Goal: Task Accomplishment & Management: Manage account settings

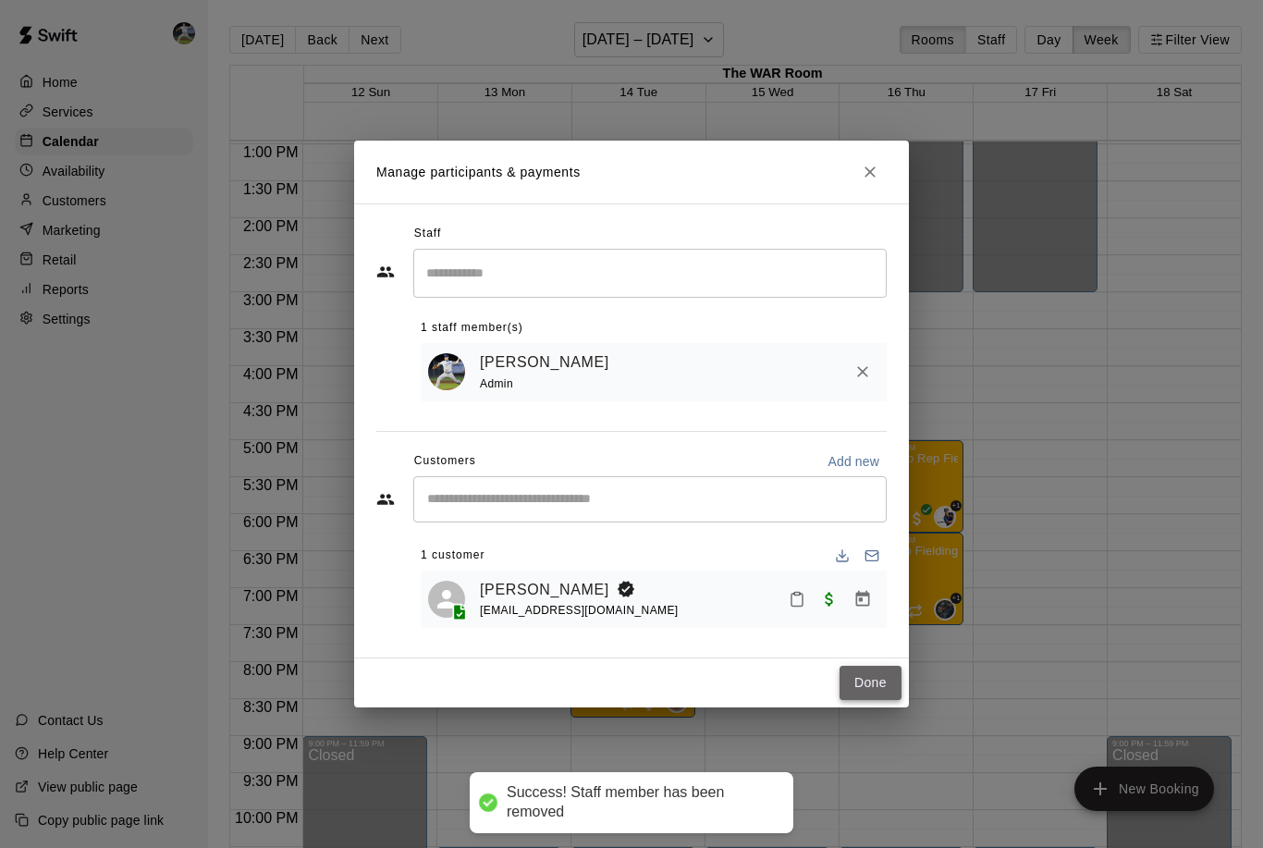
click at [856, 689] on button "Done" at bounding box center [871, 683] width 62 height 34
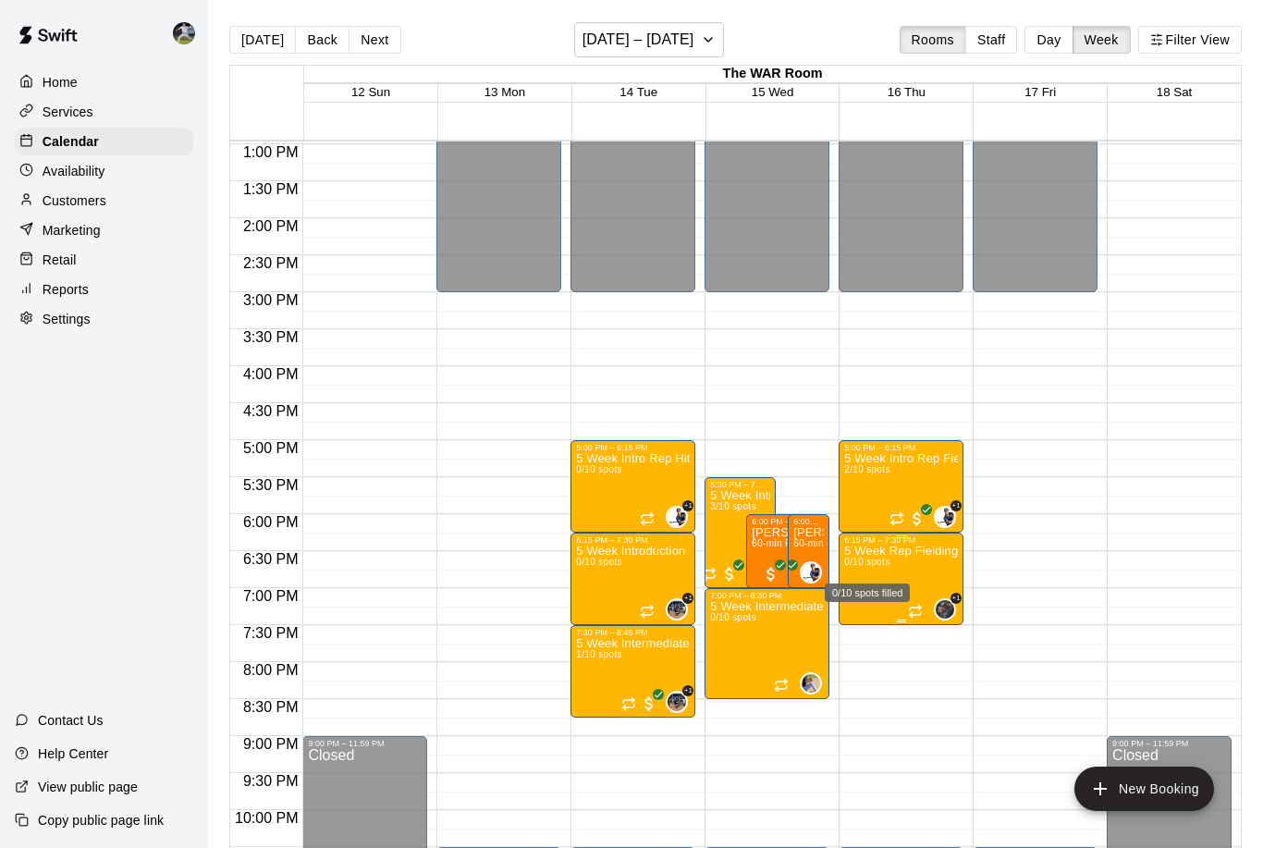
click at [876, 566] on span "0/10 spots" at bounding box center [866, 562] width 45 height 10
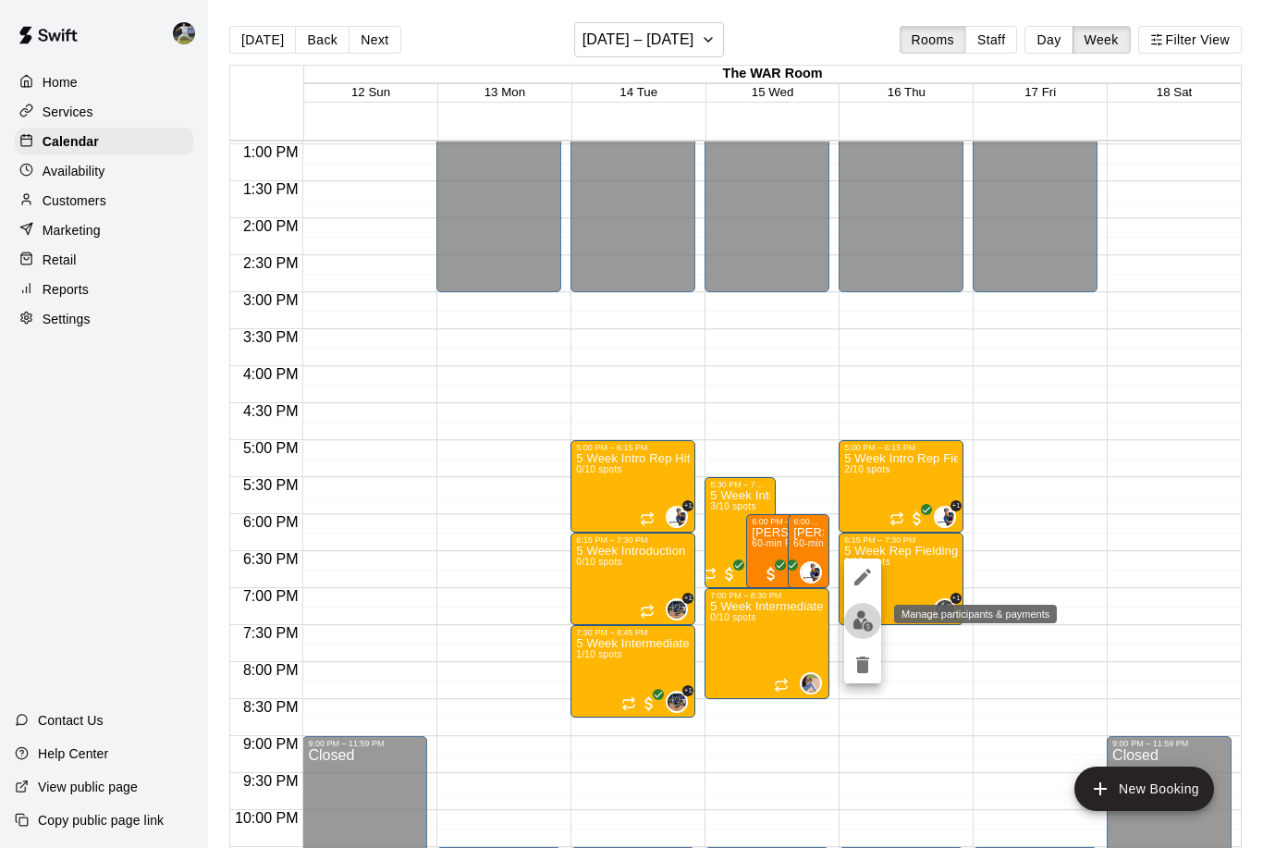
click at [869, 618] on img "edit" at bounding box center [863, 620] width 21 height 21
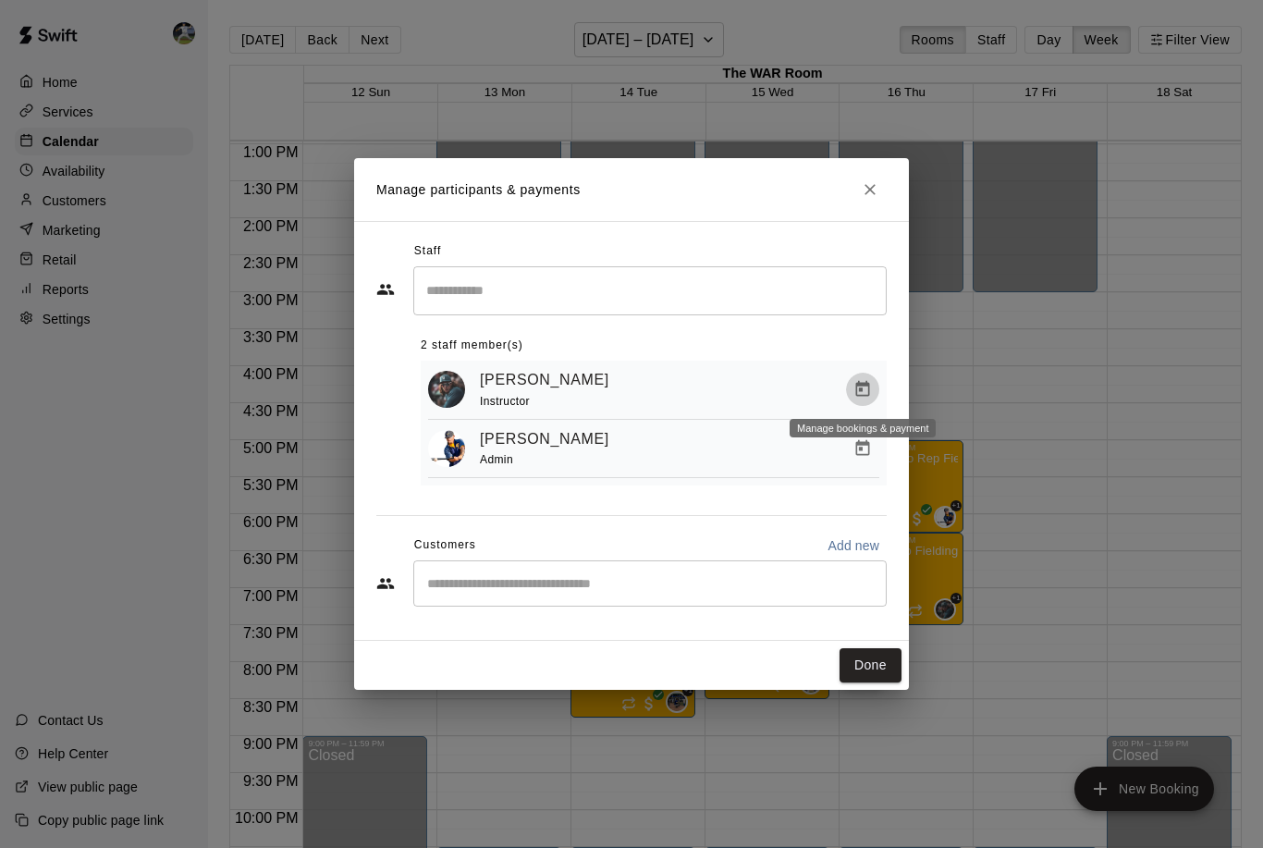
click at [860, 389] on icon "Manage bookings & payment" at bounding box center [863, 389] width 14 height 16
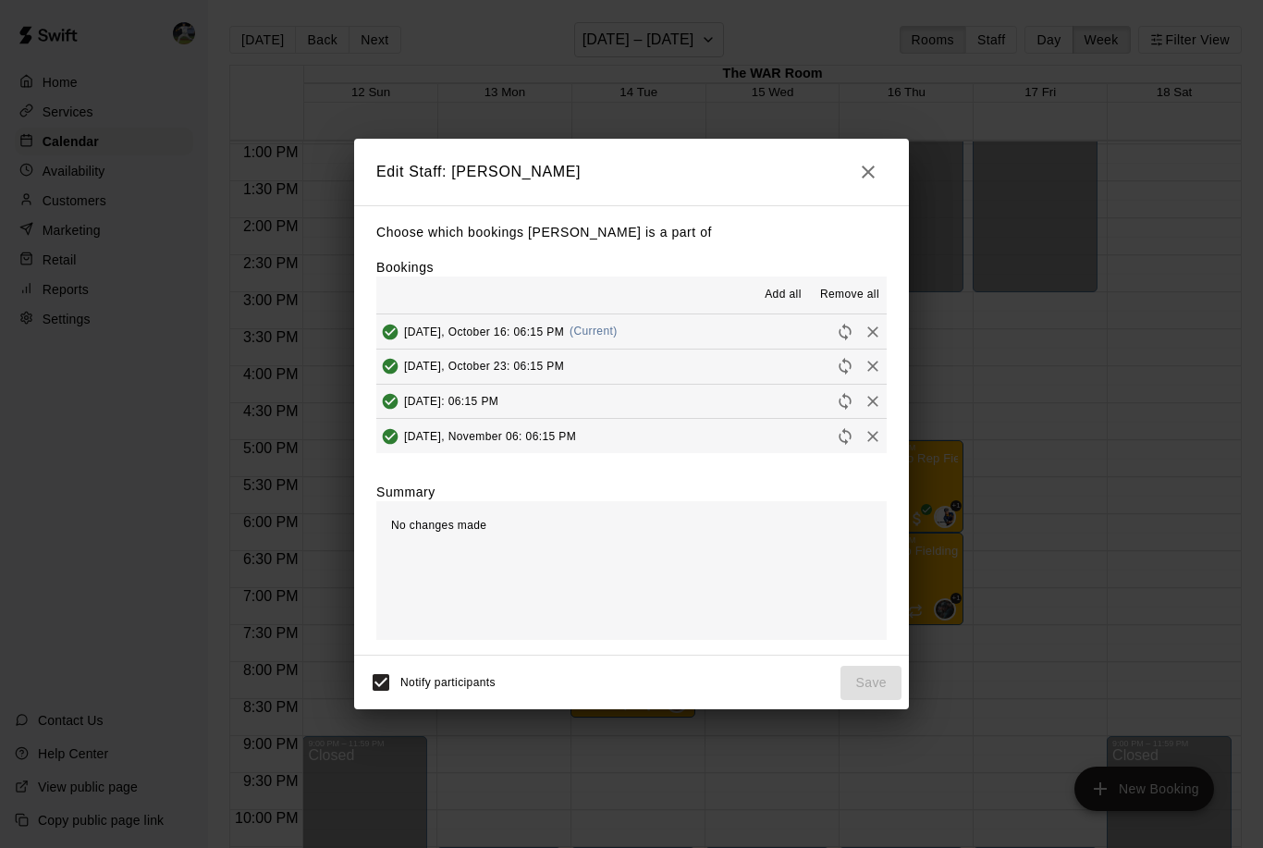
click at [861, 301] on span "Remove all" at bounding box center [849, 295] width 59 height 18
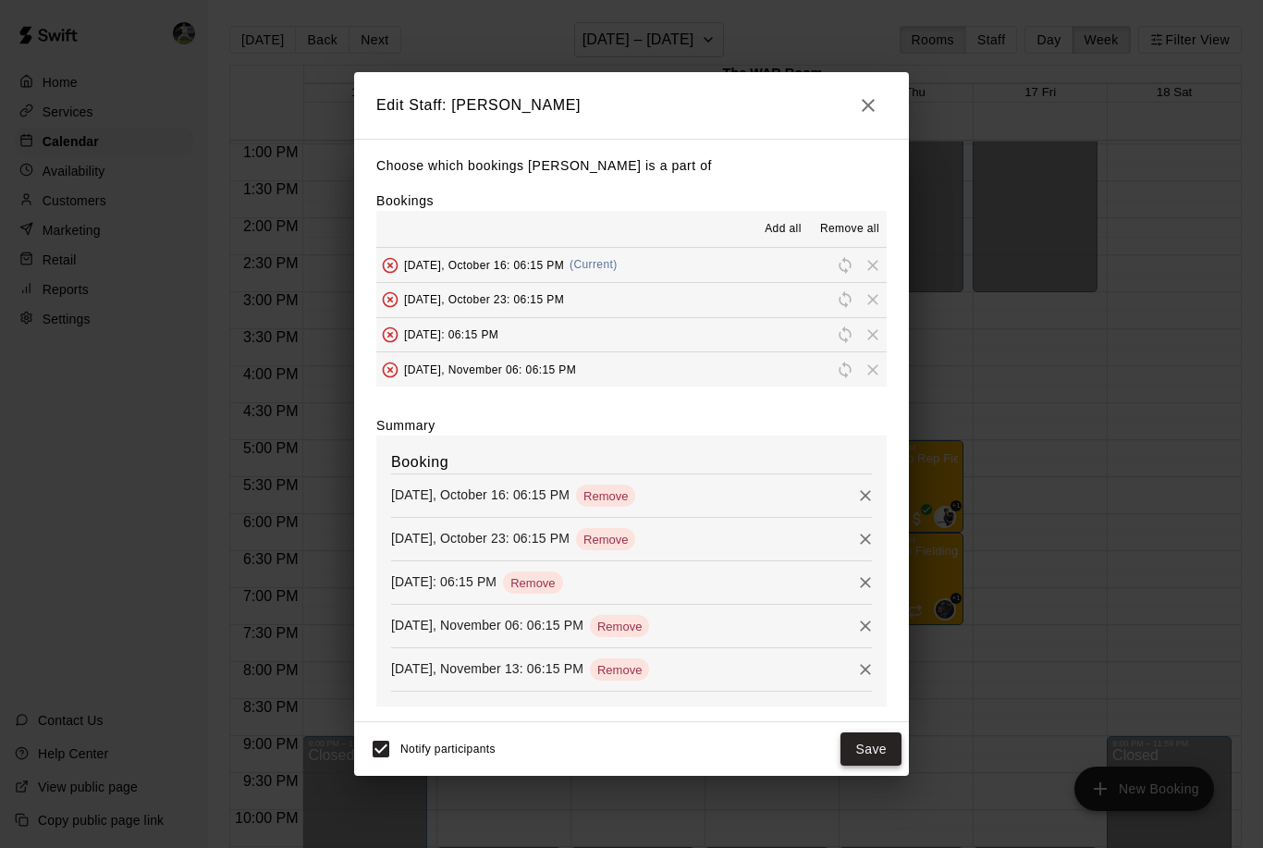
click at [874, 742] on button "Save" at bounding box center [871, 750] width 61 height 34
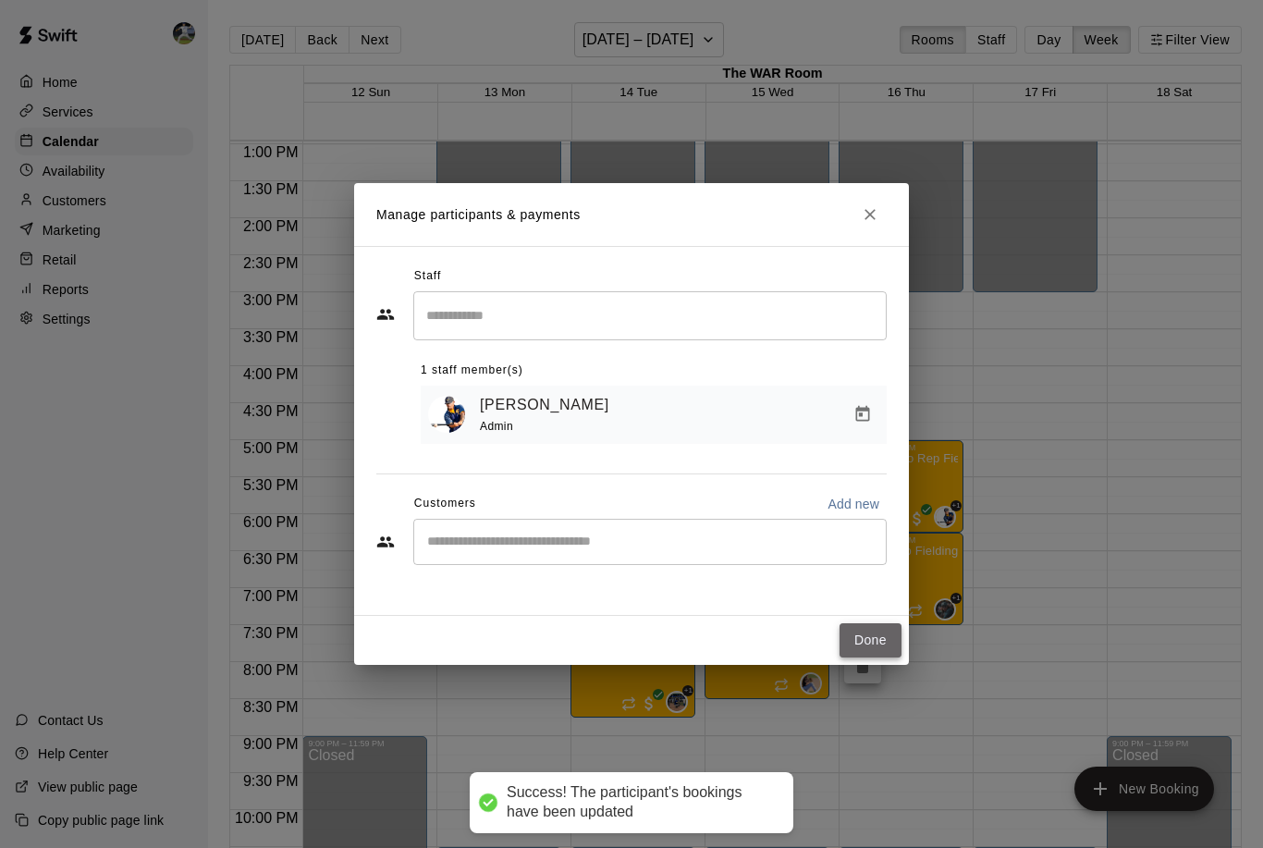
click at [870, 654] on button "Done" at bounding box center [871, 640] width 62 height 34
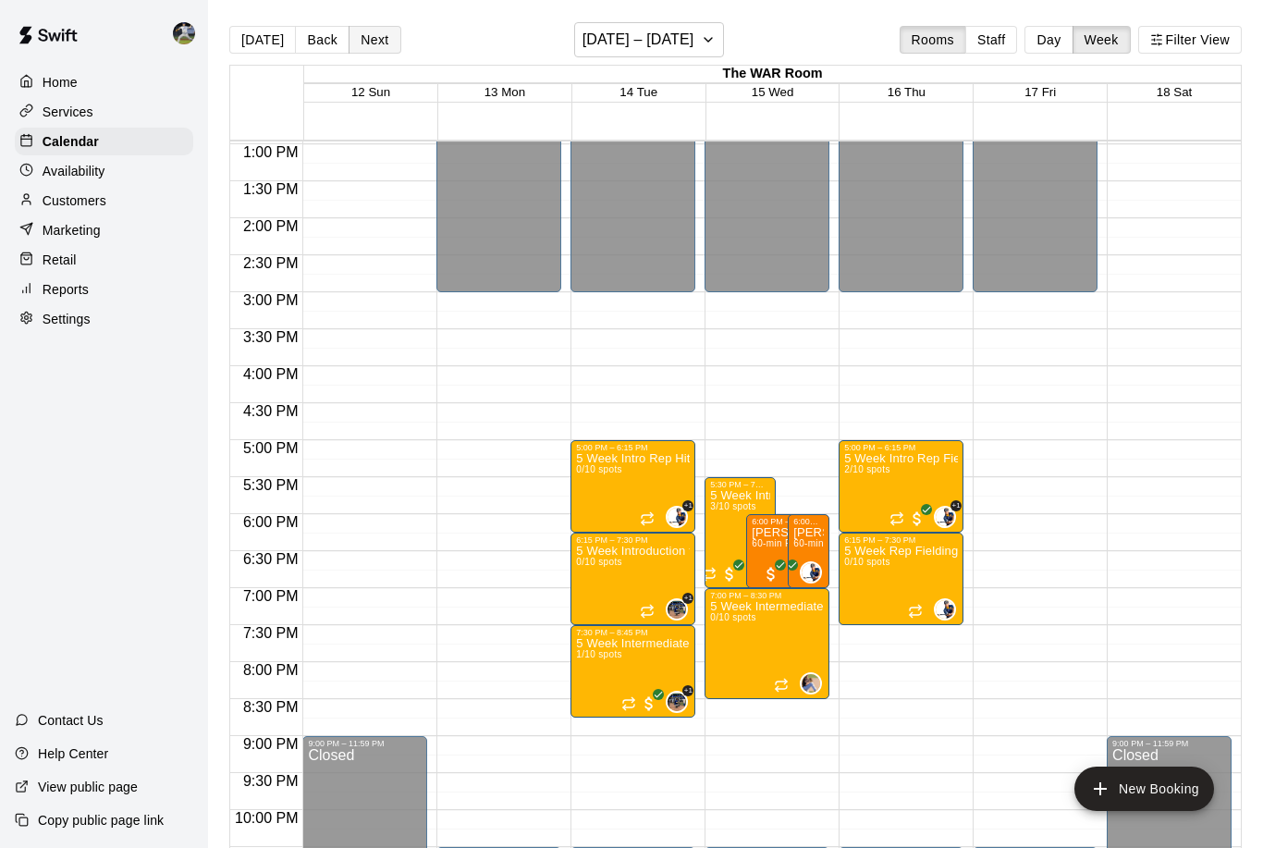
click at [364, 40] on button "Next" at bounding box center [375, 40] width 52 height 28
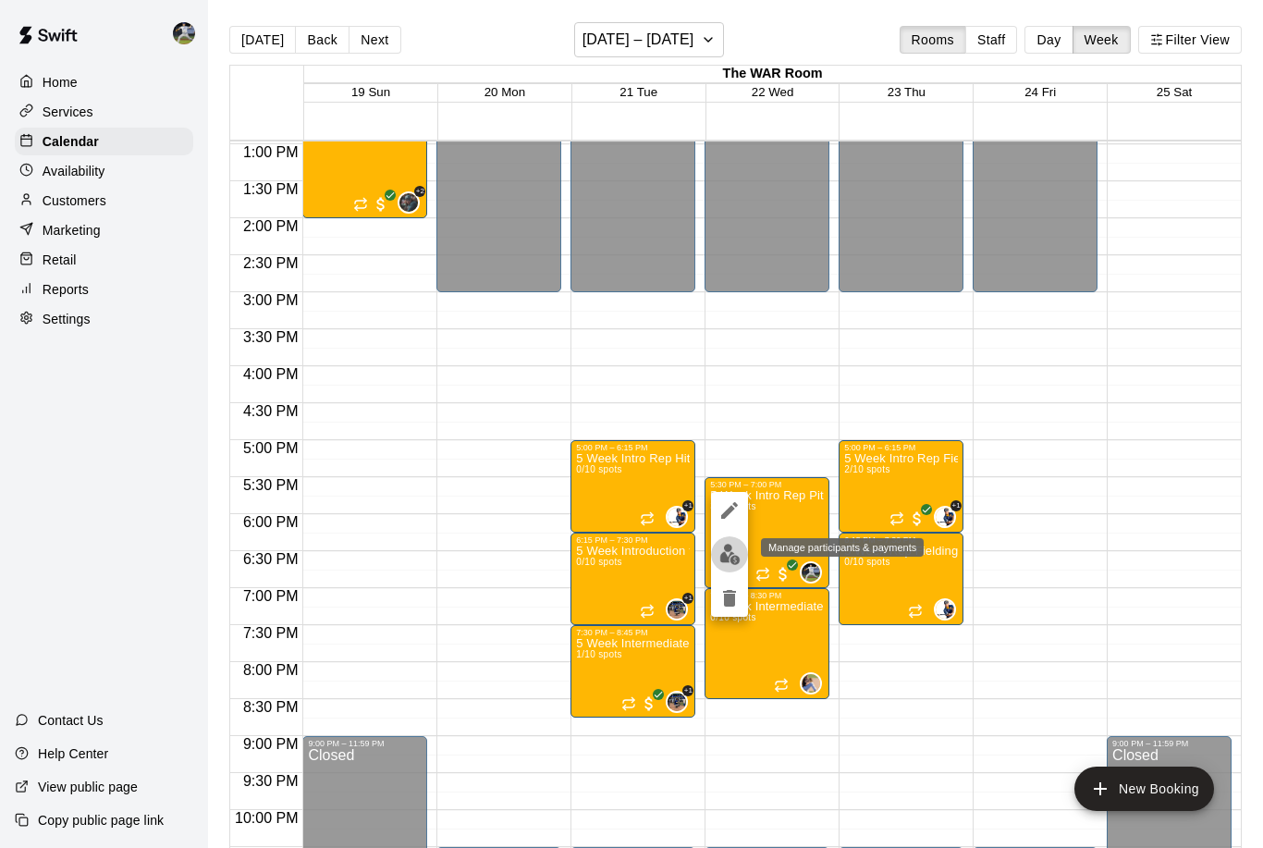
click at [737, 556] on img "edit" at bounding box center [730, 554] width 21 height 21
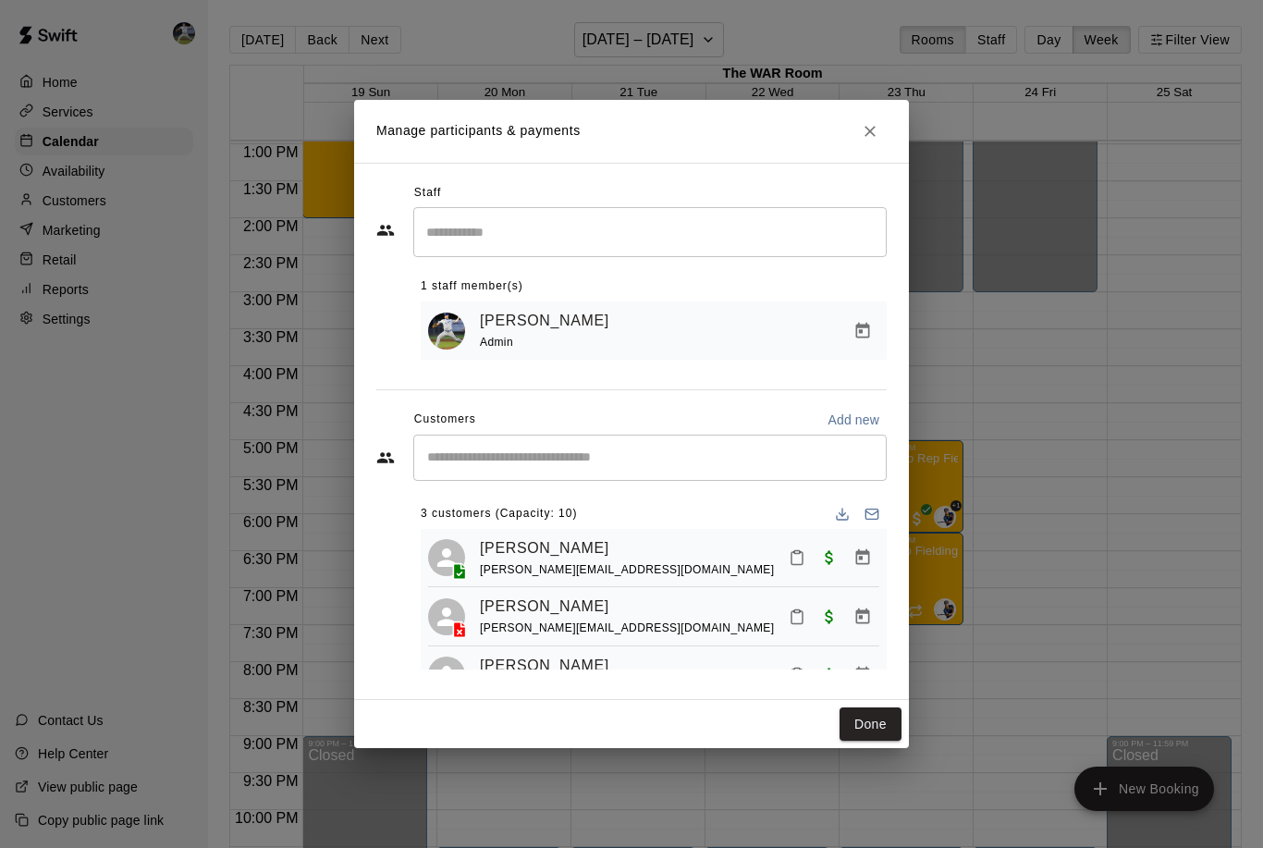
click at [468, 241] on input "Search staff" at bounding box center [650, 232] width 457 height 32
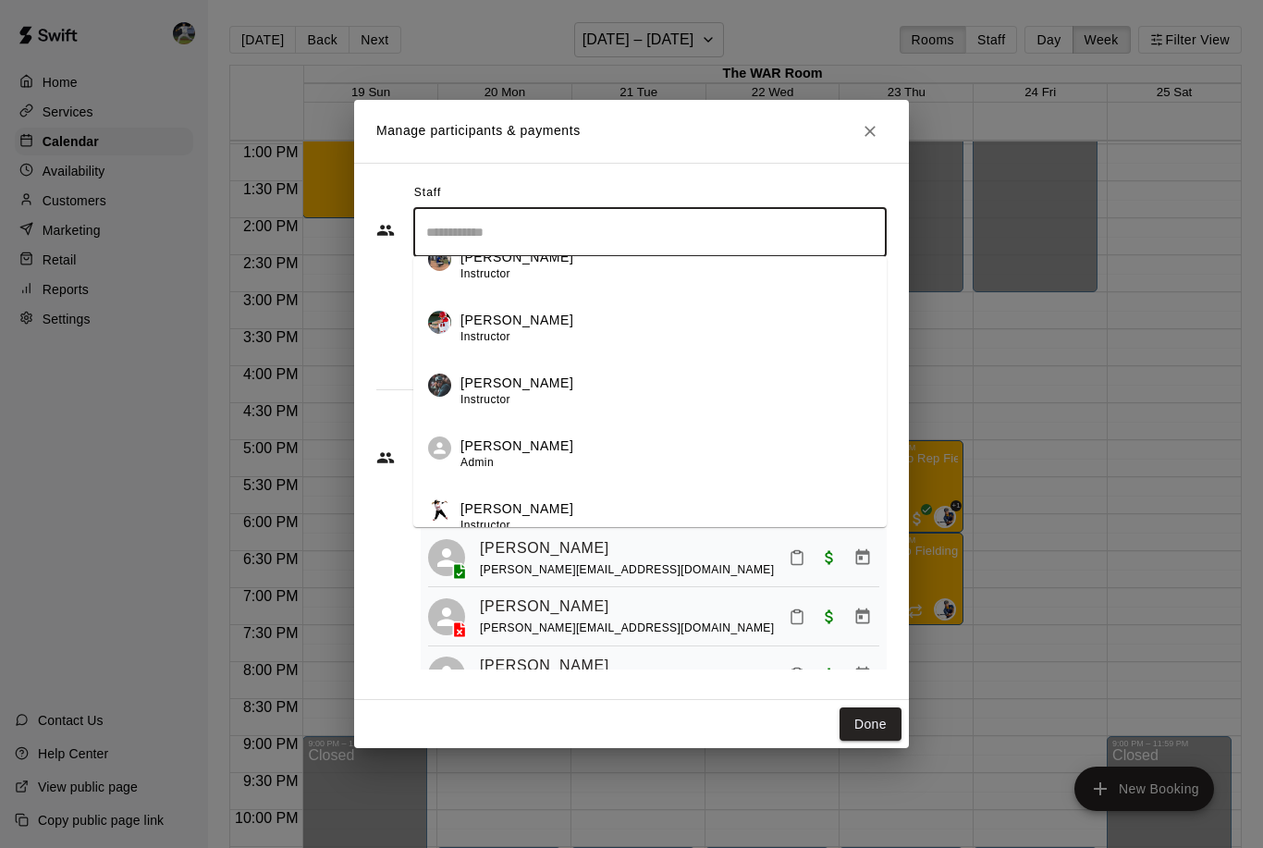
scroll to position [325, 0]
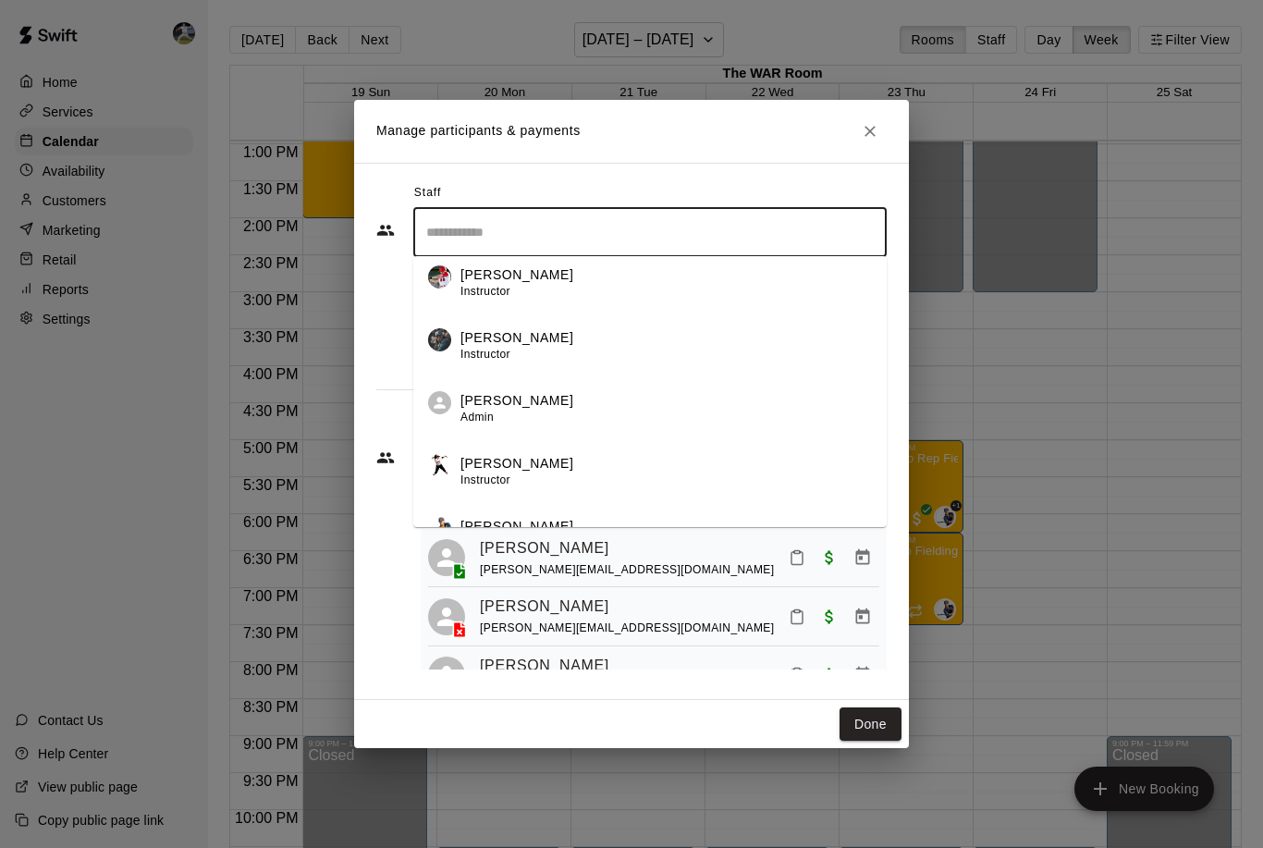
click at [519, 342] on p "[PERSON_NAME]" at bounding box center [517, 337] width 113 height 19
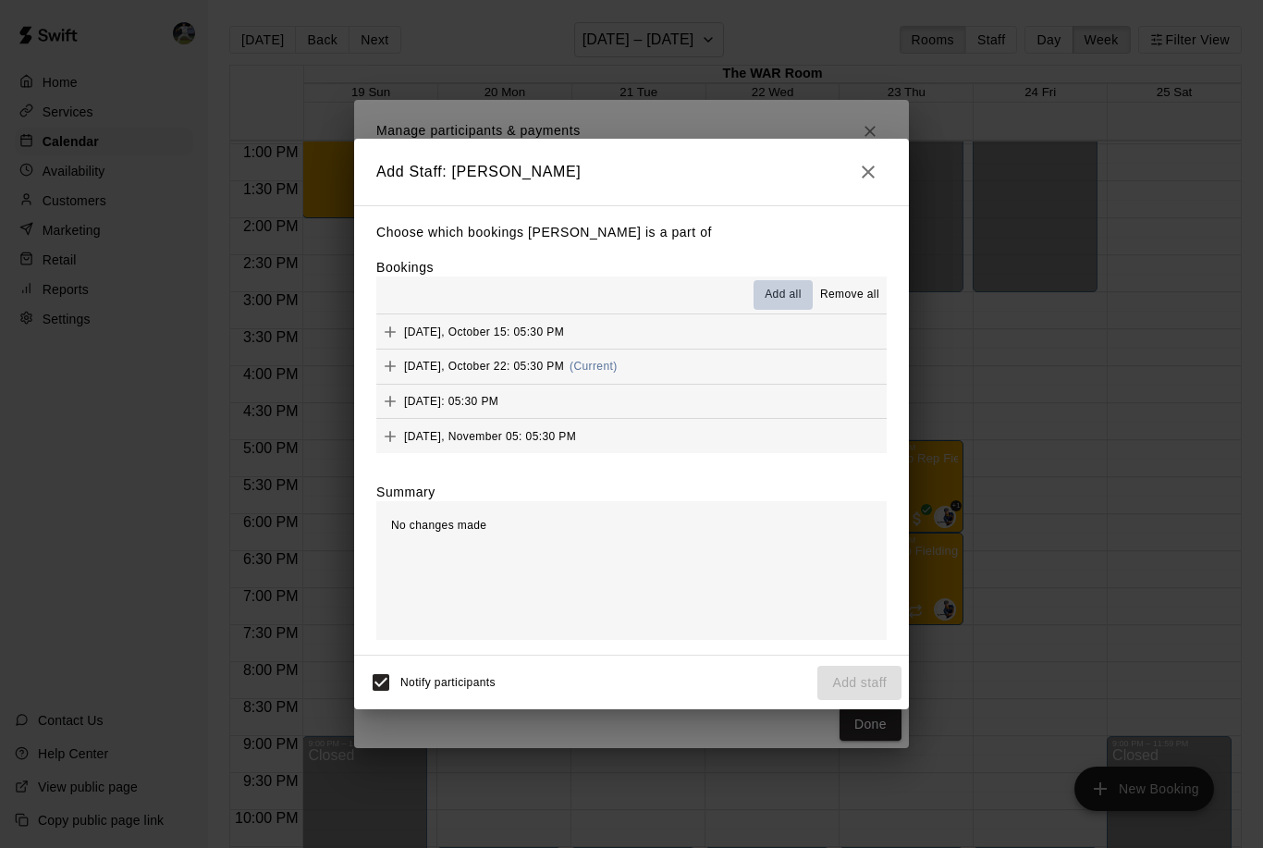
click at [784, 302] on span "Add all" at bounding box center [783, 295] width 37 height 18
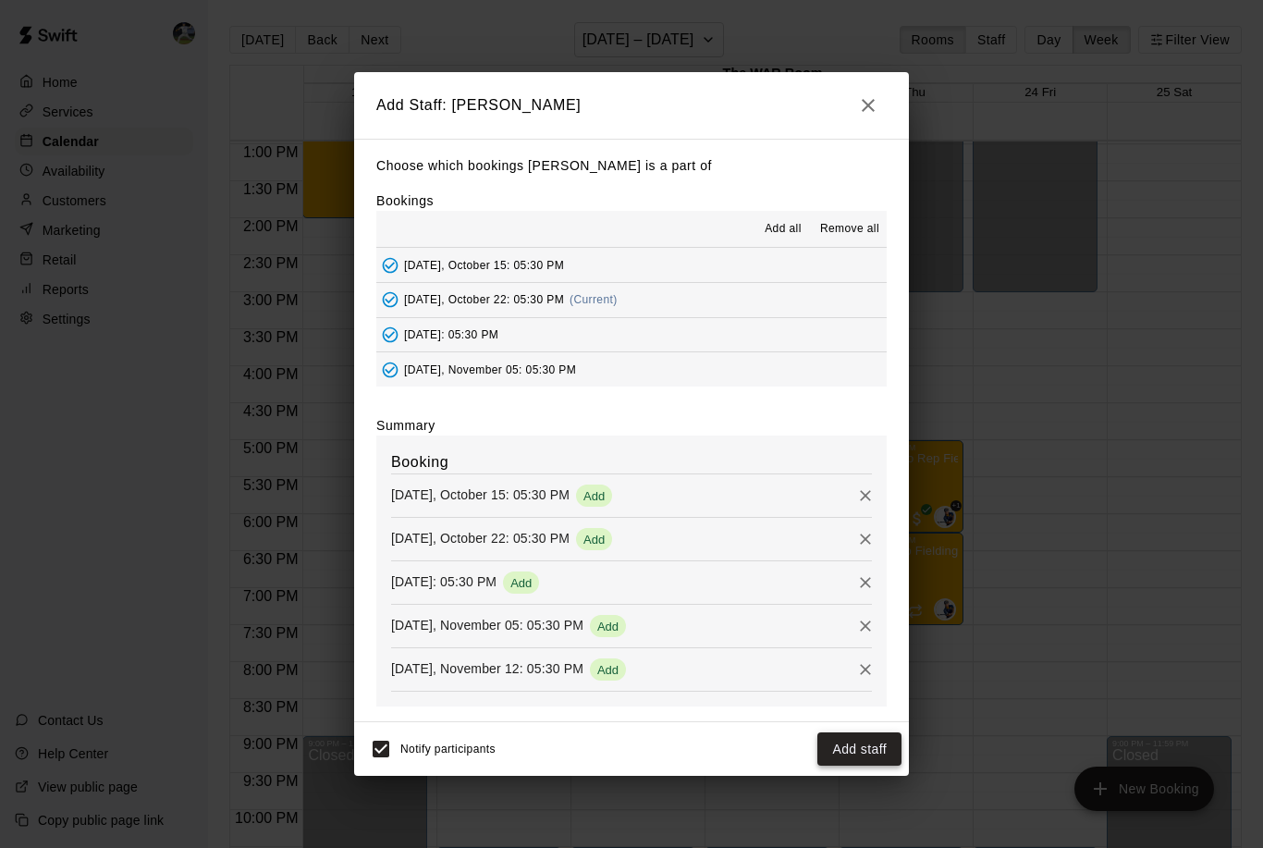
click at [861, 743] on button "Add staff" at bounding box center [860, 750] width 84 height 34
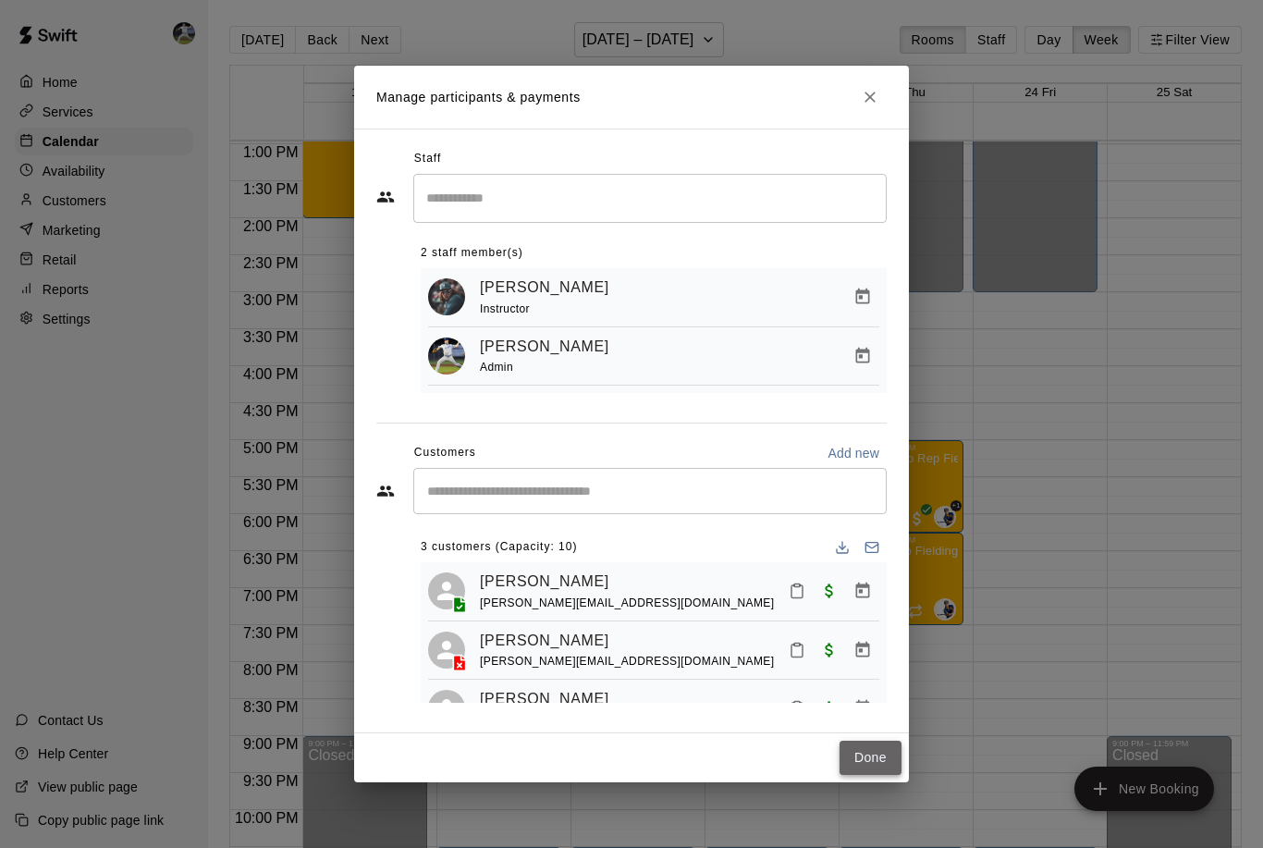
click at [873, 753] on button "Done" at bounding box center [871, 758] width 62 height 34
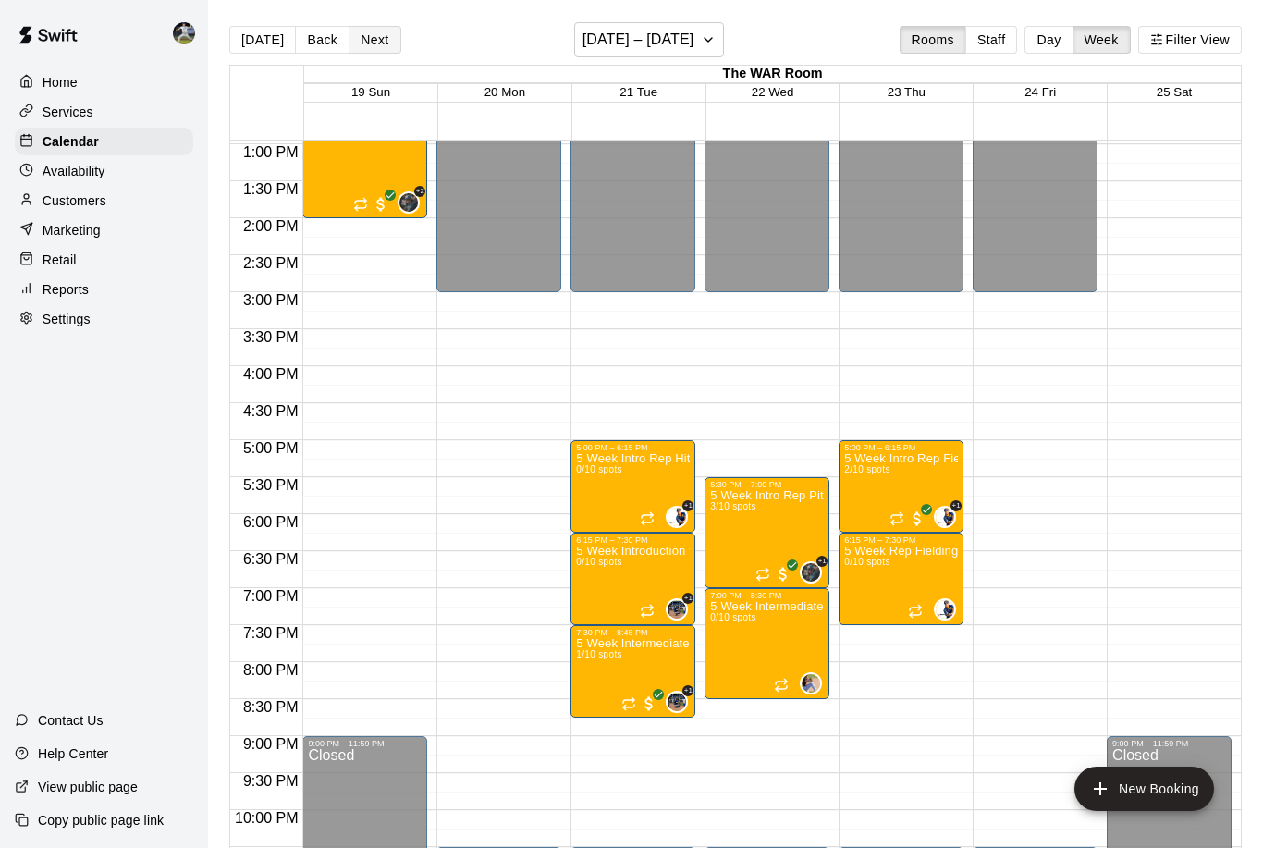
click at [362, 38] on button "Next" at bounding box center [375, 40] width 52 height 28
click at [314, 39] on button "Back" at bounding box center [322, 40] width 55 height 28
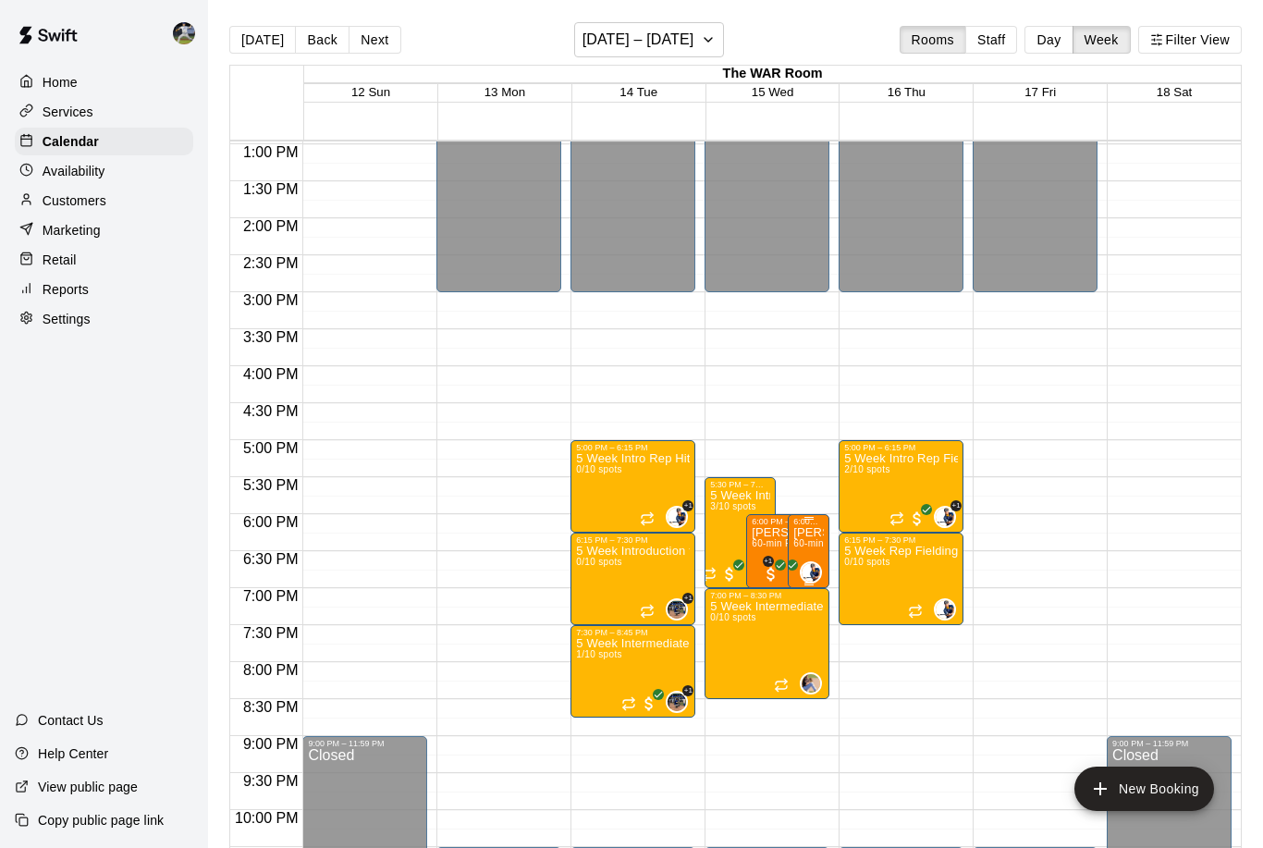
click at [802, 533] on p "[PERSON_NAME]" at bounding box center [809, 533] width 31 height 0
click at [812, 594] on img "edit" at bounding box center [813, 597] width 21 height 21
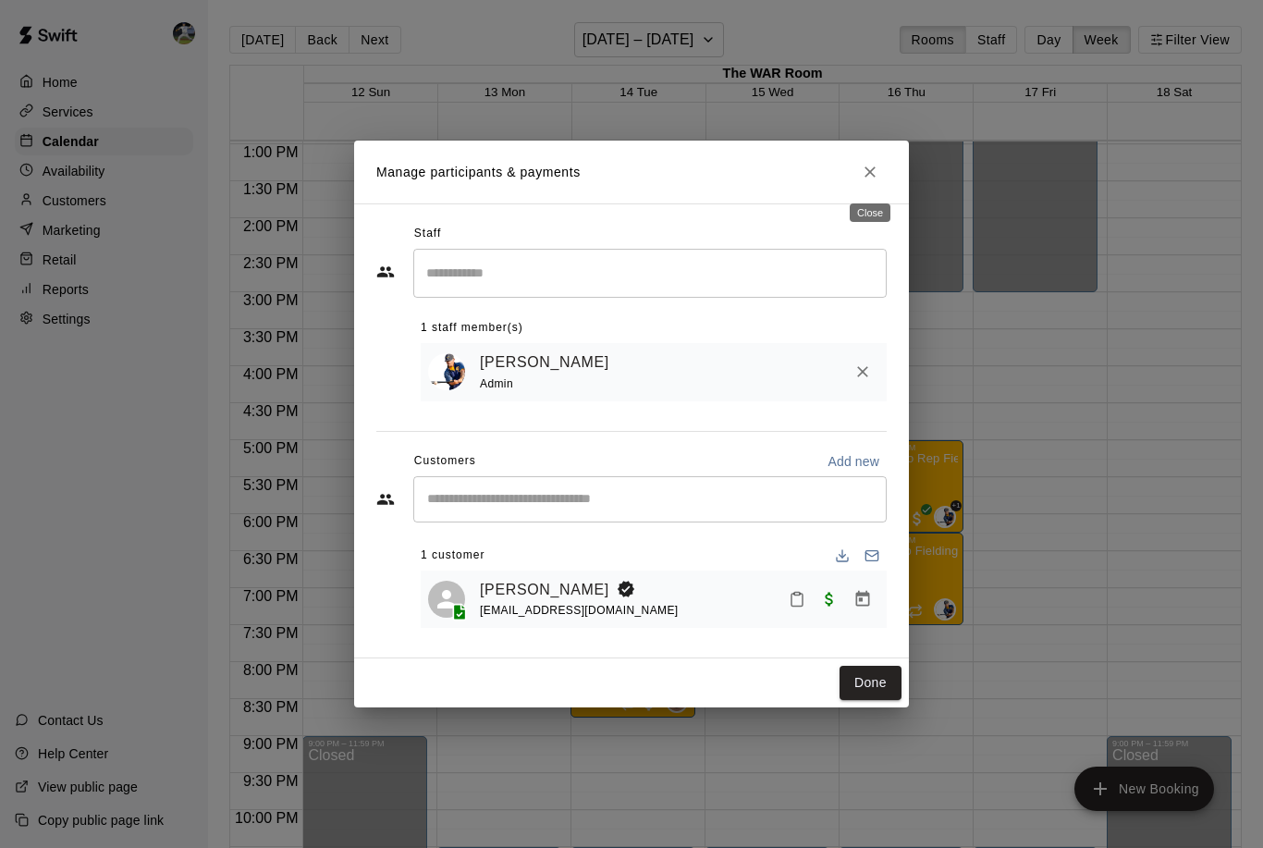
click at [871, 175] on icon "Close" at bounding box center [870, 171] width 11 height 11
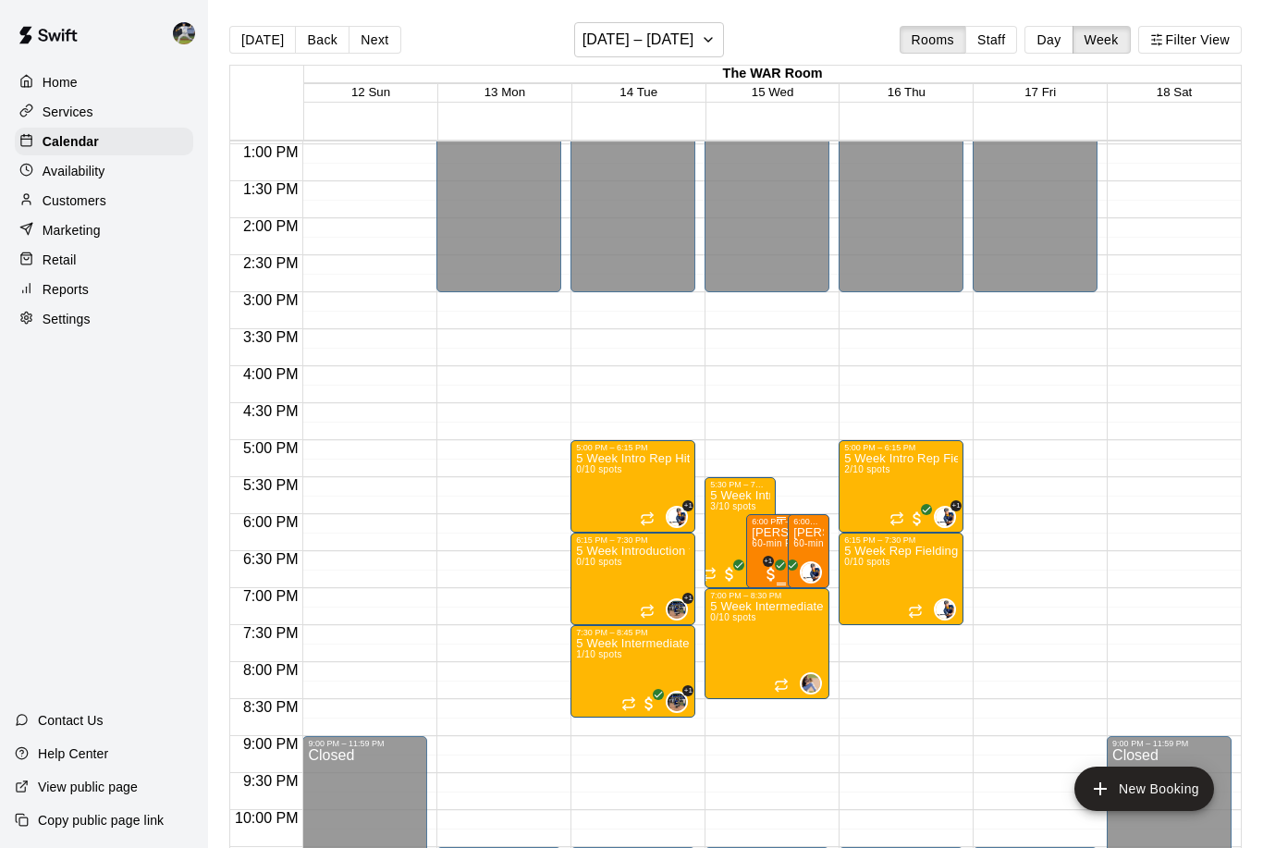
click at [765, 540] on span "60-min Pitching Lesson" at bounding box center [803, 543] width 103 height 10
click at [430, 455] on div at bounding box center [631, 424] width 1263 height 848
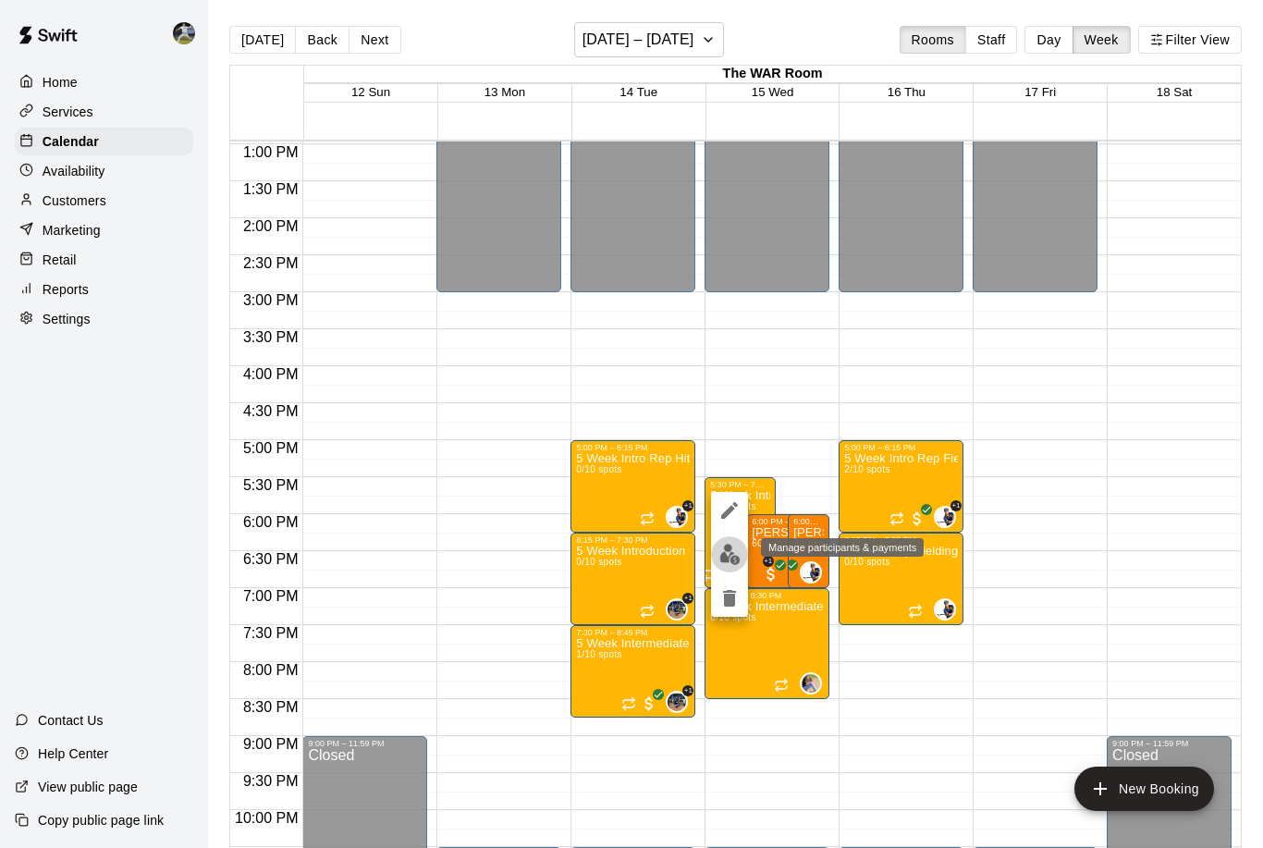
click at [728, 554] on img "edit" at bounding box center [730, 554] width 21 height 21
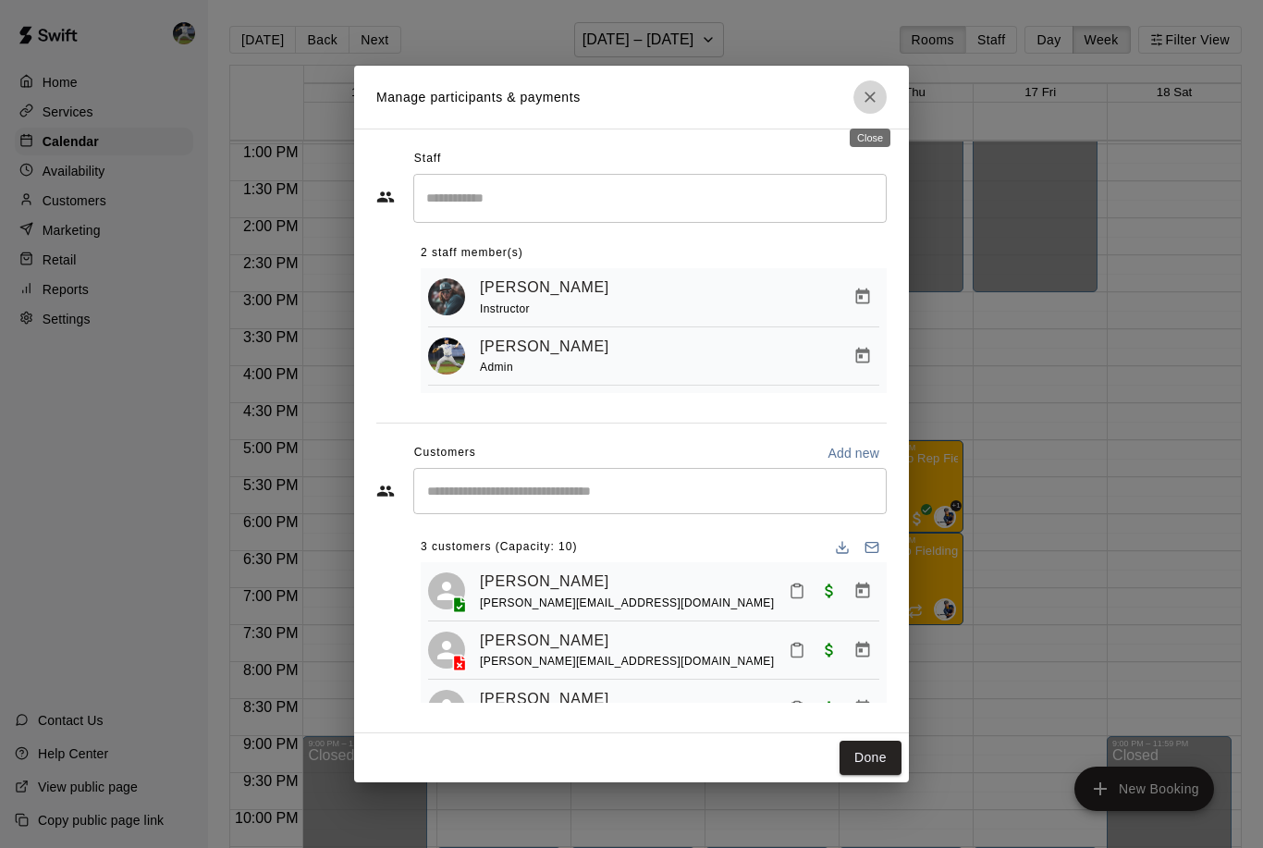
click at [872, 102] on icon "Close" at bounding box center [870, 97] width 11 height 11
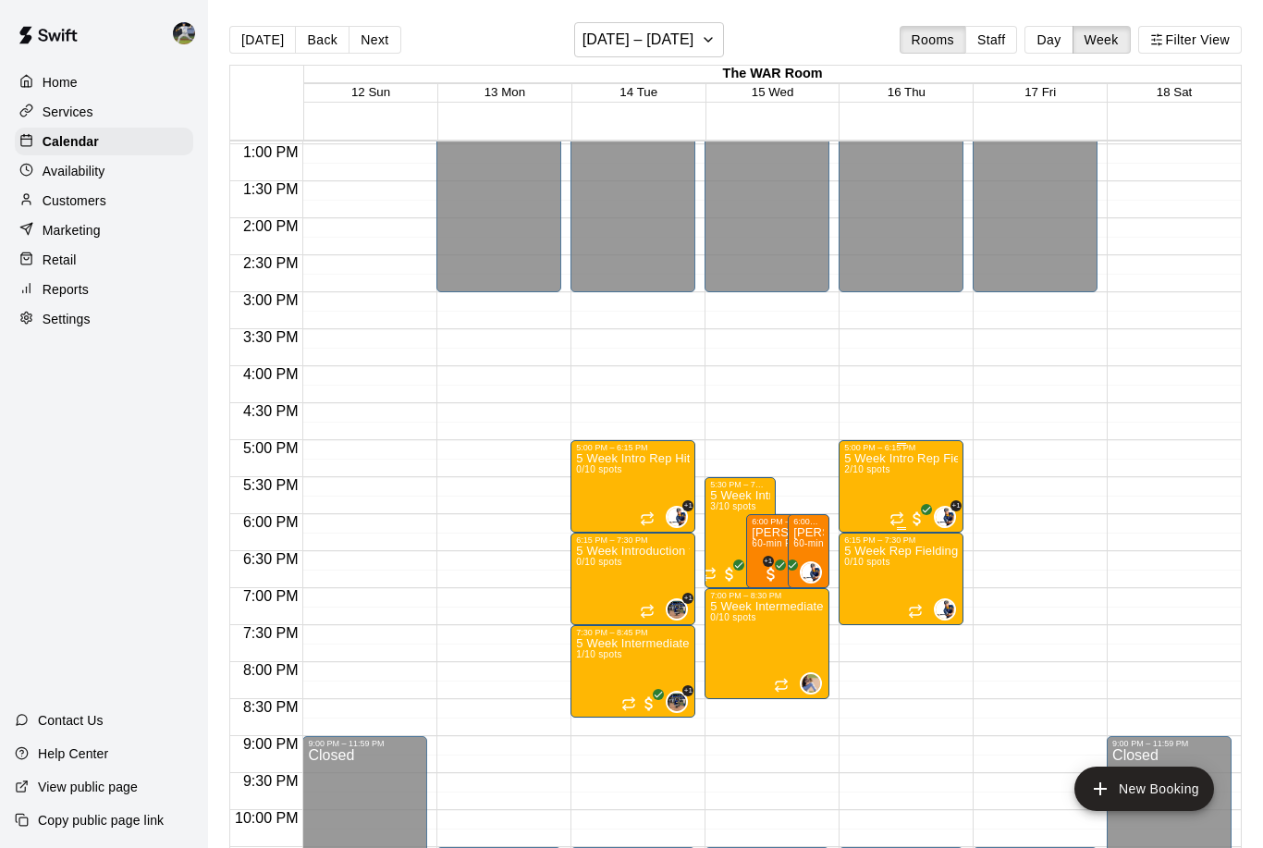
click at [460, 583] on div at bounding box center [631, 424] width 1263 height 848
click at [719, 511] on span "3/10 spots" at bounding box center [732, 506] width 45 height 10
click at [731, 577] on button "edit" at bounding box center [729, 566] width 37 height 36
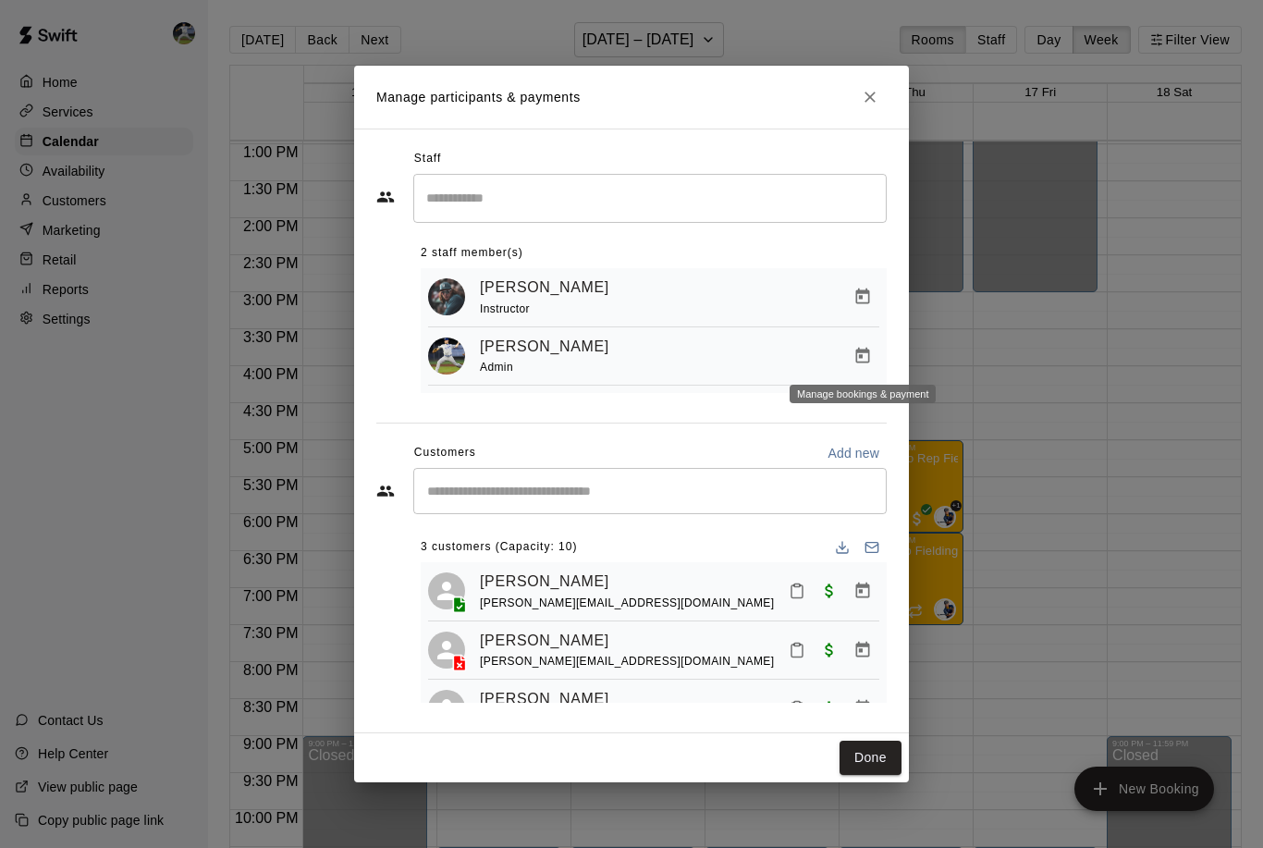
click at [860, 357] on icon "Manage bookings & payment" at bounding box center [863, 356] width 14 height 16
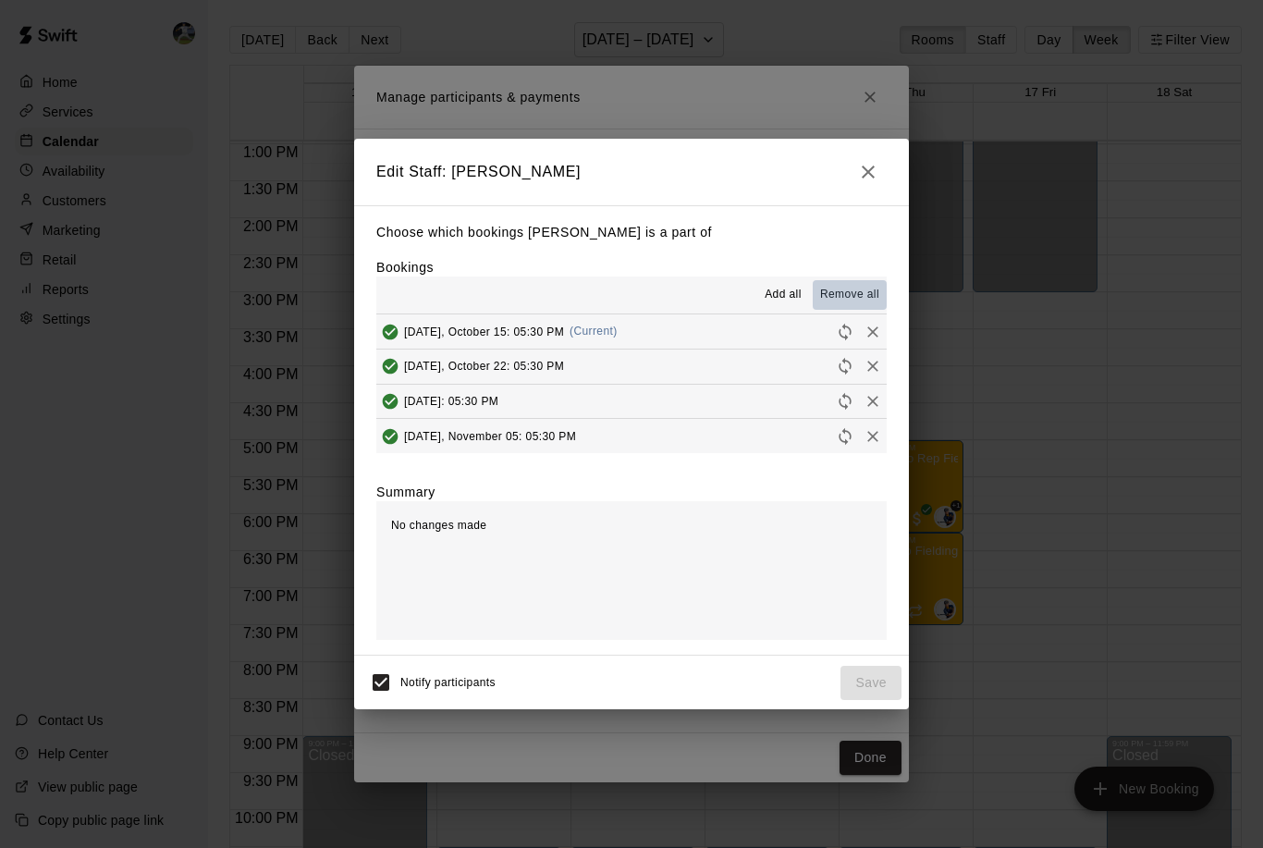
click at [861, 297] on span "Remove all" at bounding box center [849, 295] width 59 height 18
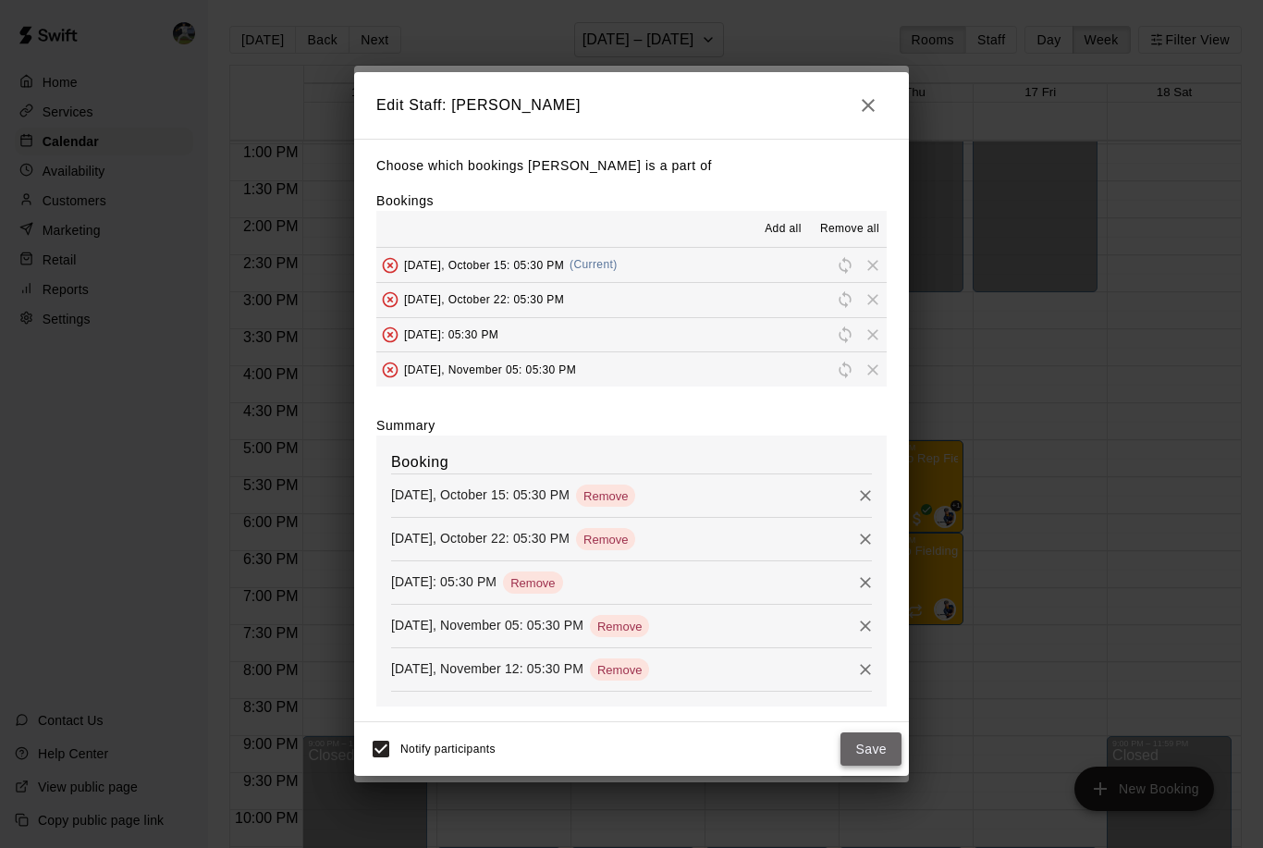
click at [864, 742] on button "Save" at bounding box center [871, 750] width 61 height 34
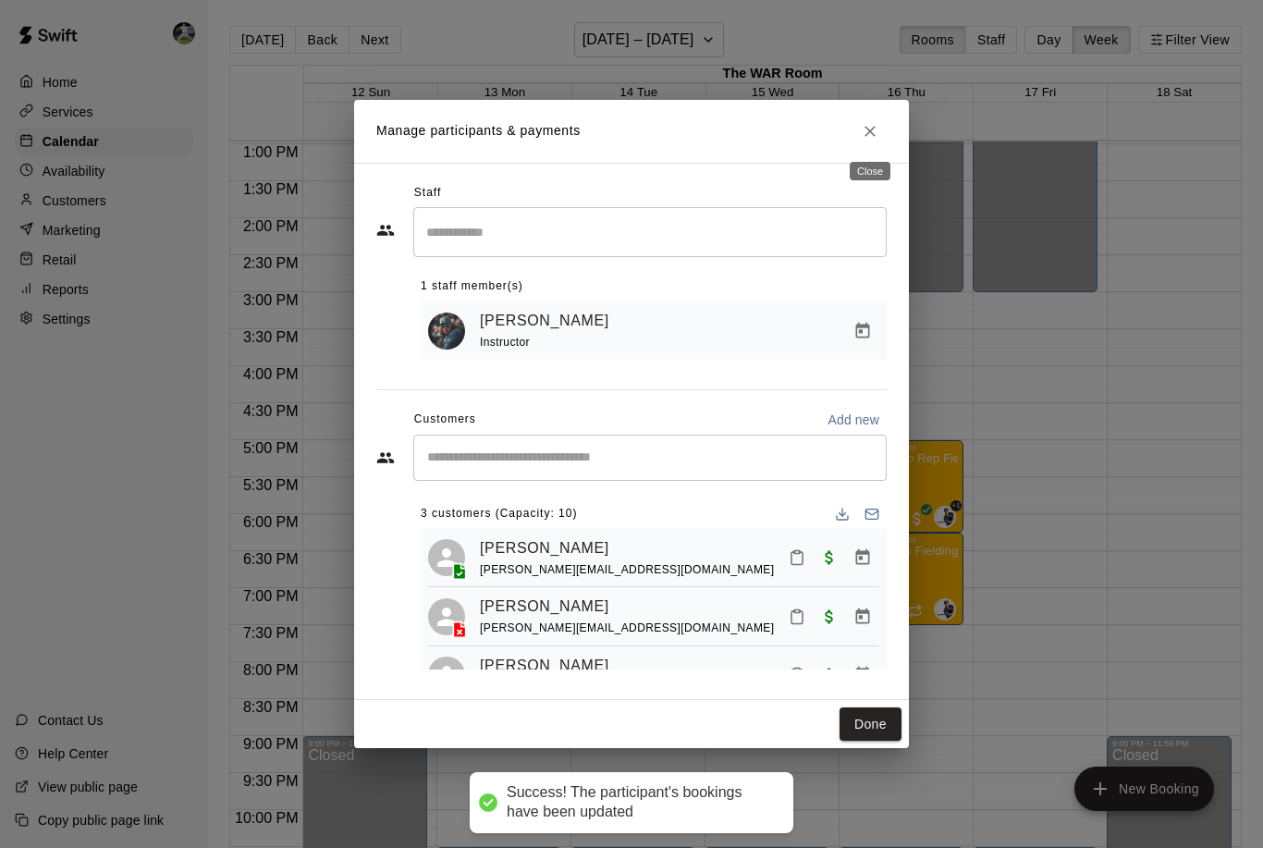
click at [875, 131] on icon "Close" at bounding box center [870, 131] width 18 height 18
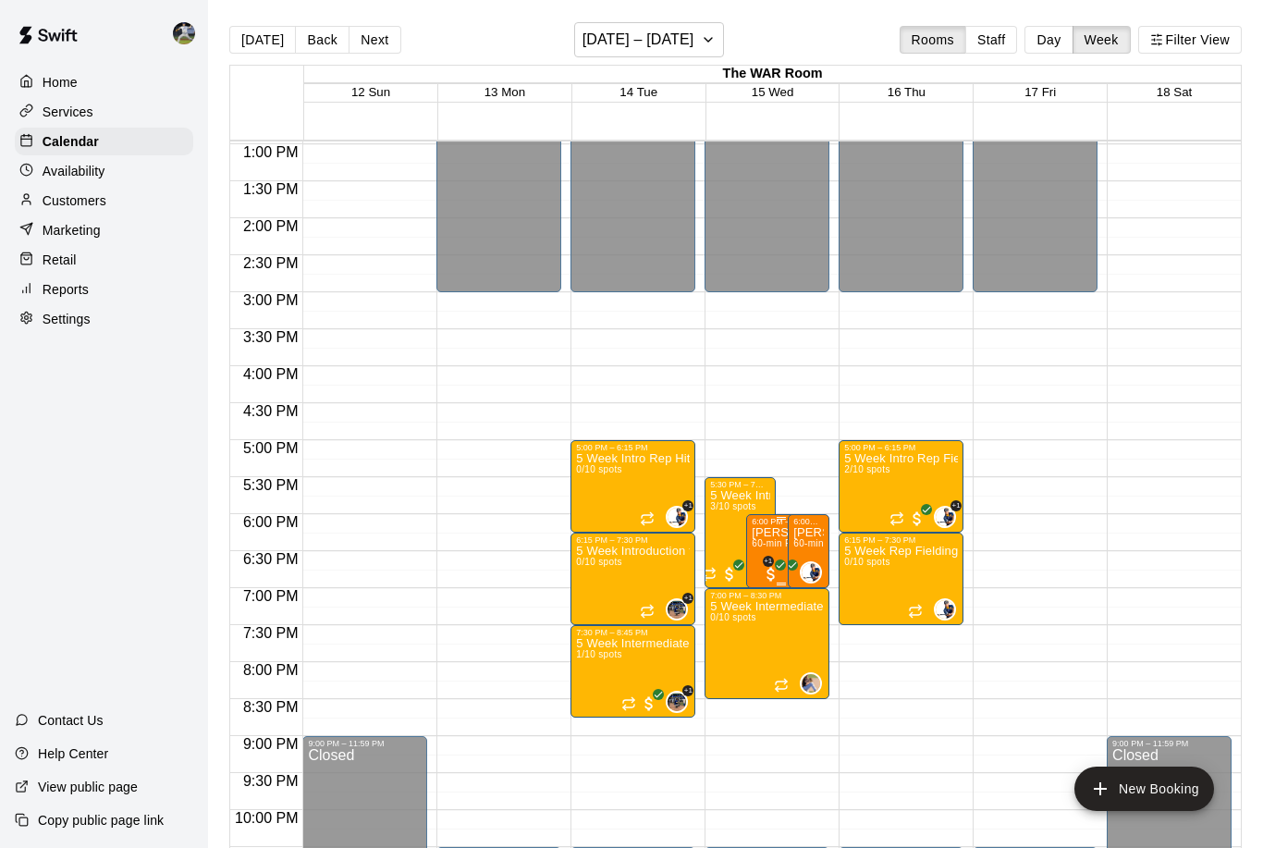
click at [778, 544] on span "60-min Pitching Lesson" at bounding box center [803, 543] width 103 height 10
click at [772, 598] on img "edit" at bounding box center [771, 602] width 21 height 21
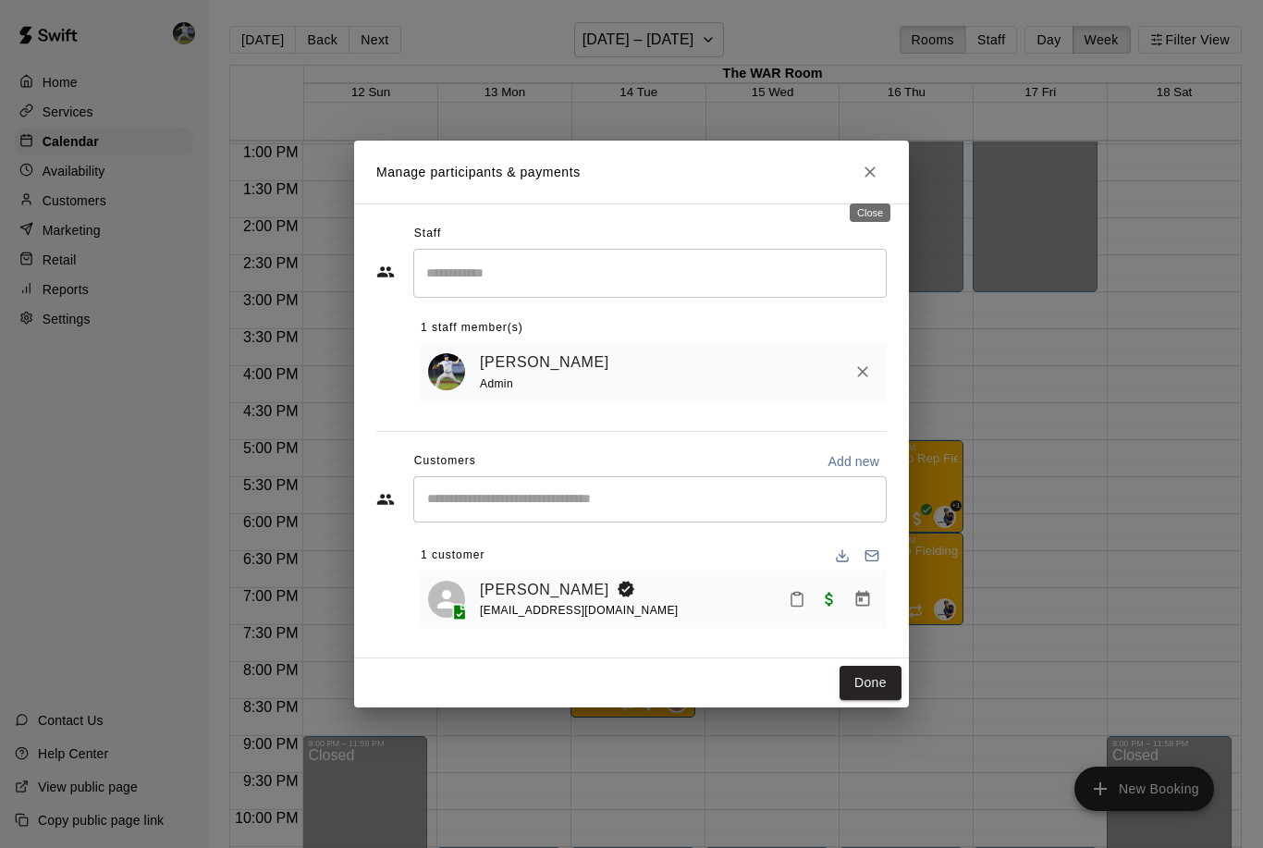
click at [867, 172] on icon "Close" at bounding box center [870, 172] width 18 height 18
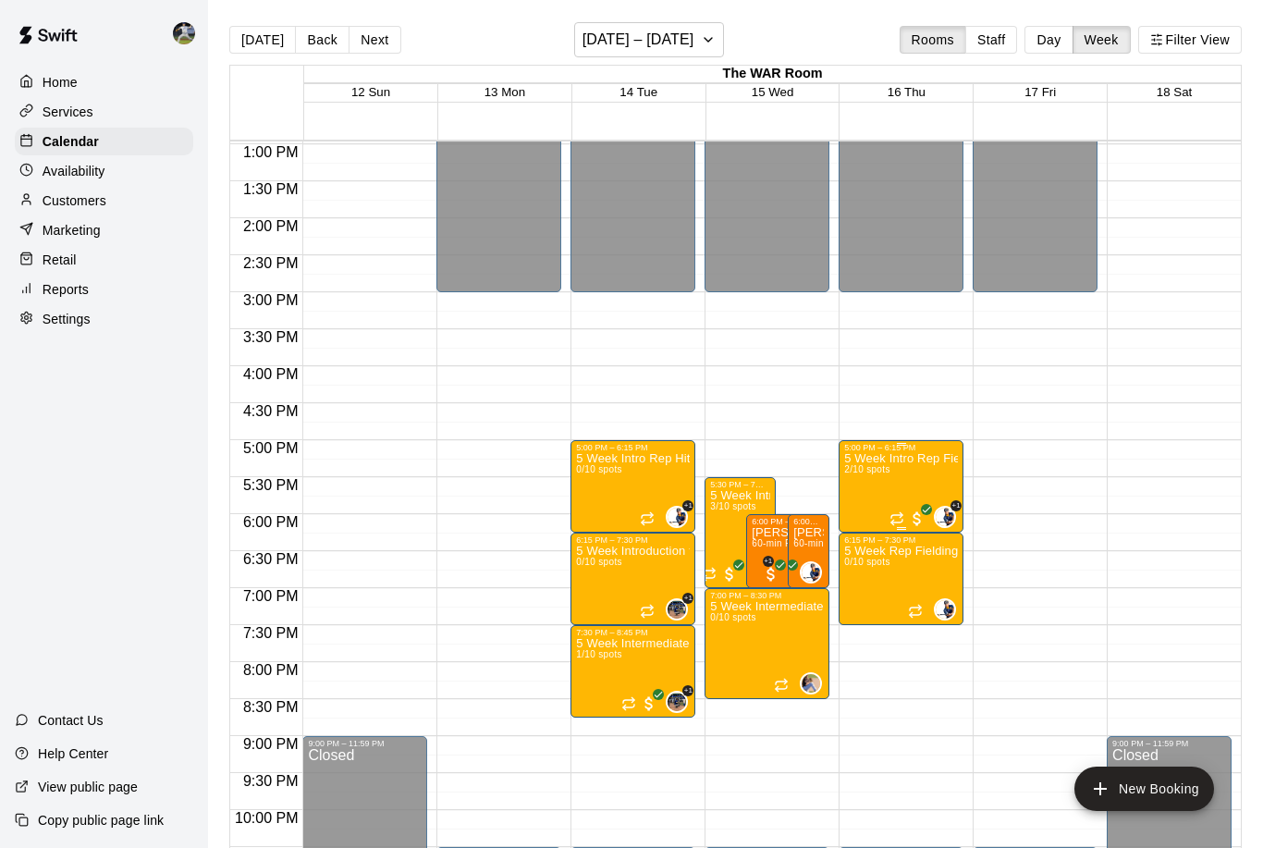
click at [866, 513] on img "edit" at bounding box center [863, 517] width 21 height 21
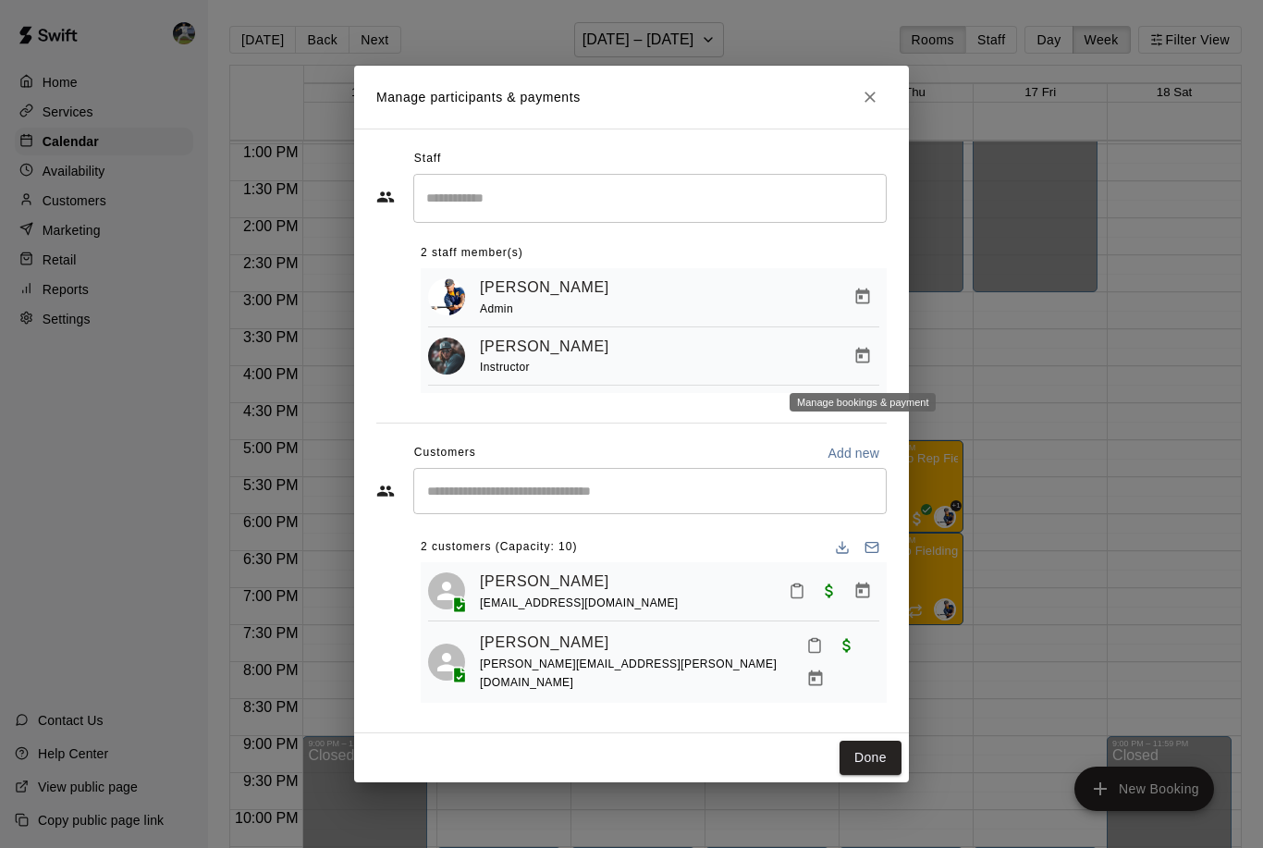
click at [867, 363] on icon "Manage bookings & payment" at bounding box center [863, 356] width 18 height 18
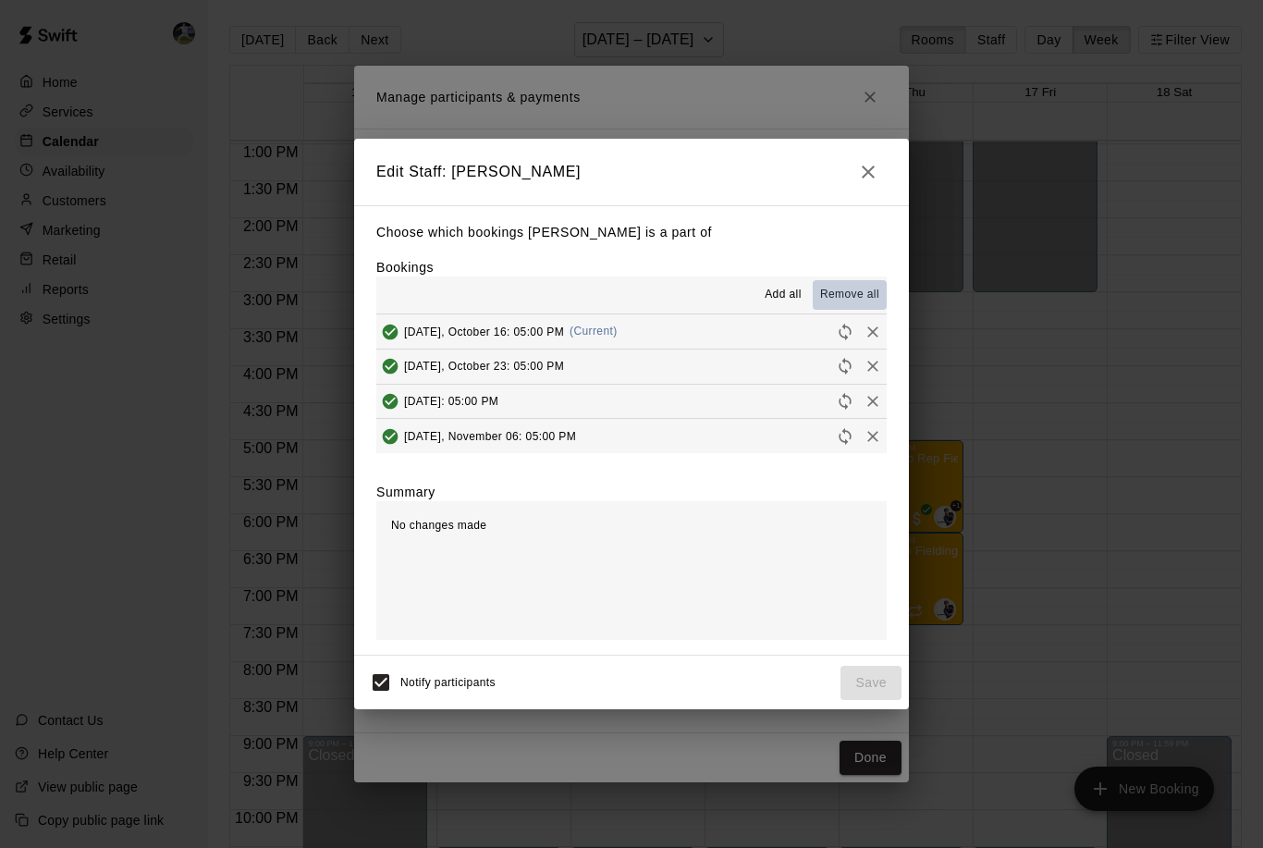
click at [839, 297] on span "Remove all" at bounding box center [849, 295] width 59 height 18
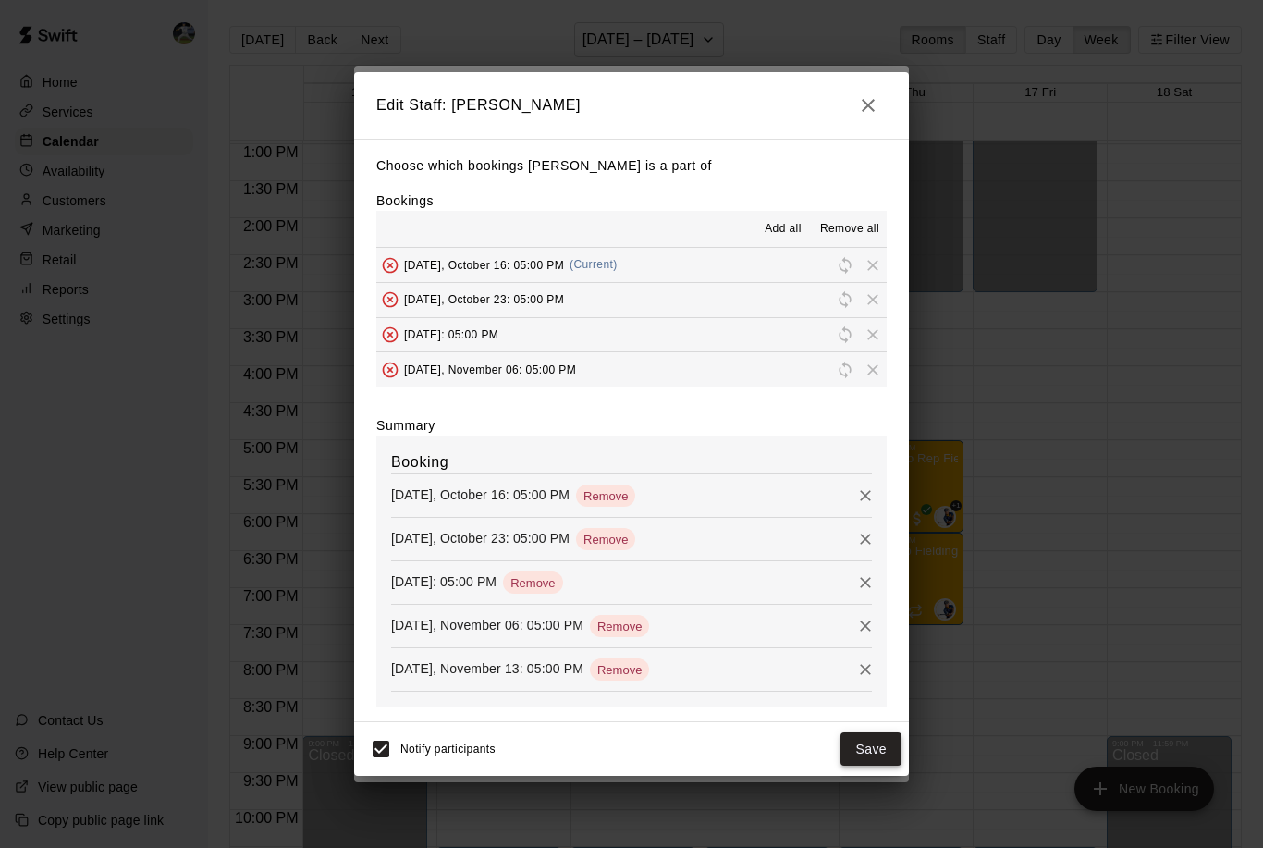
click at [885, 744] on button "Save" at bounding box center [871, 750] width 61 height 34
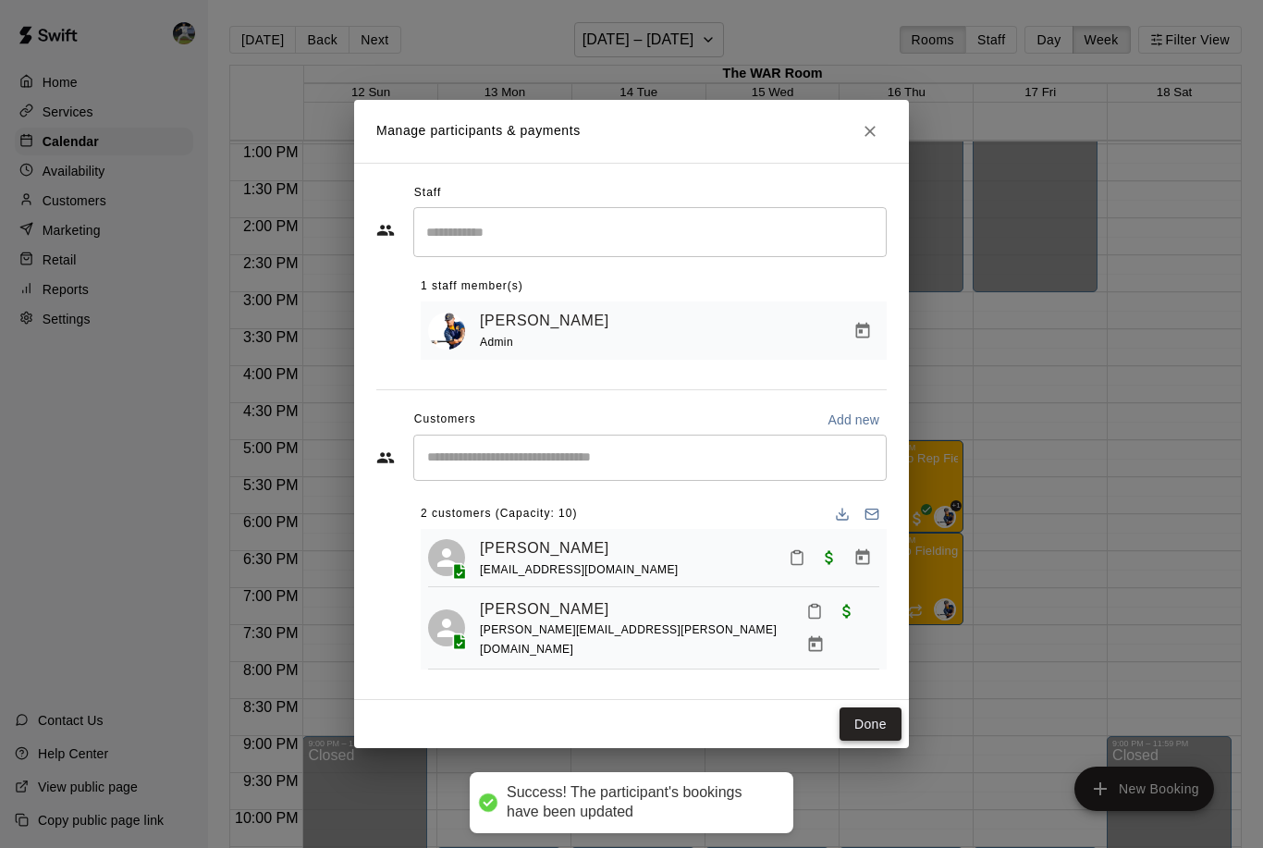
click at [865, 714] on button "Done" at bounding box center [871, 725] width 62 height 34
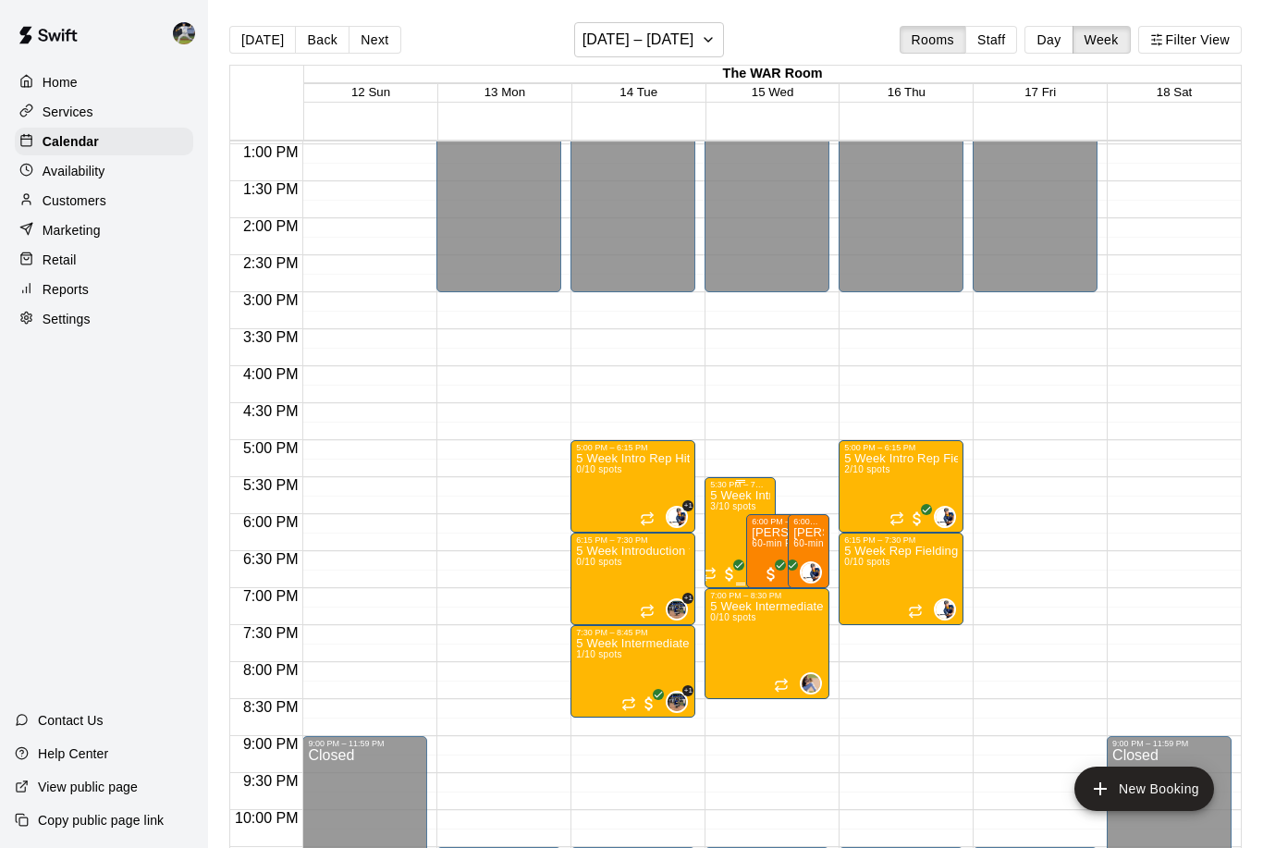
click at [728, 553] on img "edit" at bounding box center [730, 554] width 21 height 21
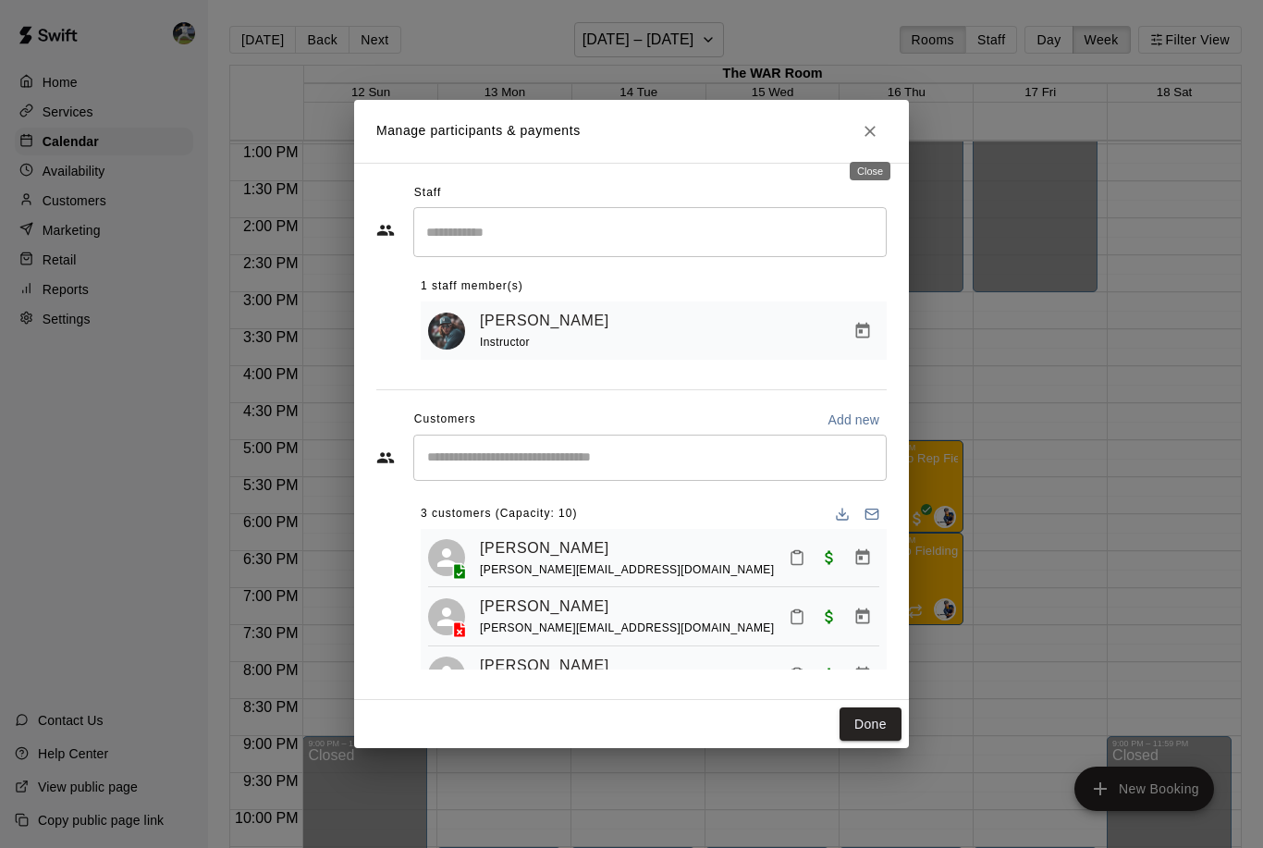
click at [869, 131] on icon "Close" at bounding box center [870, 131] width 11 height 11
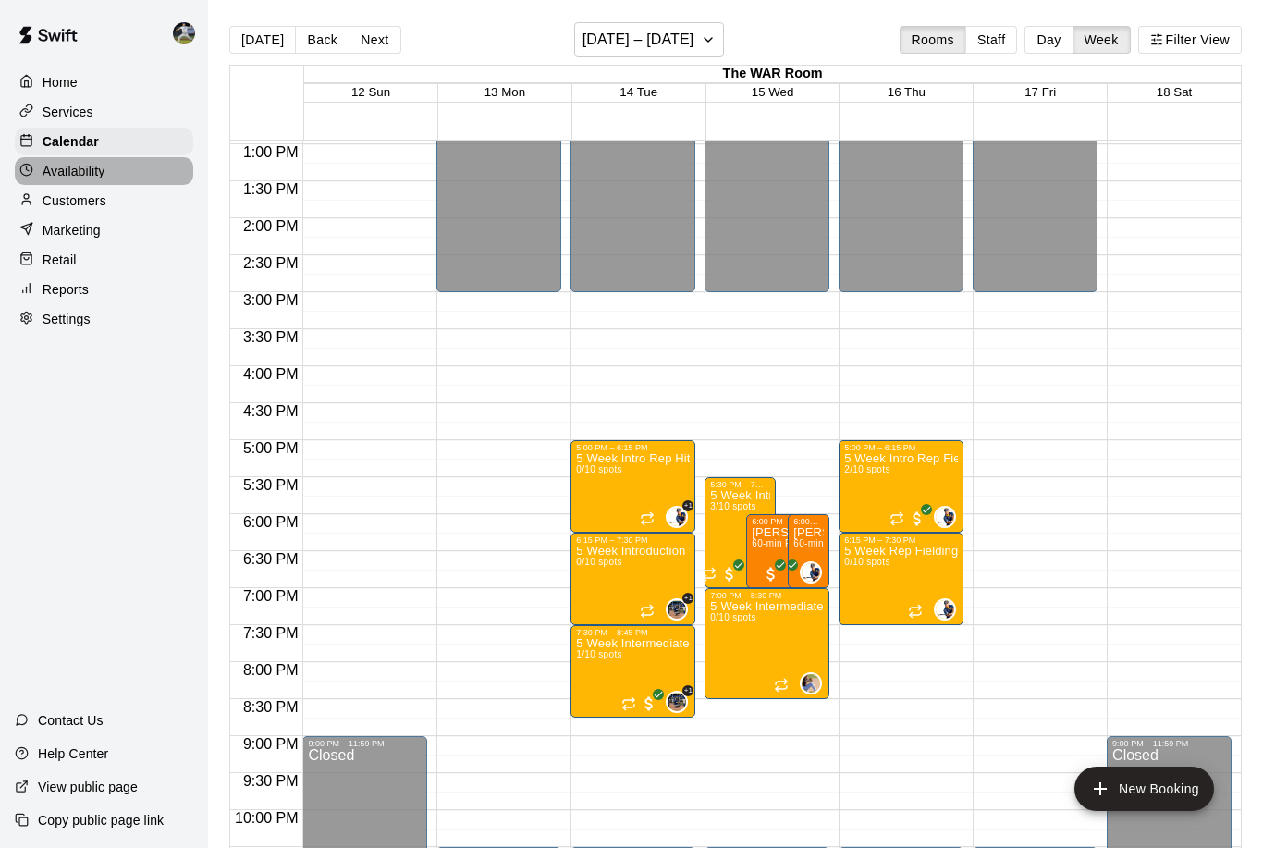
click at [98, 178] on p "Availability" at bounding box center [74, 171] width 63 height 18
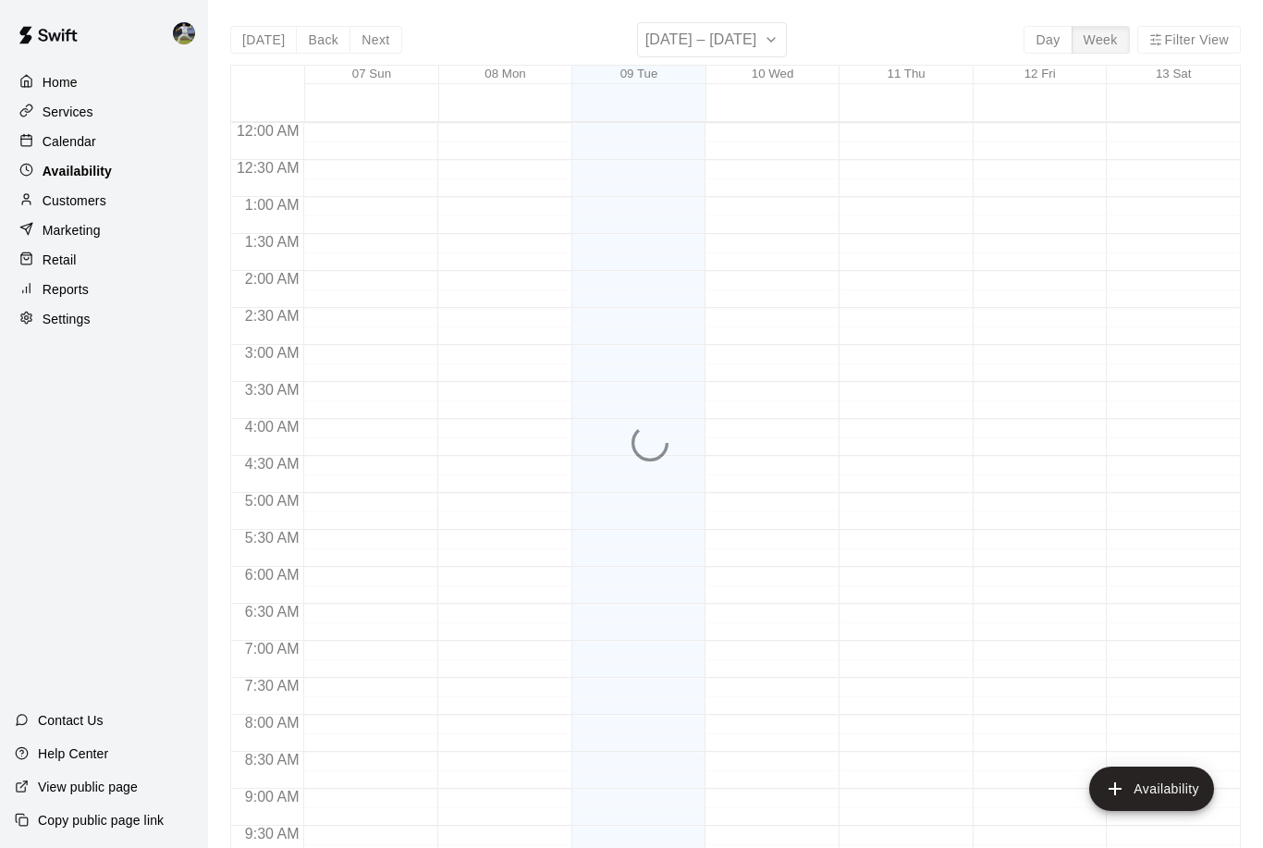
scroll to position [967, 0]
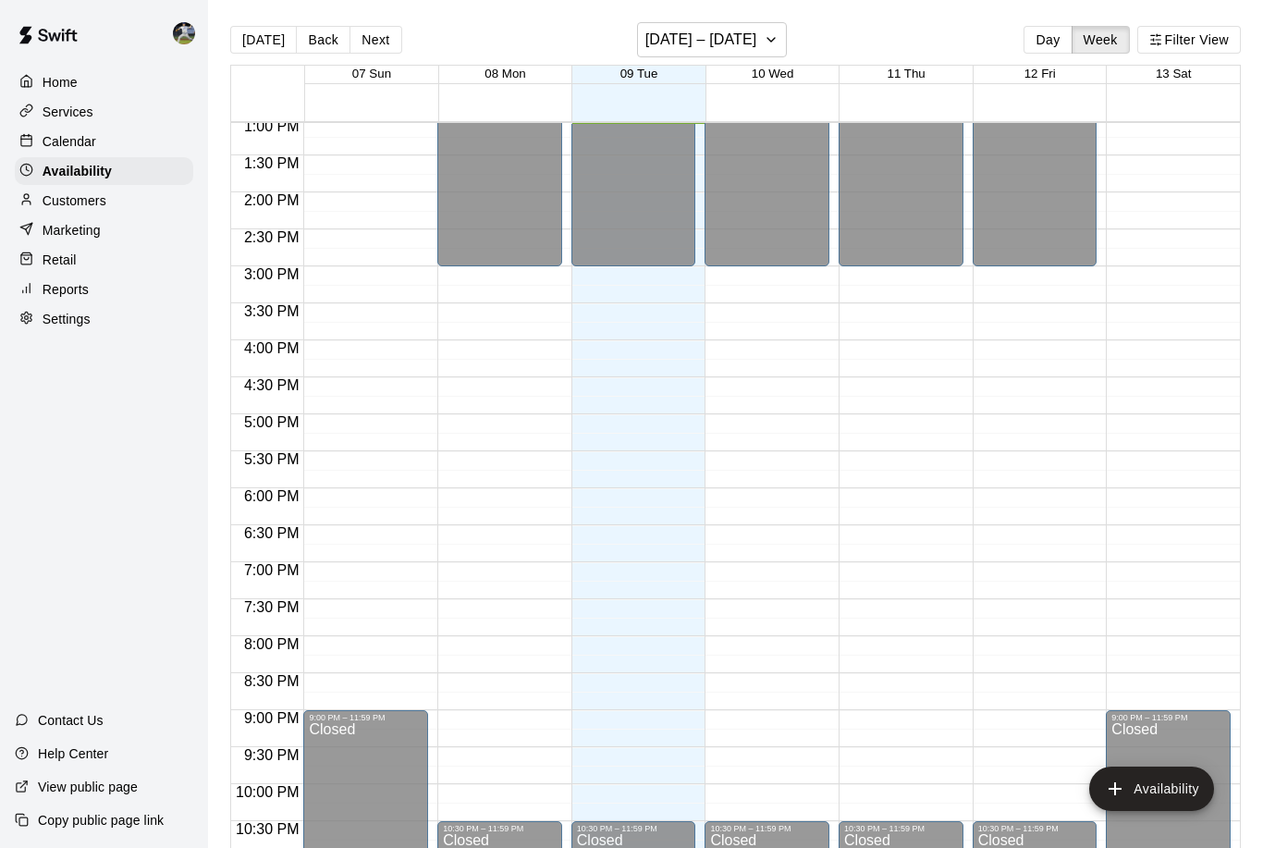
click at [86, 147] on p "Calendar" at bounding box center [70, 141] width 54 height 18
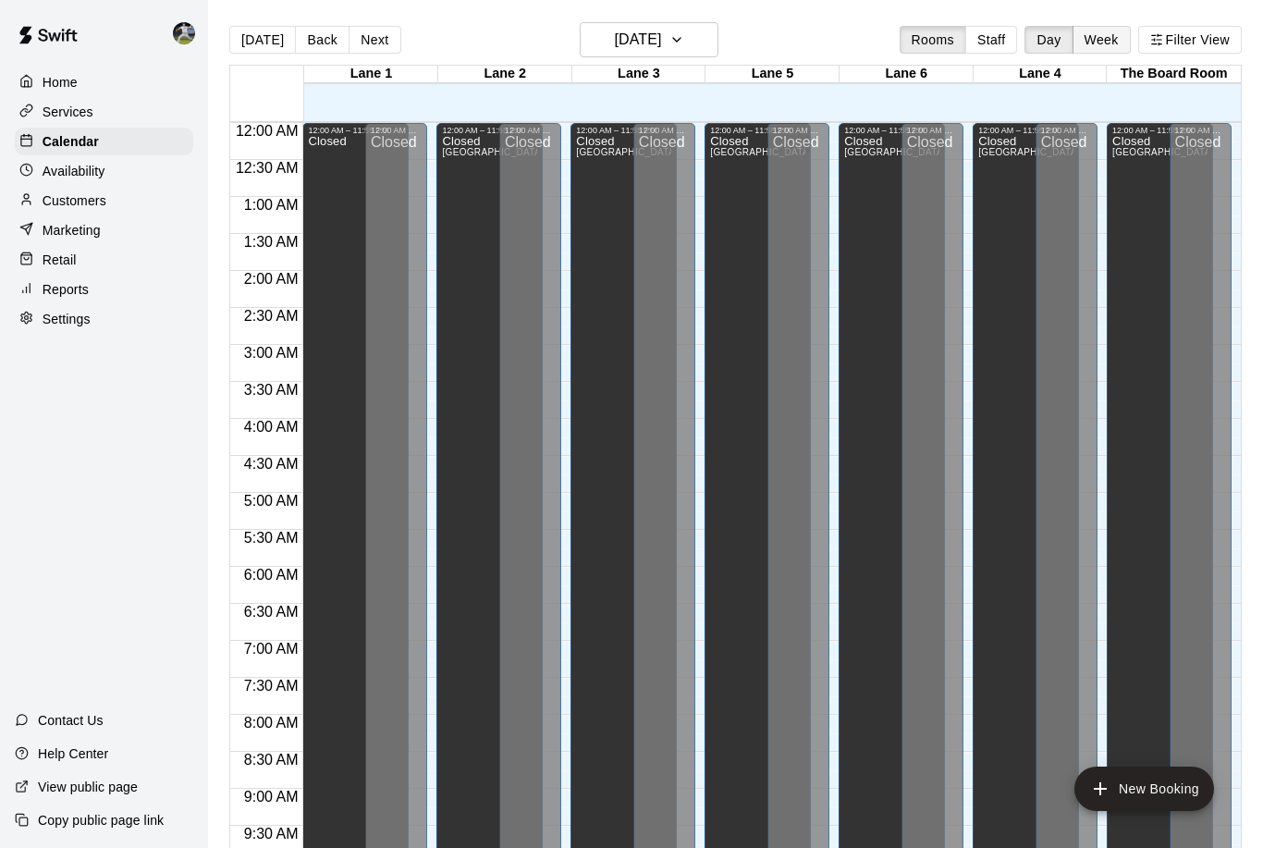
click at [1087, 44] on button "Week" at bounding box center [1102, 40] width 58 height 28
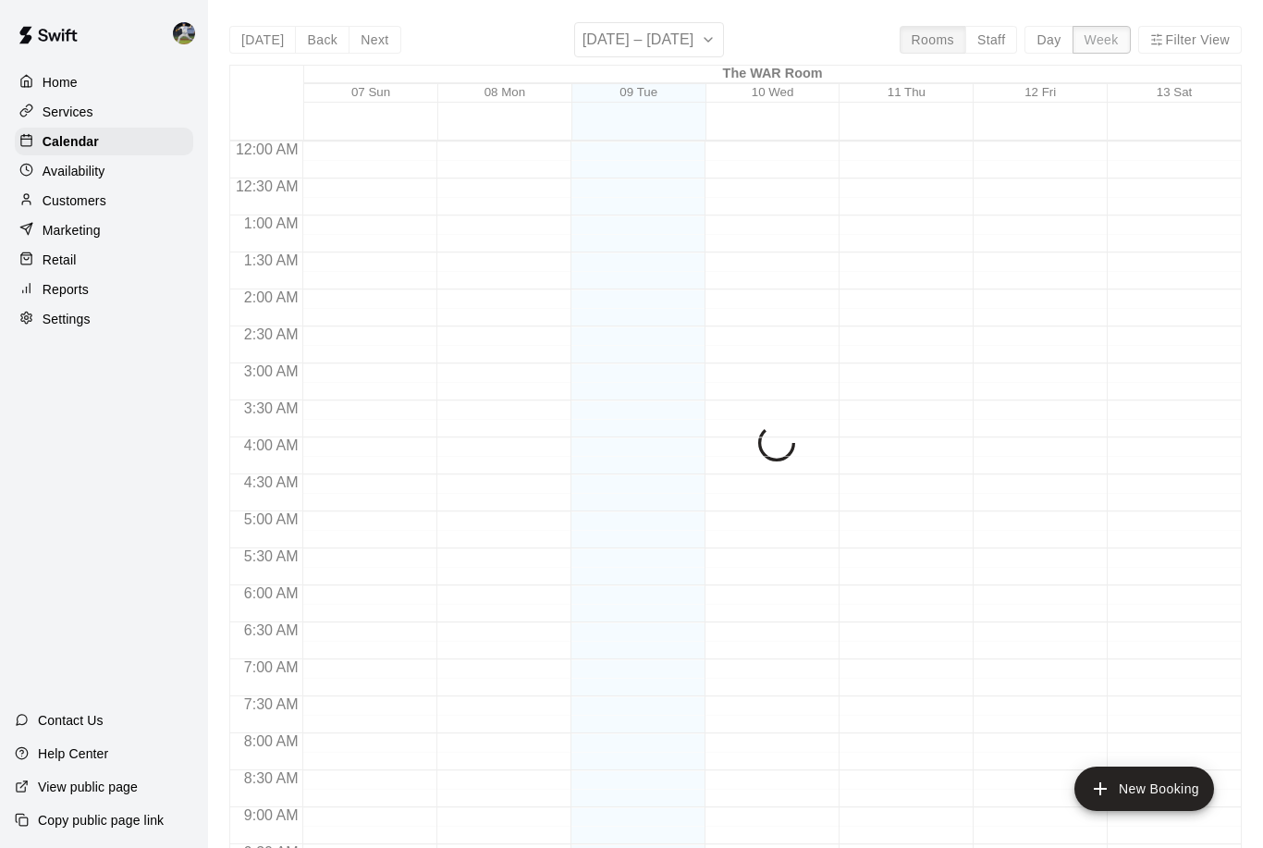
scroll to position [967, 0]
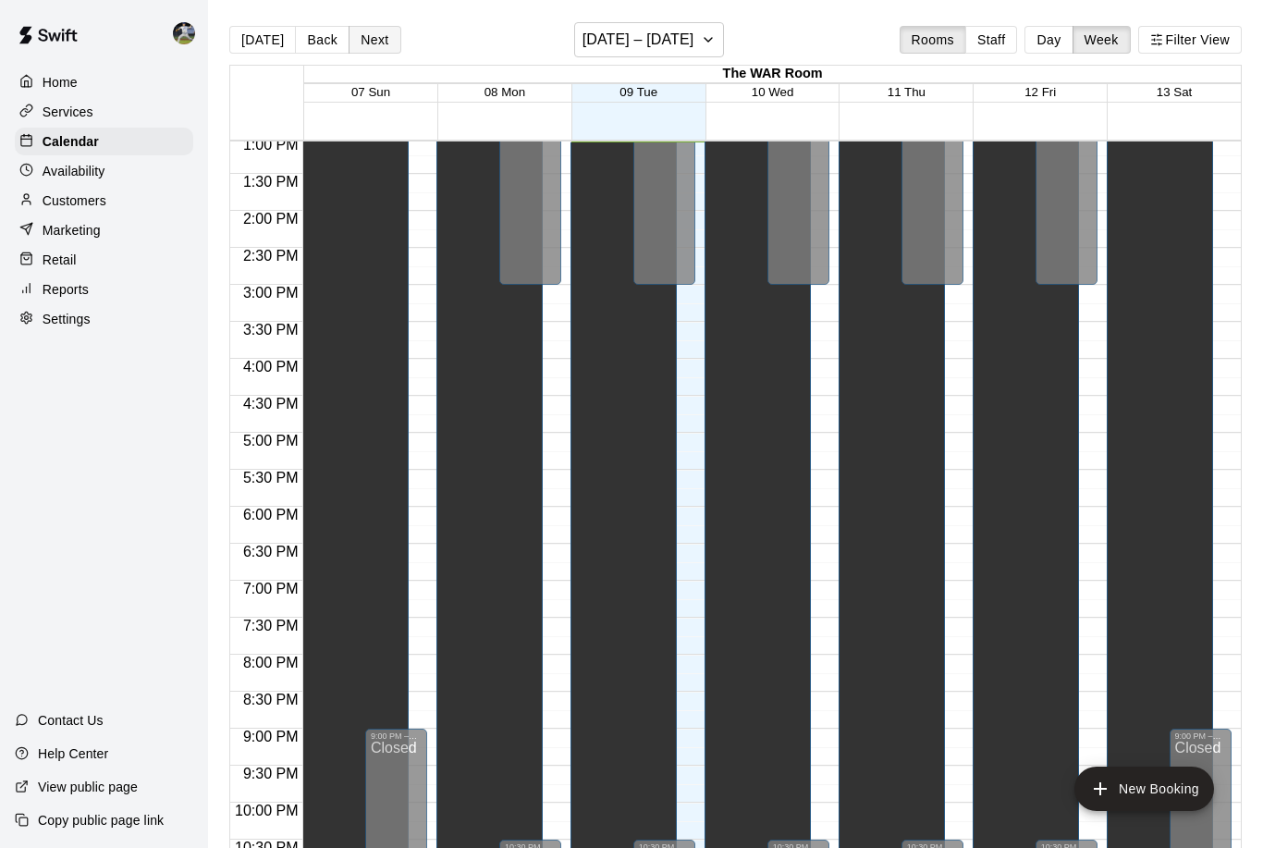
click at [370, 41] on button "Next" at bounding box center [375, 40] width 52 height 28
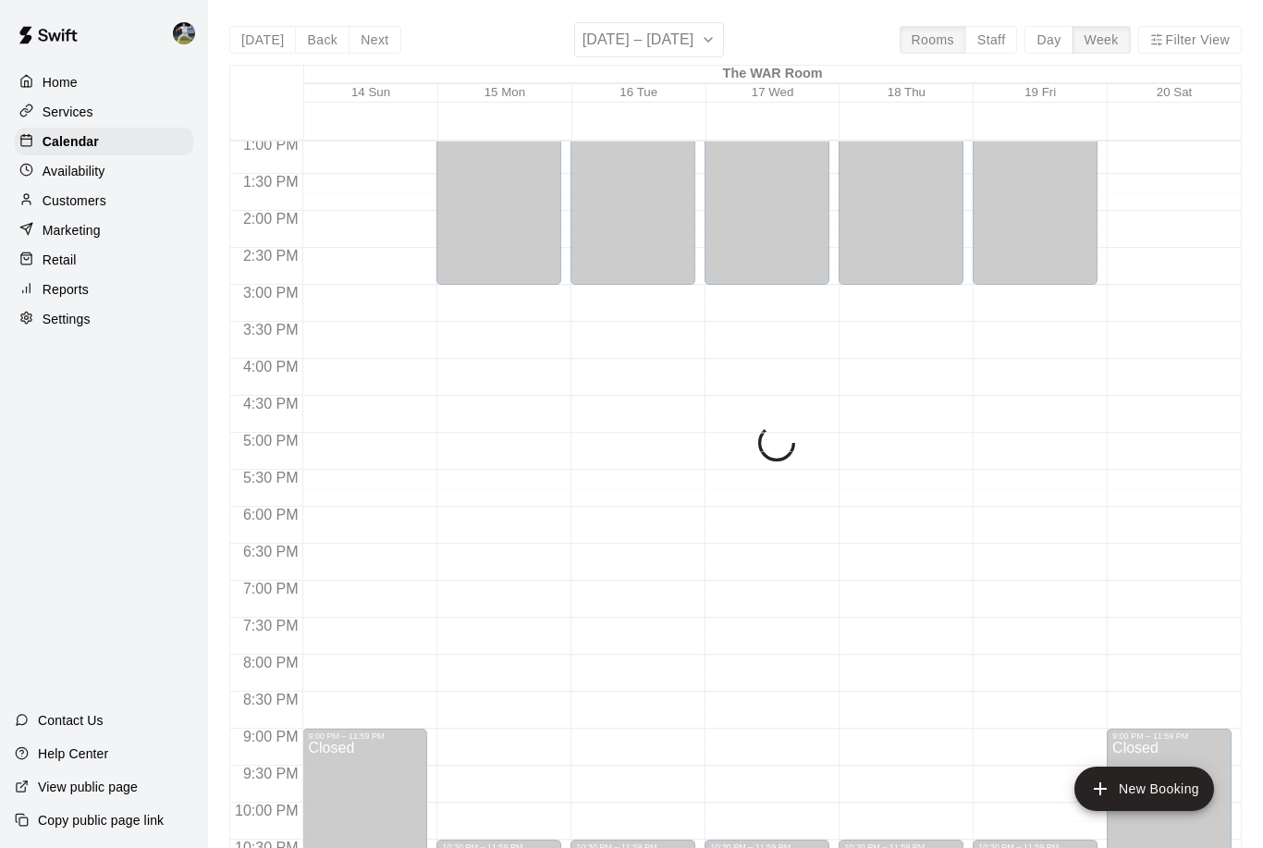
click at [370, 41] on div "[DATE] Back Next [DATE] – [DATE] Rooms Staff Day Week Filter View The WAR Room …" at bounding box center [735, 446] width 1013 height 848
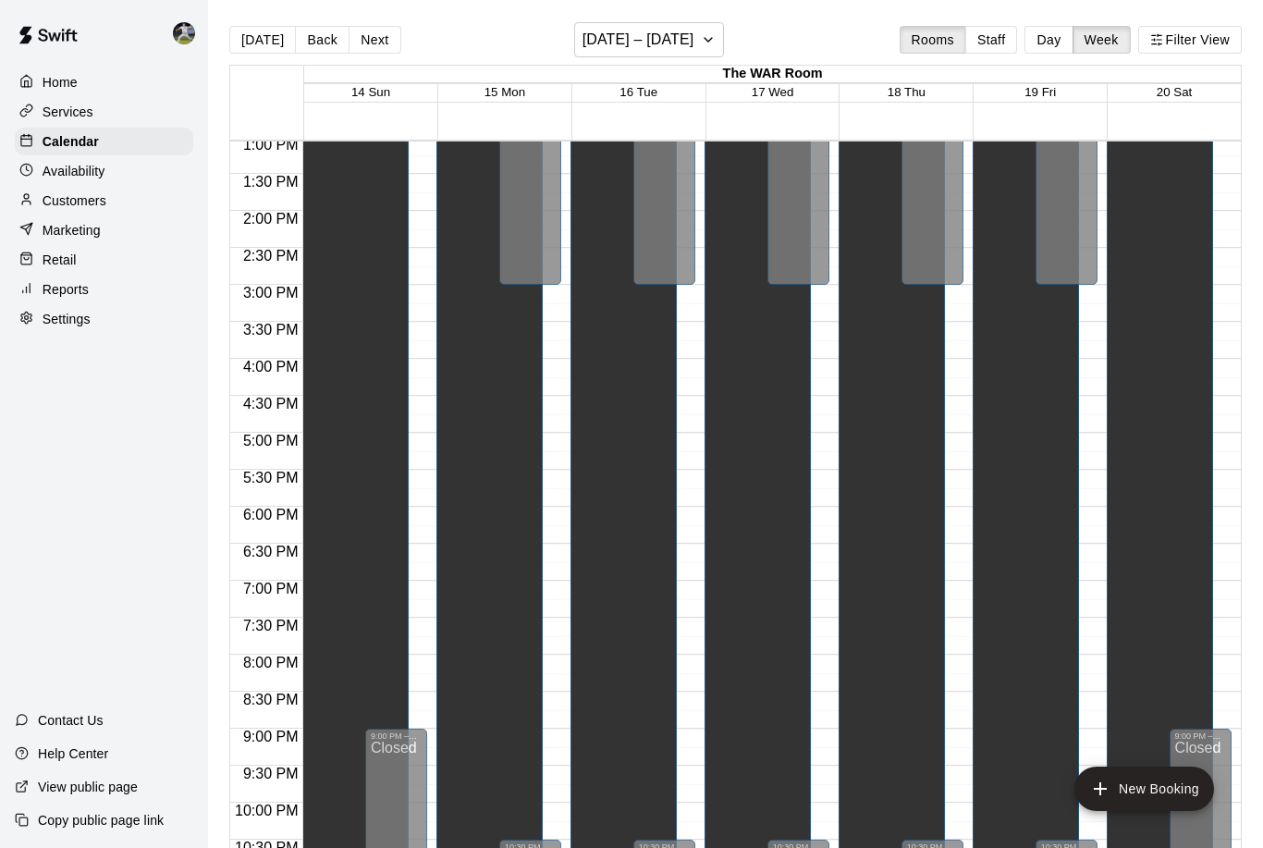
click at [370, 41] on button "Next" at bounding box center [375, 40] width 52 height 28
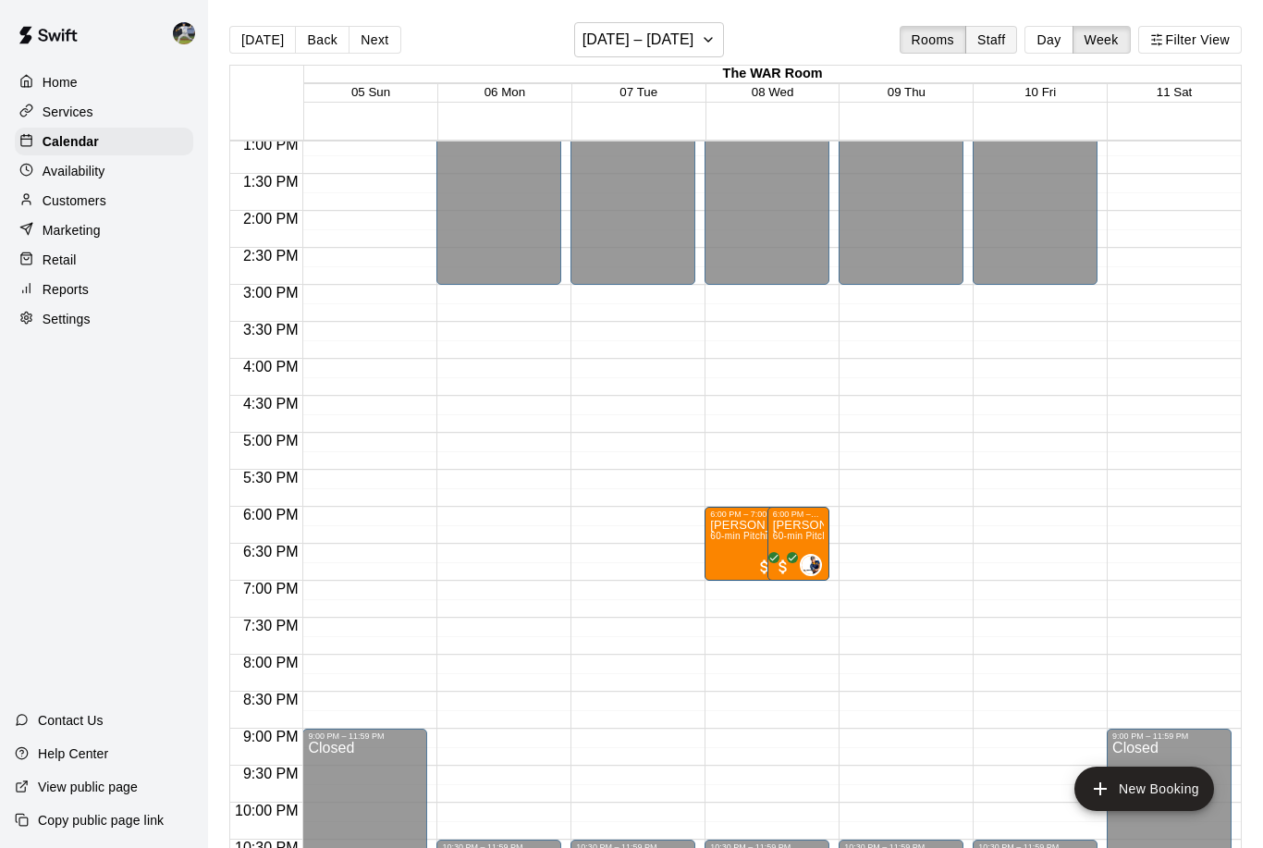
click at [1002, 50] on button "Staff" at bounding box center [992, 40] width 53 height 28
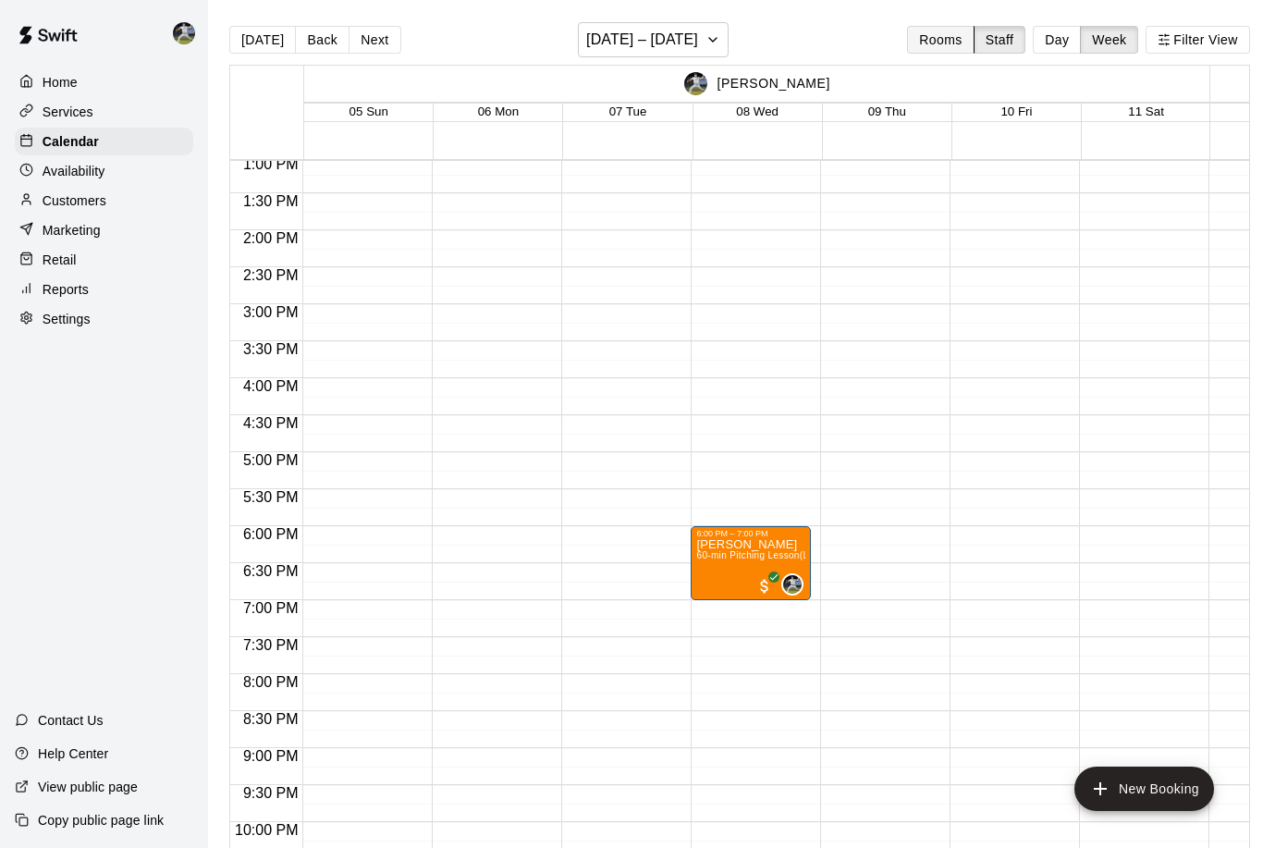
click at [940, 45] on button "Rooms" at bounding box center [940, 40] width 67 height 28
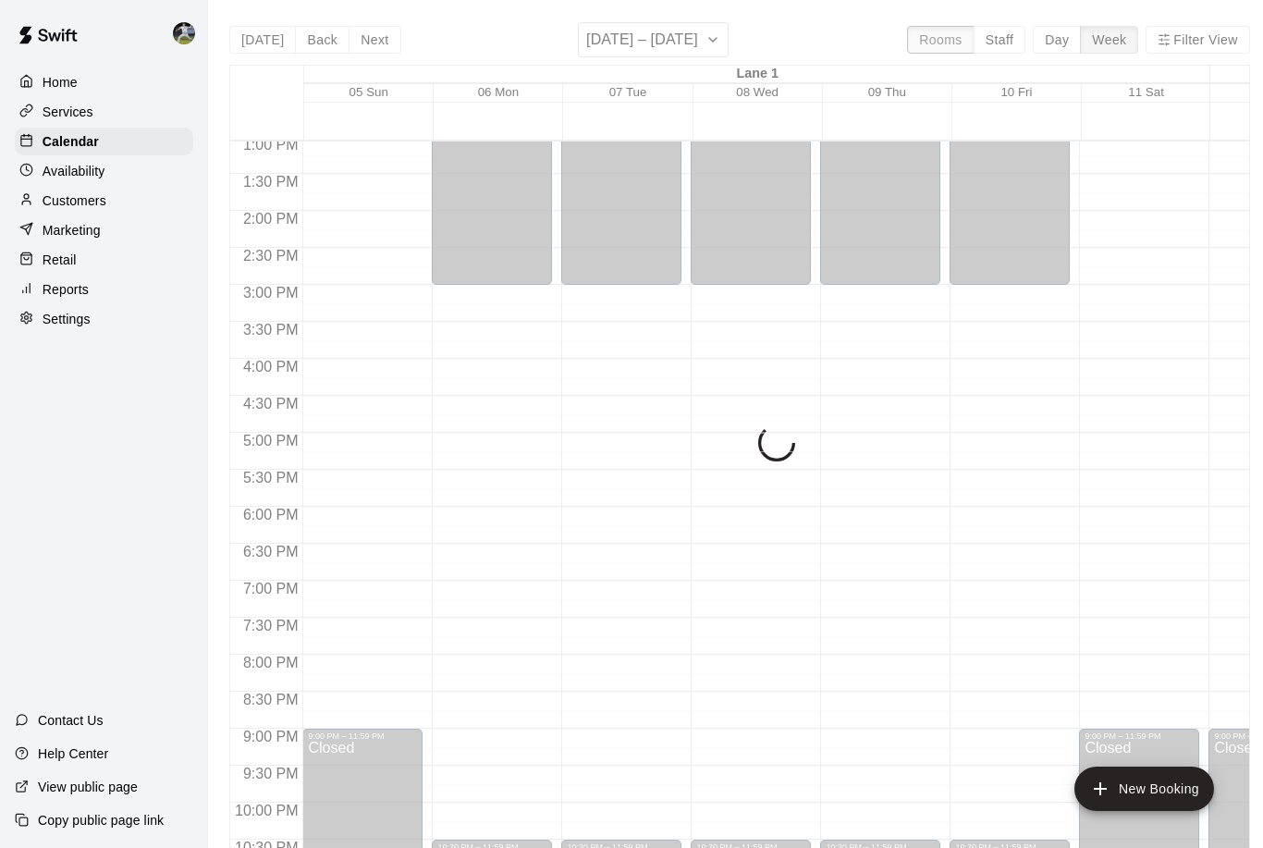
scroll to position [916, 0]
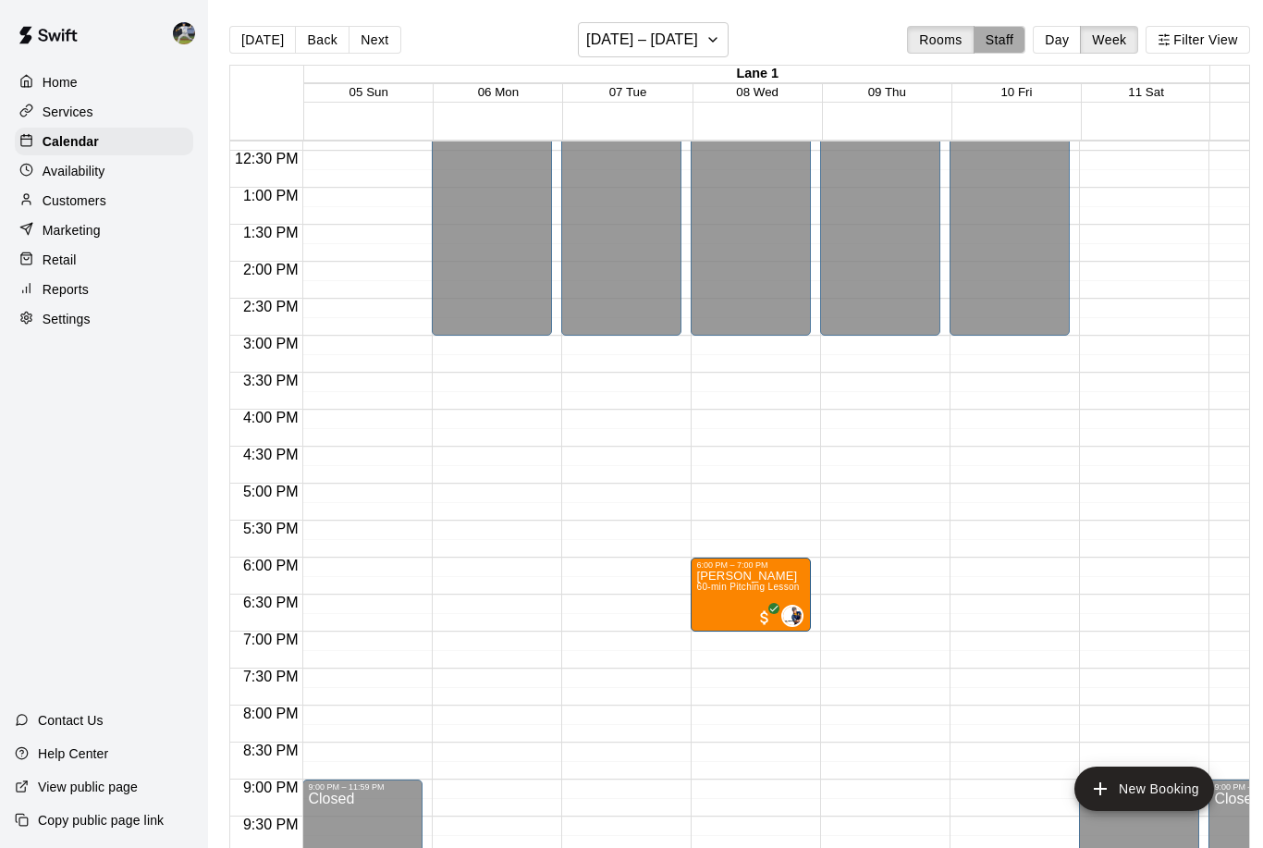
click at [1004, 41] on button "Staff" at bounding box center [1000, 40] width 53 height 28
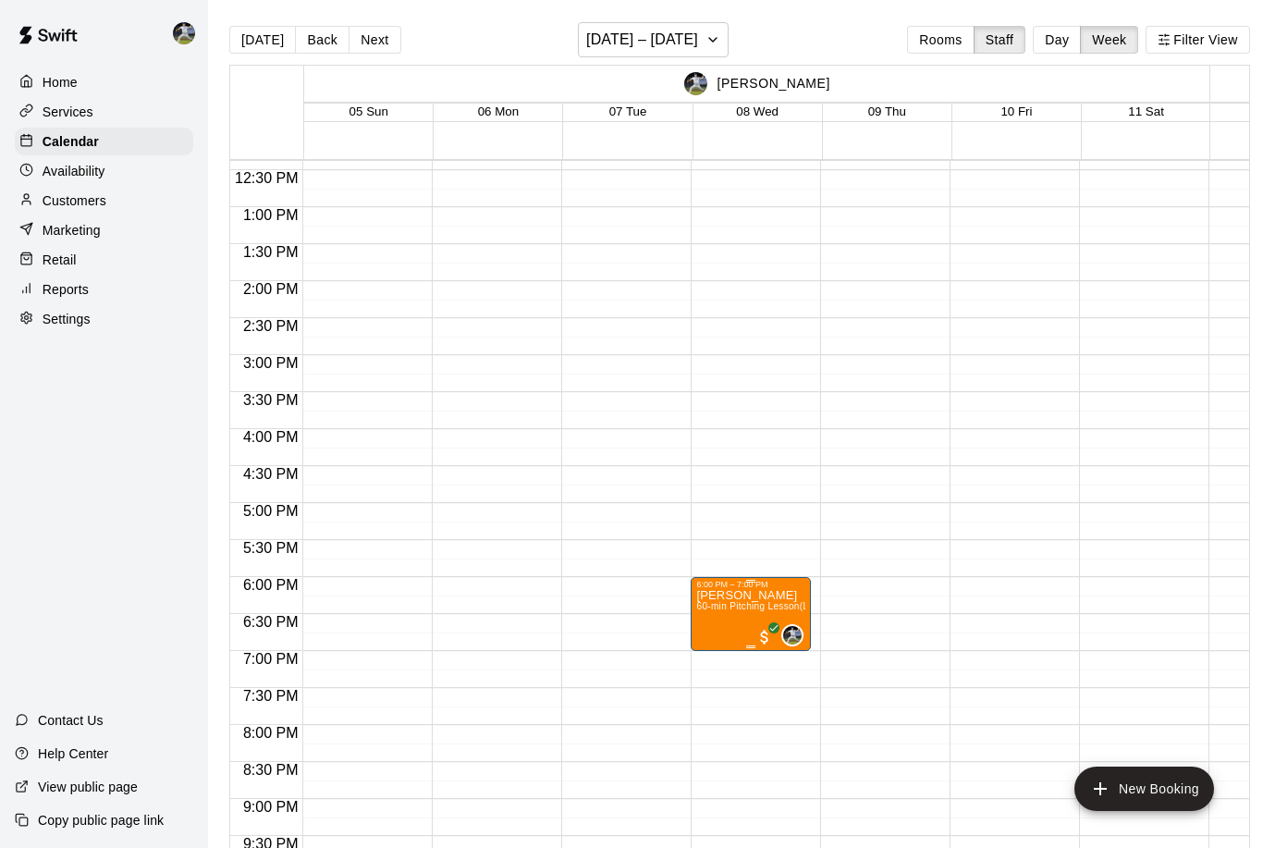
click at [710, 652] on img "edit" at bounding box center [716, 654] width 21 height 21
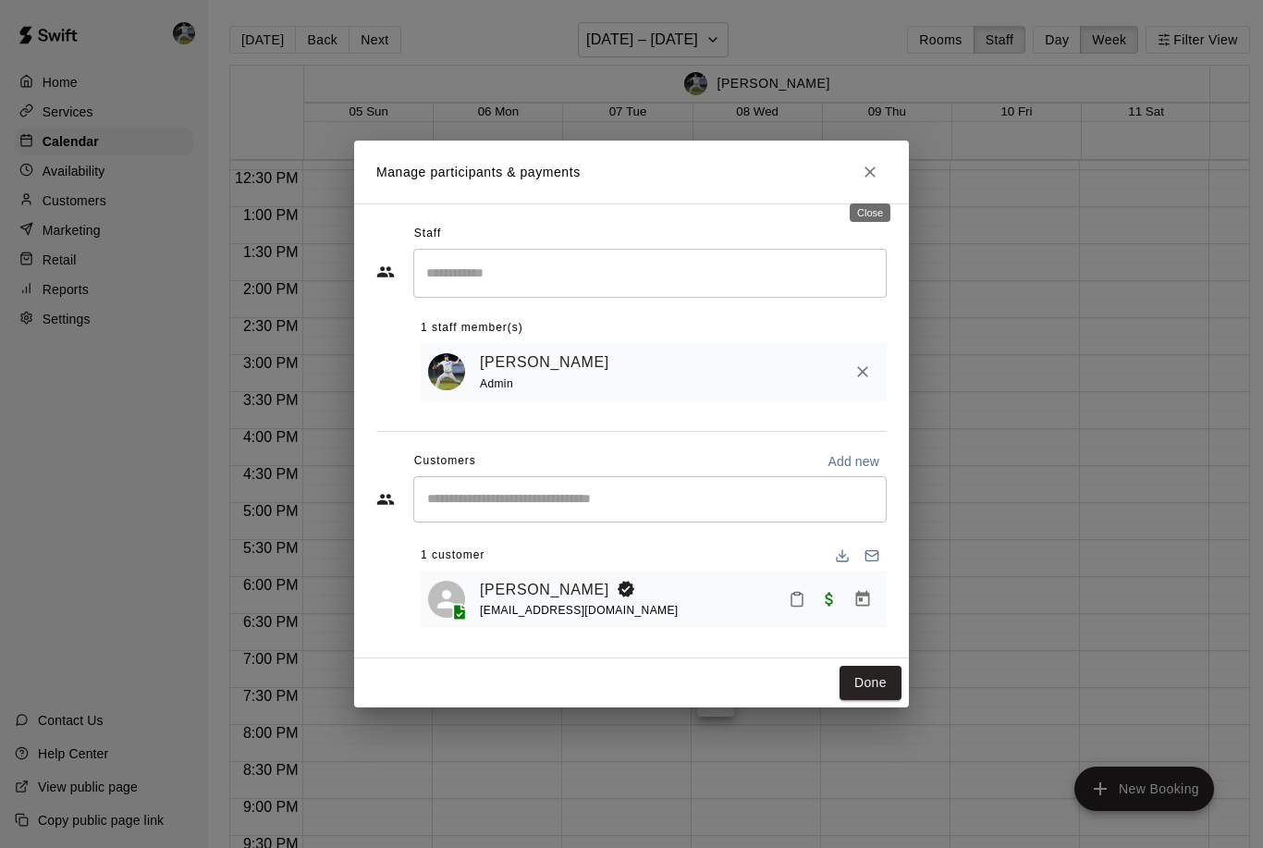
click at [869, 173] on icon "Close" at bounding box center [870, 171] width 11 height 11
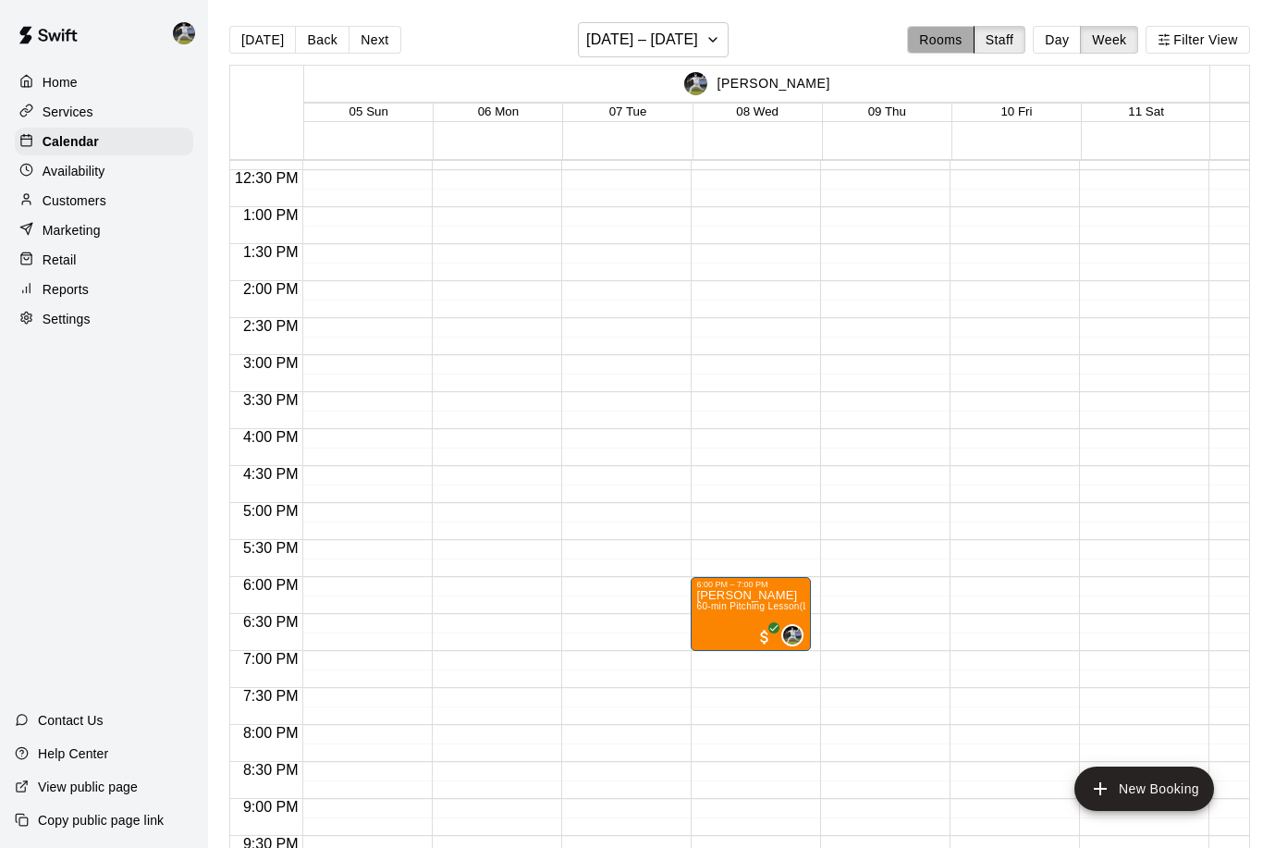
click at [955, 51] on button "Rooms" at bounding box center [940, 40] width 67 height 28
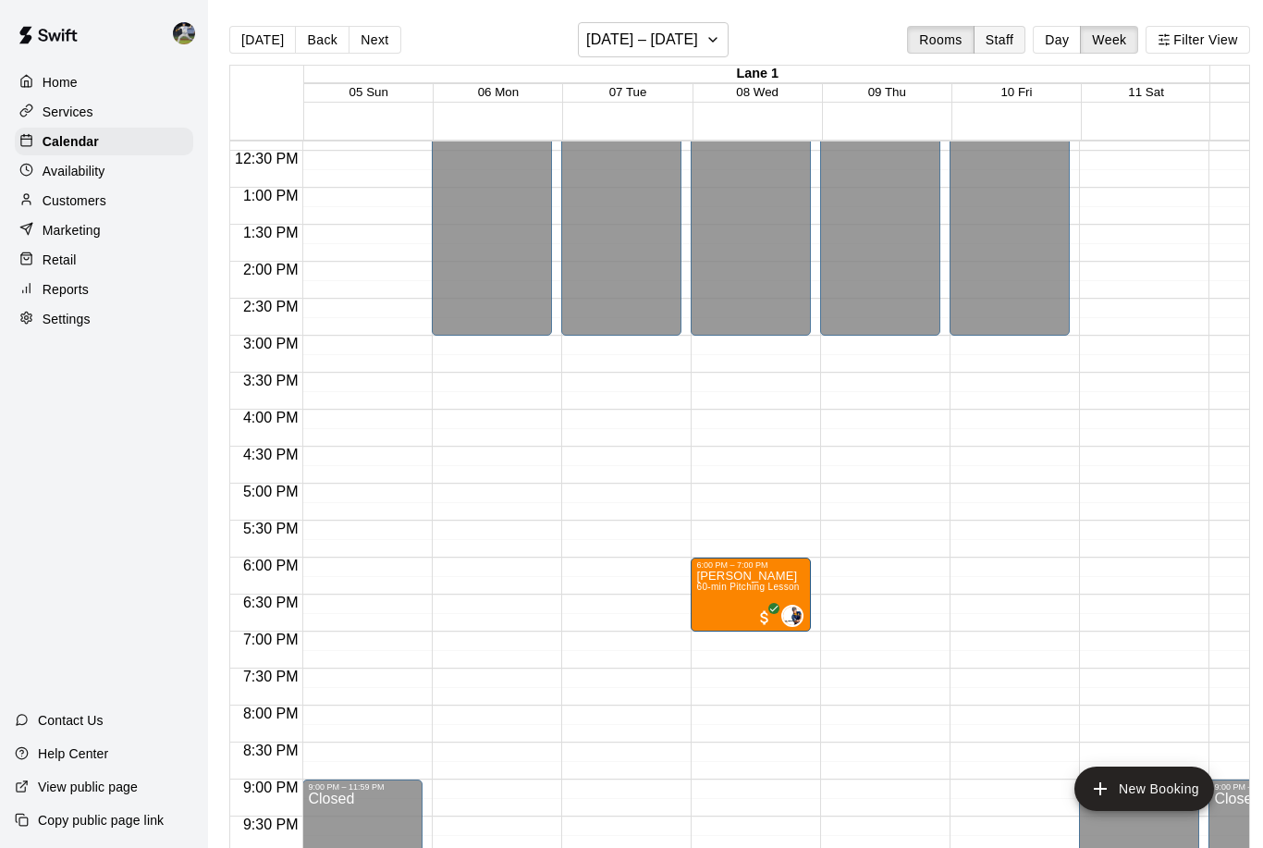
click at [1015, 41] on button "Staff" at bounding box center [1000, 40] width 53 height 28
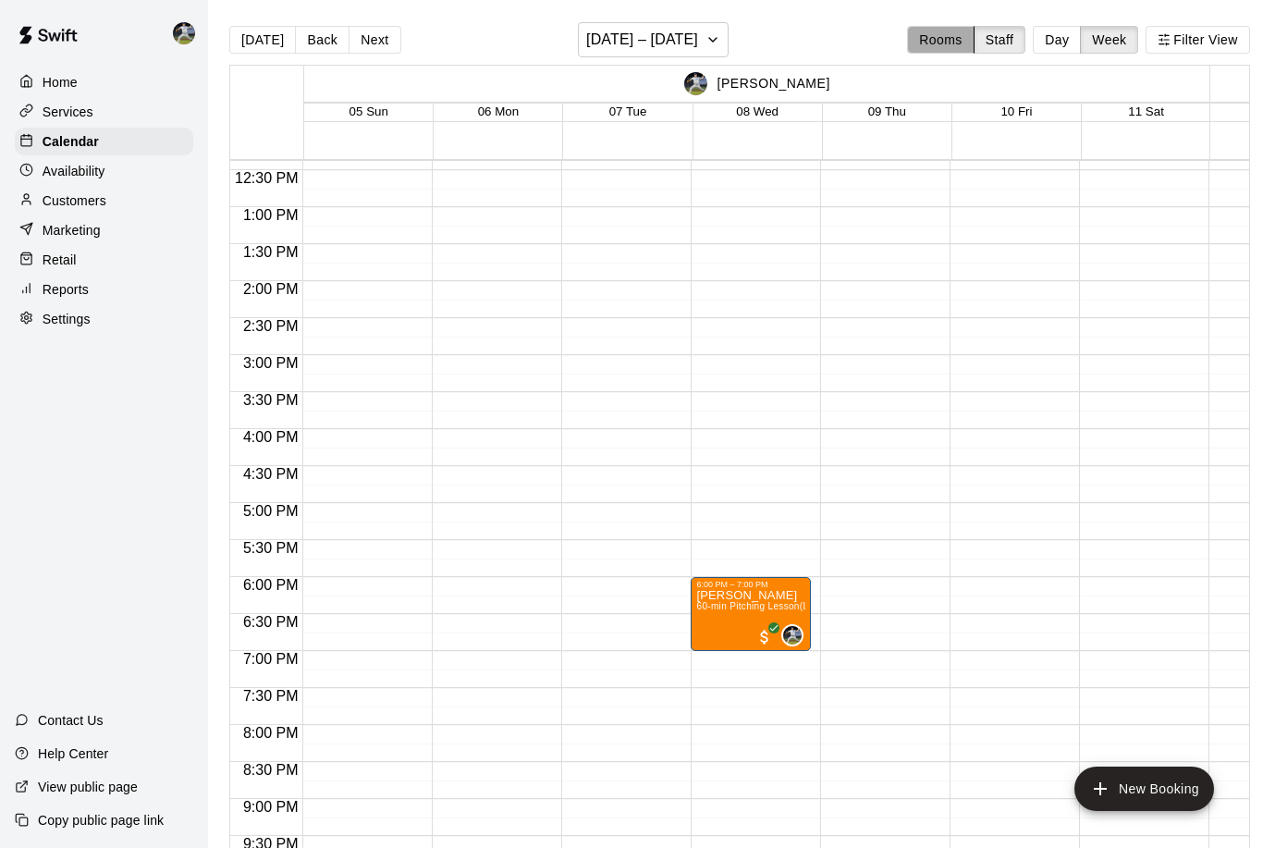
click at [936, 39] on button "Rooms" at bounding box center [940, 40] width 67 height 28
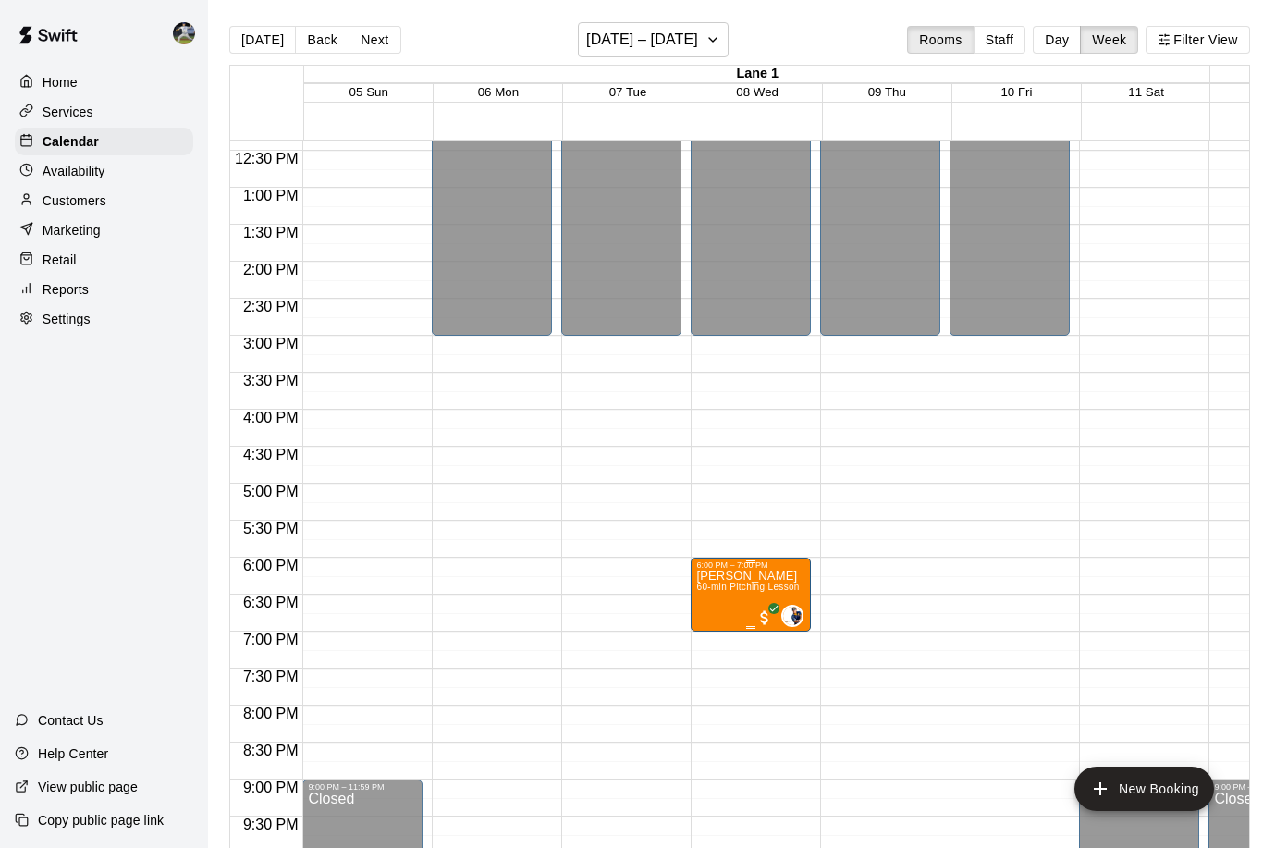
click at [743, 592] on span "60-min Pitching Lesson" at bounding box center [747, 587] width 103 height 10
click at [760, 574] on div at bounding box center [631, 424] width 1263 height 848
click at [1015, 44] on button "Staff" at bounding box center [1000, 40] width 53 height 28
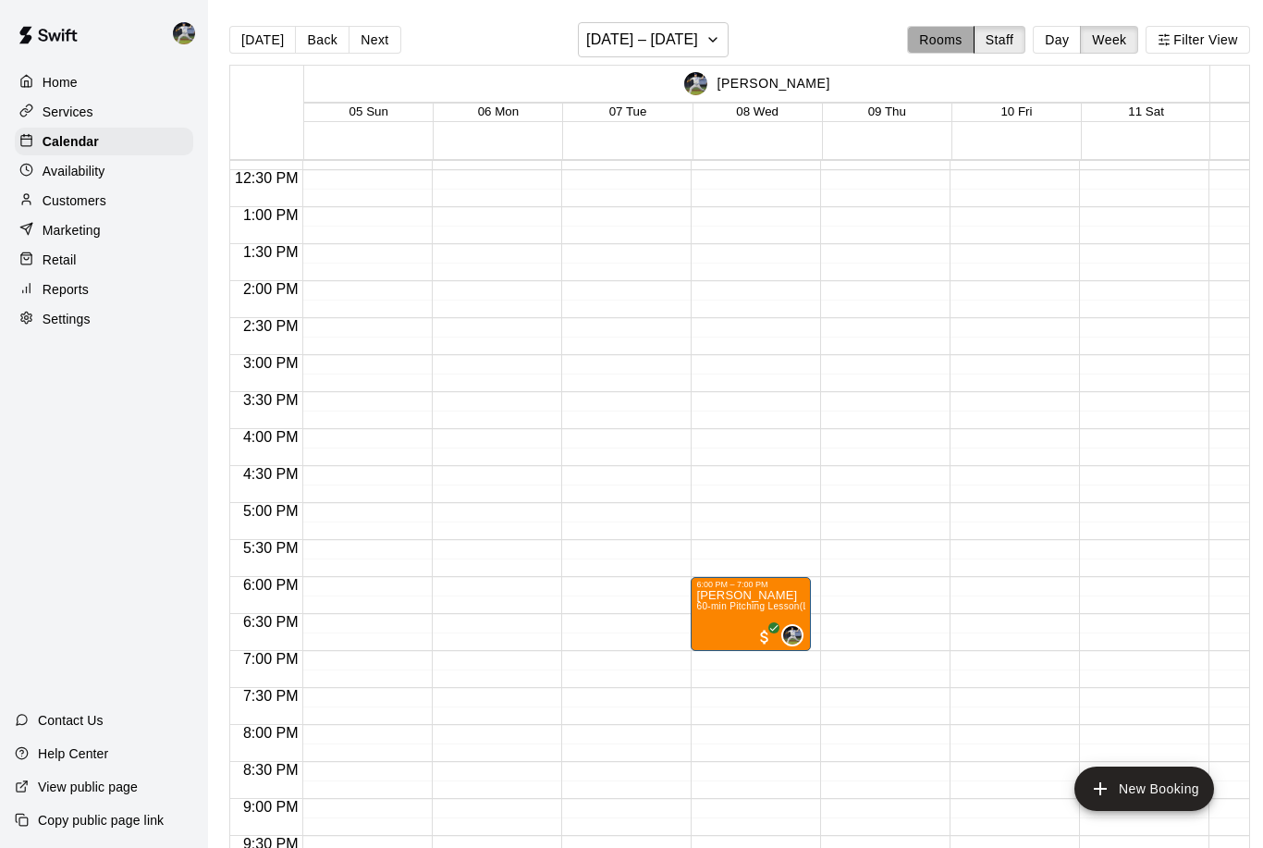
click at [929, 45] on button "Rooms" at bounding box center [940, 40] width 67 height 28
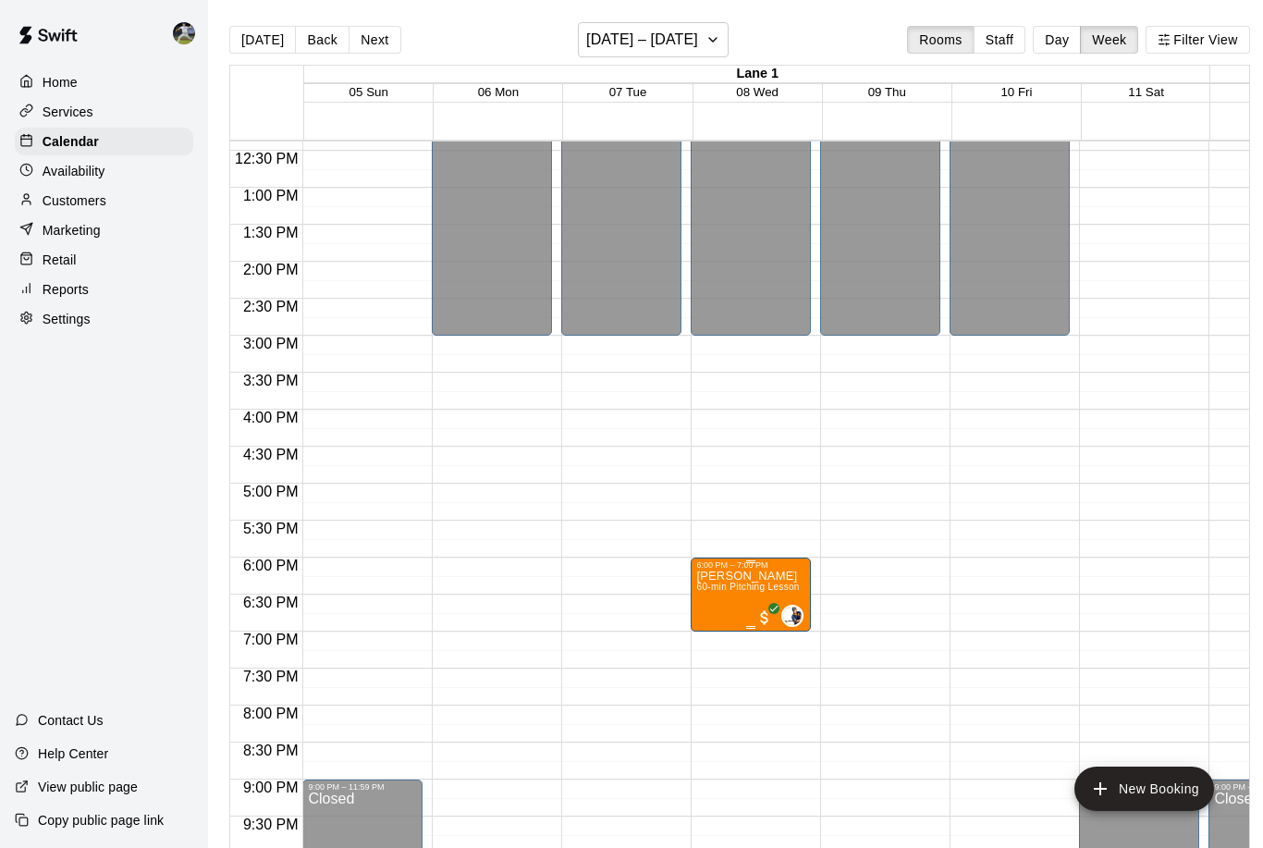
click at [743, 590] on span "60-min Pitching Lesson" at bounding box center [747, 587] width 103 height 10
click at [718, 648] on img "edit" at bounding box center [716, 645] width 21 height 21
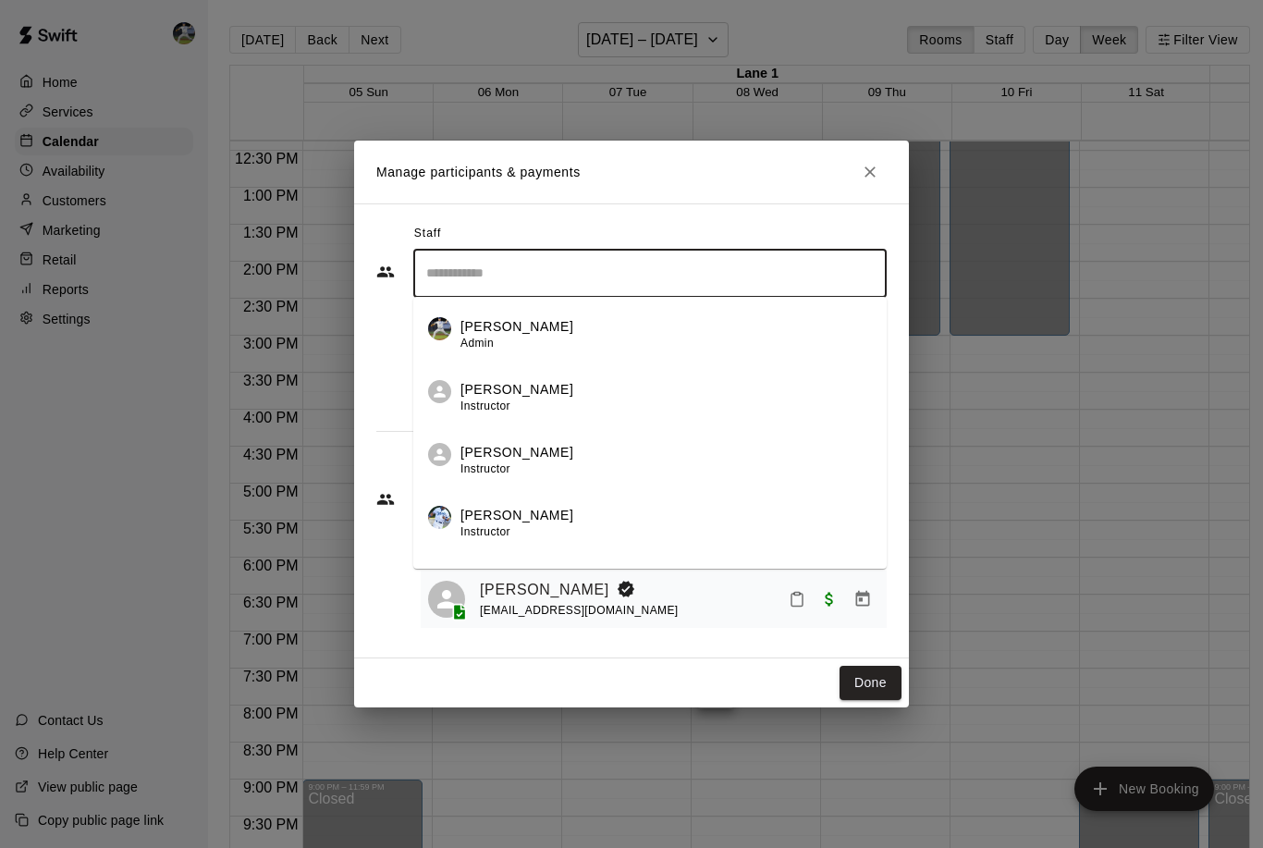
click at [684, 283] on input "Search staff" at bounding box center [650, 273] width 457 height 32
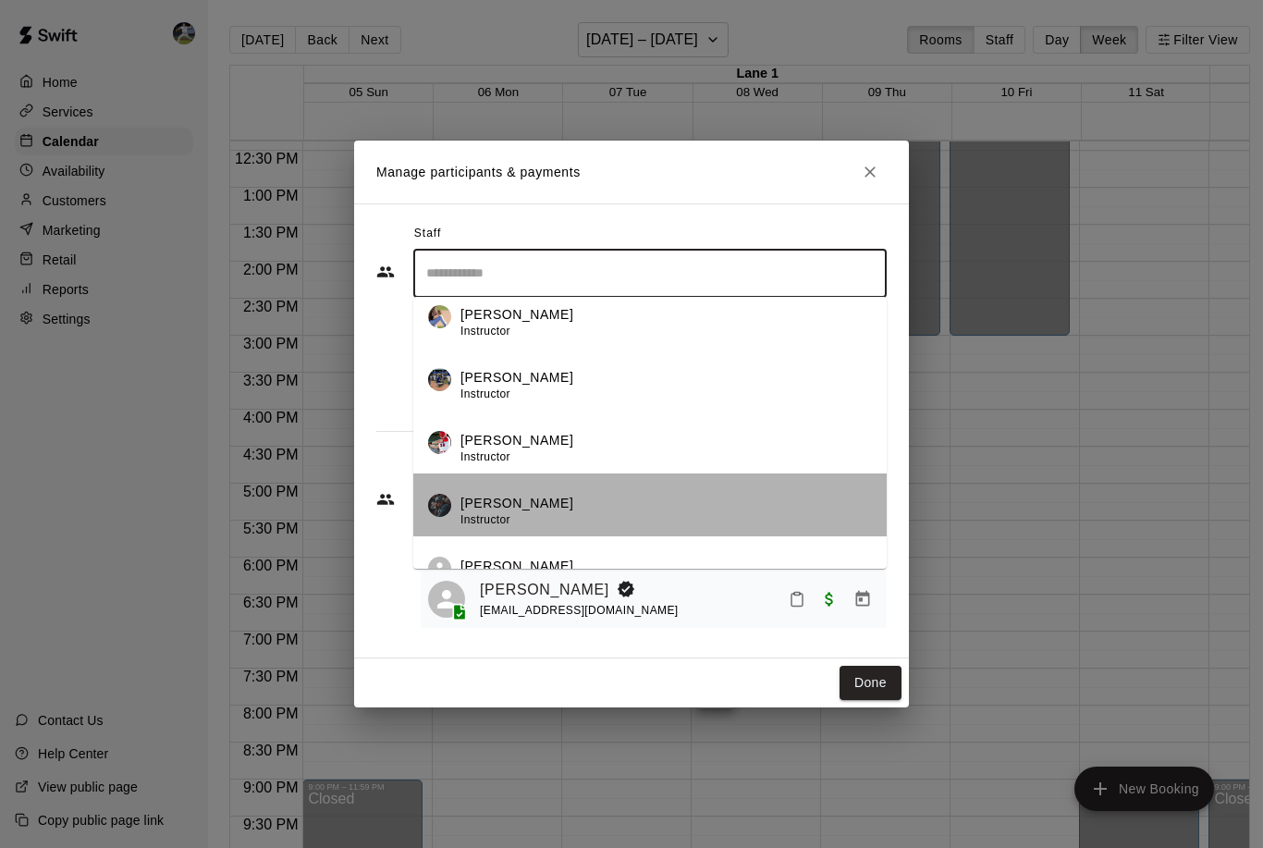
click at [516, 511] on p "[PERSON_NAME]" at bounding box center [517, 503] width 113 height 19
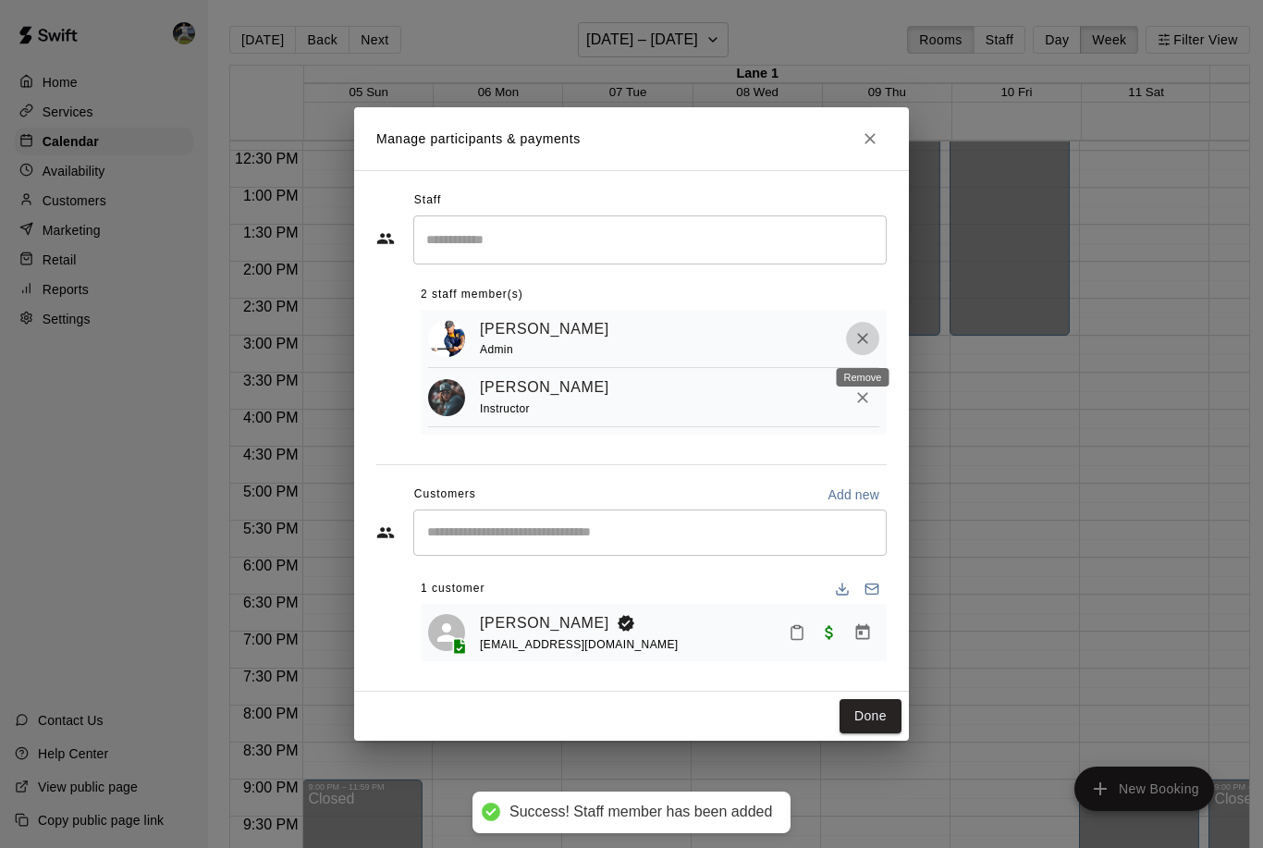
click at [861, 339] on icon "Remove" at bounding box center [863, 338] width 18 height 18
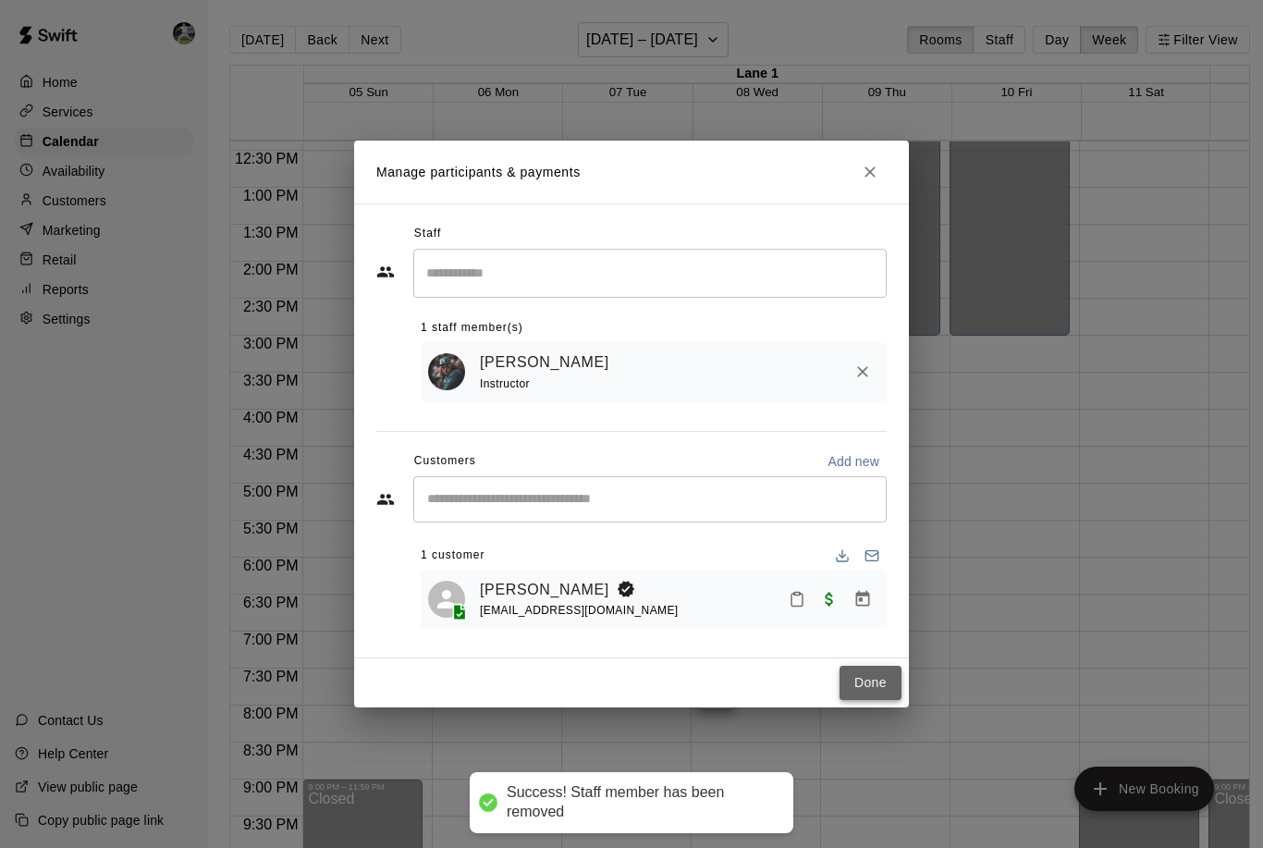
click at [869, 676] on button "Done" at bounding box center [871, 683] width 62 height 34
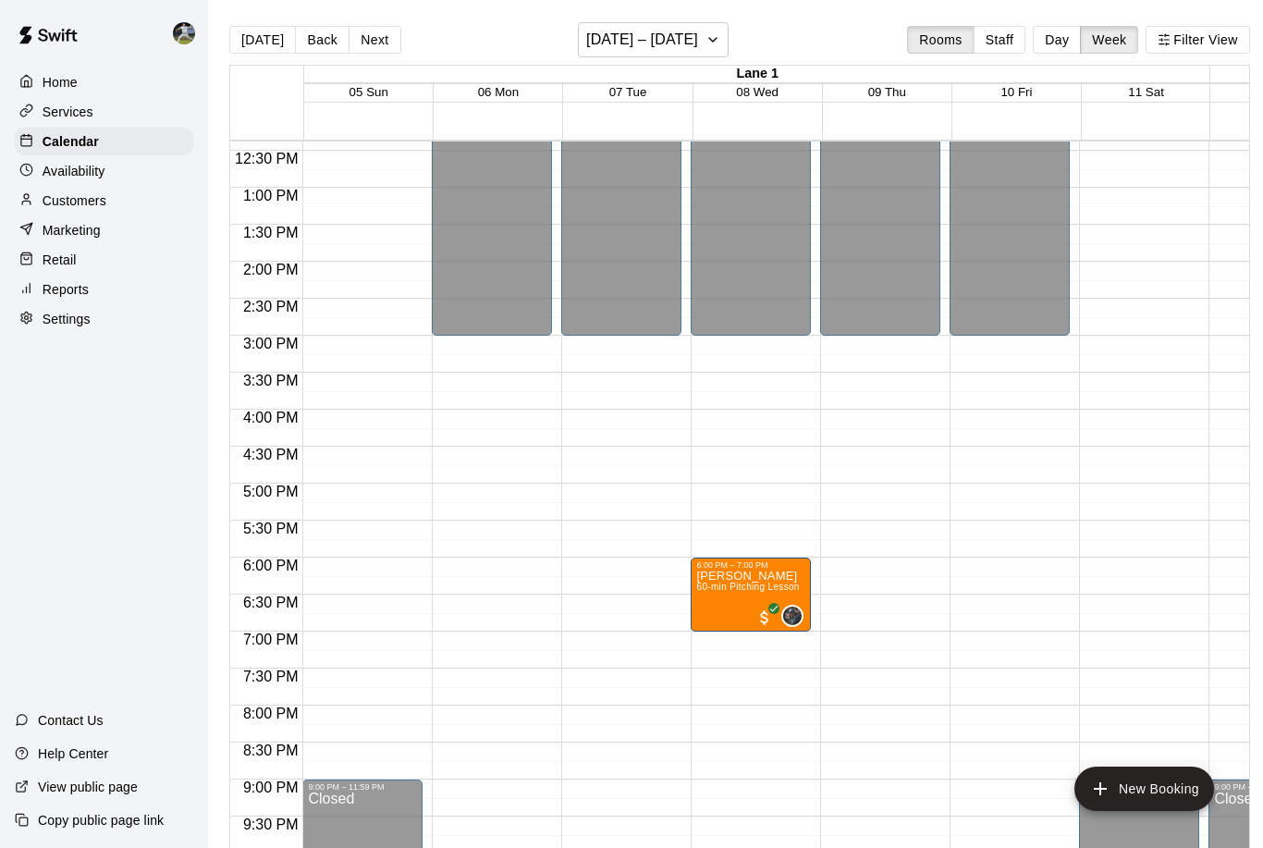
click at [1000, 20] on main "[DATE] Back Next [DATE] – [DATE] Rooms Staff Day Week [GEOGRAPHIC_DATA] 1 05 Su…" at bounding box center [740, 439] width 1064 height 878
click at [1002, 30] on button "Staff" at bounding box center [1000, 40] width 53 height 28
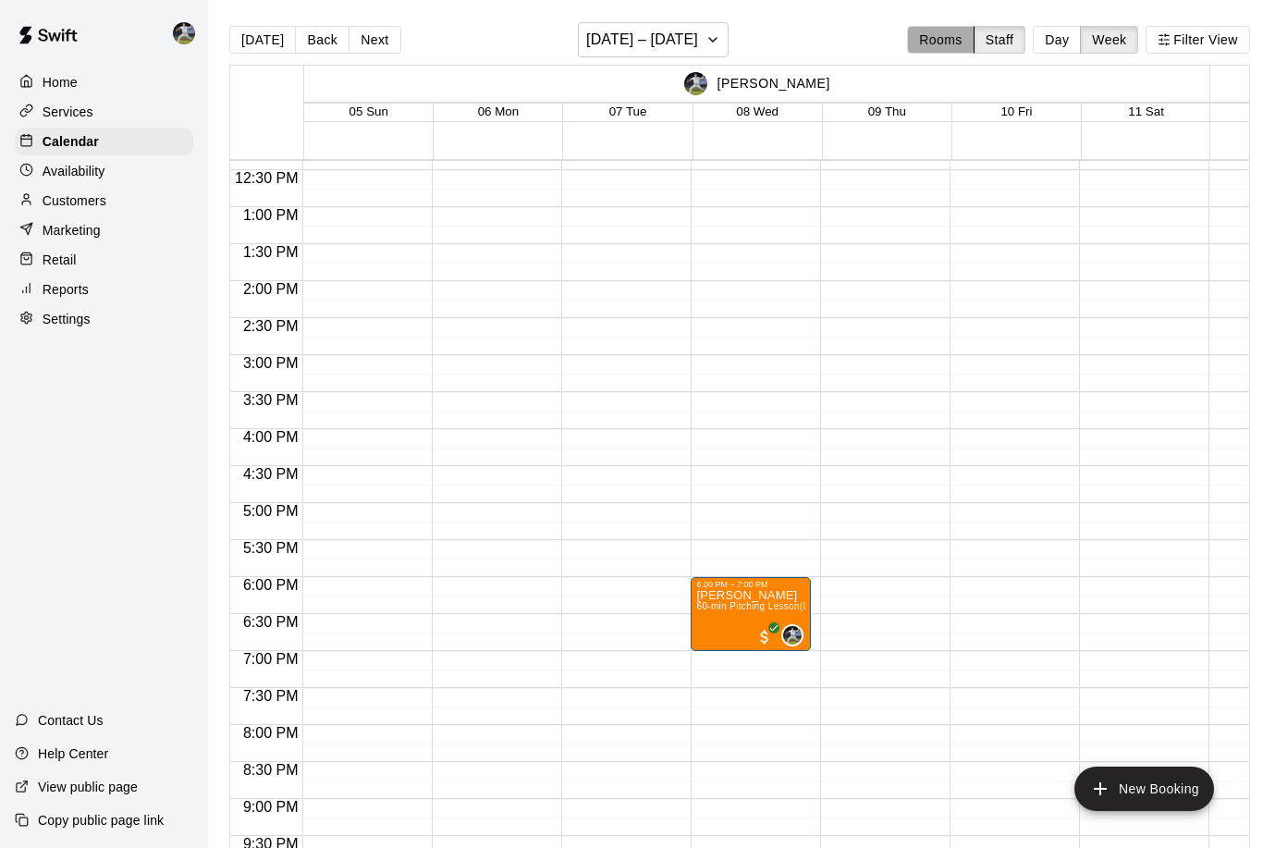
click at [954, 49] on button "Rooms" at bounding box center [940, 40] width 67 height 28
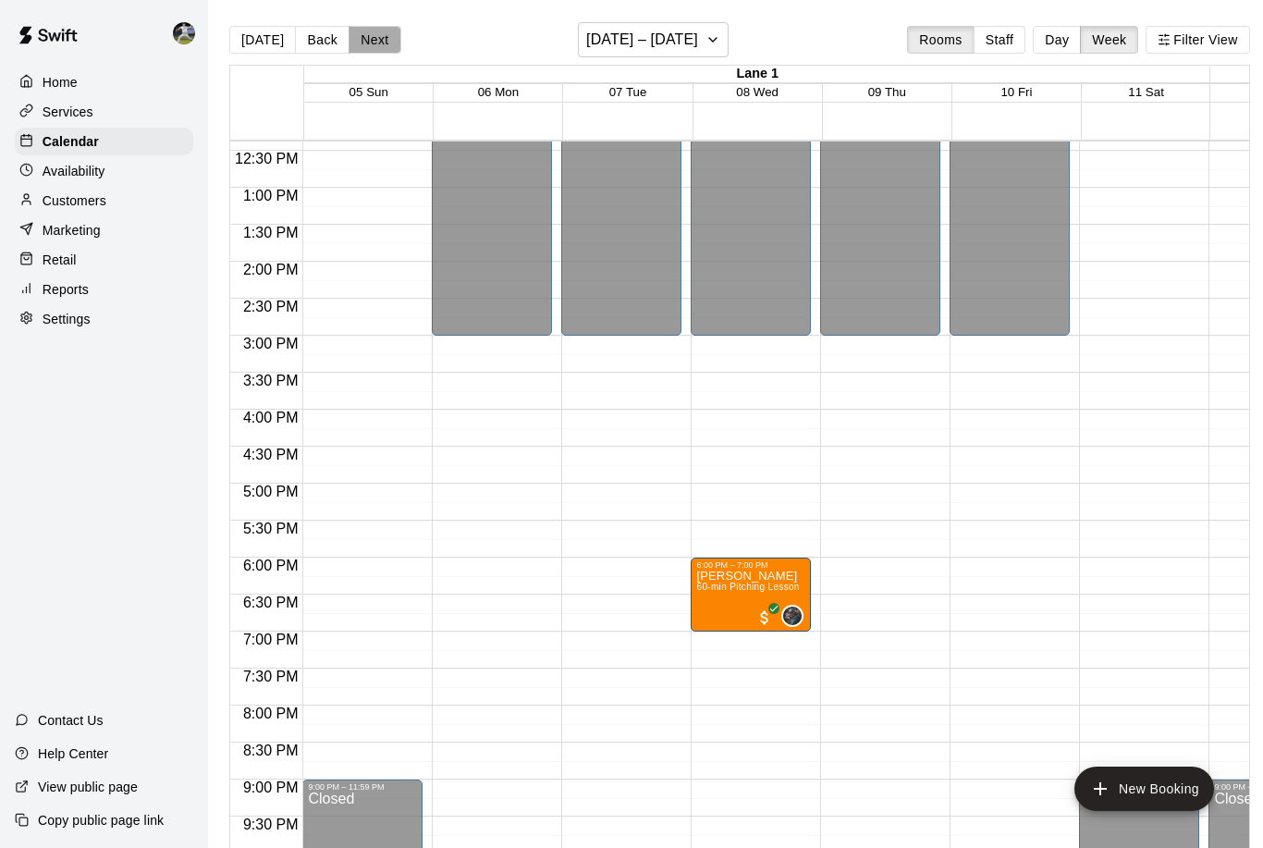
click at [370, 37] on button "Next" at bounding box center [375, 40] width 52 height 28
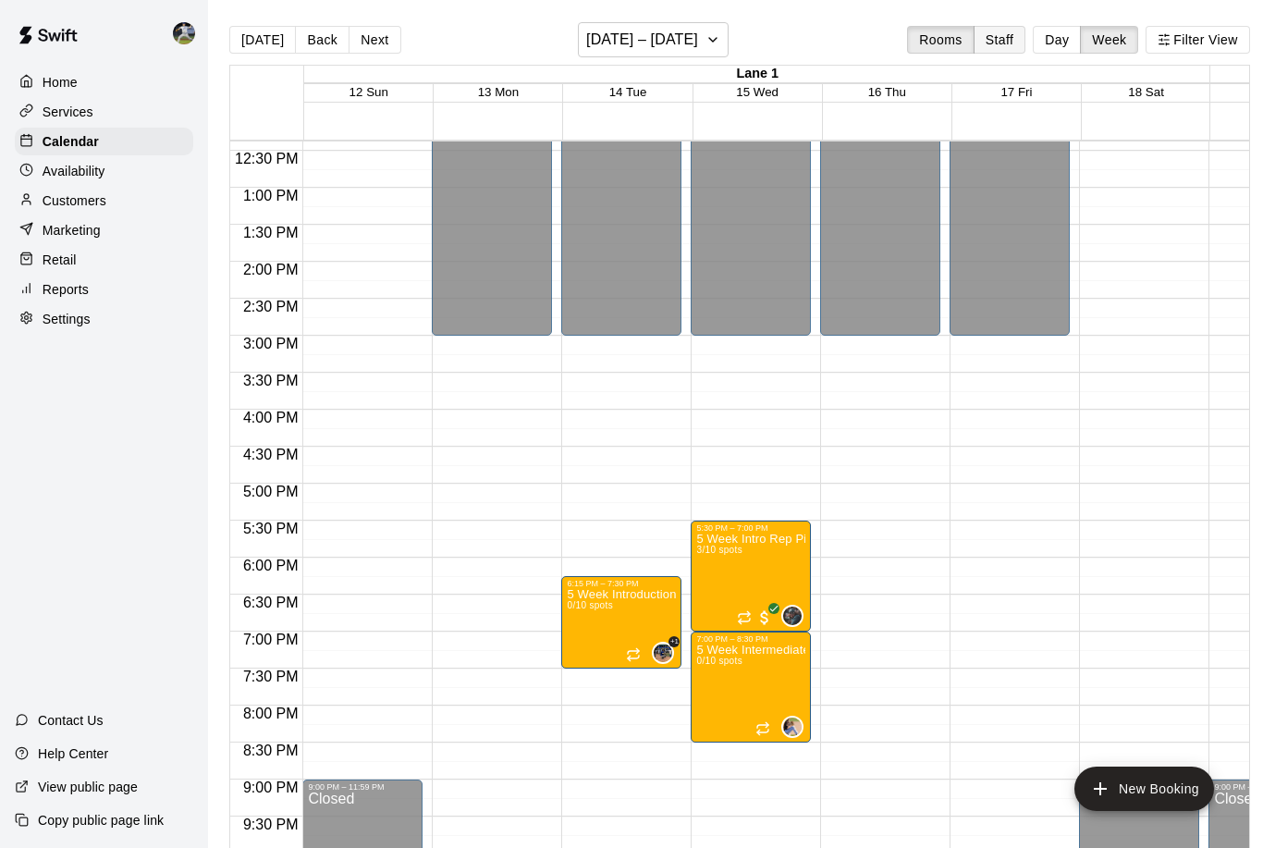
click at [985, 44] on button "Staff" at bounding box center [1000, 40] width 53 height 28
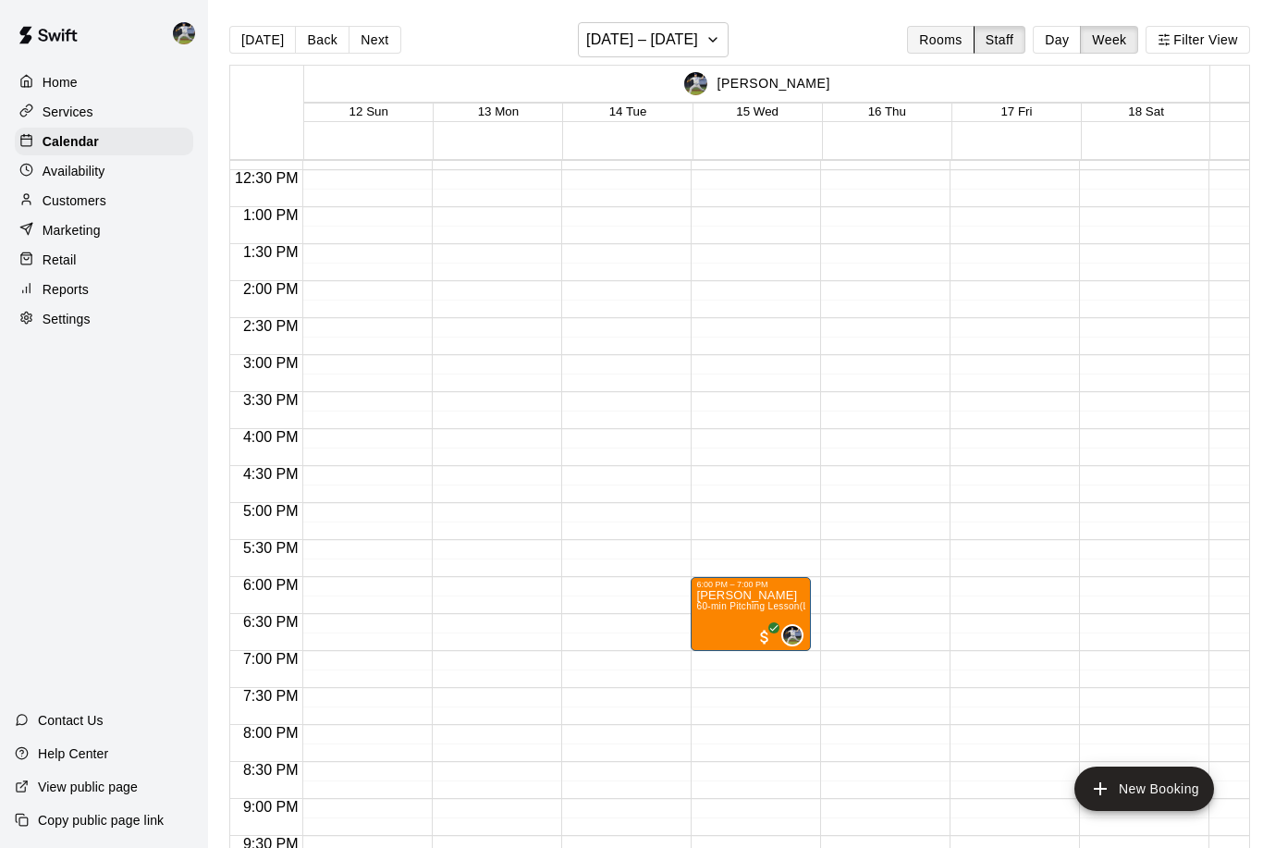
click at [955, 47] on button "Rooms" at bounding box center [940, 40] width 67 height 28
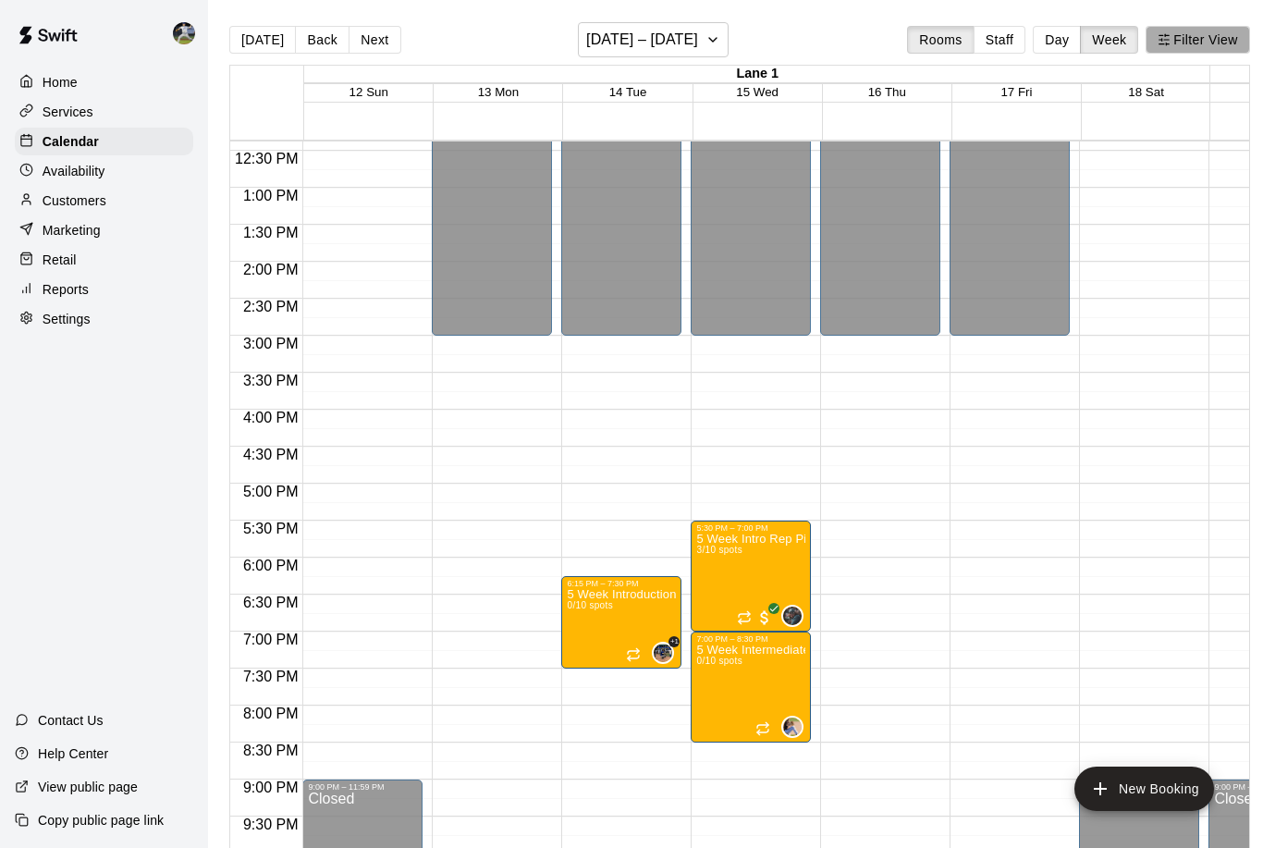
click at [1171, 43] on icon "button" at bounding box center [1164, 39] width 13 height 13
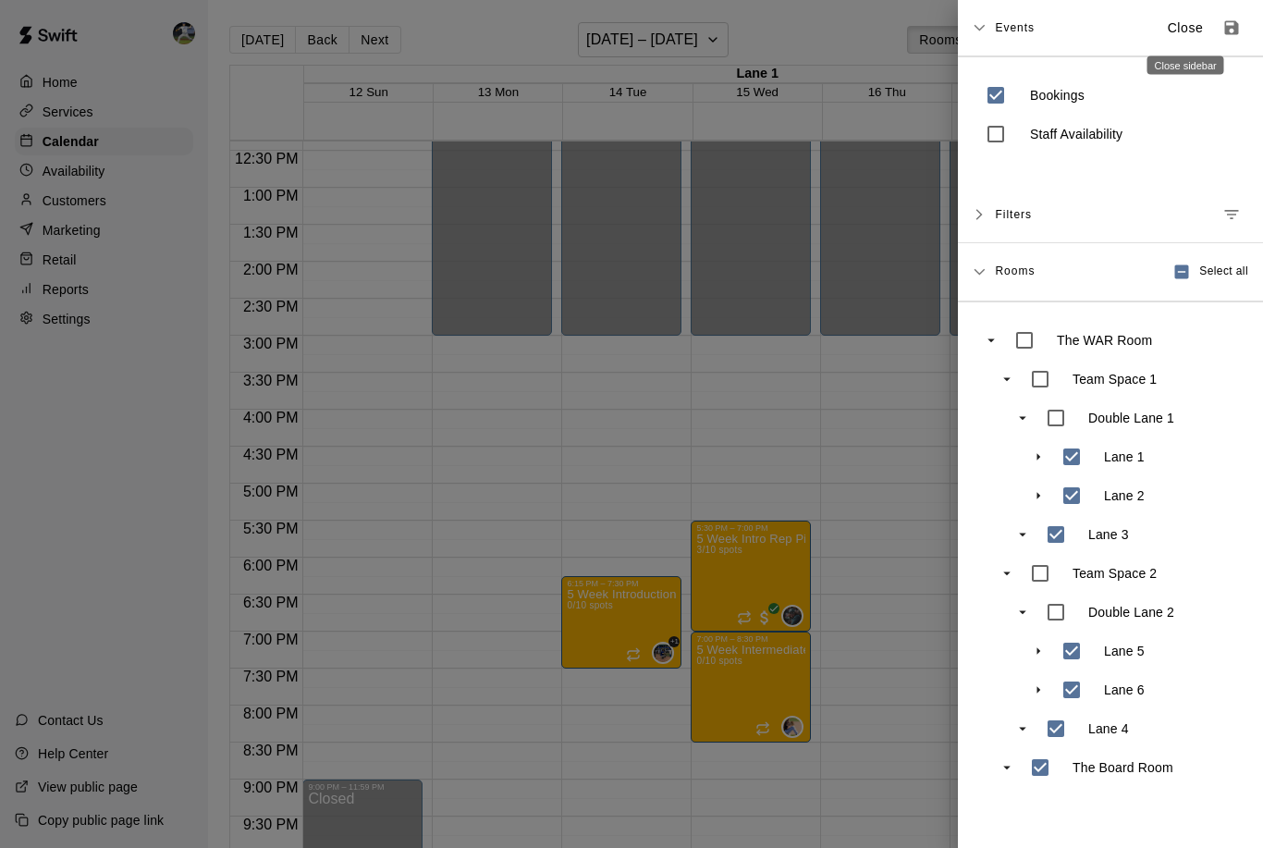
click at [1173, 31] on p "Close" at bounding box center [1186, 27] width 36 height 19
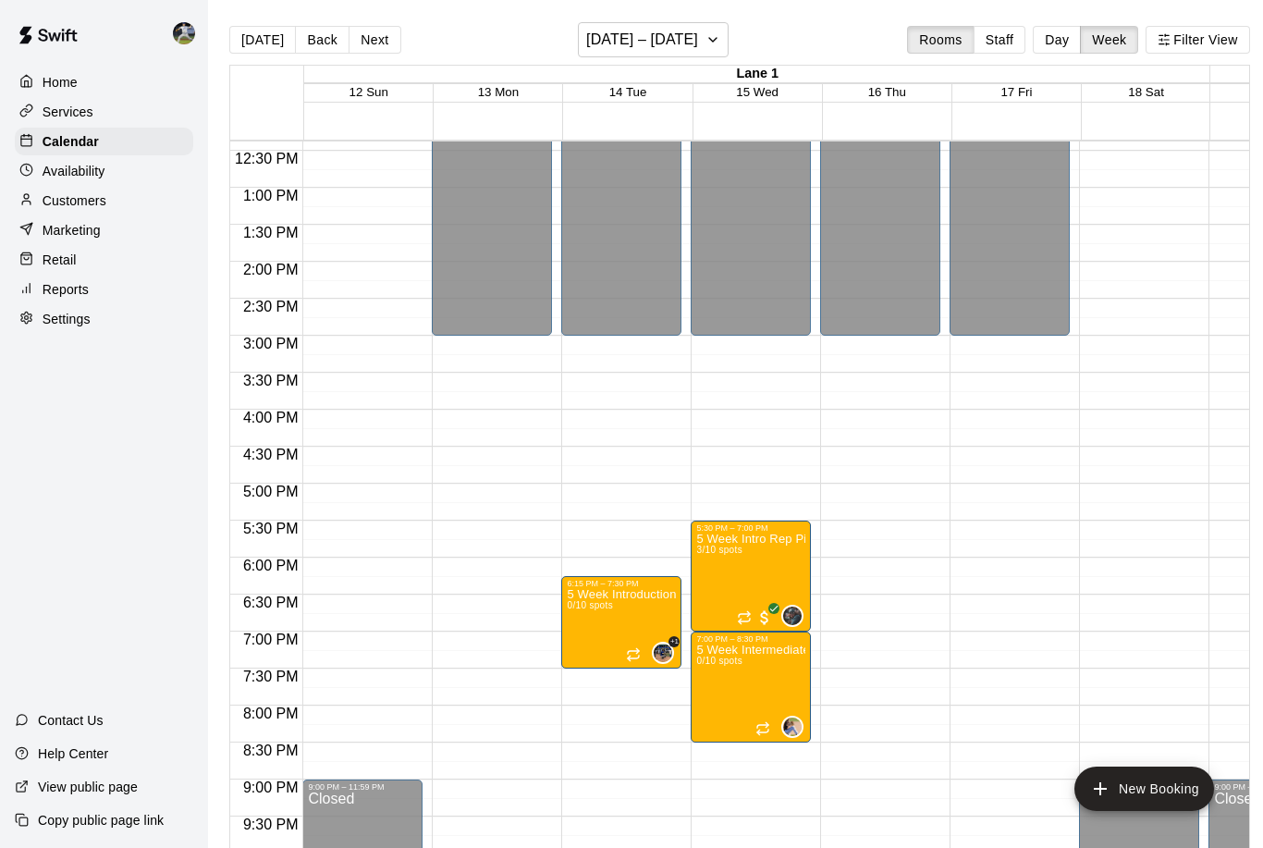
click at [874, 31] on div "[DATE] Back Next [DATE] – [DATE] Rooms Staff Day Week Filter View" at bounding box center [739, 43] width 1021 height 43
click at [991, 53] on button "Staff" at bounding box center [1000, 40] width 53 height 28
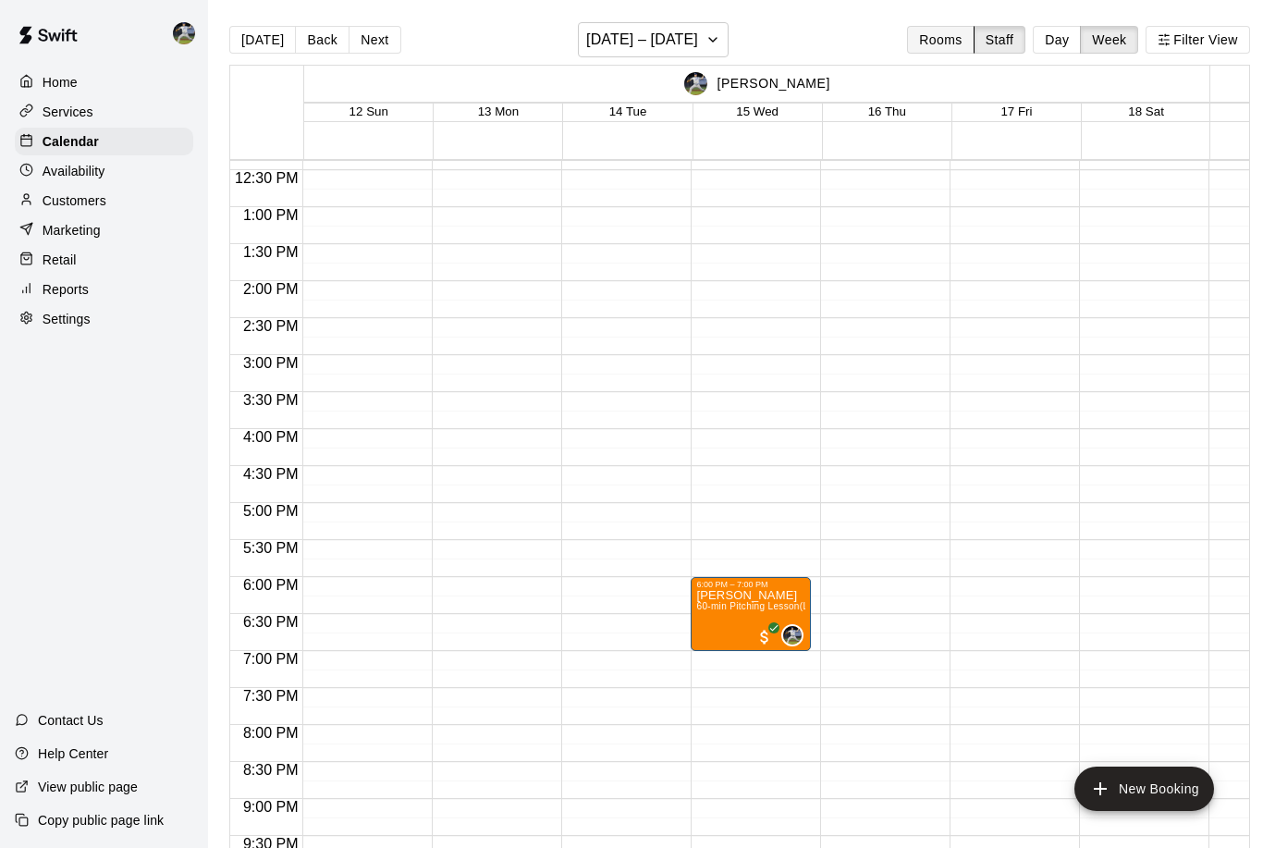
click at [948, 46] on button "Rooms" at bounding box center [940, 40] width 67 height 28
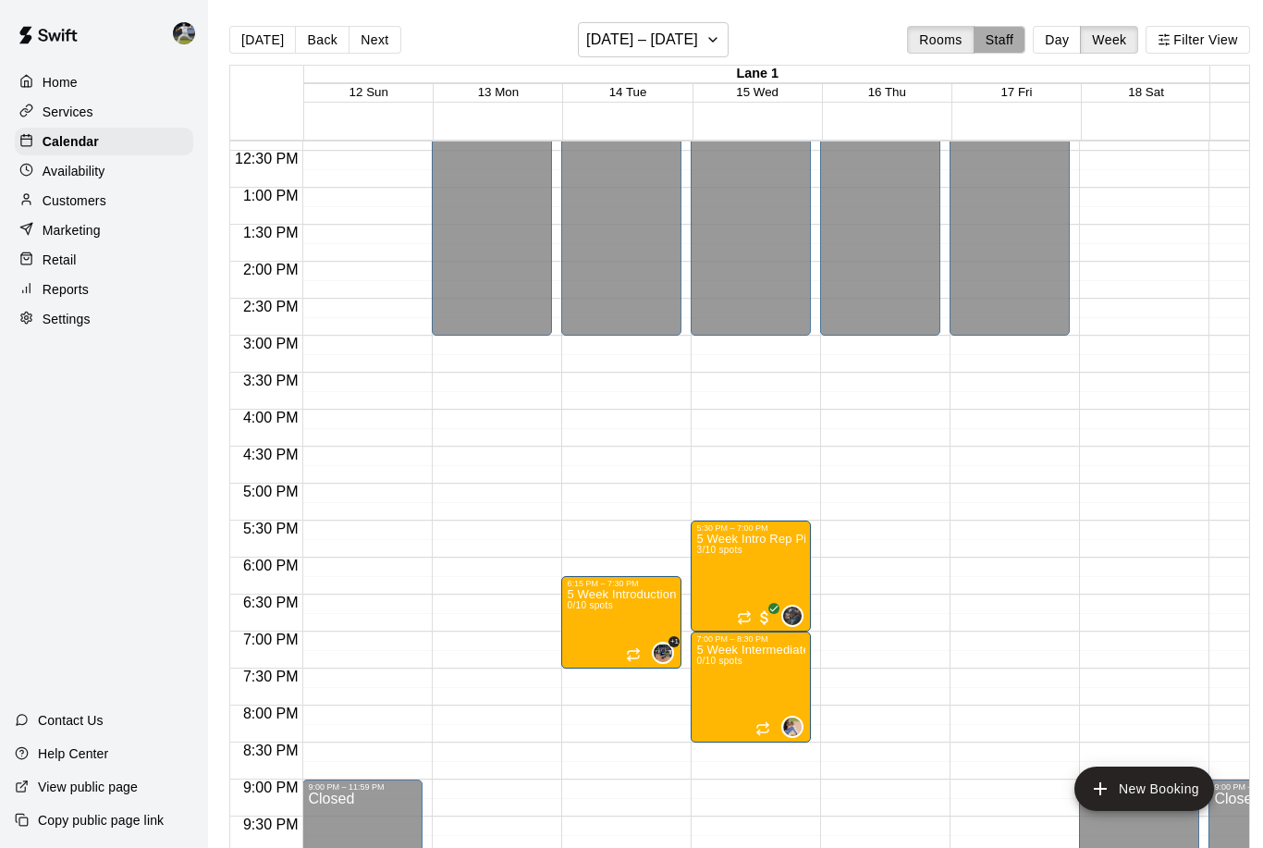
click at [991, 49] on button "Staff" at bounding box center [1000, 40] width 53 height 28
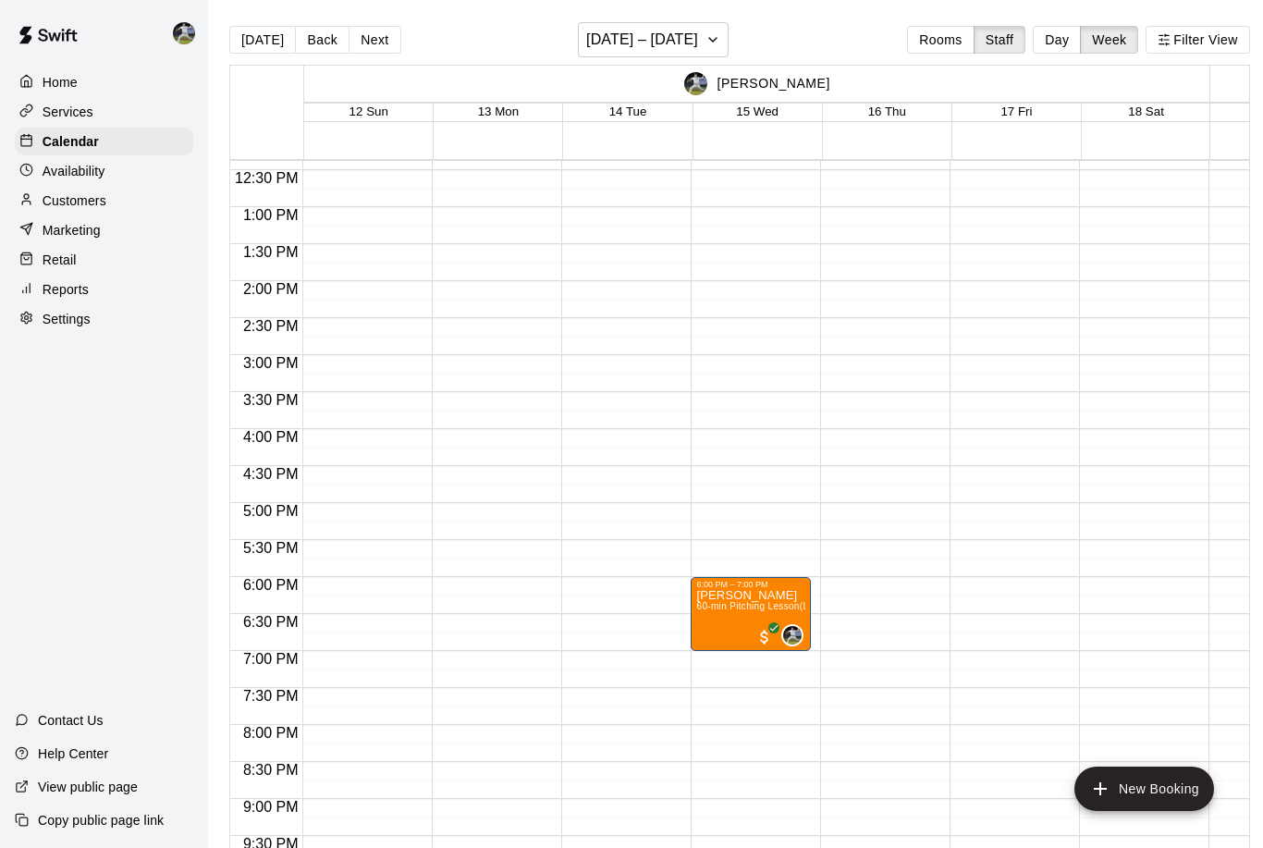
click at [68, 318] on p "Settings" at bounding box center [67, 319] width 48 height 18
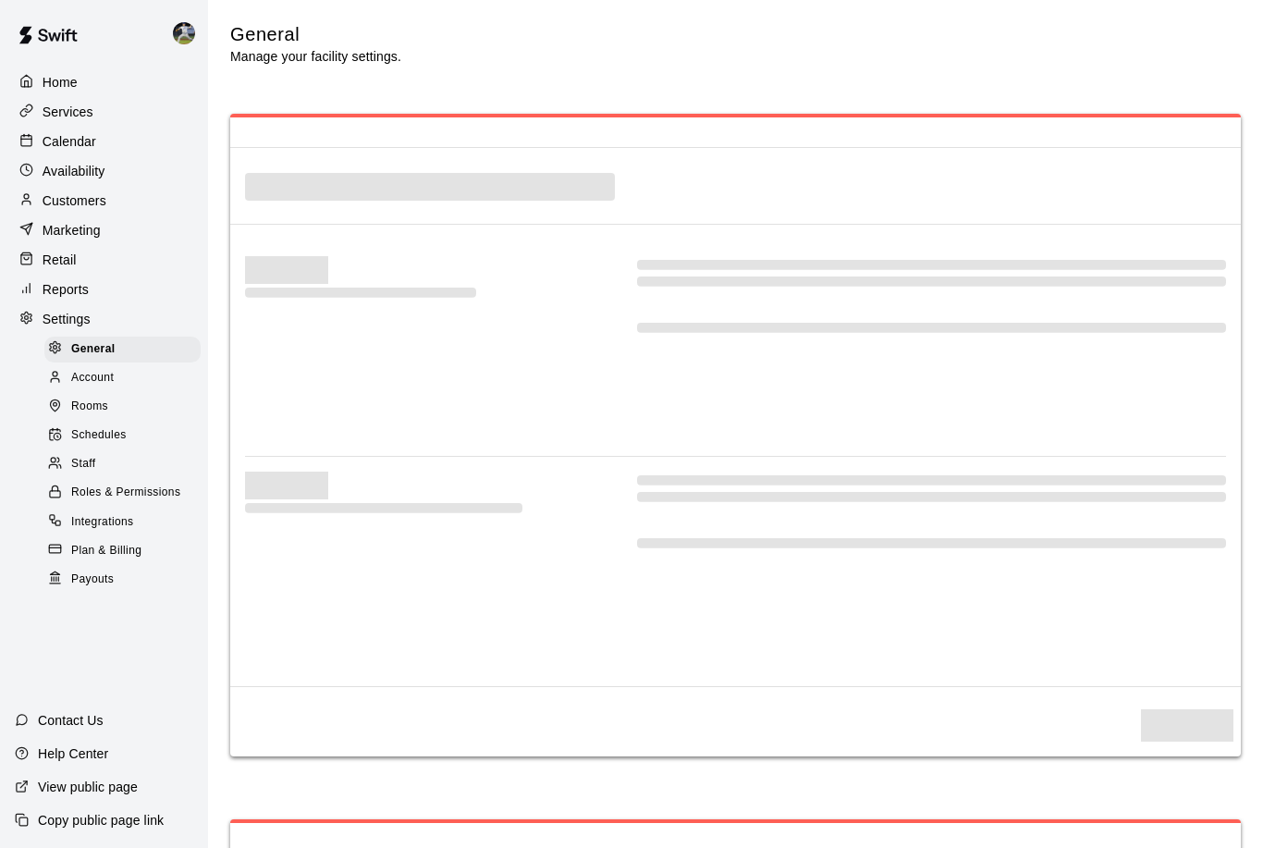
select select "**"
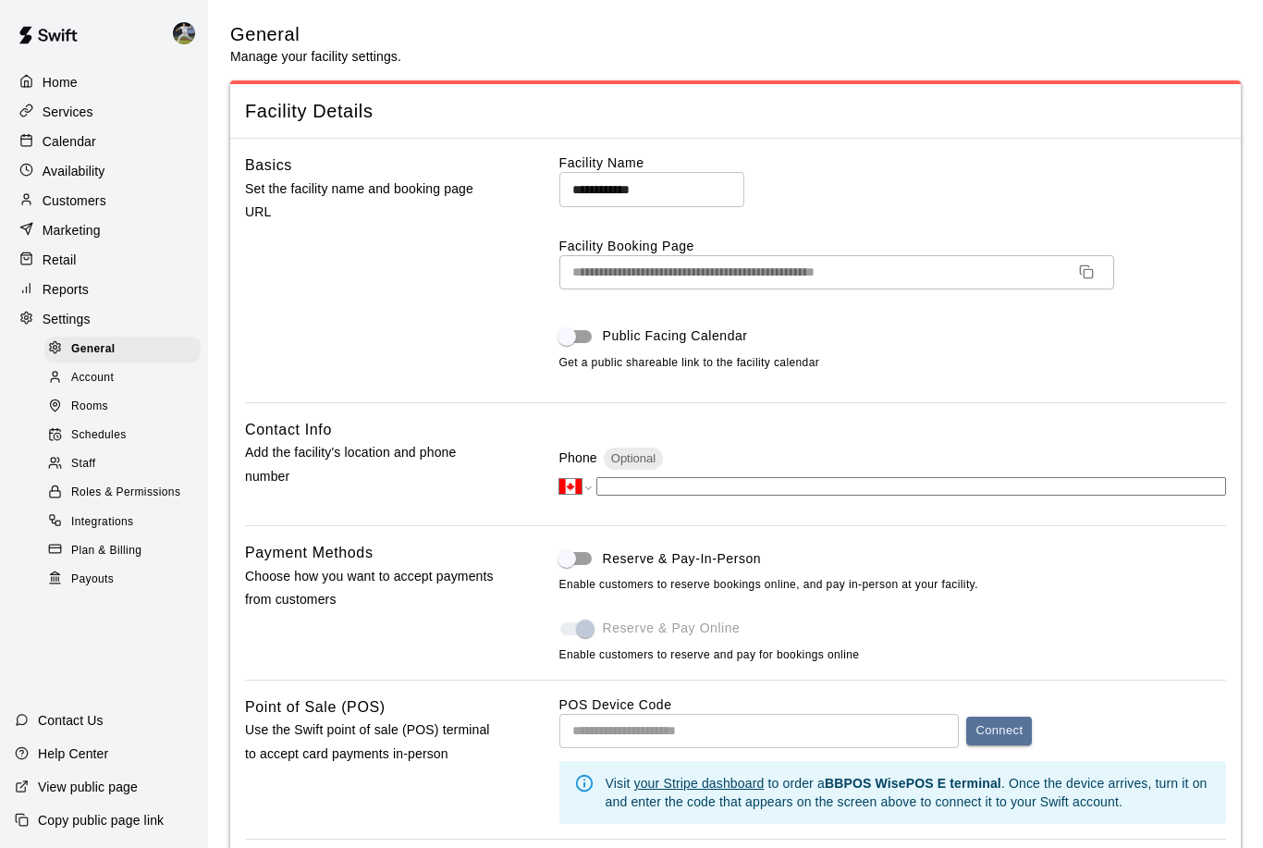
scroll to position [3911, 0]
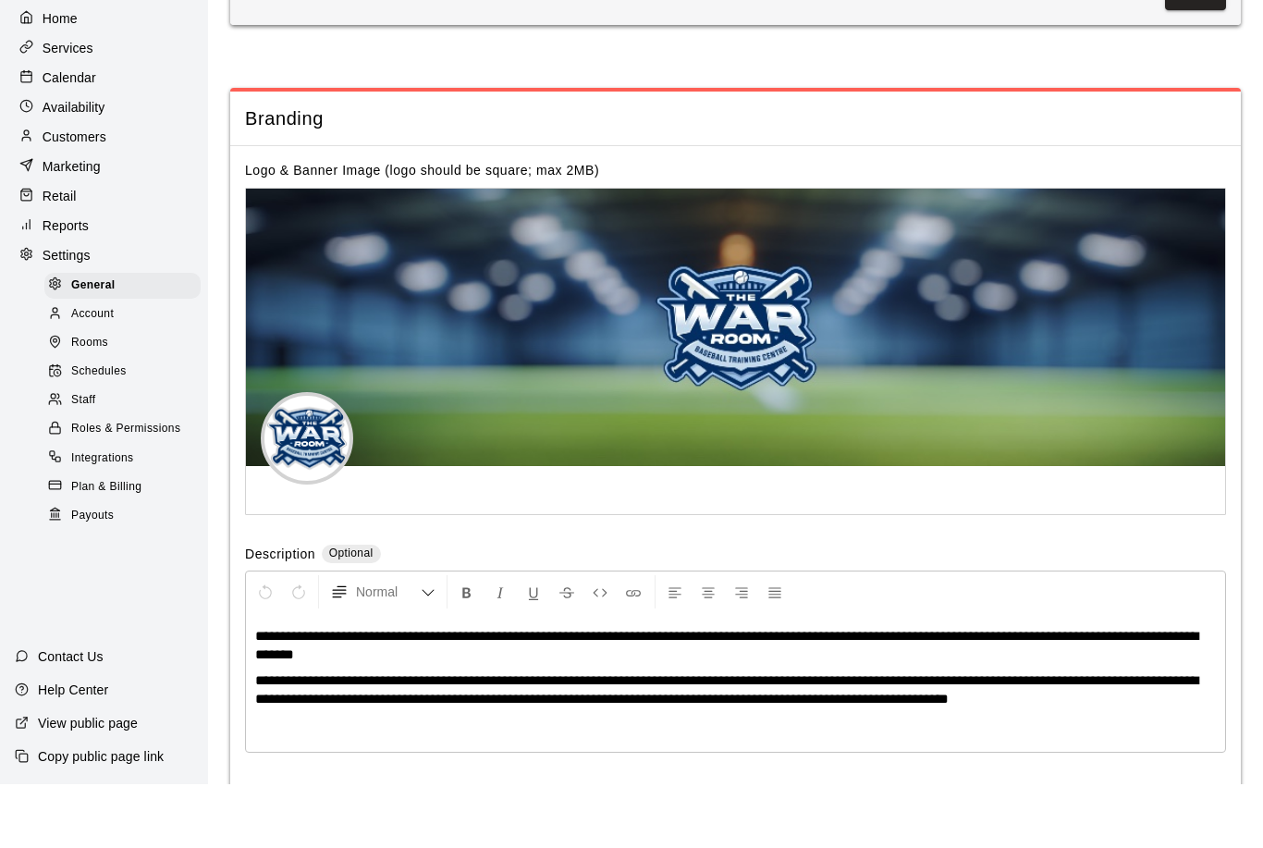
click at [94, 369] on span "Account" at bounding box center [92, 378] width 43 height 18
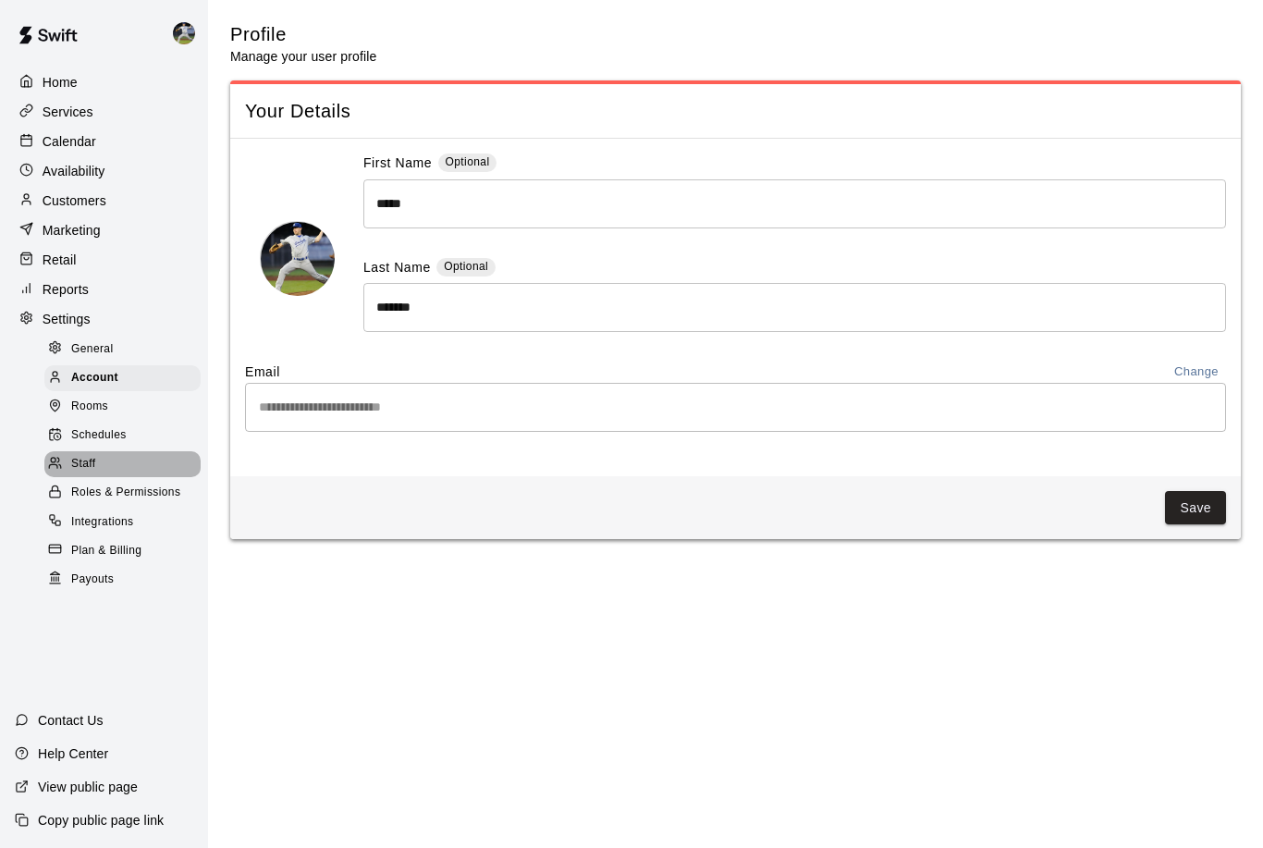
click at [85, 464] on span "Staff" at bounding box center [83, 464] width 24 height 18
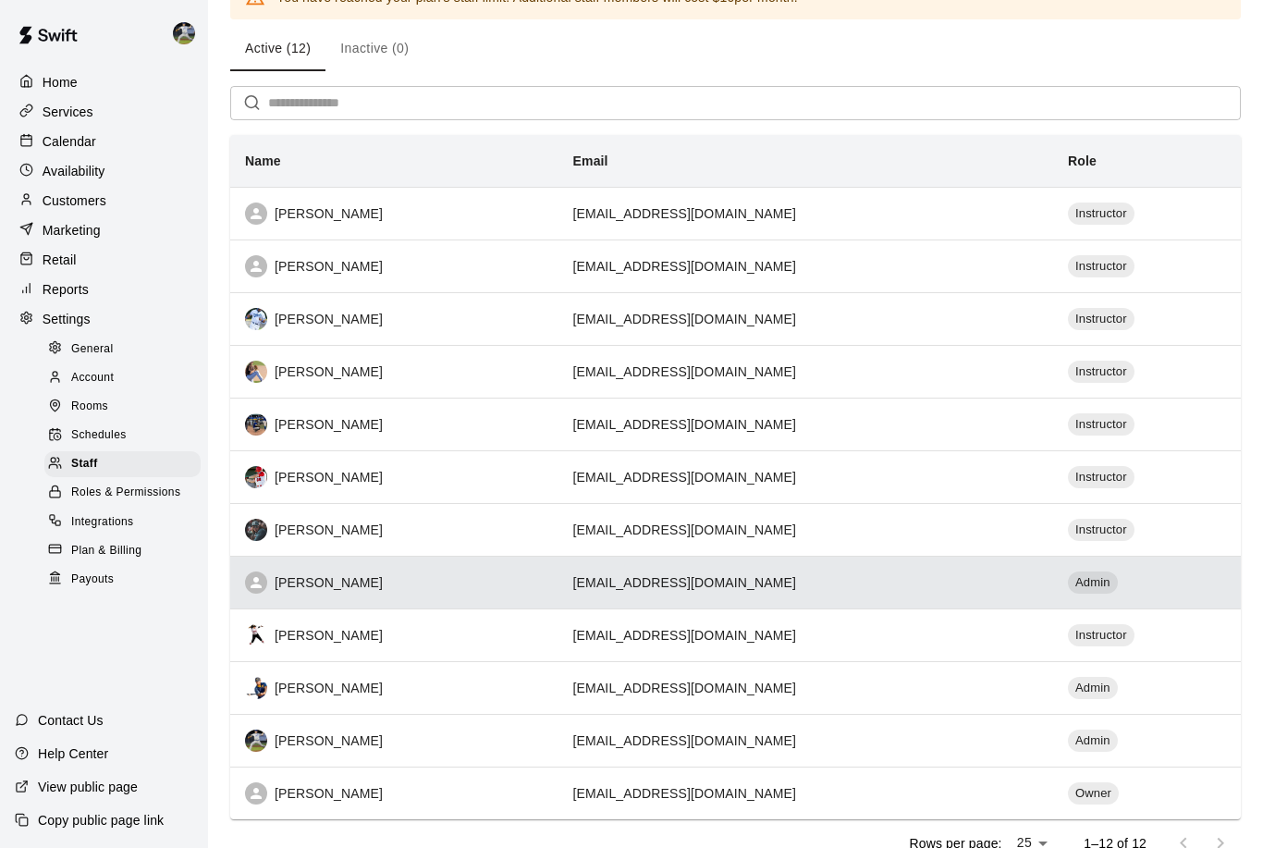
scroll to position [120, 0]
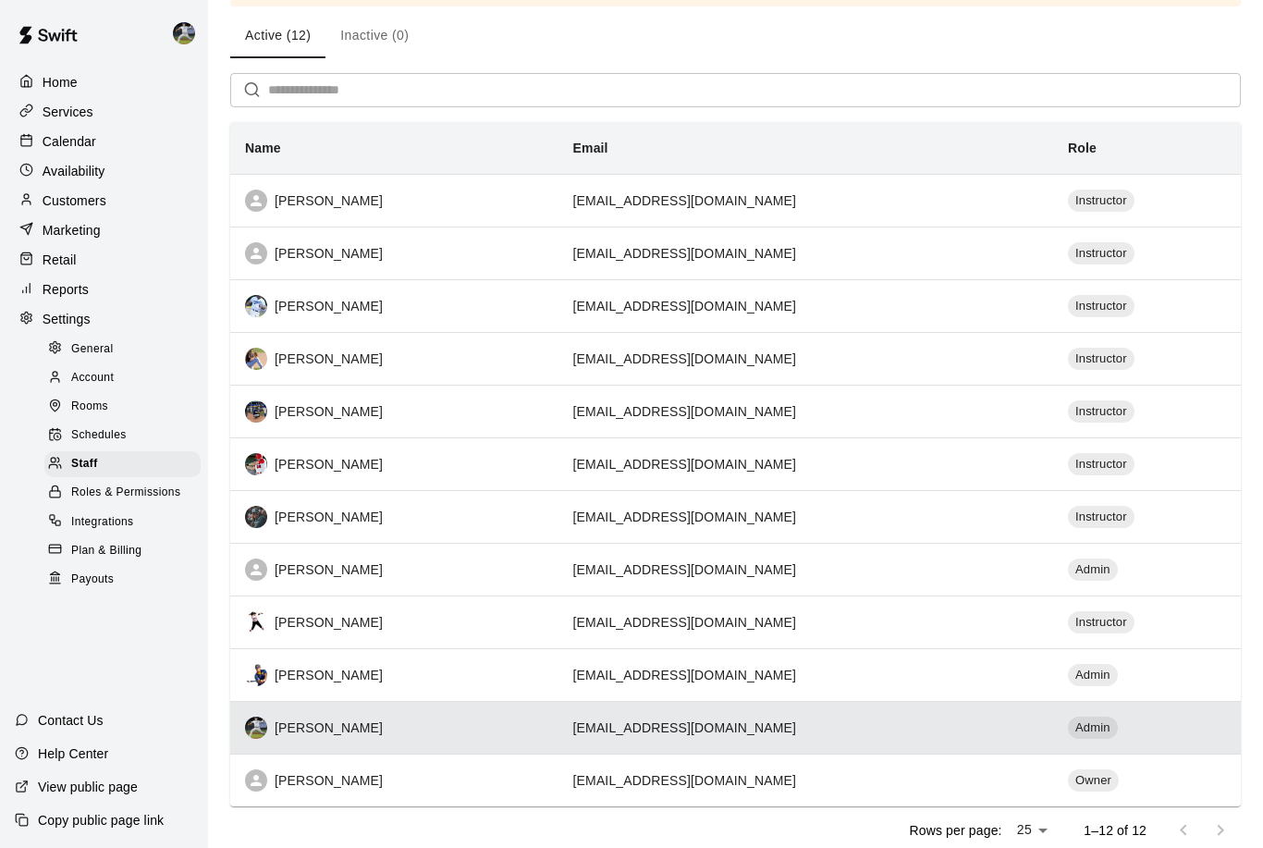
click at [307, 729] on div "[PERSON_NAME]" at bounding box center [394, 728] width 299 height 22
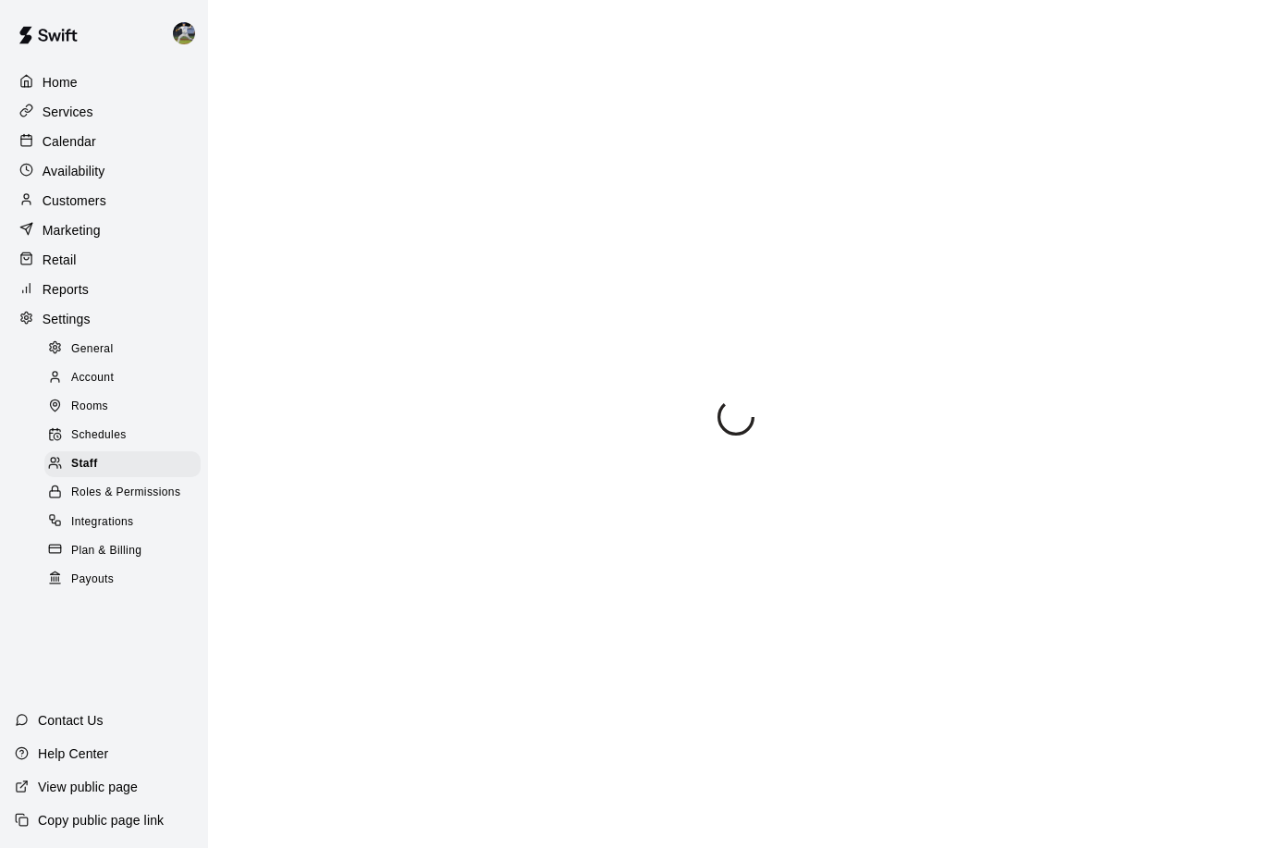
select select "**"
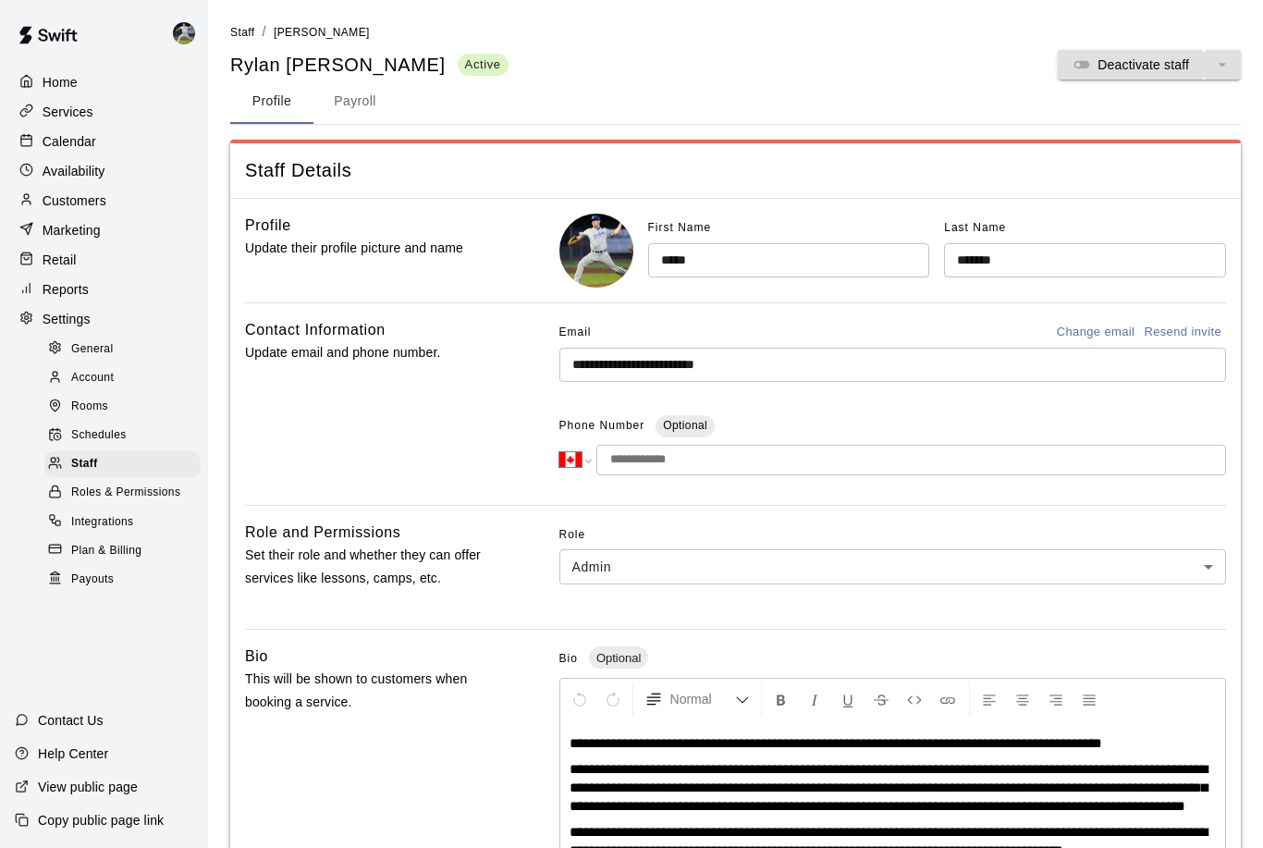
click at [80, 150] on p "Calendar" at bounding box center [70, 141] width 54 height 18
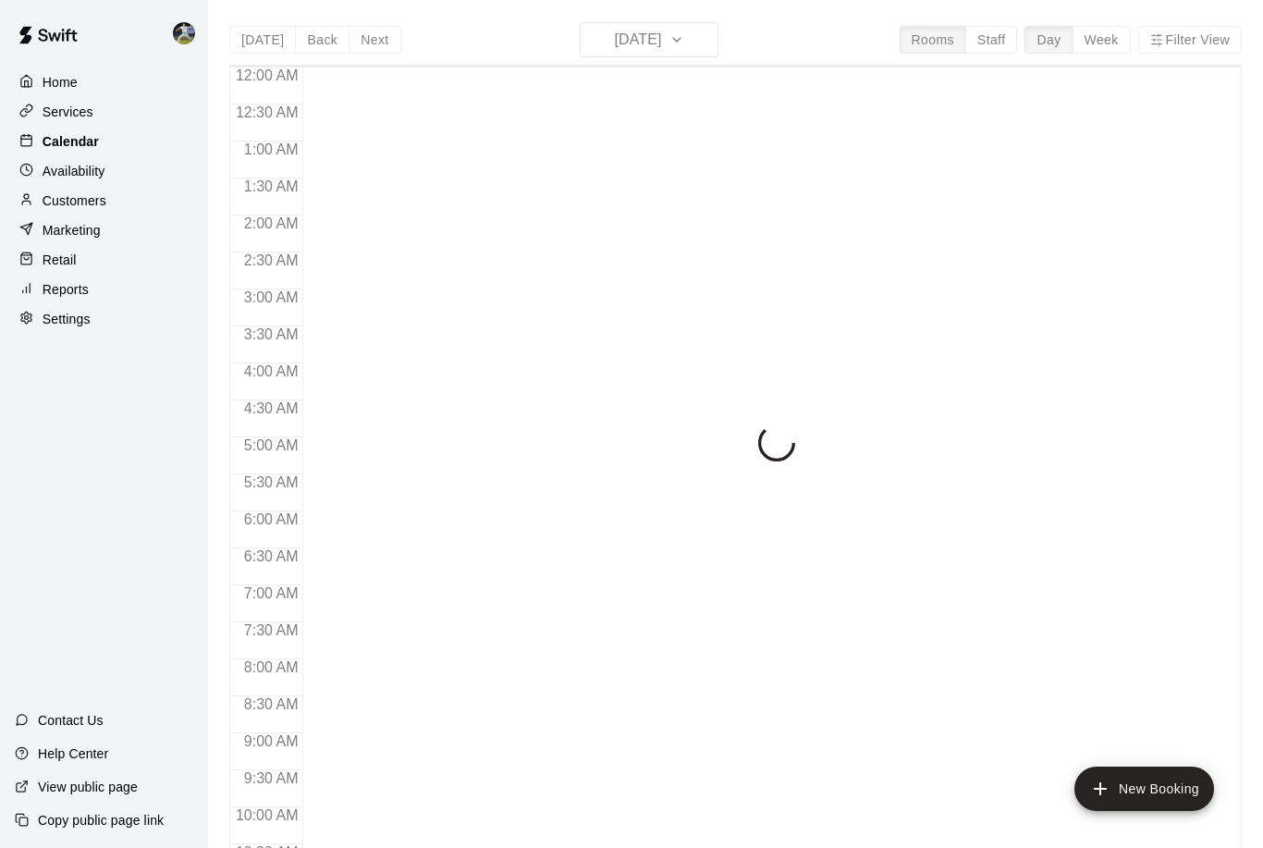
scroll to position [916, 0]
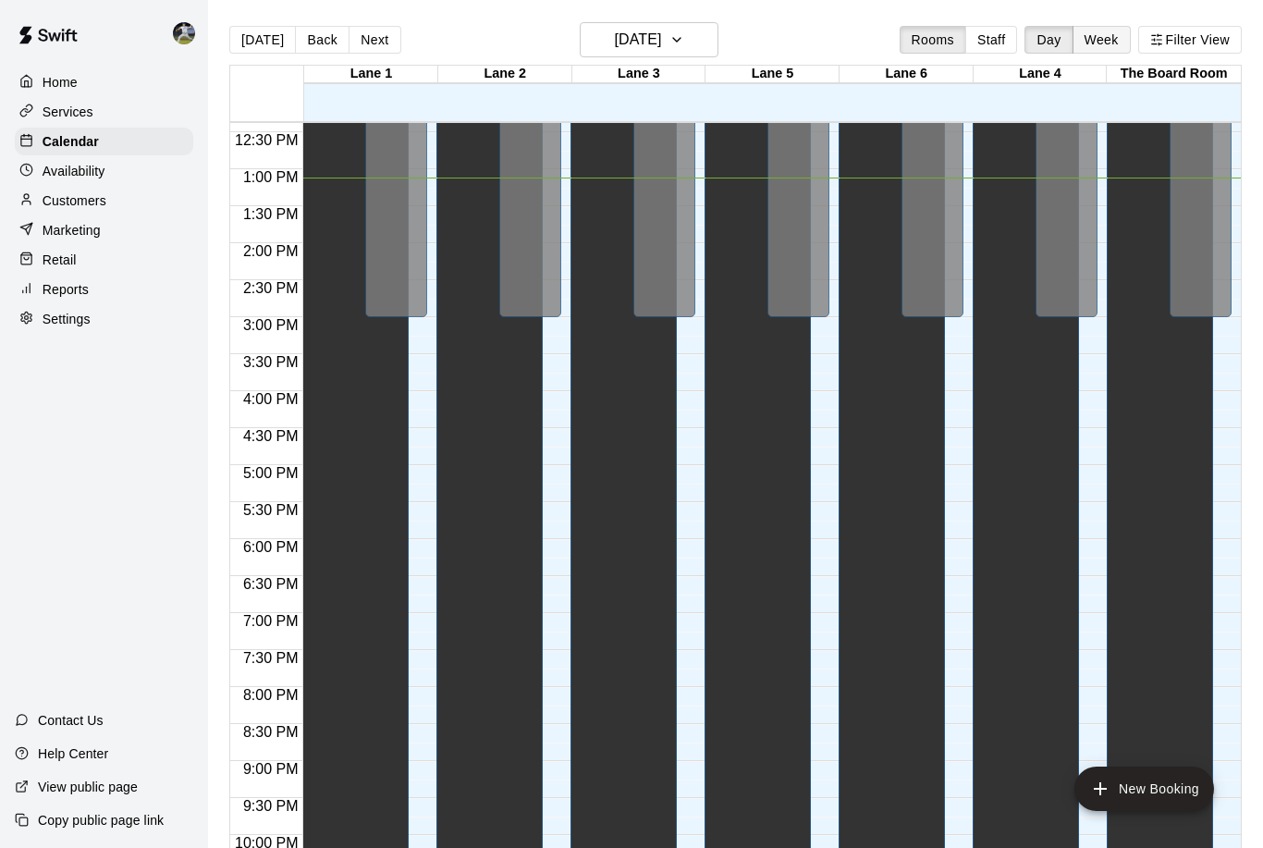
click at [1085, 40] on button "Week" at bounding box center [1102, 40] width 58 height 28
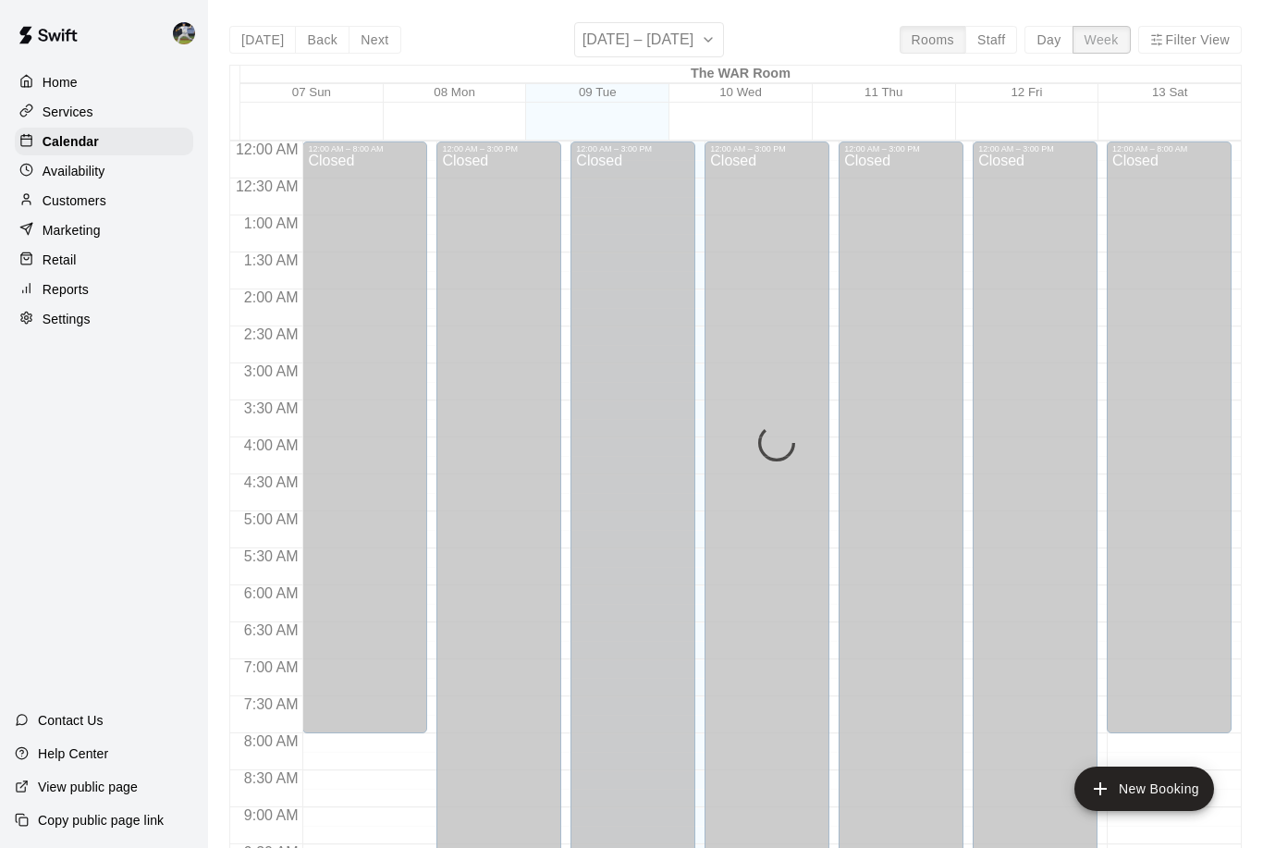
scroll to position [971, 0]
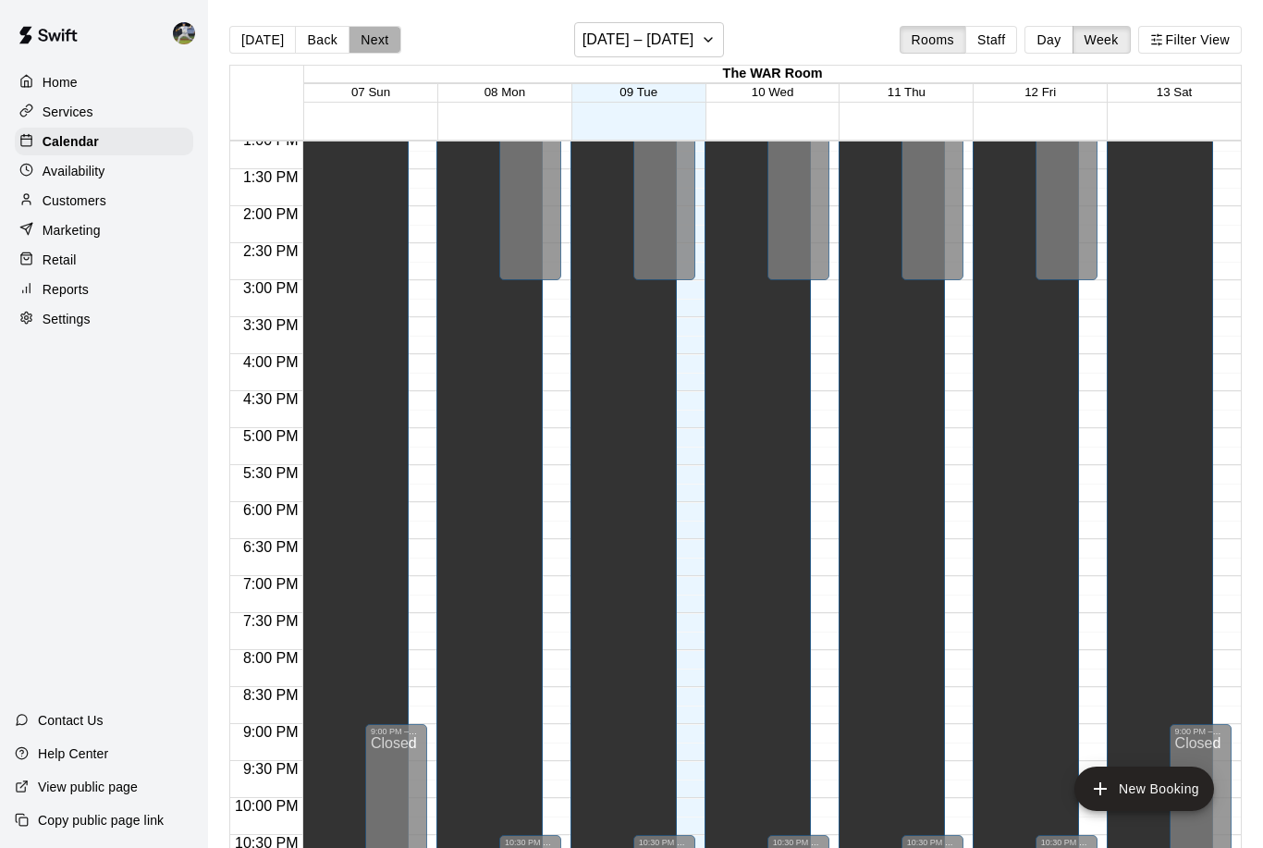
click at [363, 43] on button "Next" at bounding box center [375, 40] width 52 height 28
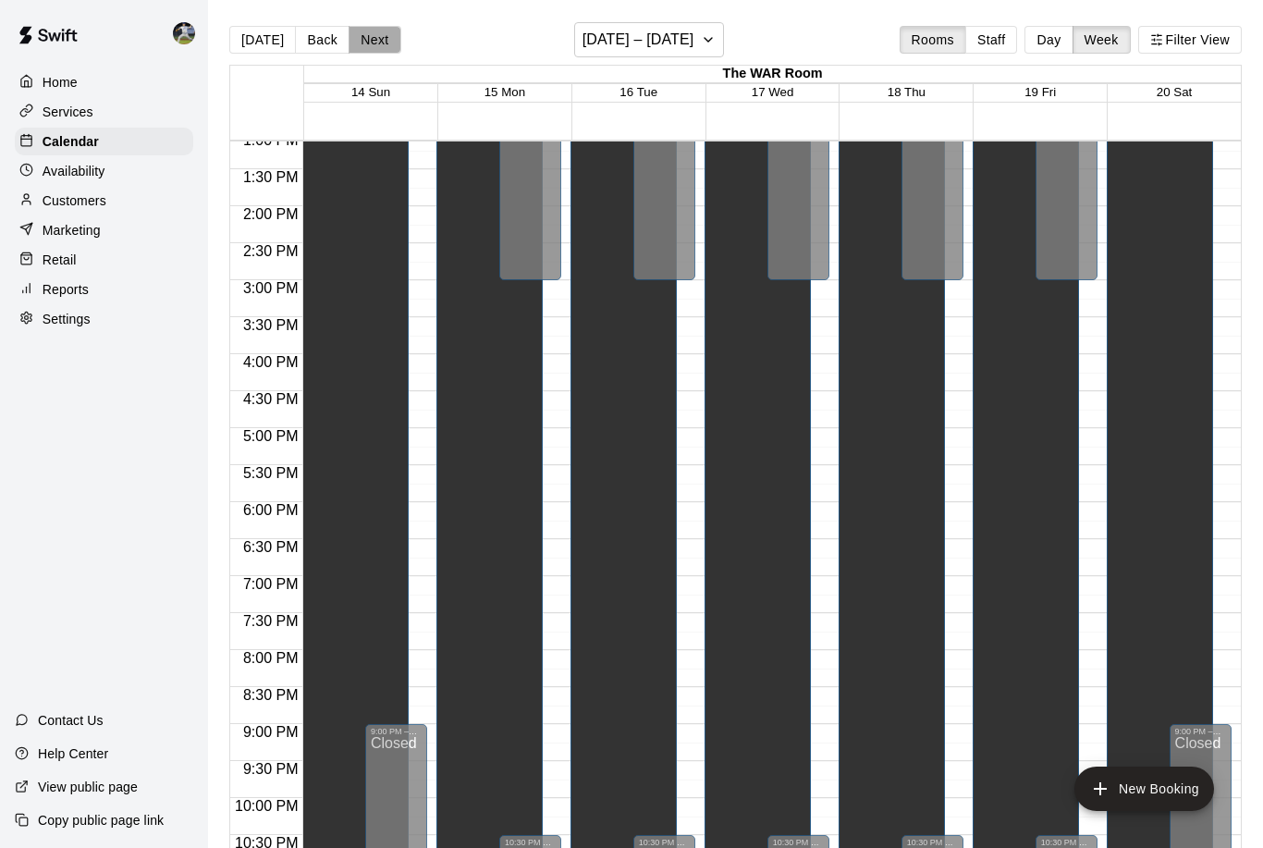
click at [364, 46] on button "Next" at bounding box center [375, 40] width 52 height 28
click at [365, 46] on button "Next" at bounding box center [375, 40] width 52 height 28
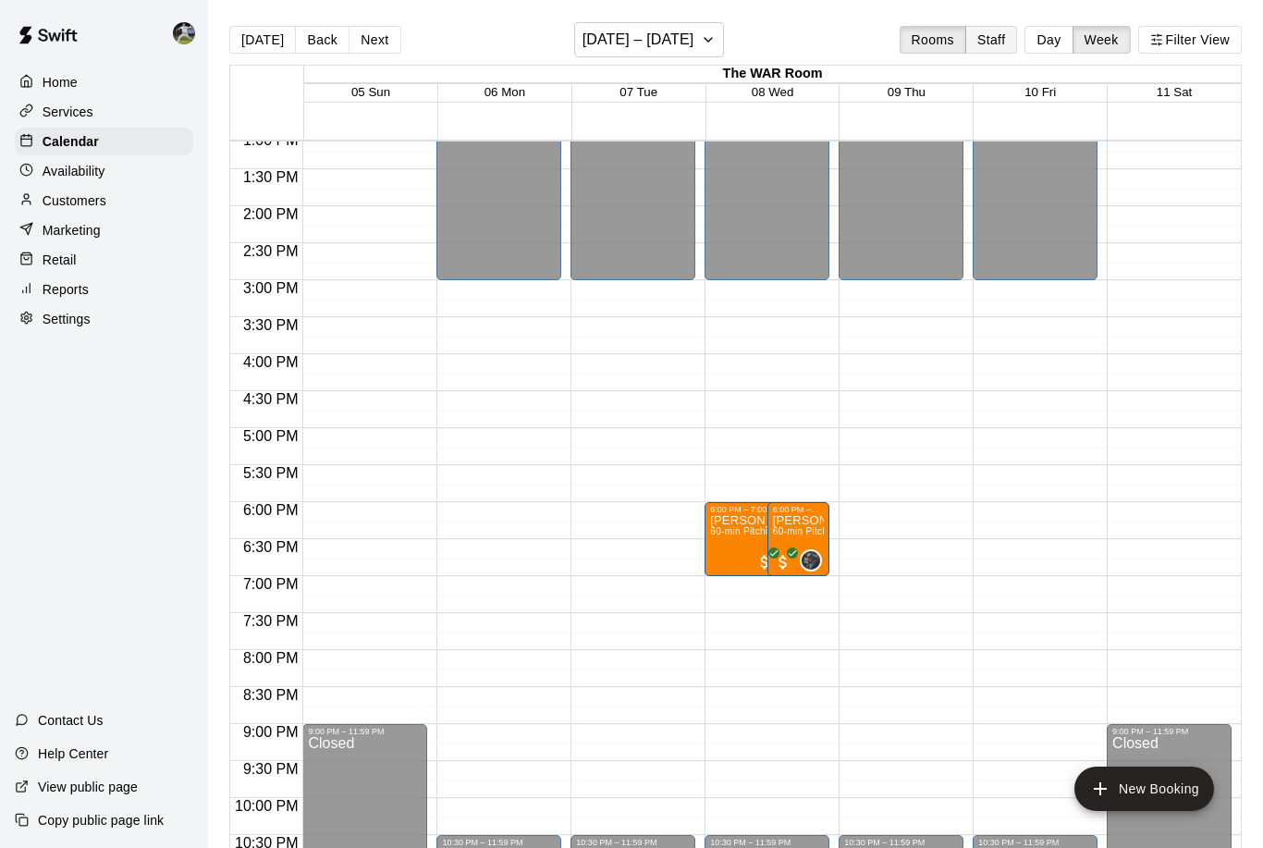
click at [981, 39] on button "Staff" at bounding box center [992, 40] width 53 height 28
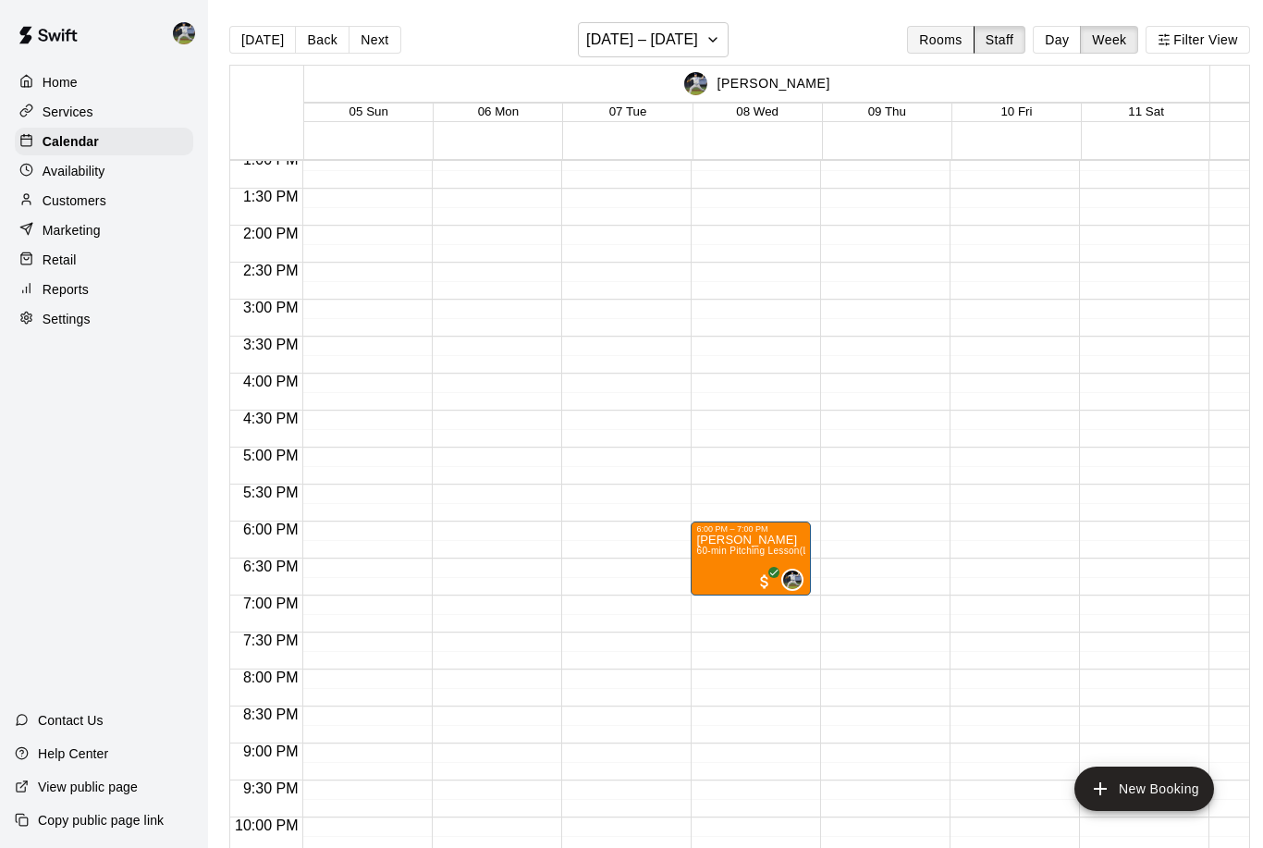
click at [942, 45] on button "Rooms" at bounding box center [940, 40] width 67 height 28
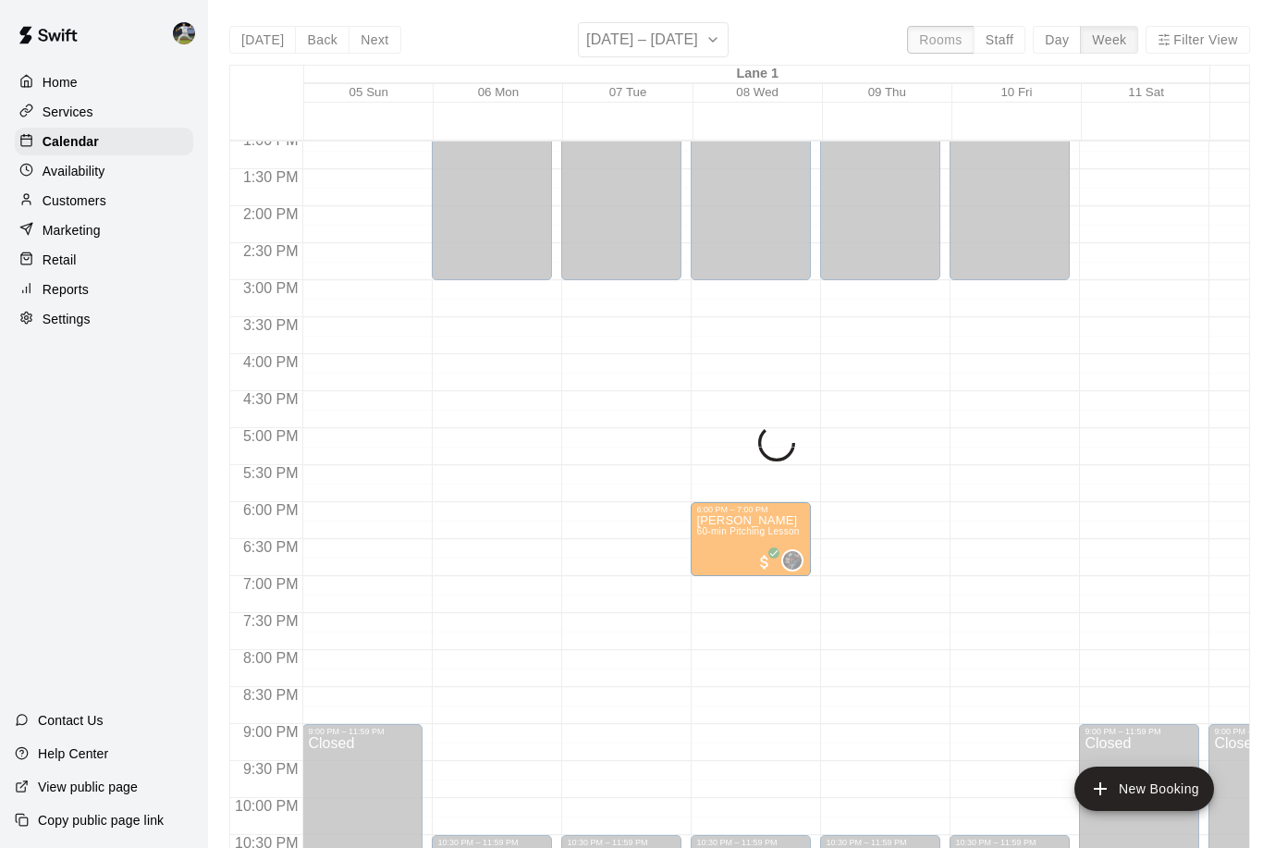
scroll to position [916, 0]
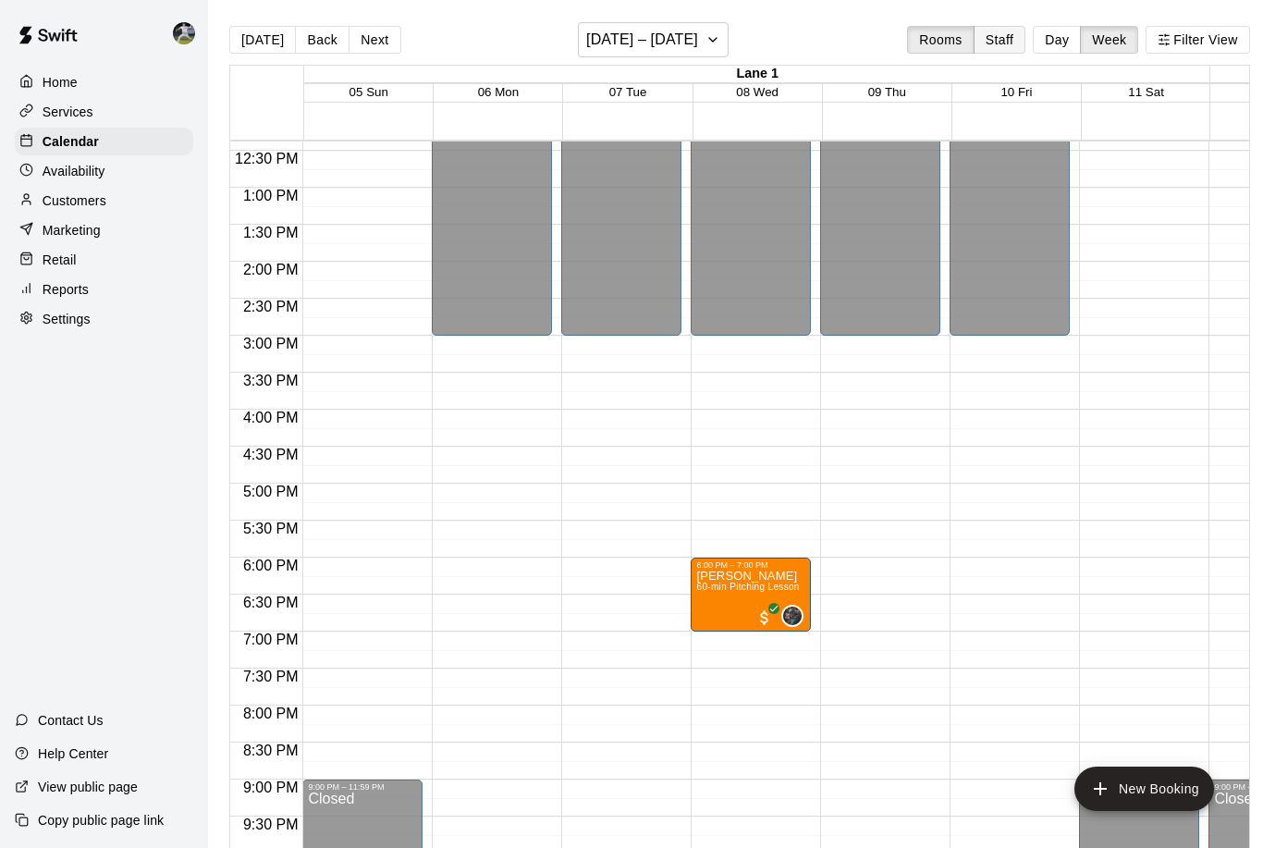
click at [1015, 41] on button "Staff" at bounding box center [1000, 40] width 53 height 28
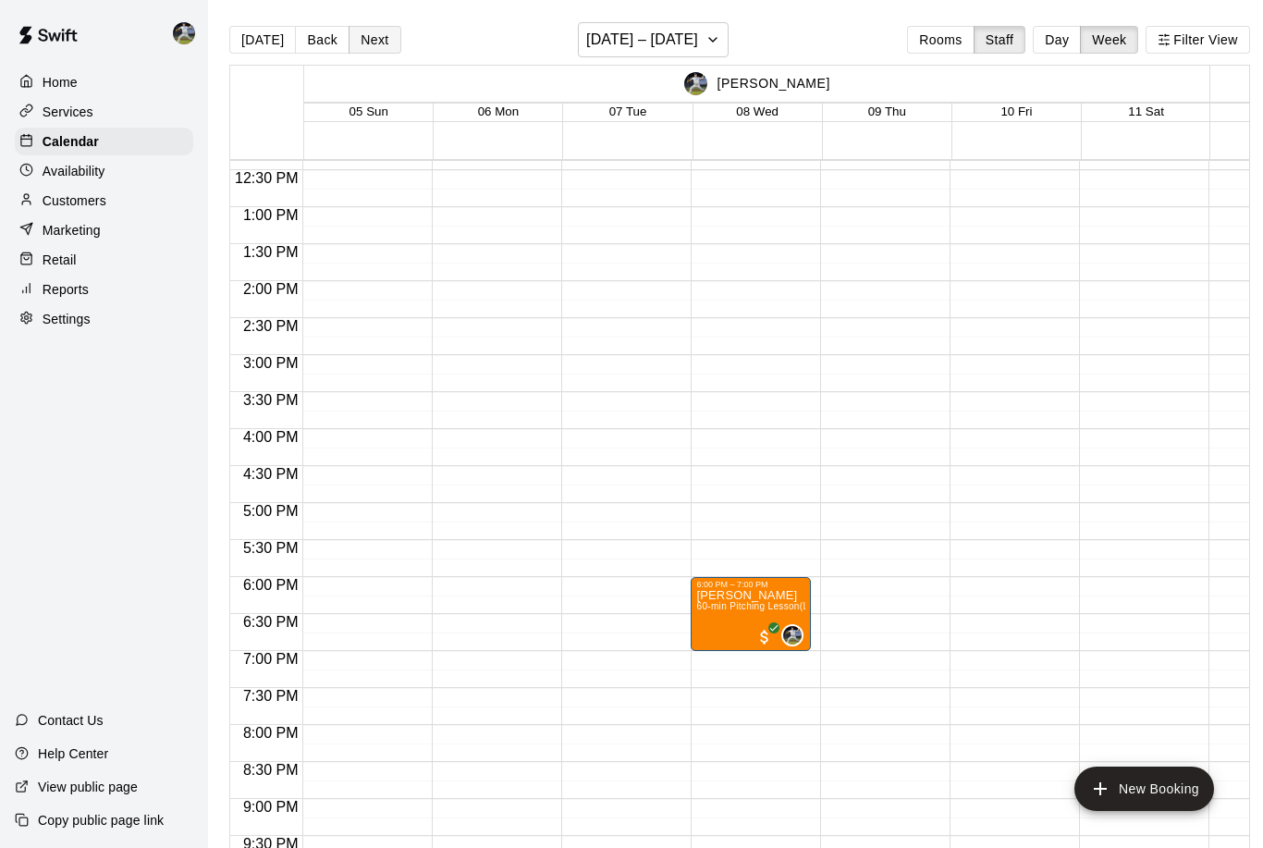
click at [372, 32] on button "Next" at bounding box center [375, 40] width 52 height 28
click at [372, 42] on button "Next" at bounding box center [375, 40] width 52 height 28
click at [326, 42] on button "Back" at bounding box center [322, 40] width 55 height 28
click at [1187, 35] on button "Filter View" at bounding box center [1198, 40] width 104 height 28
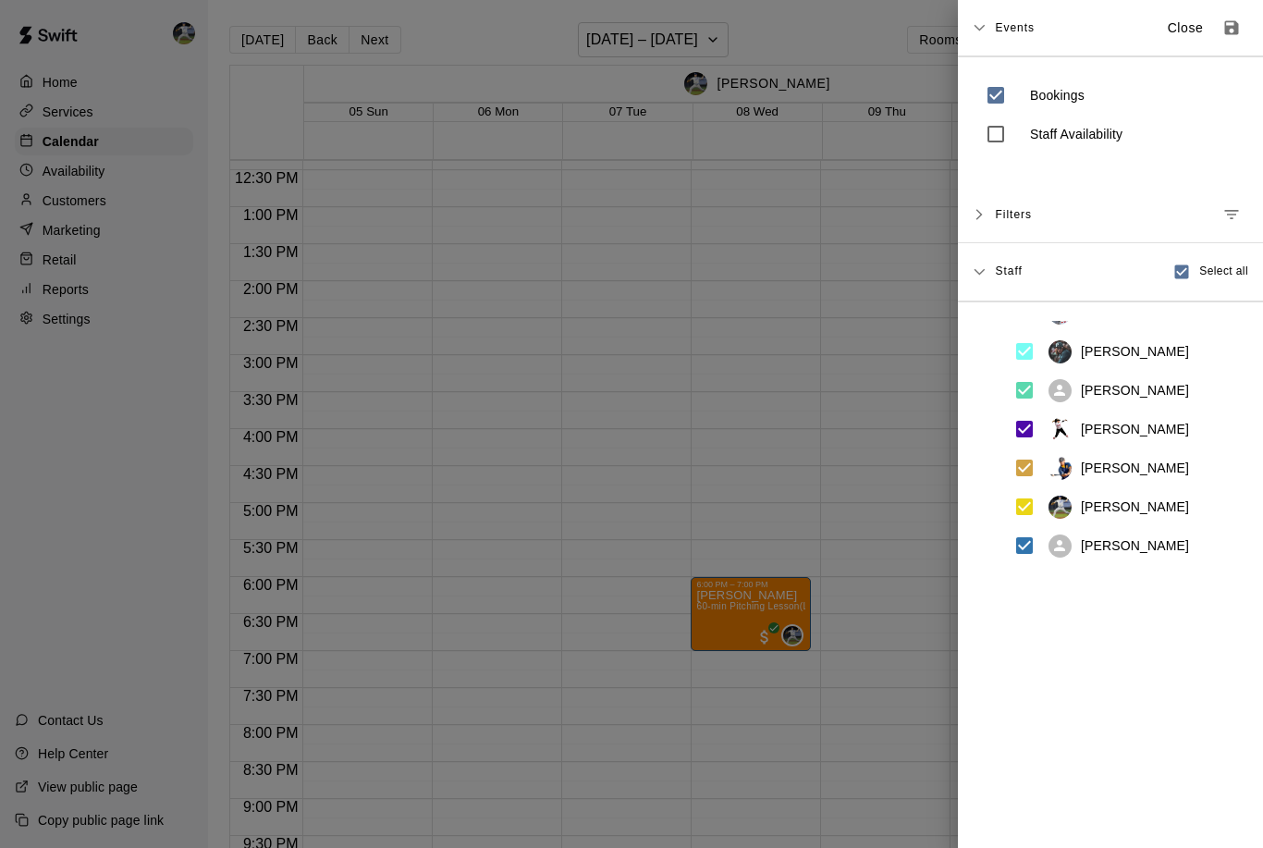
scroll to position [222, 0]
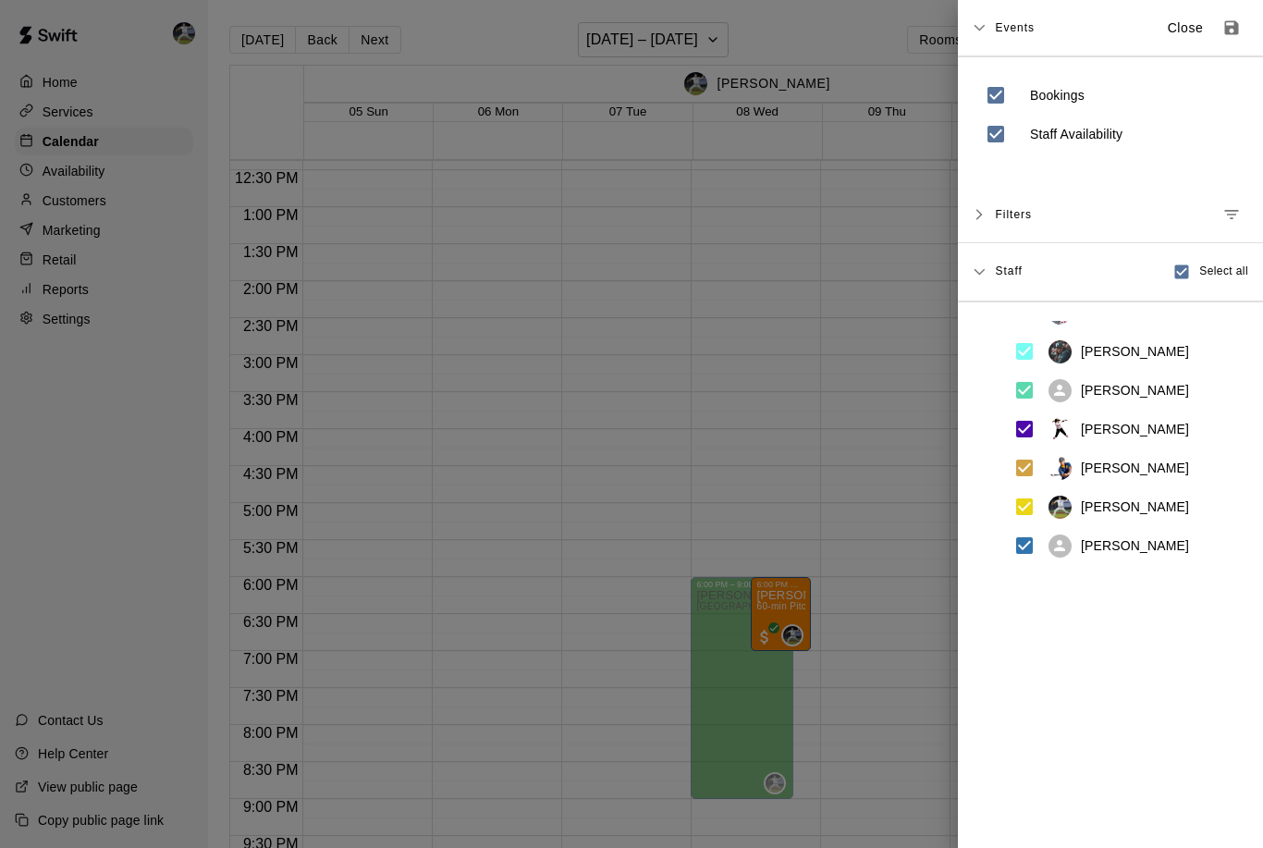
click at [976, 222] on div "Filters" at bounding box center [1110, 215] width 305 height 56
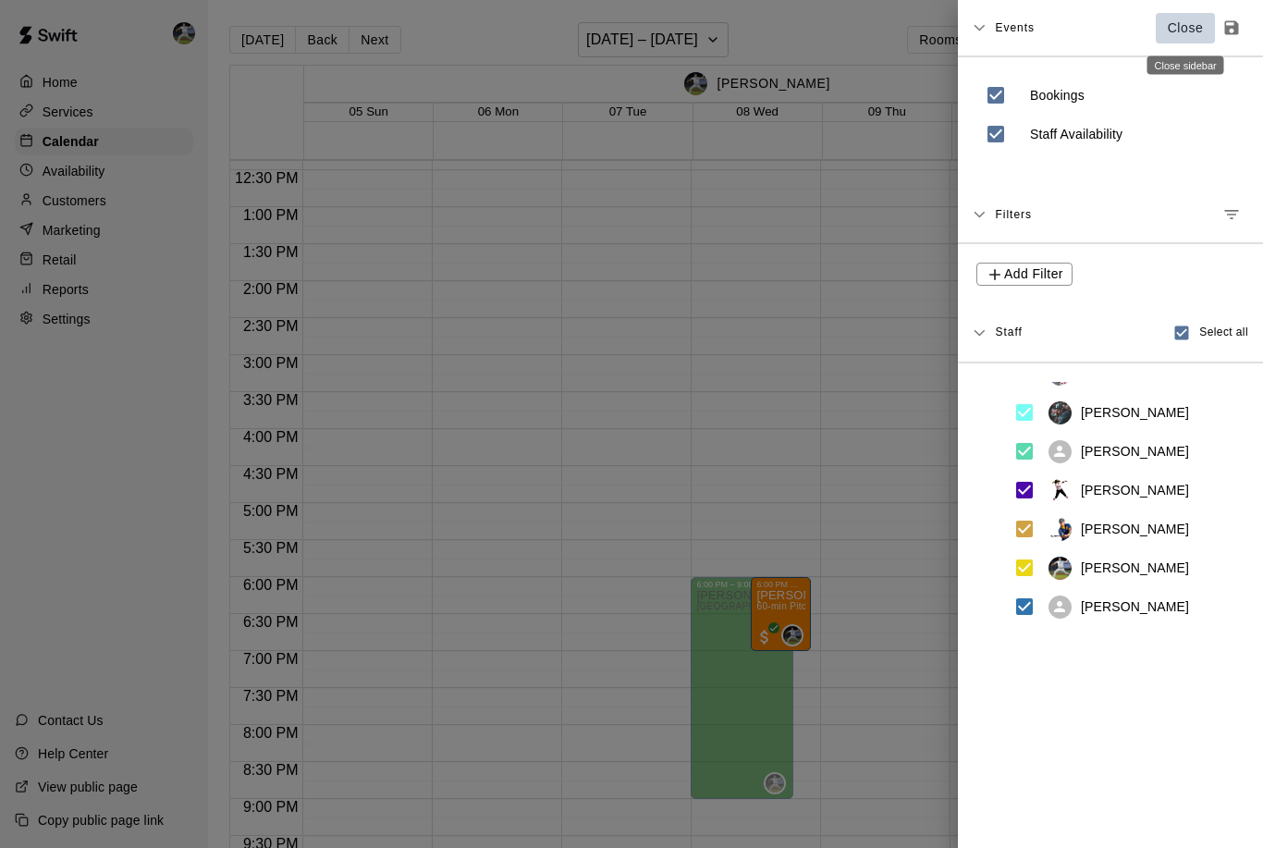
click at [1179, 29] on p "Close" at bounding box center [1186, 27] width 36 height 19
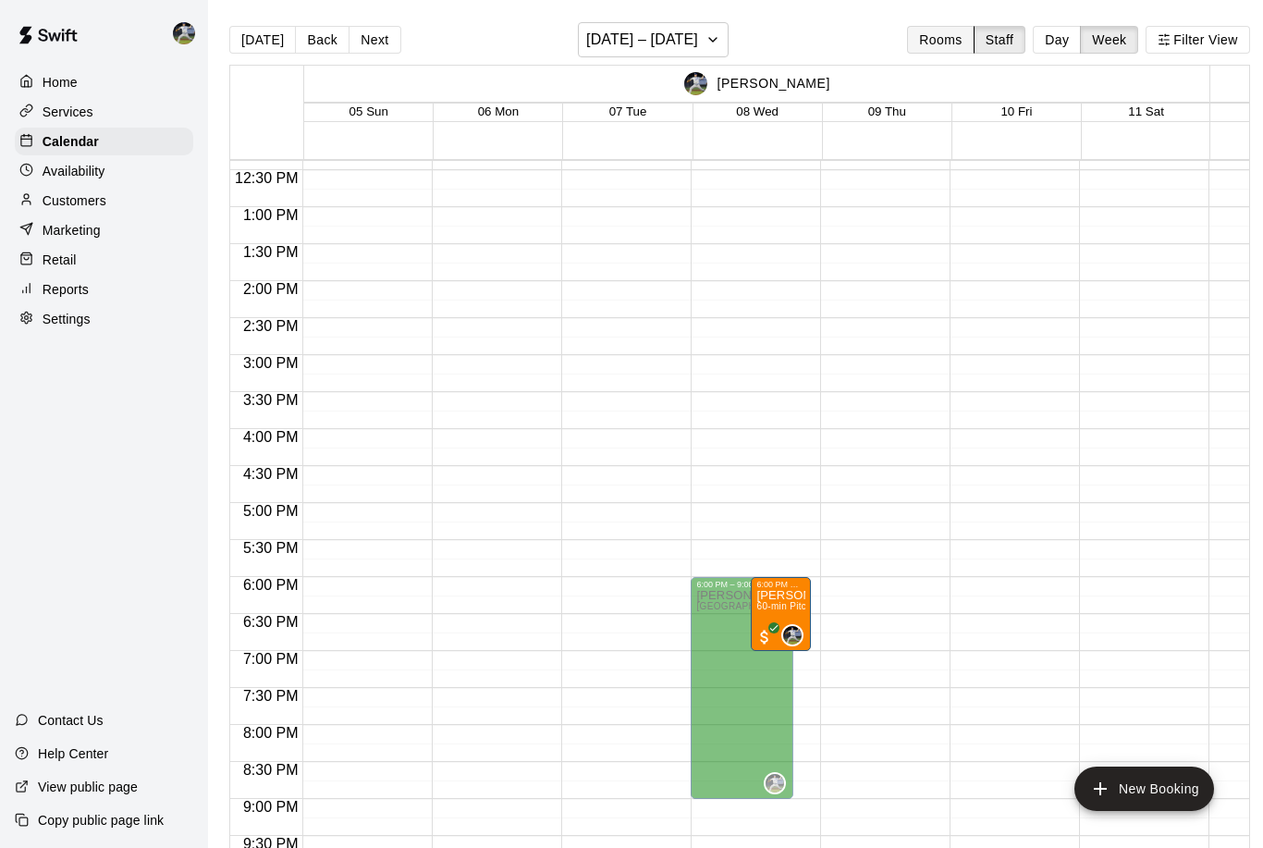
click at [933, 38] on button "Rooms" at bounding box center [940, 40] width 67 height 28
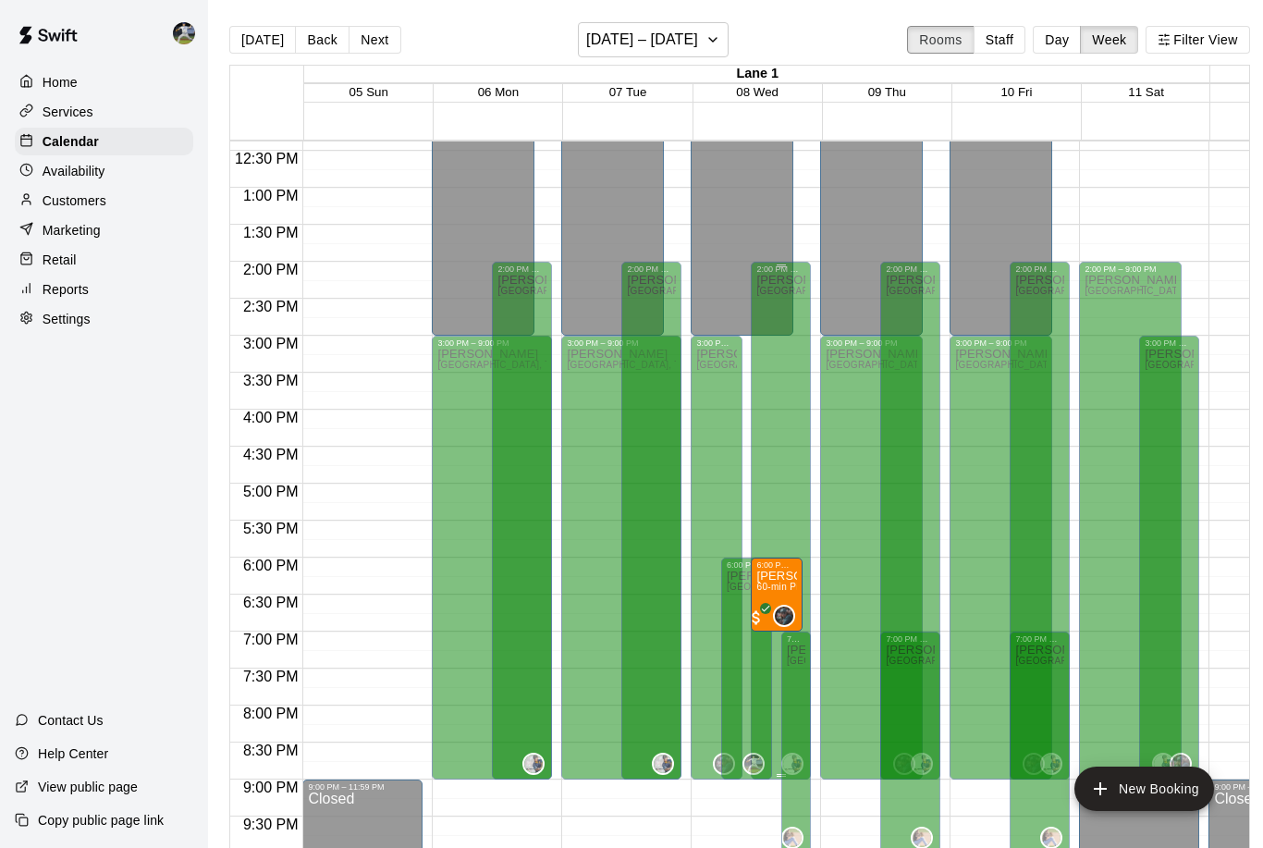
scroll to position [902, 0]
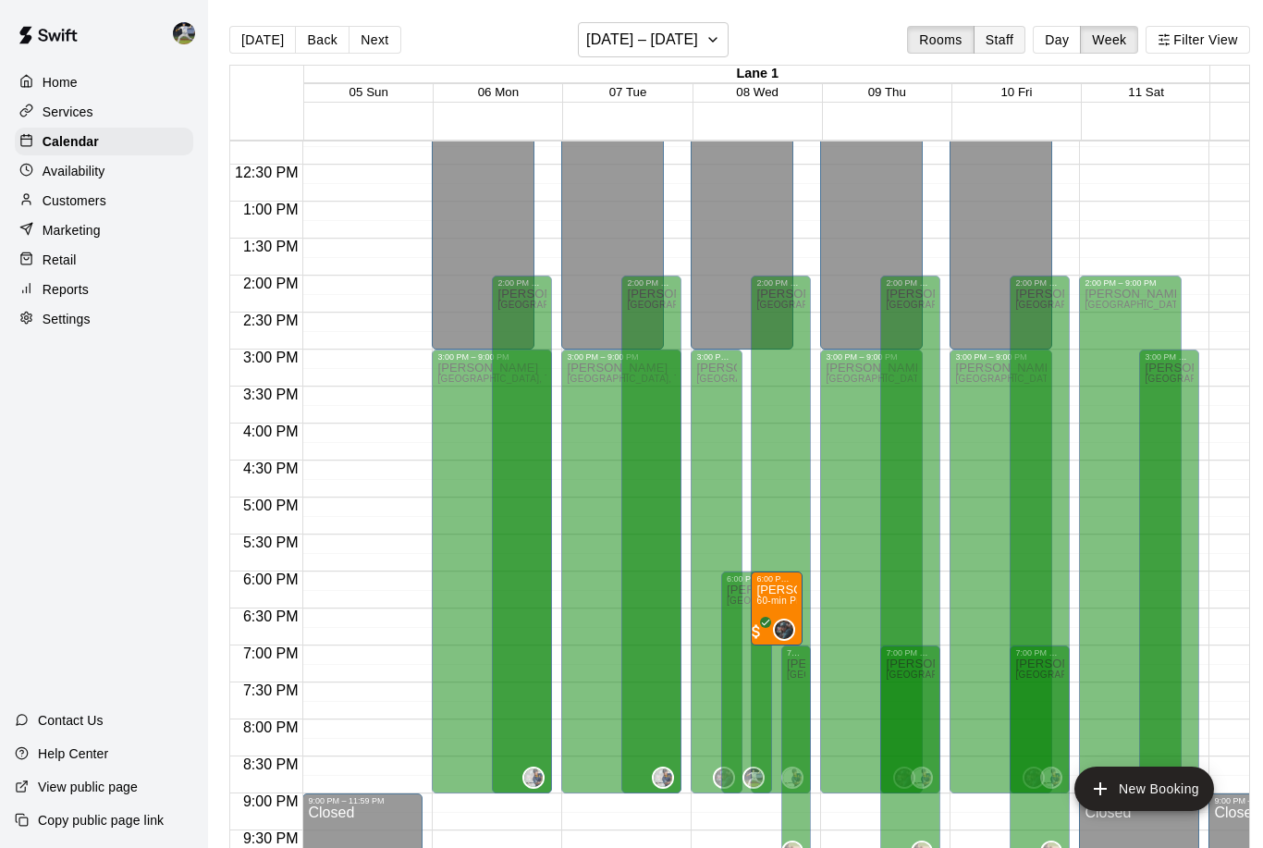
click at [1003, 33] on button "Staff" at bounding box center [1000, 40] width 53 height 28
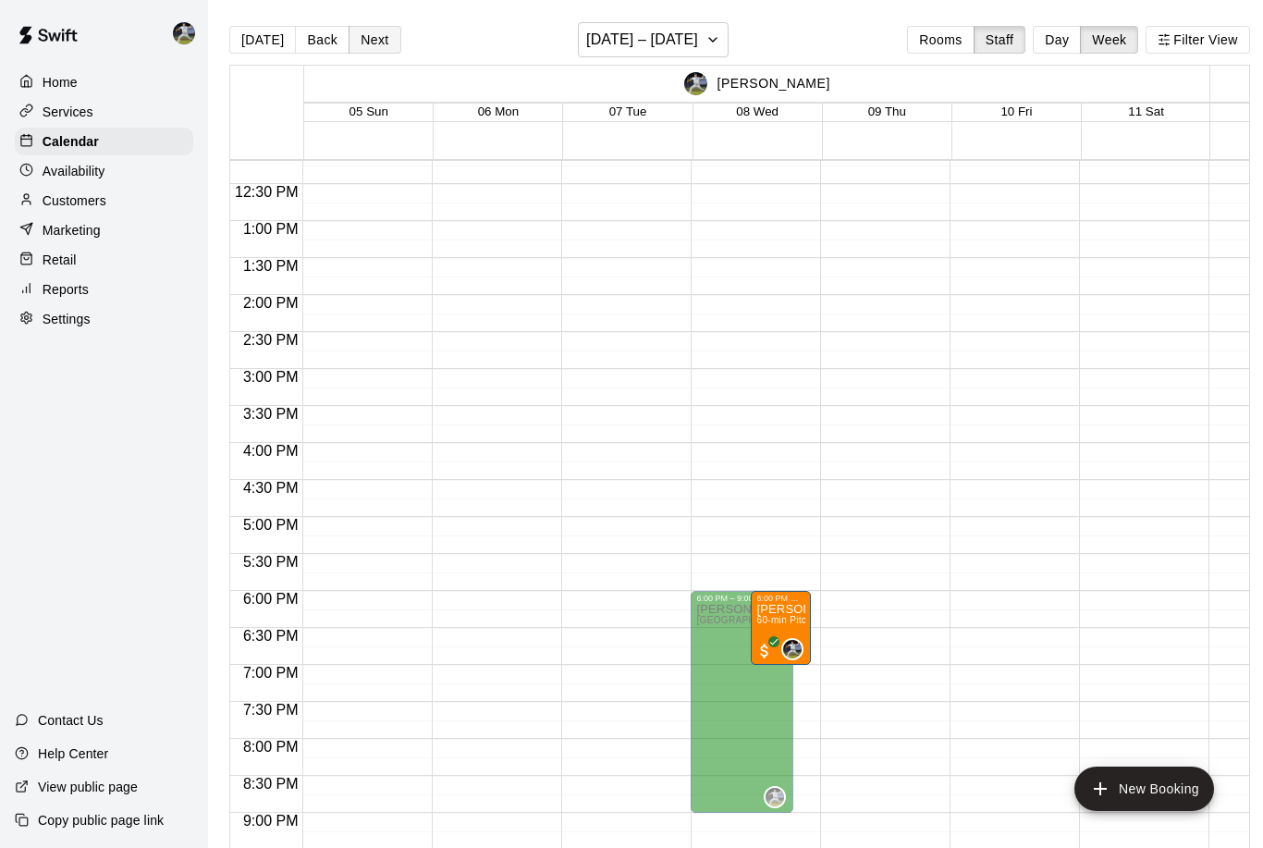
click at [363, 43] on button "Next" at bounding box center [375, 40] width 52 height 28
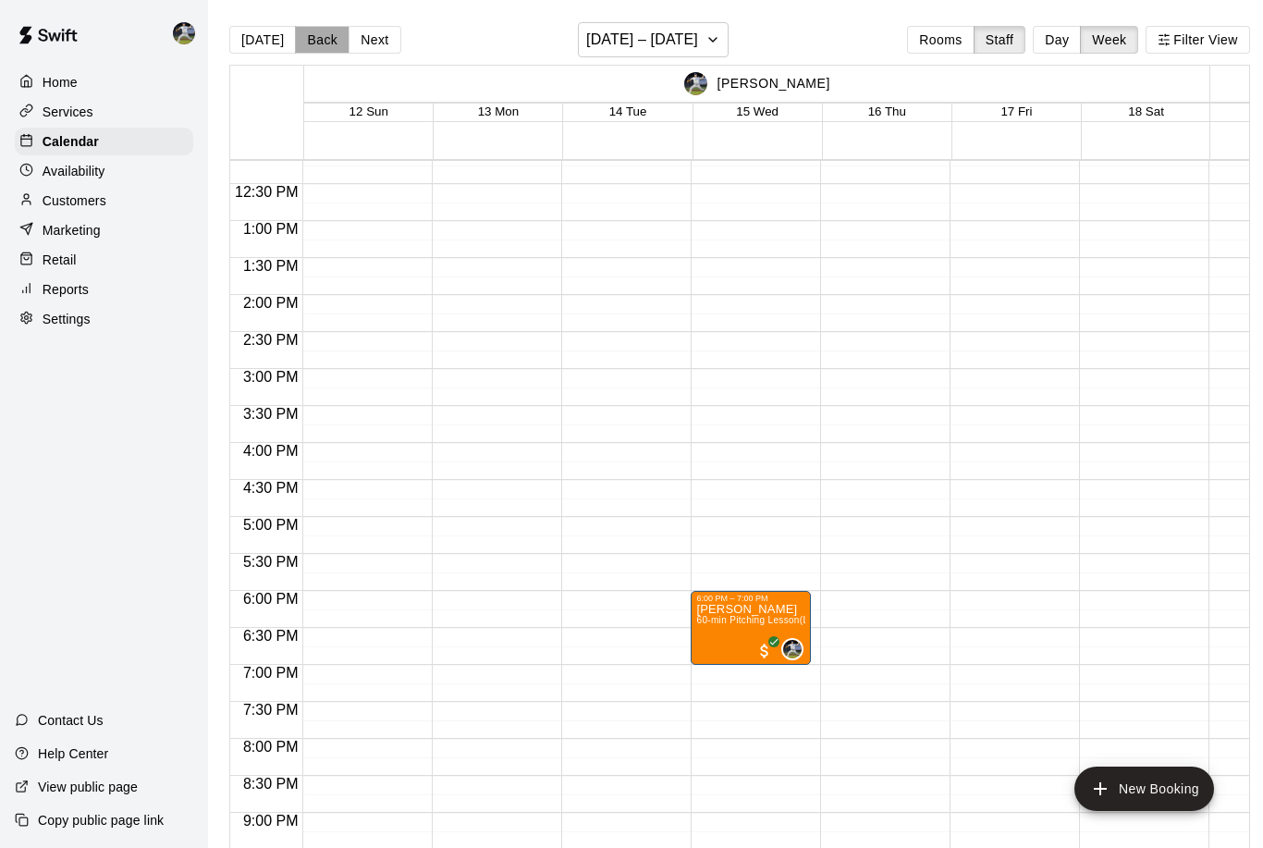
click at [322, 48] on button "Back" at bounding box center [322, 40] width 55 height 28
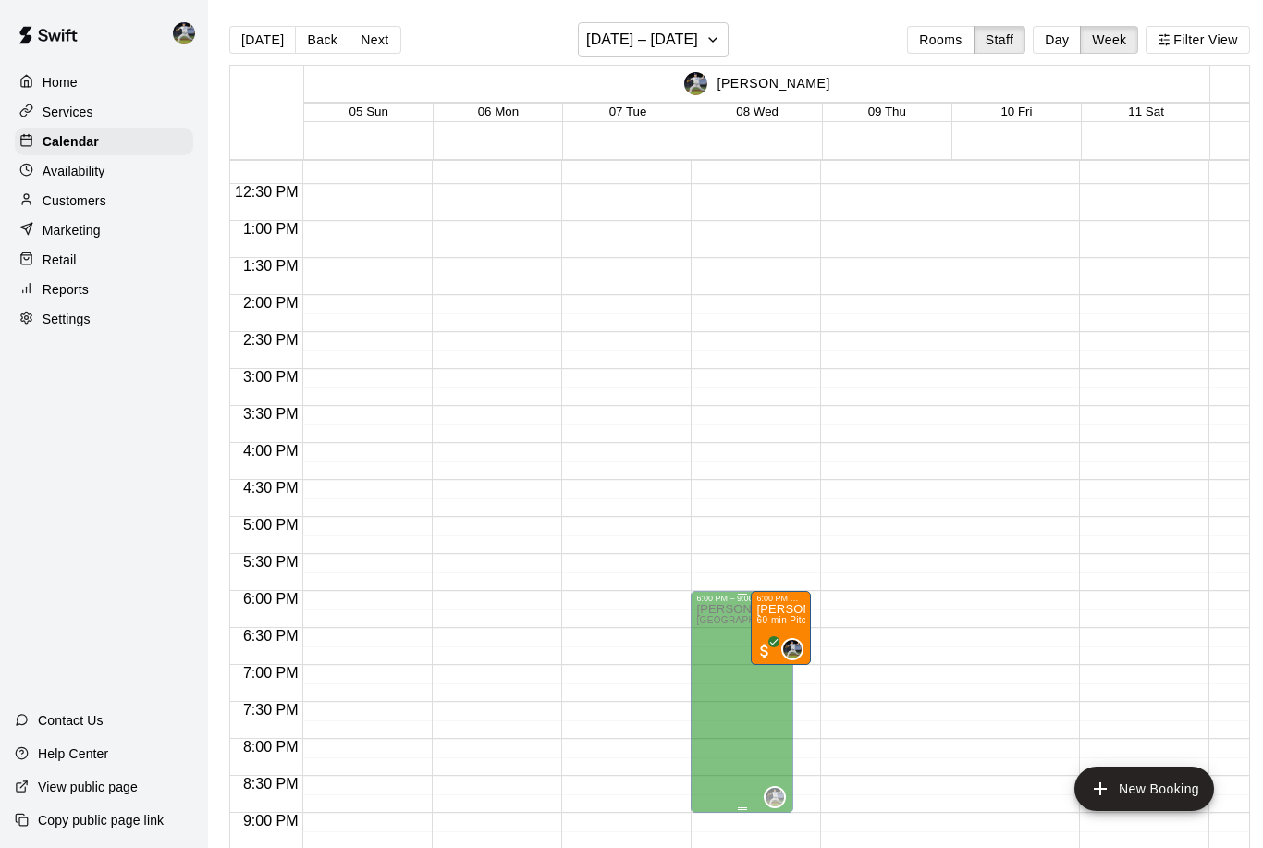
click at [932, 45] on button "Rooms" at bounding box center [940, 40] width 67 height 28
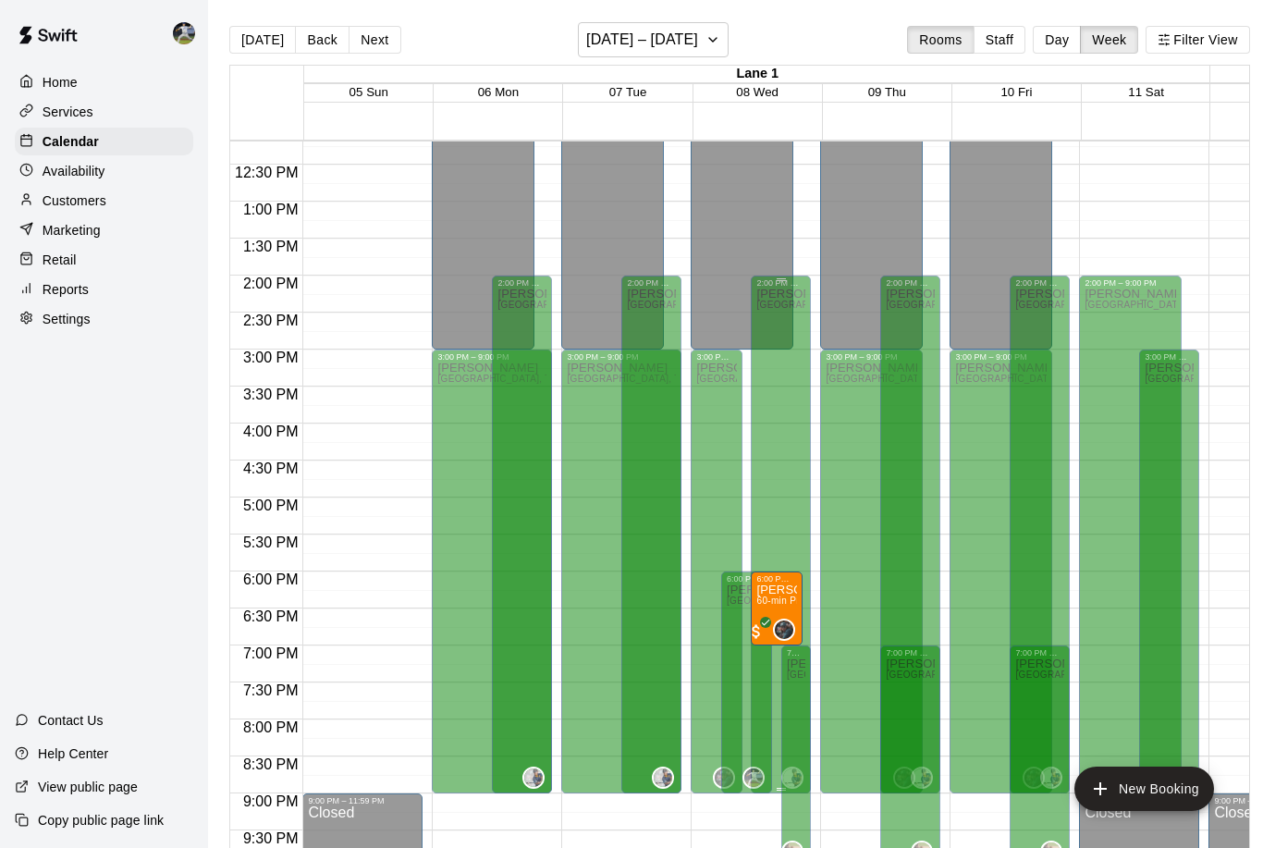
click at [778, 533] on div "[PERSON_NAME][GEOGRAPHIC_DATA][PERSON_NAME][PERSON_NAME][PERSON_NAME][PERSON_NA…" at bounding box center [781, 712] width 49 height 848
click at [1130, 806] on button "New Booking" at bounding box center [1145, 789] width 140 height 44
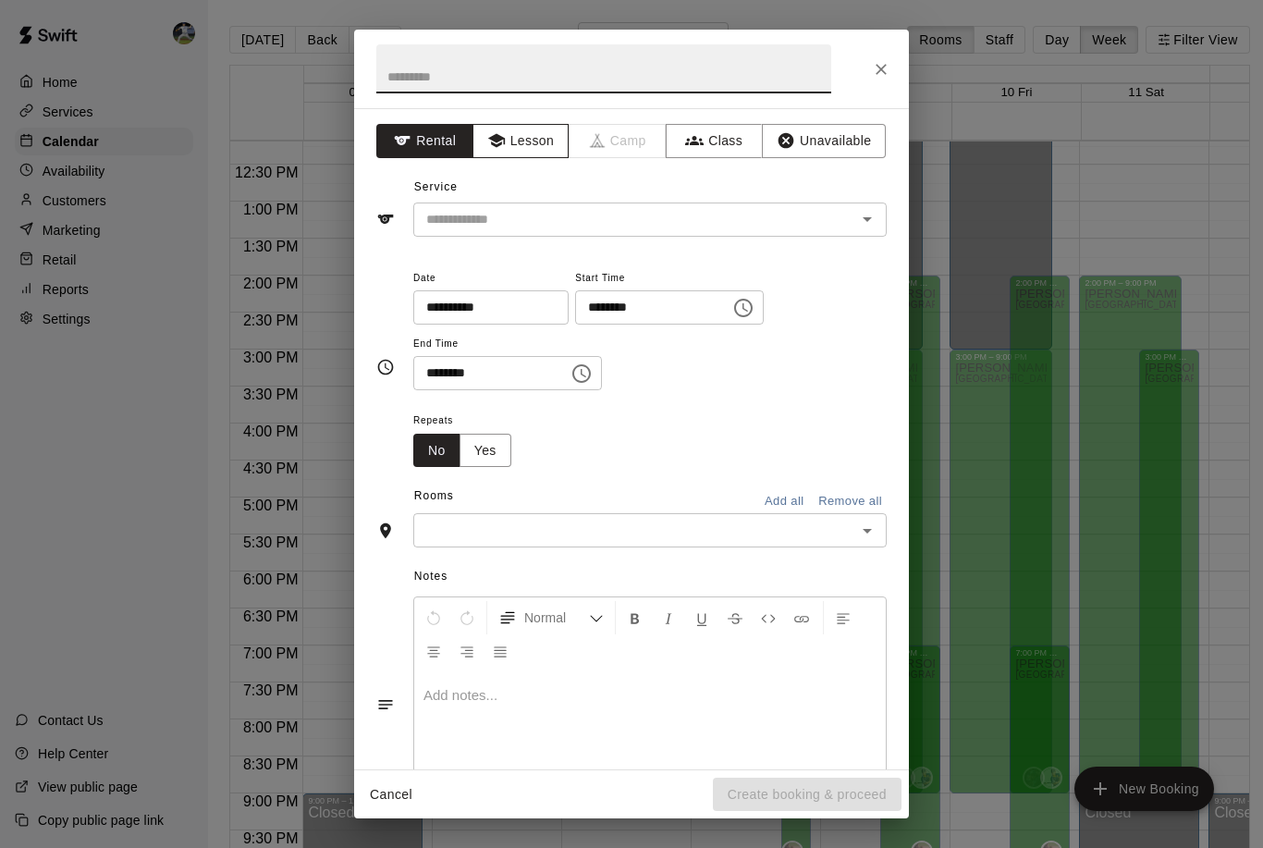
click at [501, 139] on icon "button" at bounding box center [495, 141] width 17 height 14
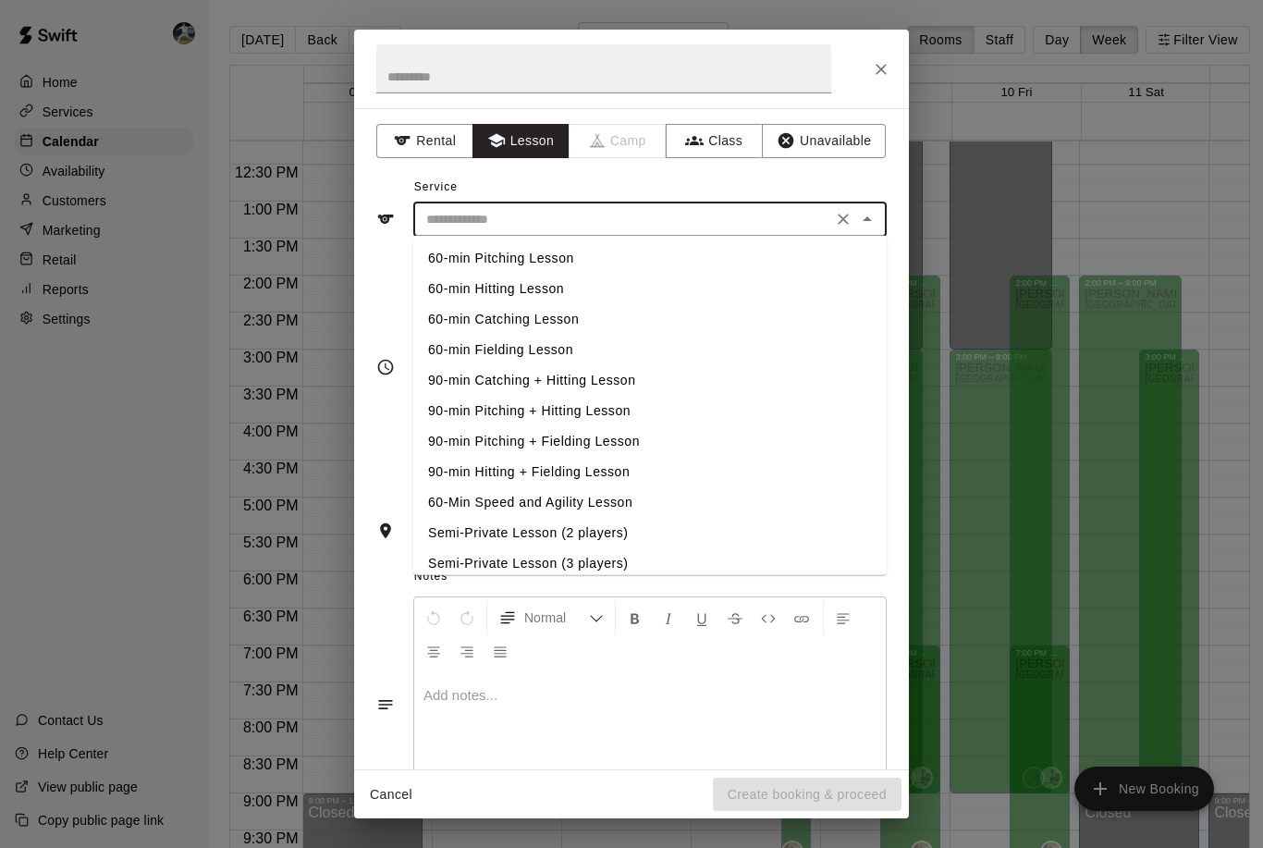
click at [796, 217] on input "text" at bounding box center [623, 219] width 408 height 23
click at [486, 323] on li "60-min Catching Lesson" at bounding box center [650, 319] width 474 height 31
type input "**********"
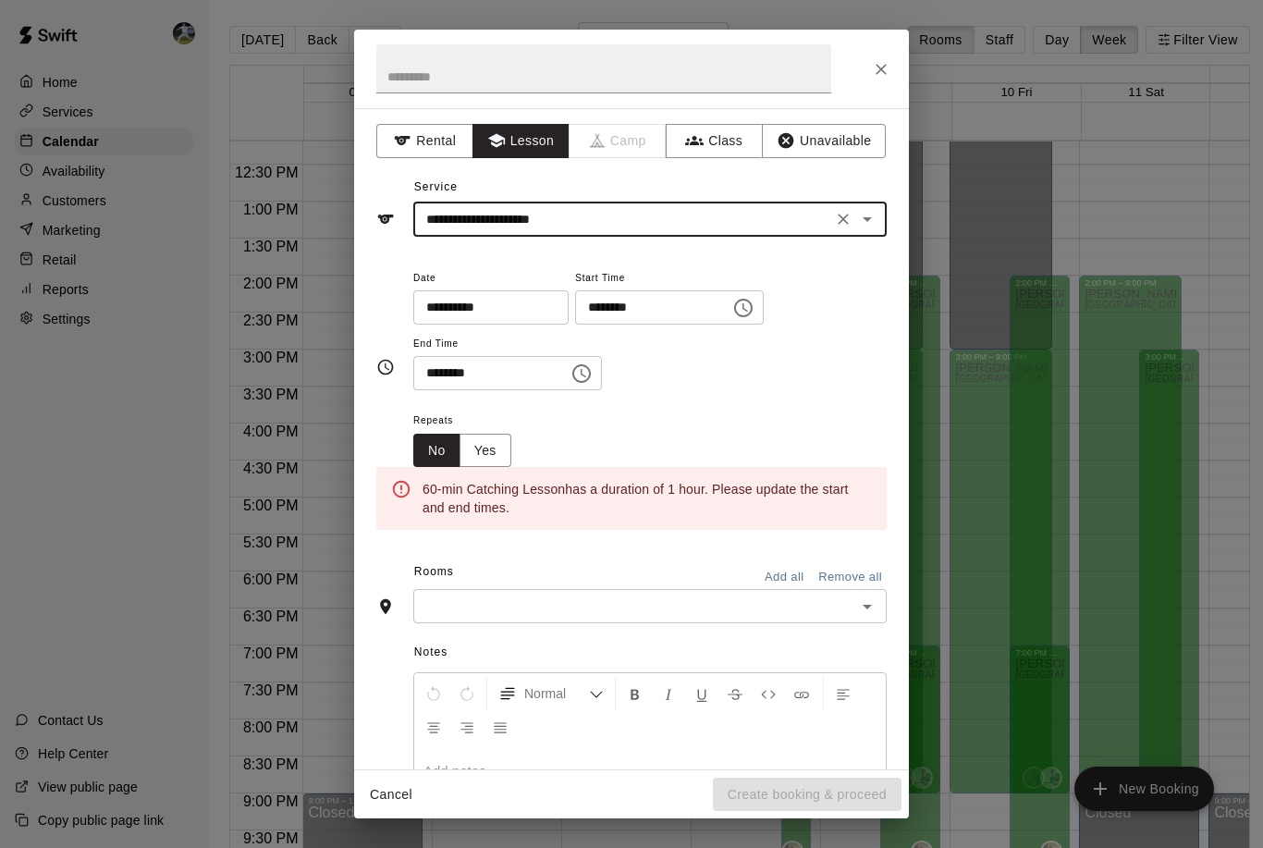
scroll to position [0, 0]
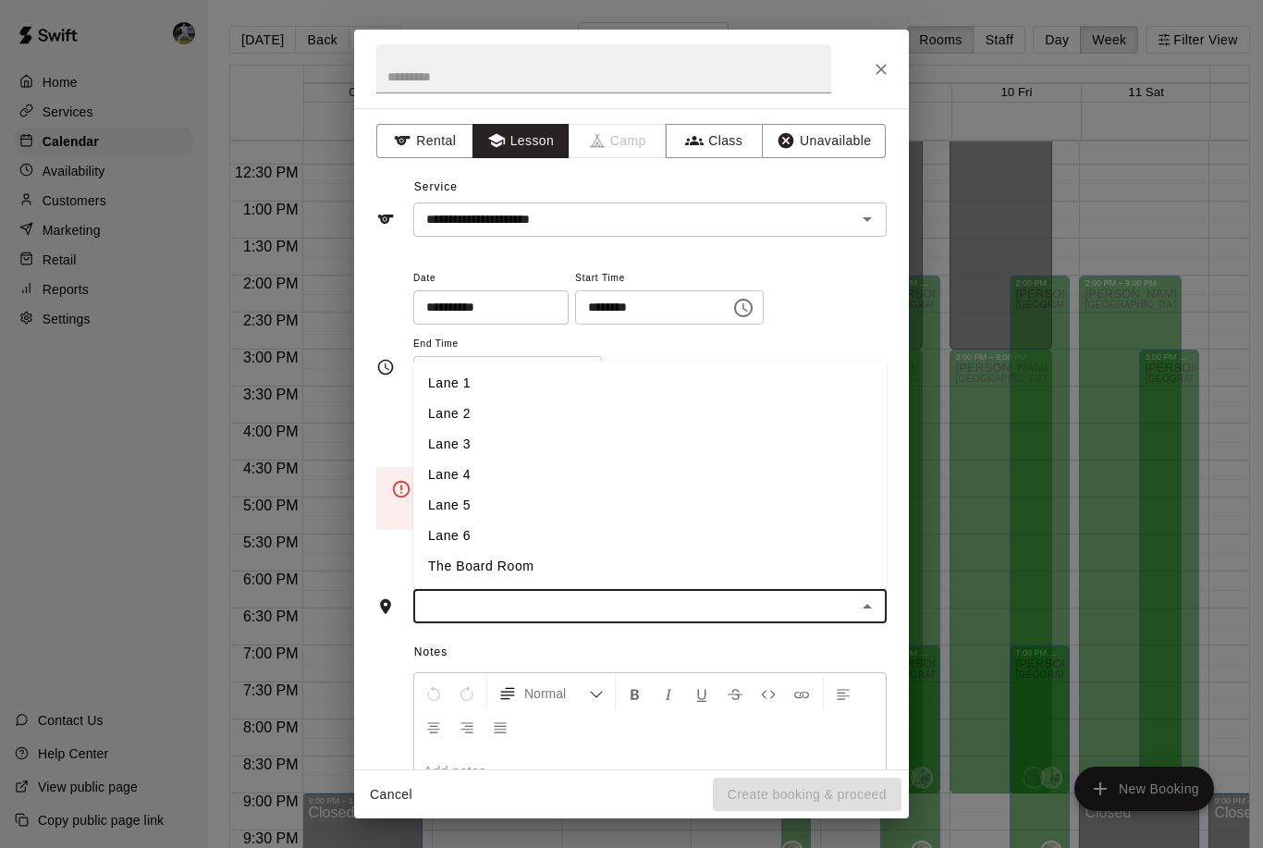
click at [813, 595] on input "text" at bounding box center [635, 606] width 432 height 23
click at [447, 386] on li "Lane 1" at bounding box center [650, 383] width 474 height 31
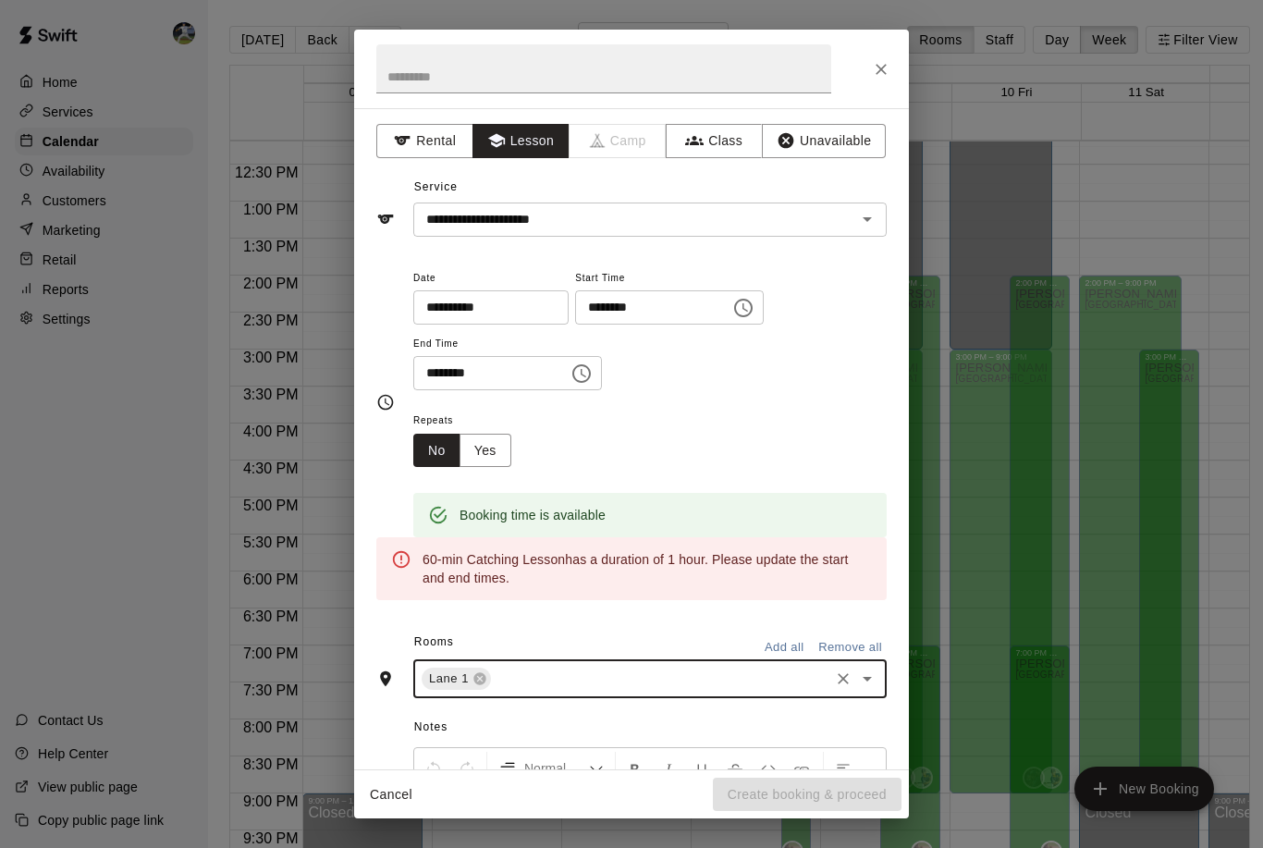
click at [524, 371] on input "********" at bounding box center [484, 373] width 142 height 34
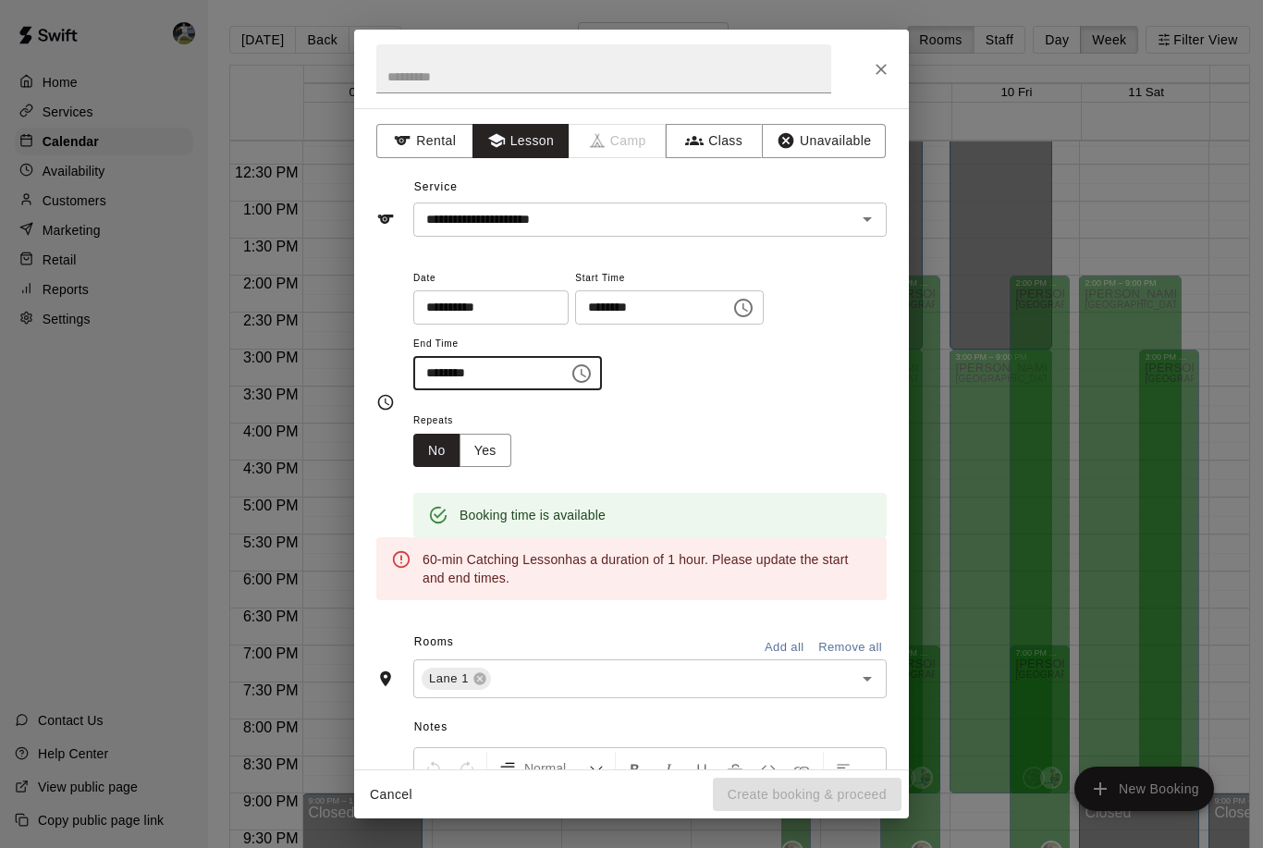
click at [571, 363] on icon "Choose time, selected time is 1:30 PM" at bounding box center [582, 374] width 22 height 22
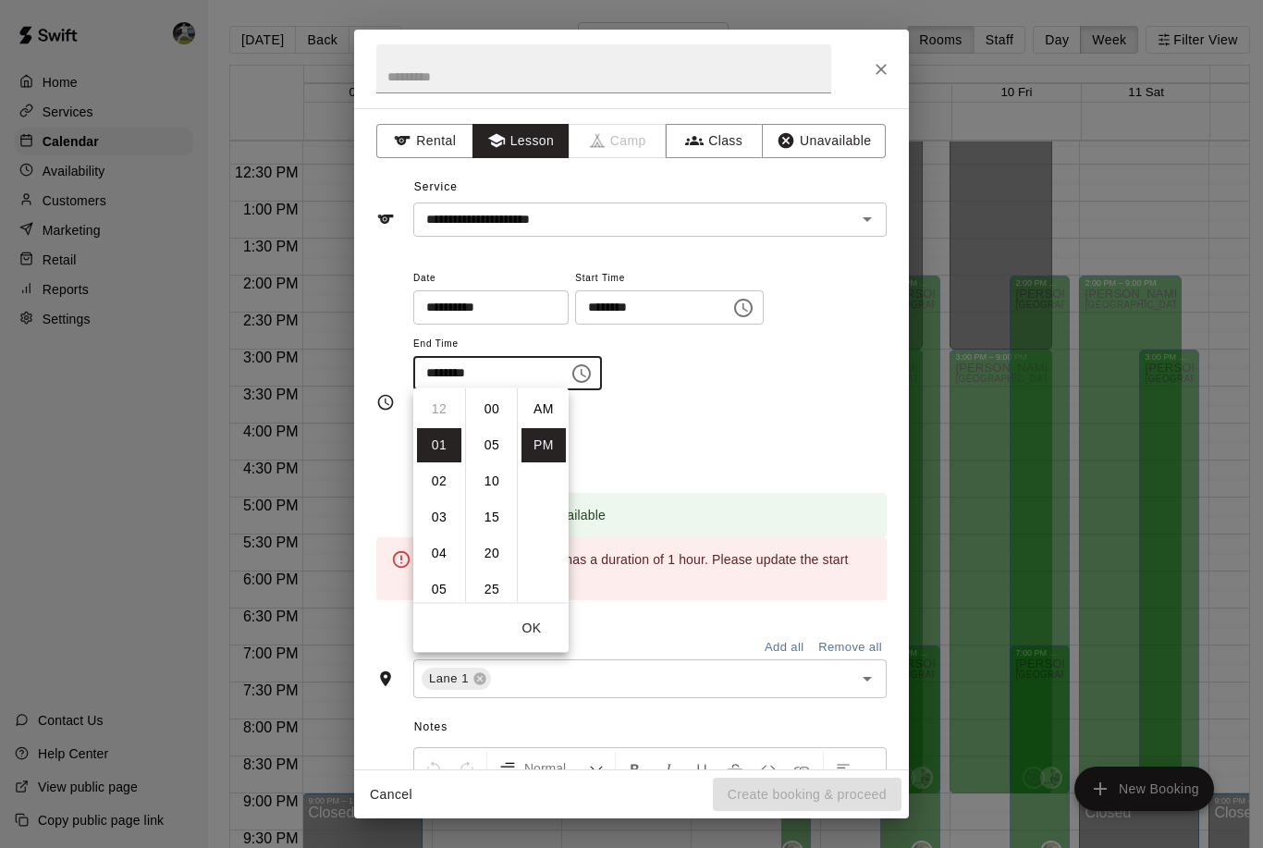
scroll to position [33, 0]
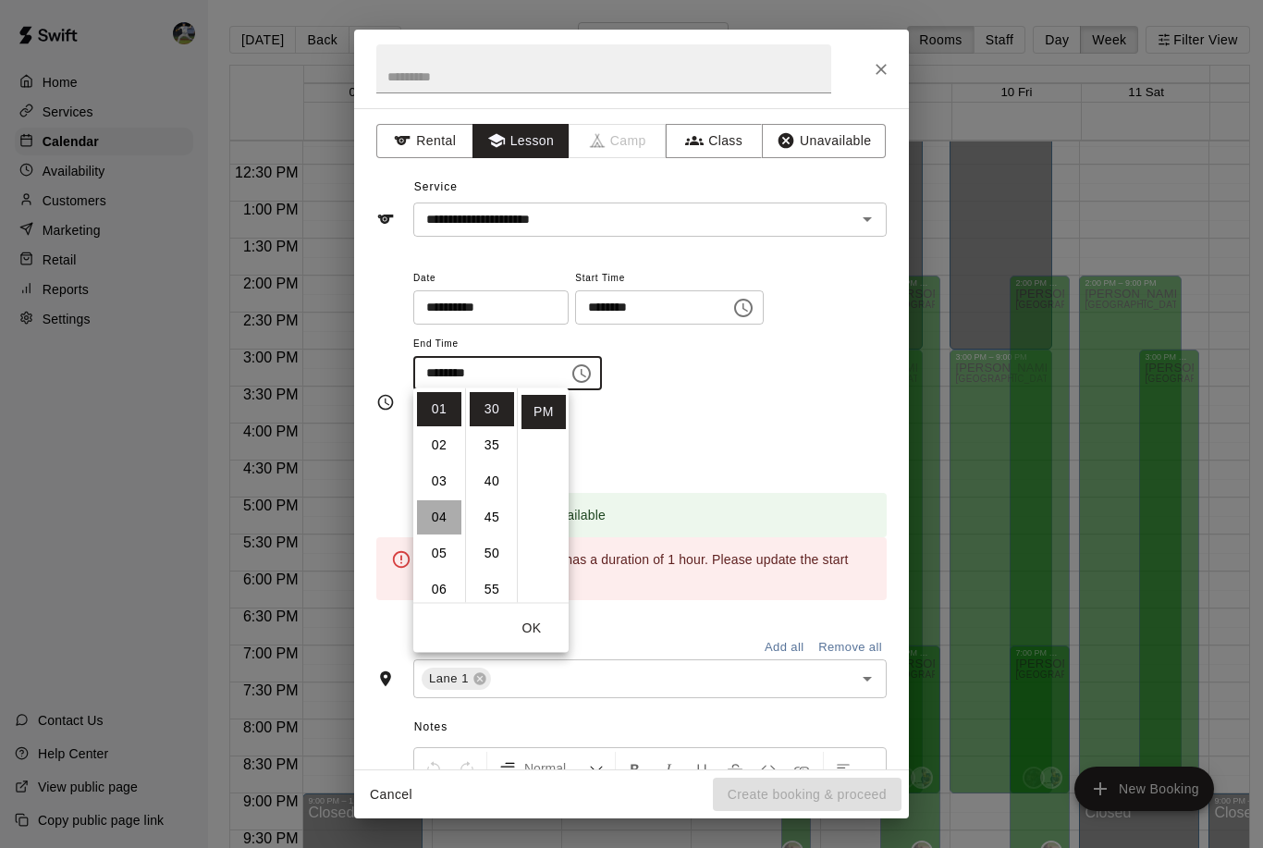
click at [447, 516] on li "04" at bounding box center [439, 517] width 44 height 34
click at [448, 514] on li "07" at bounding box center [439, 517] width 44 height 34
type input "********"
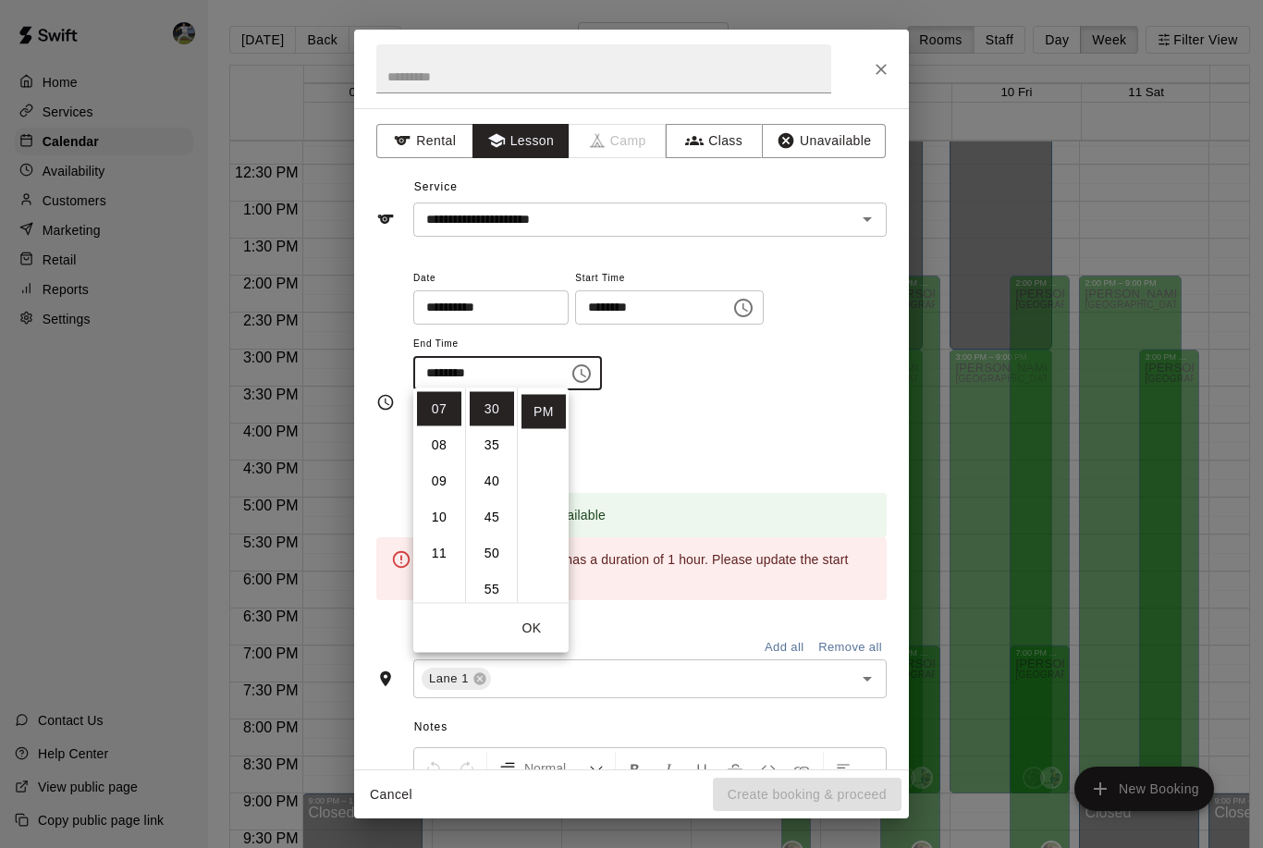
click at [469, 306] on input "**********" at bounding box center [484, 307] width 142 height 34
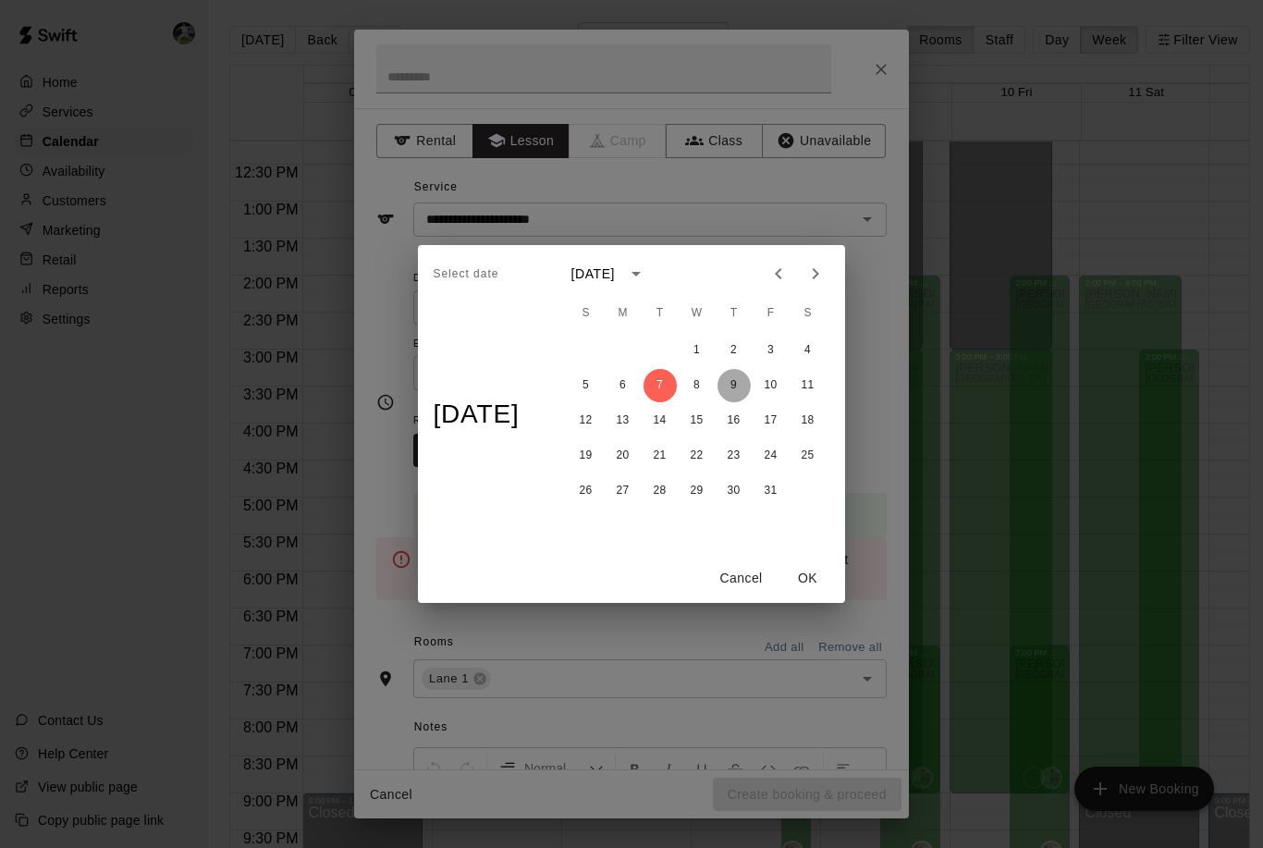
click at [741, 383] on button "9" at bounding box center [734, 385] width 33 height 33
type input "**********"
click at [818, 573] on button "OK" at bounding box center [808, 578] width 59 height 34
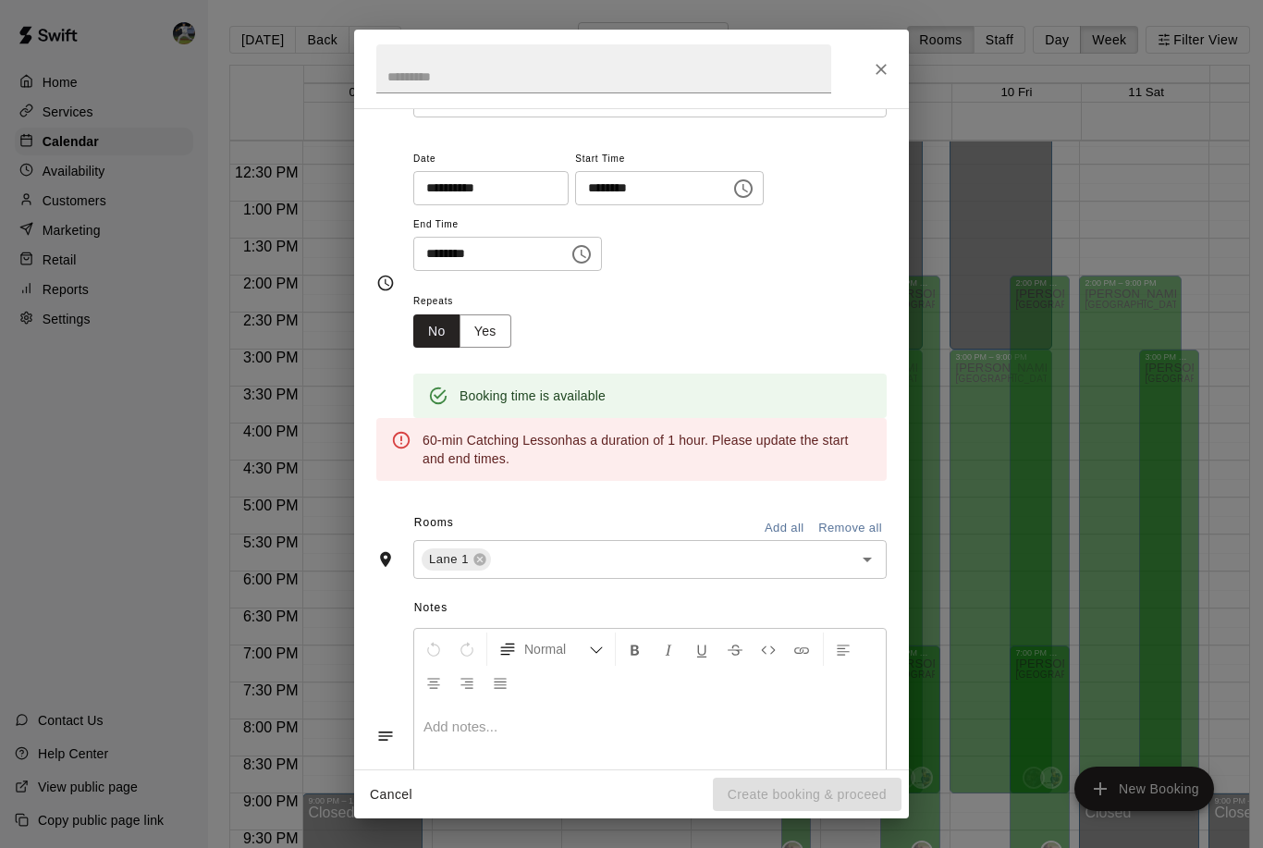
scroll to position [105, 0]
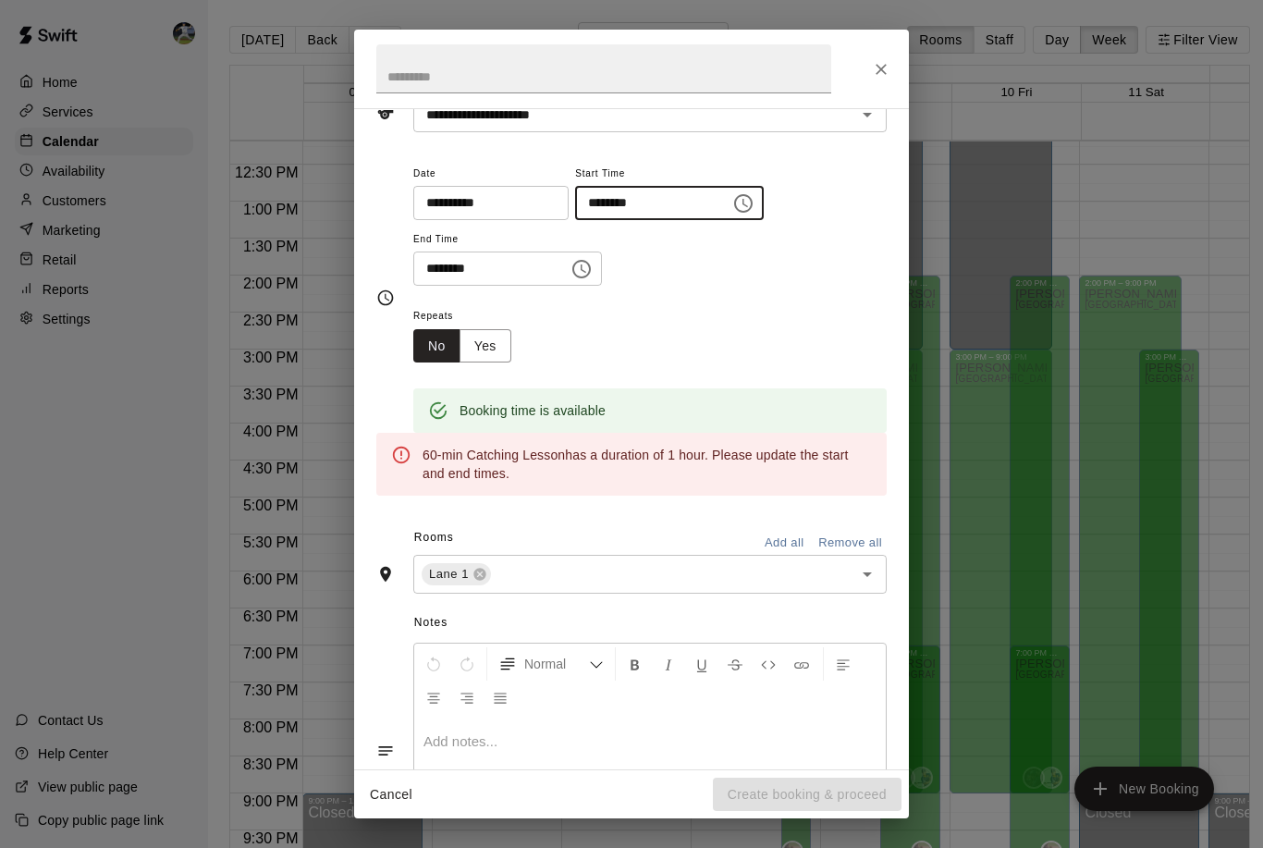
click at [593, 201] on input "********" at bounding box center [646, 203] width 142 height 34
click at [733, 201] on icon "Choose time, selected time is 1:00 PM" at bounding box center [744, 203] width 22 height 22
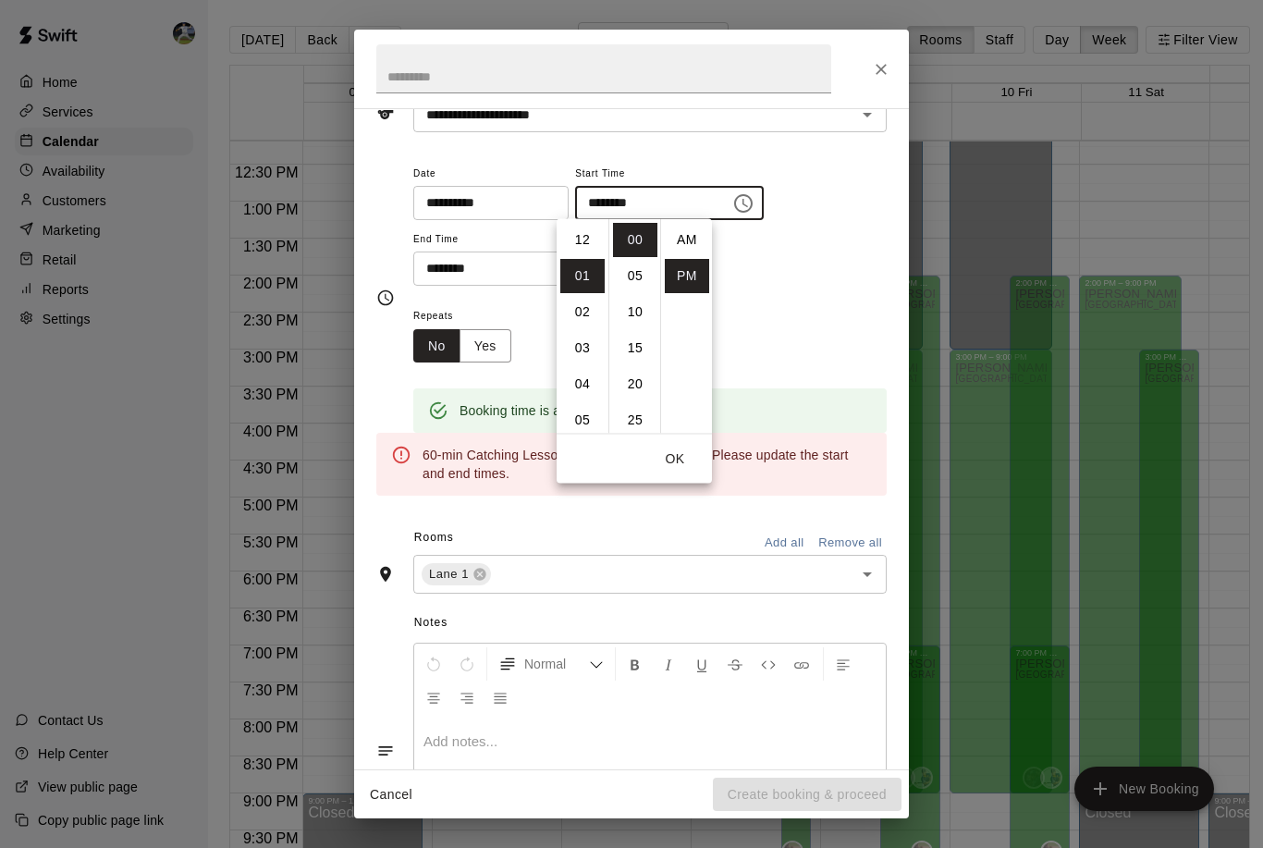
scroll to position [33, 0]
click at [583, 419] on li "06" at bounding box center [582, 420] width 44 height 34
click at [622, 413] on li "30" at bounding box center [635, 413] width 44 height 34
type input "********"
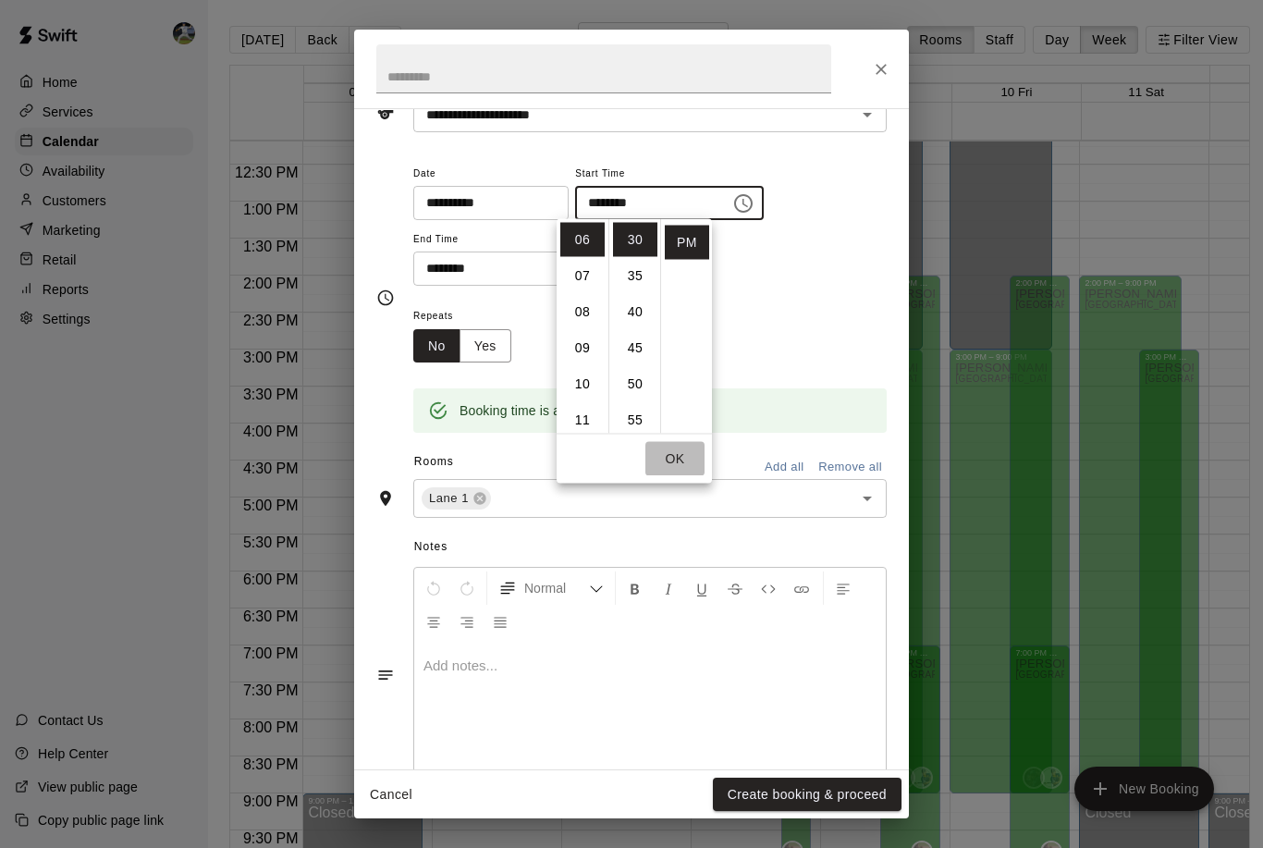
click at [670, 459] on button "OK" at bounding box center [675, 459] width 59 height 34
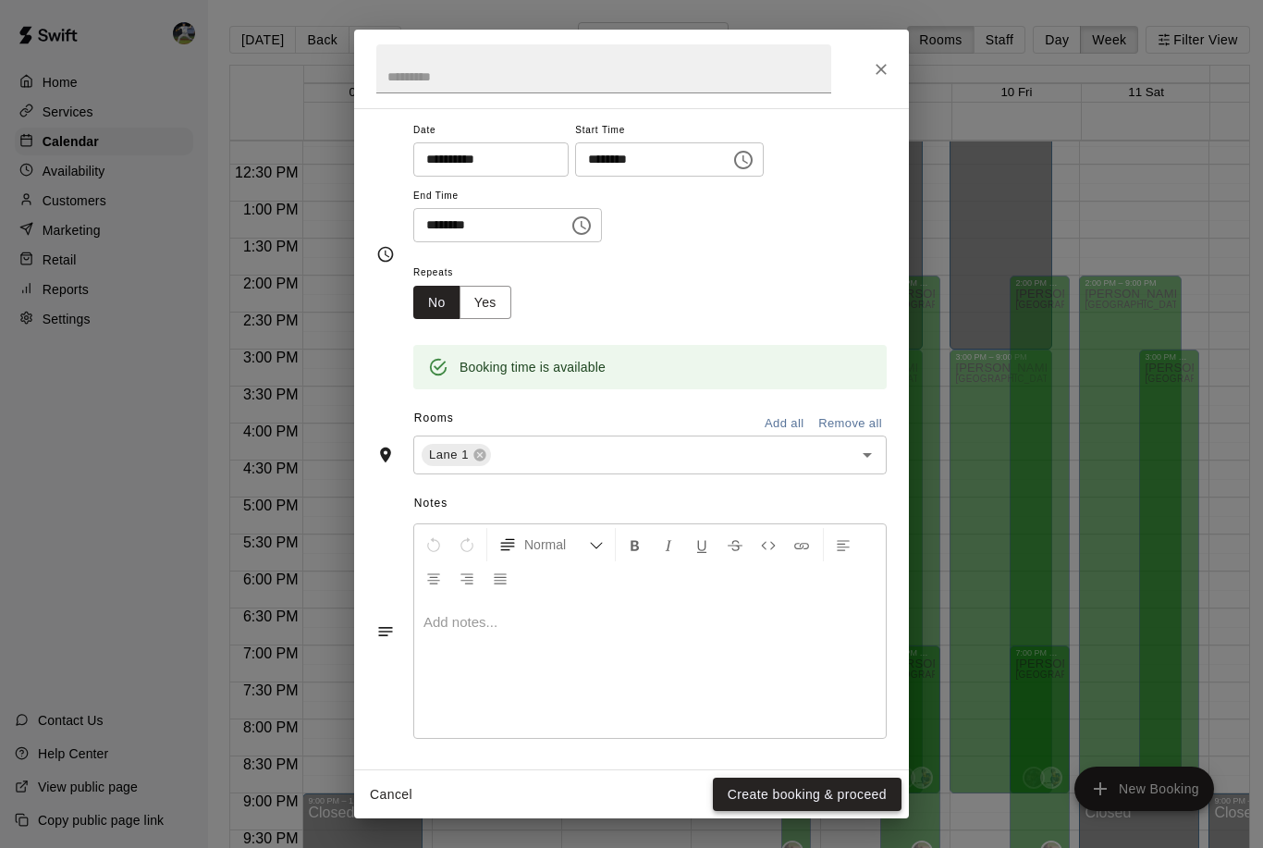
scroll to position [147, 0]
click at [779, 803] on button "Create booking & proceed" at bounding box center [807, 795] width 189 height 34
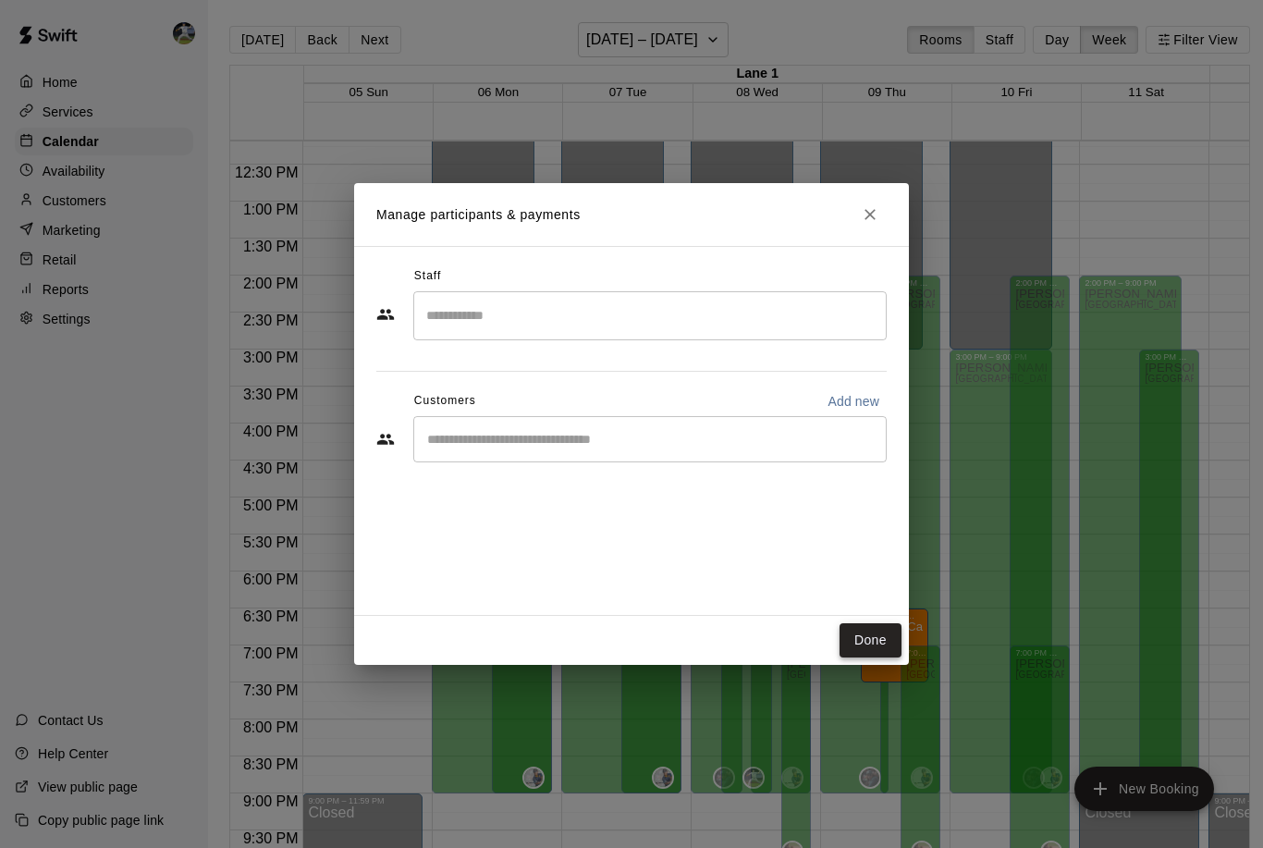
click at [876, 639] on button "Done" at bounding box center [871, 640] width 62 height 34
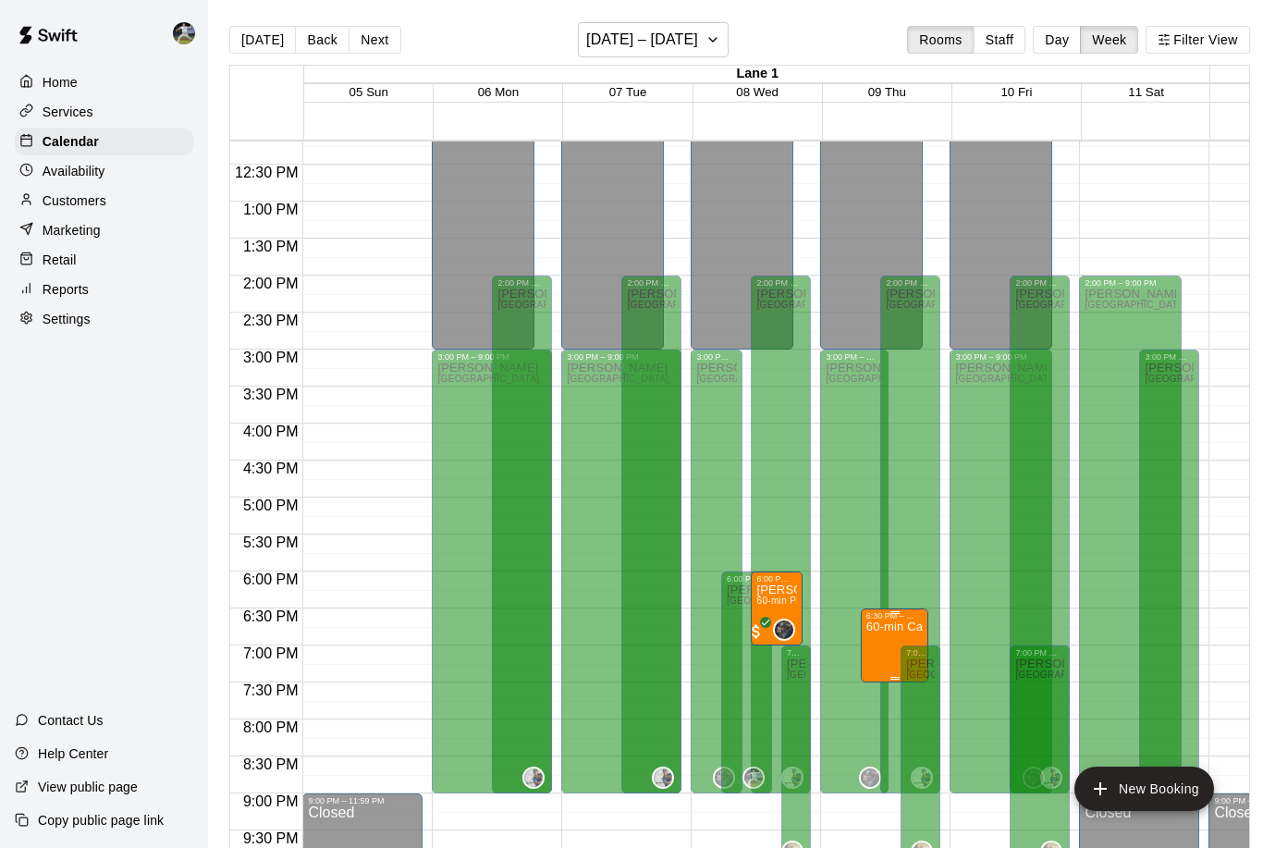
click at [881, 687] on img "edit" at bounding box center [886, 685] width 21 height 21
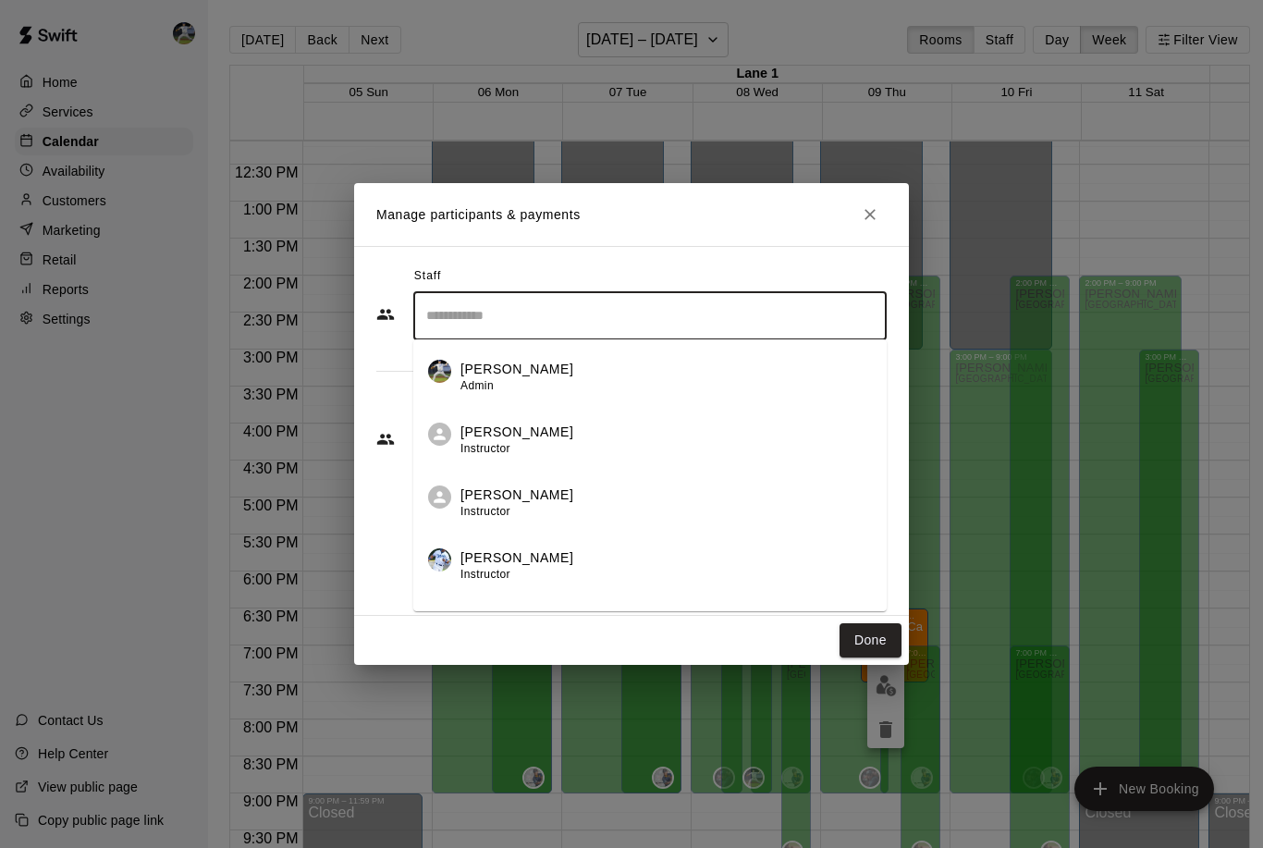
click at [520, 325] on input "Search staff" at bounding box center [650, 316] width 457 height 32
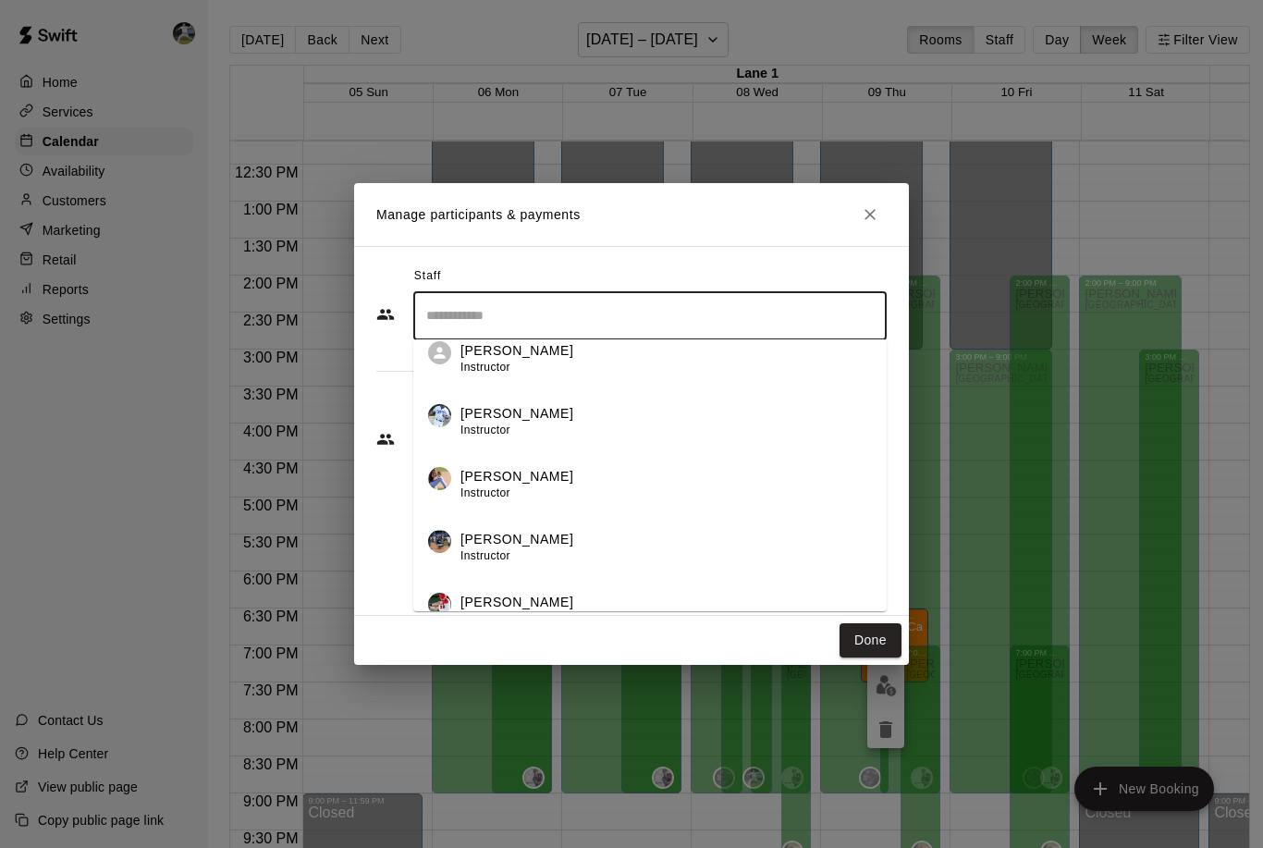
scroll to position [249, 0]
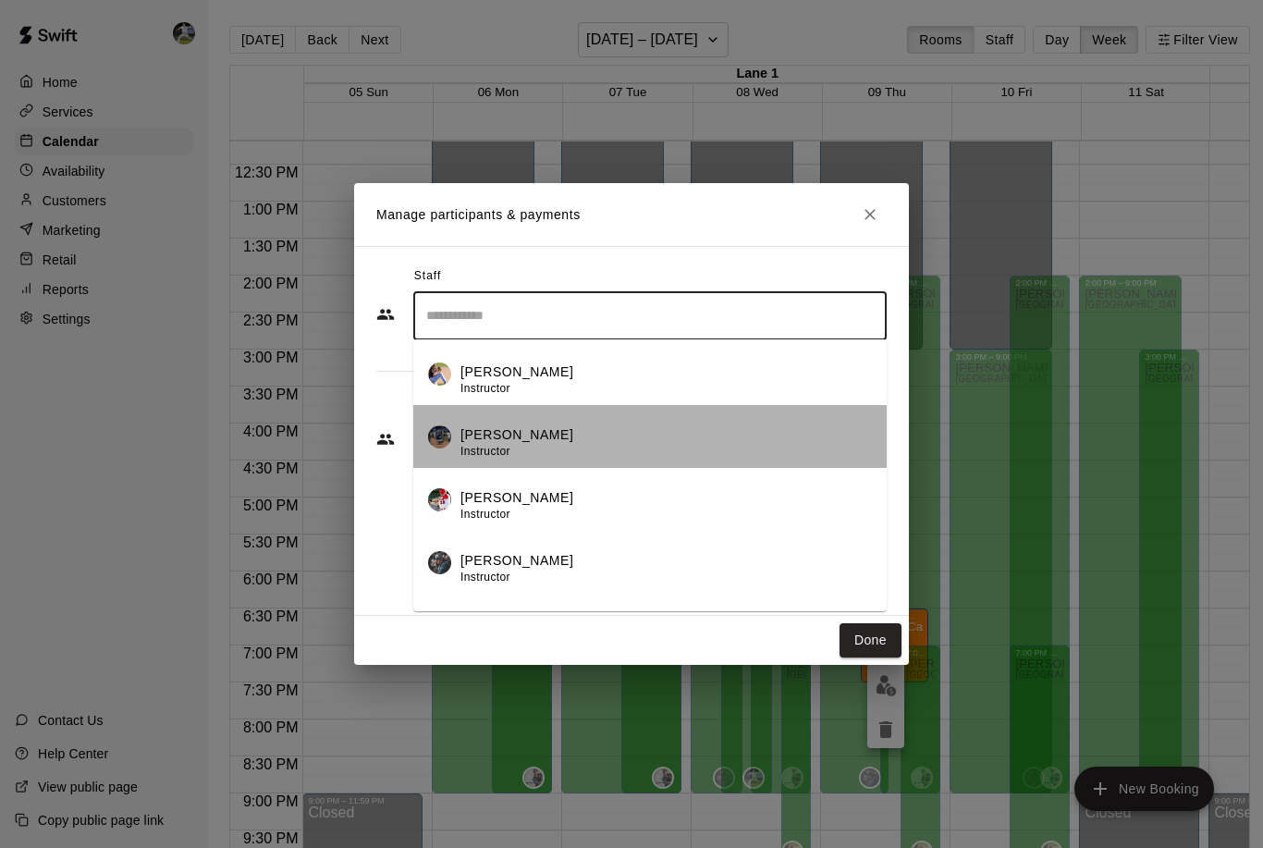
click at [456, 421] on li "[PERSON_NAME] Instructor" at bounding box center [650, 436] width 474 height 63
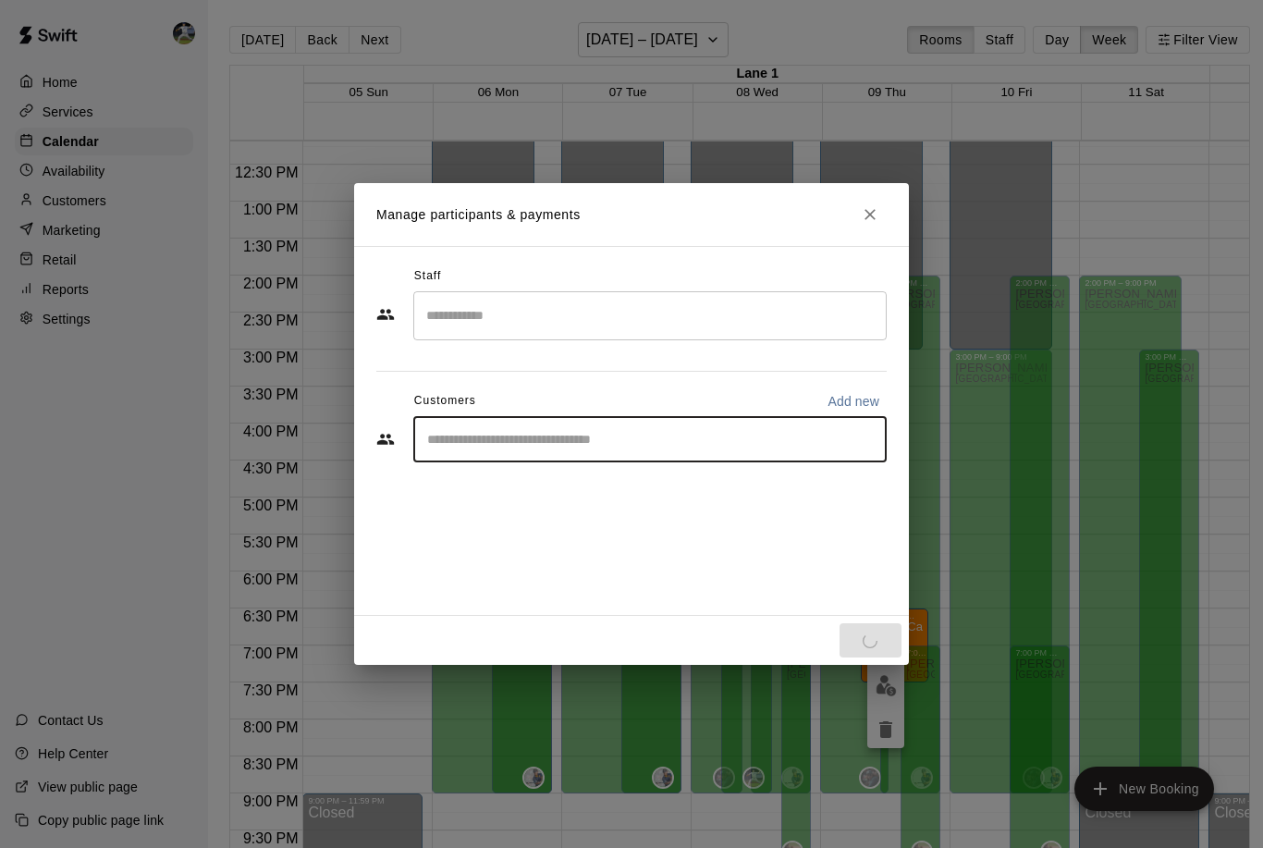
click at [533, 444] on input "Start typing to search customers..." at bounding box center [650, 439] width 457 height 18
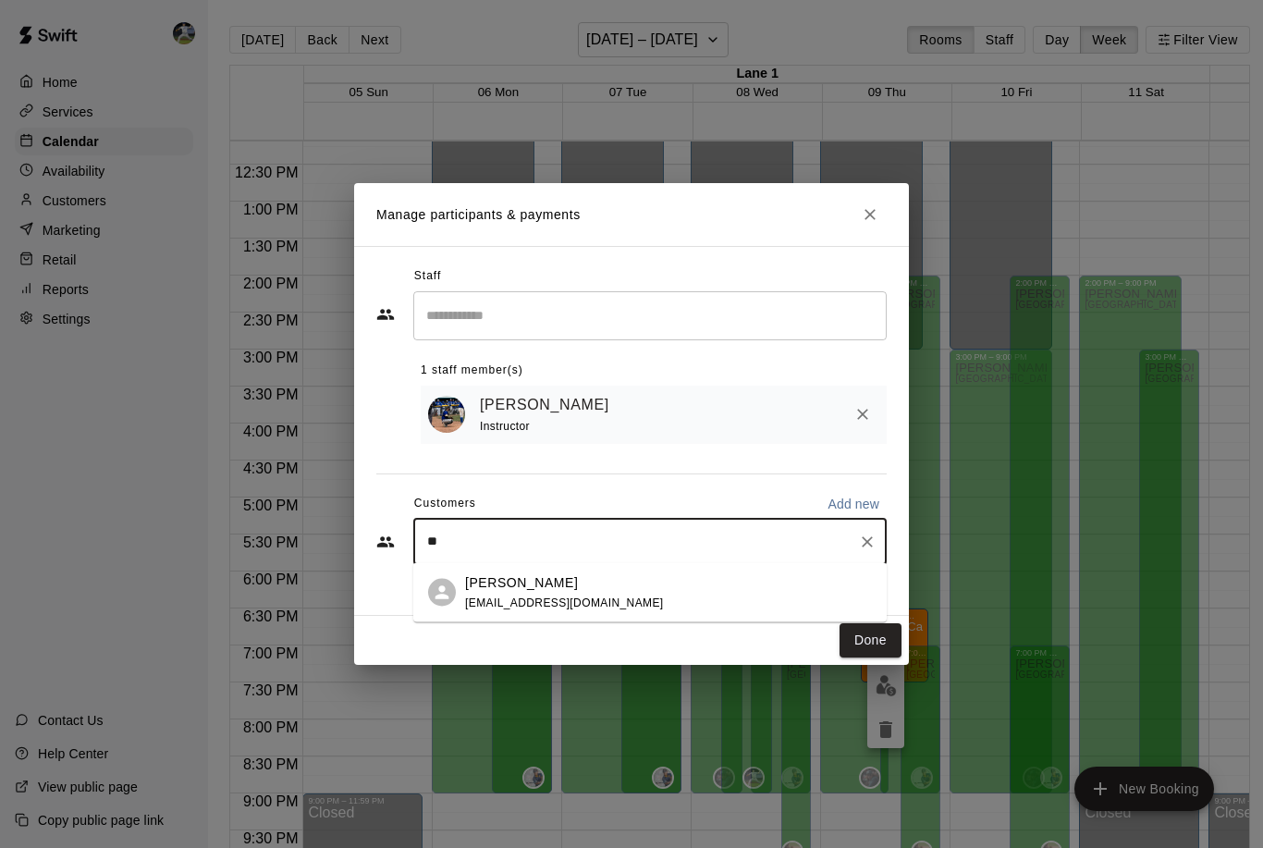
type input "*"
type input "****"
click at [0, 0] on html "Home Services Calendar Availability Customers Marketing Retail Reports Settings…" at bounding box center [631, 439] width 1263 height 878
click at [492, 584] on div "Staff ​ 1 staff member(s) [PERSON_NAME] Instructor Customers Add new **** ​" at bounding box center [631, 431] width 555 height 370
click at [871, 649] on button "Done" at bounding box center [871, 640] width 62 height 34
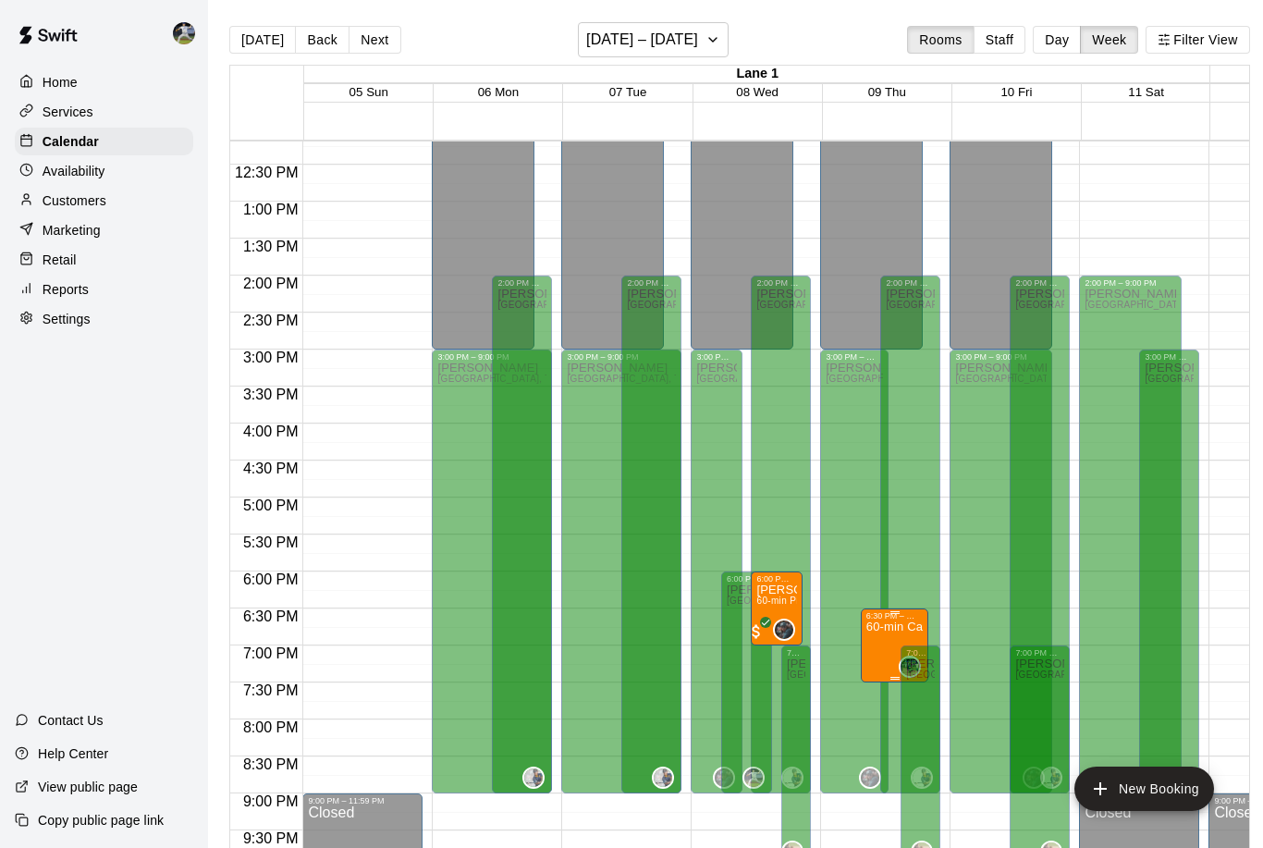
click at [891, 721] on icon "delete" at bounding box center [886, 730] width 22 height 22
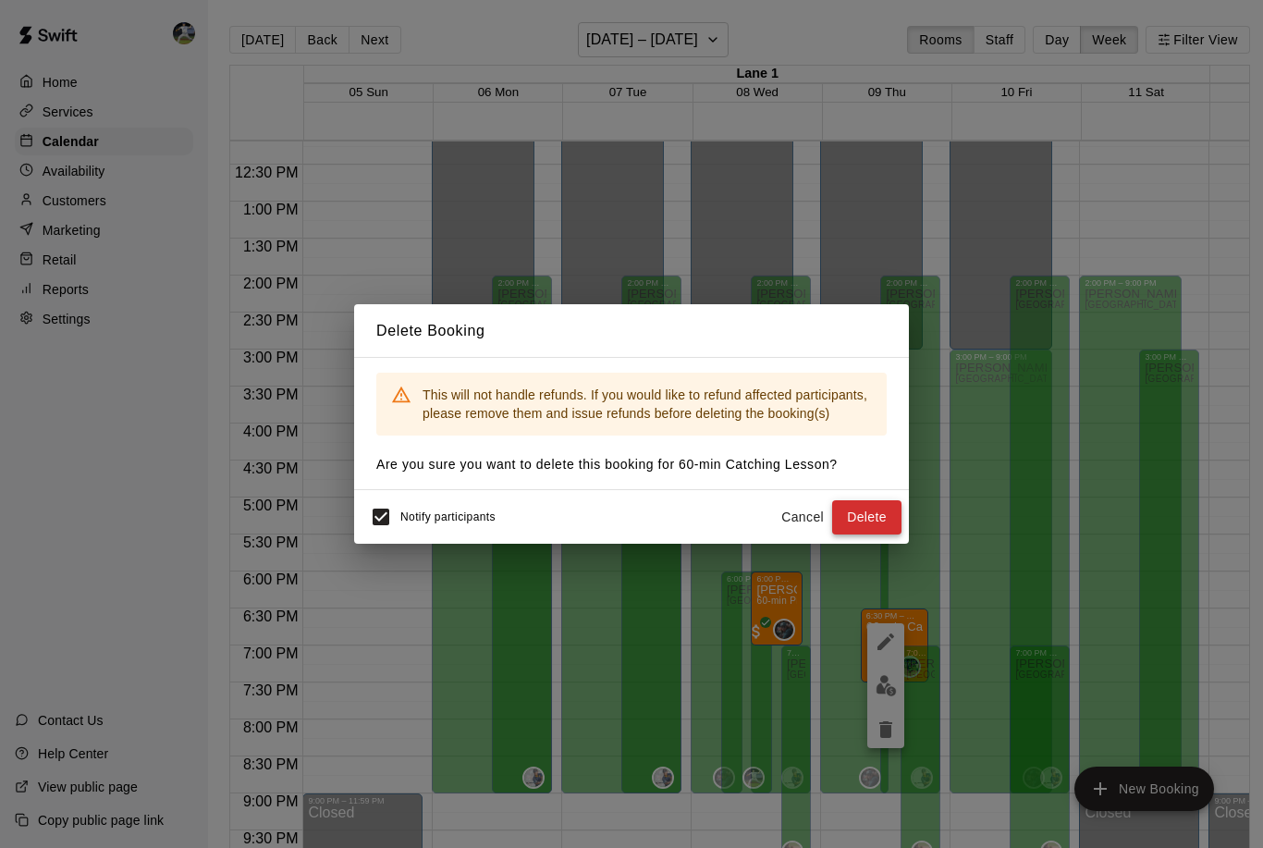
click at [860, 520] on button "Delete" at bounding box center [866, 517] width 69 height 34
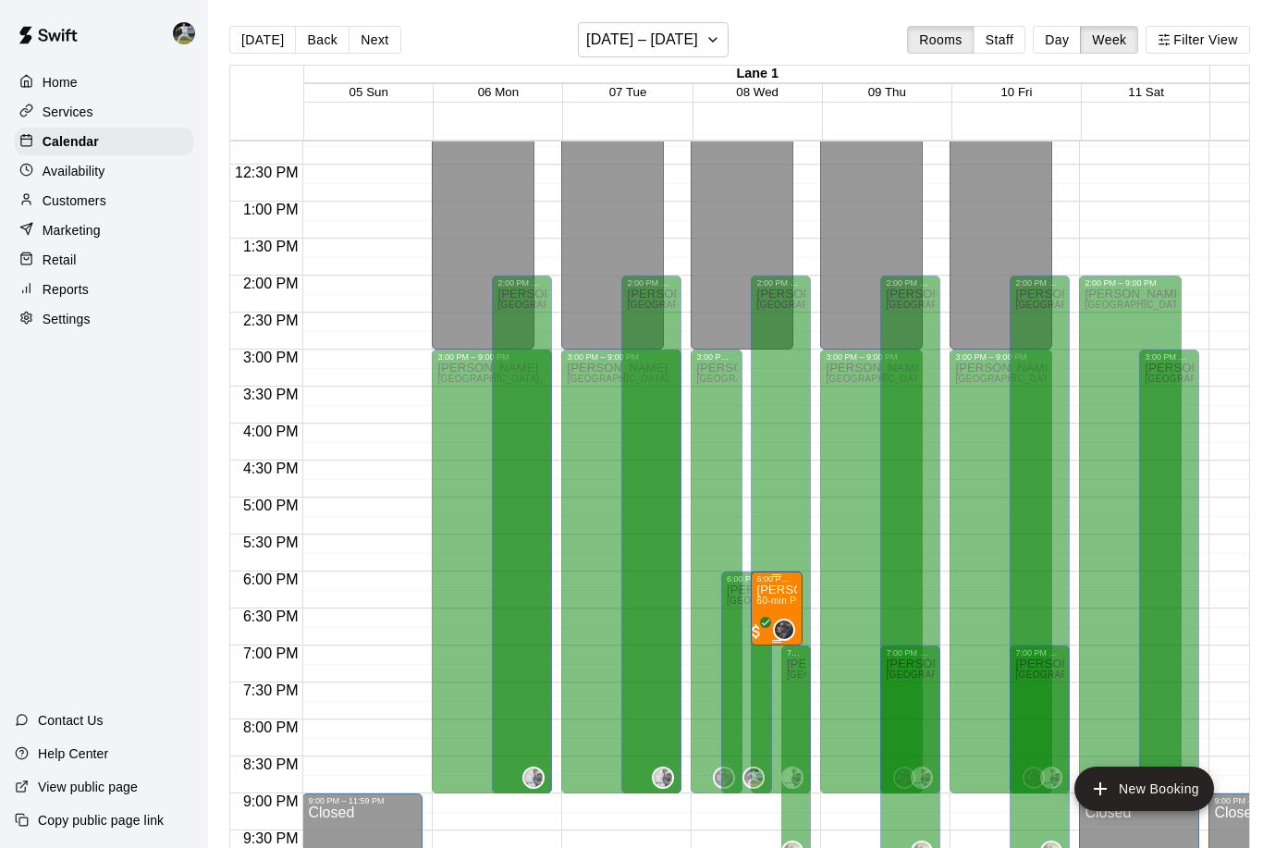
click at [781, 590] on p "[PERSON_NAME]" at bounding box center [777, 590] width 40 height 0
click at [775, 657] on img "edit" at bounding box center [776, 655] width 21 height 21
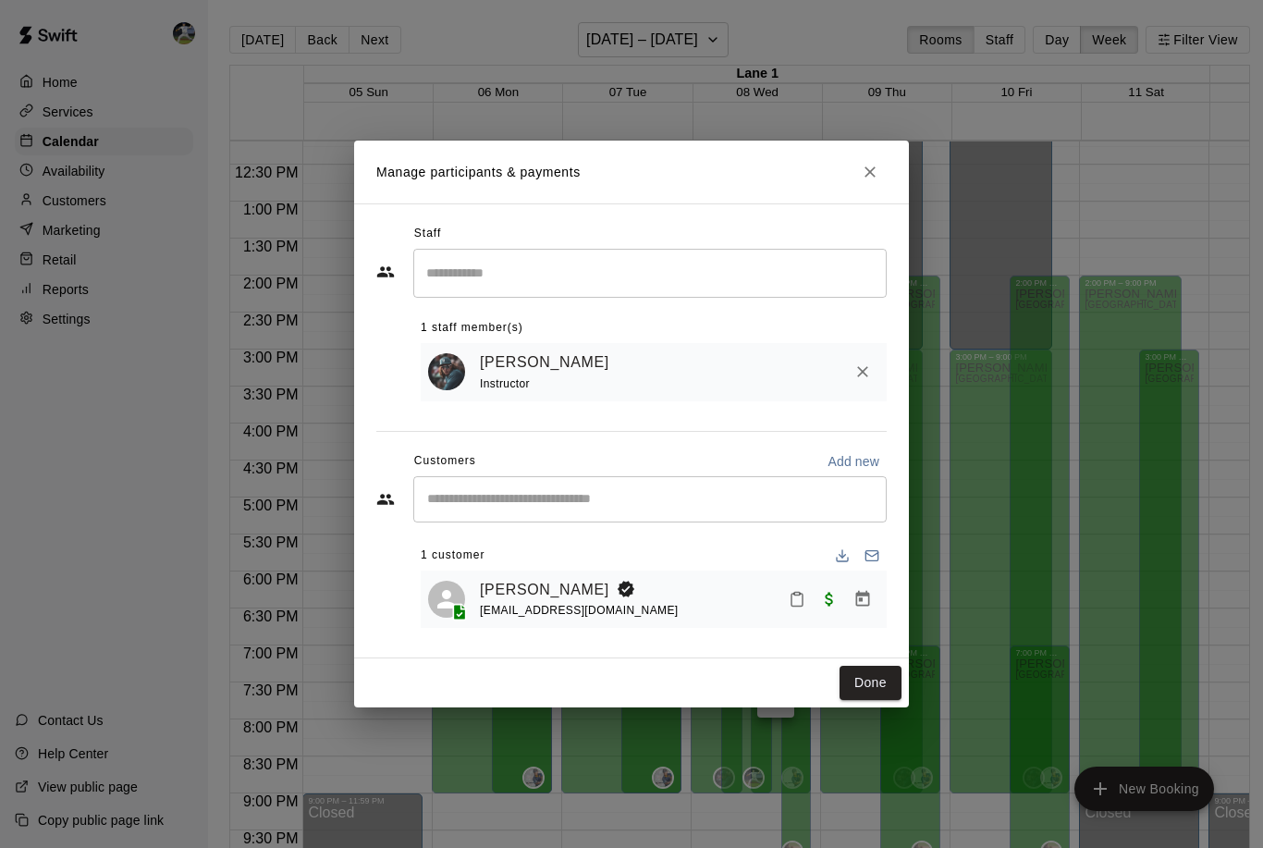
click at [490, 54] on div "Manage participants & payments Staff ​ 1 staff member(s) [PERSON_NAME] Instruct…" at bounding box center [631, 424] width 1263 height 848
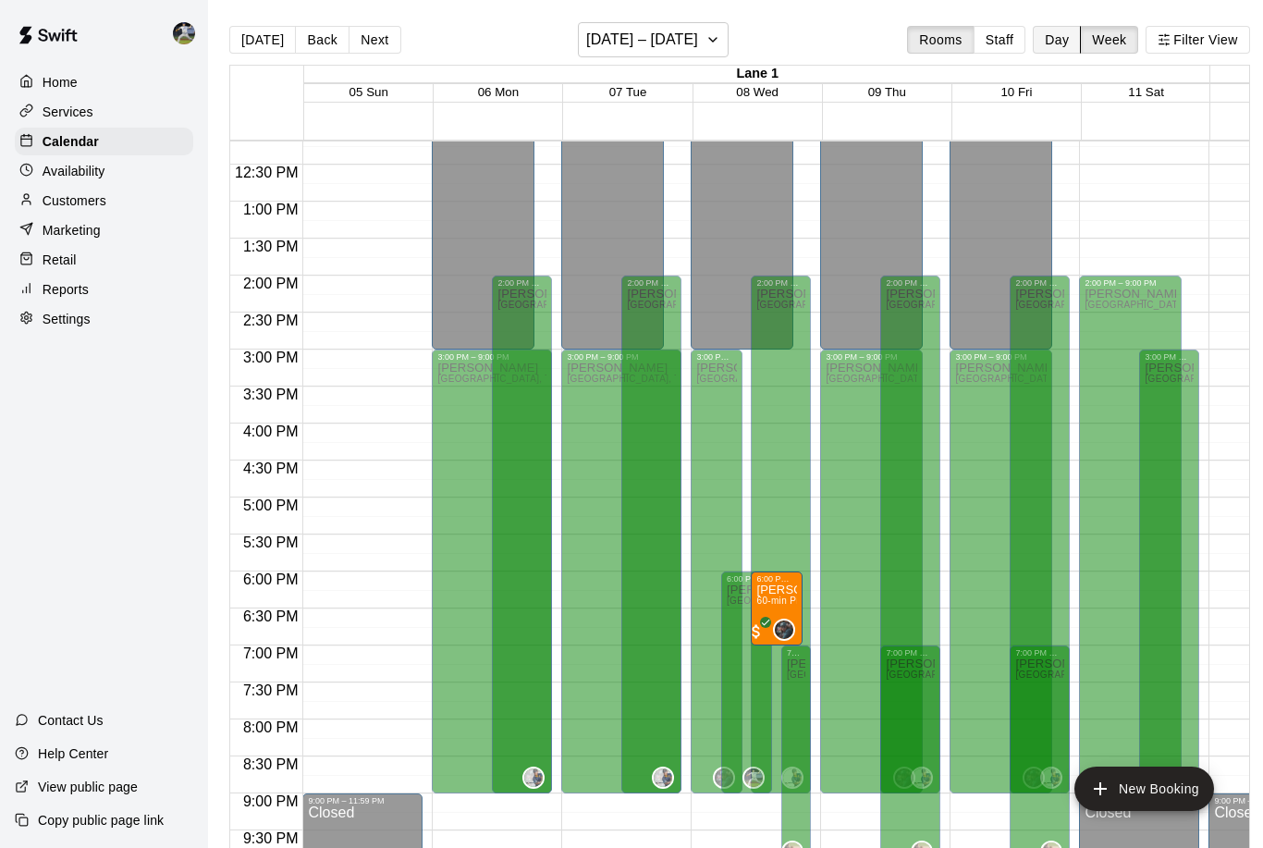
click at [1050, 46] on button "Day" at bounding box center [1057, 40] width 48 height 28
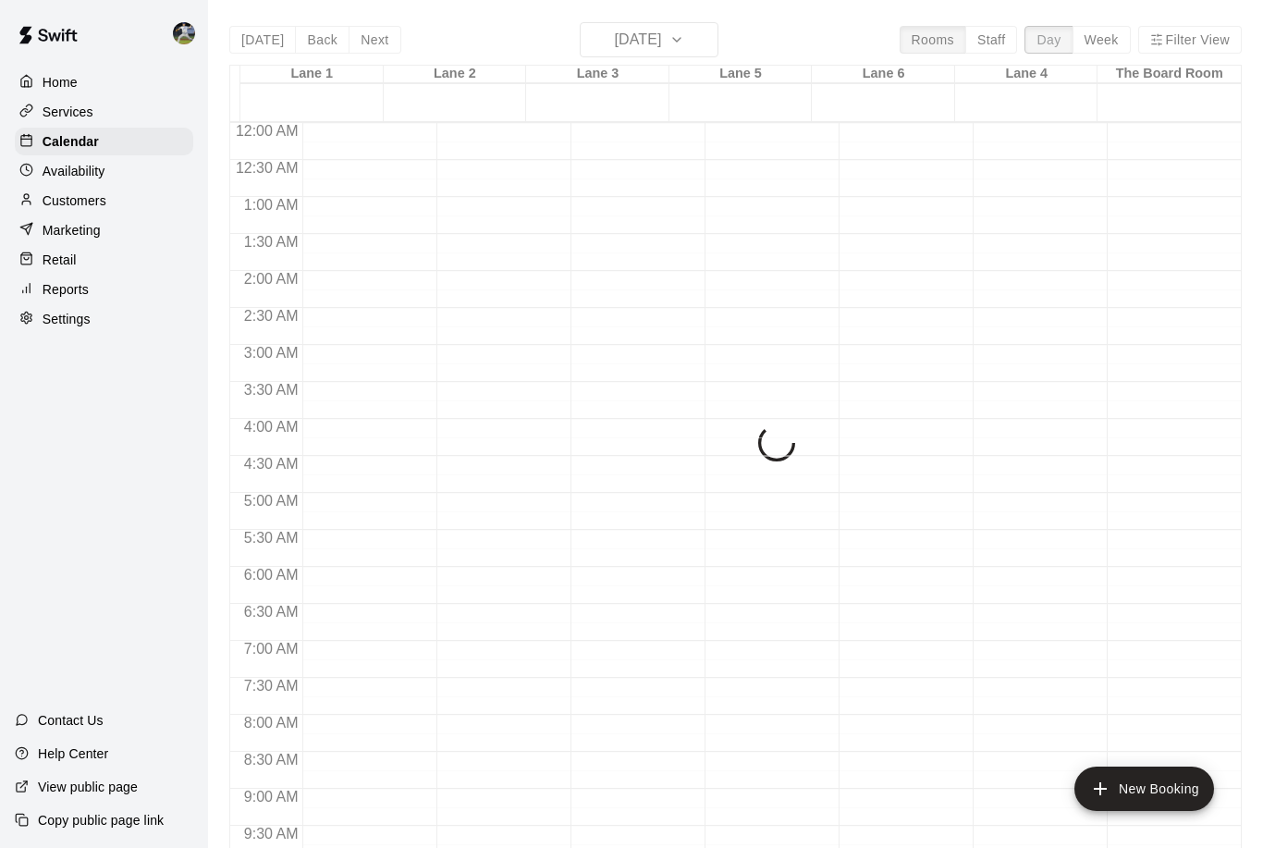
scroll to position [971, 0]
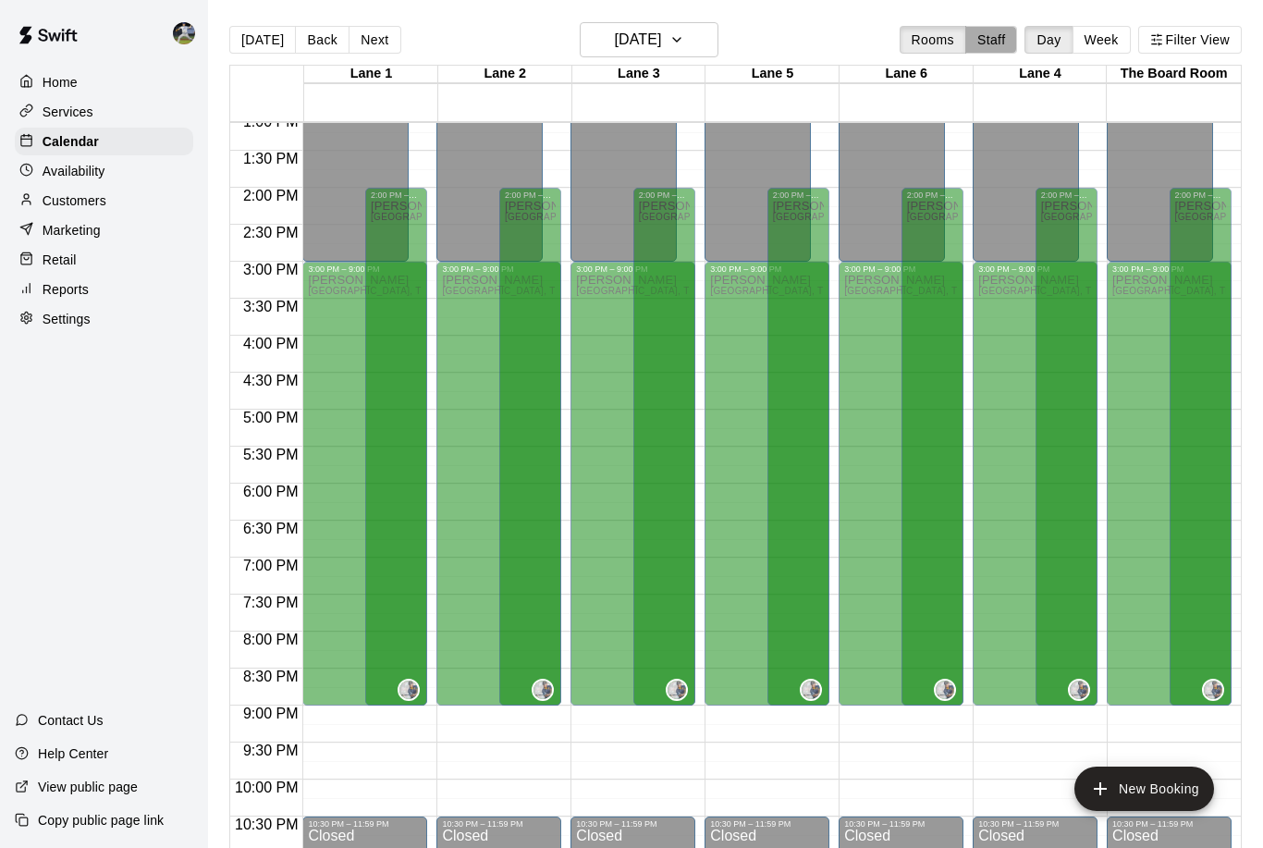
click at [999, 41] on button "Staff" at bounding box center [992, 40] width 53 height 28
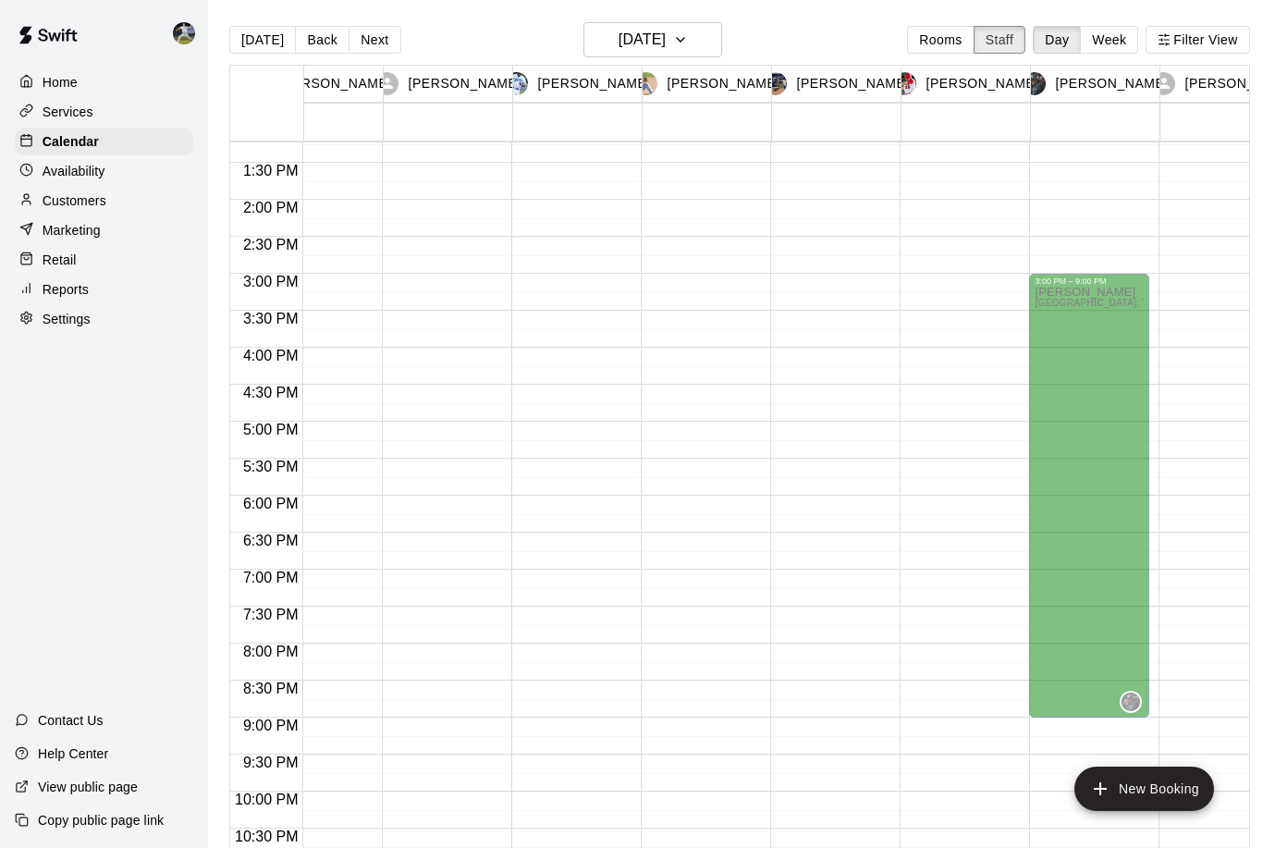
scroll to position [0, 304]
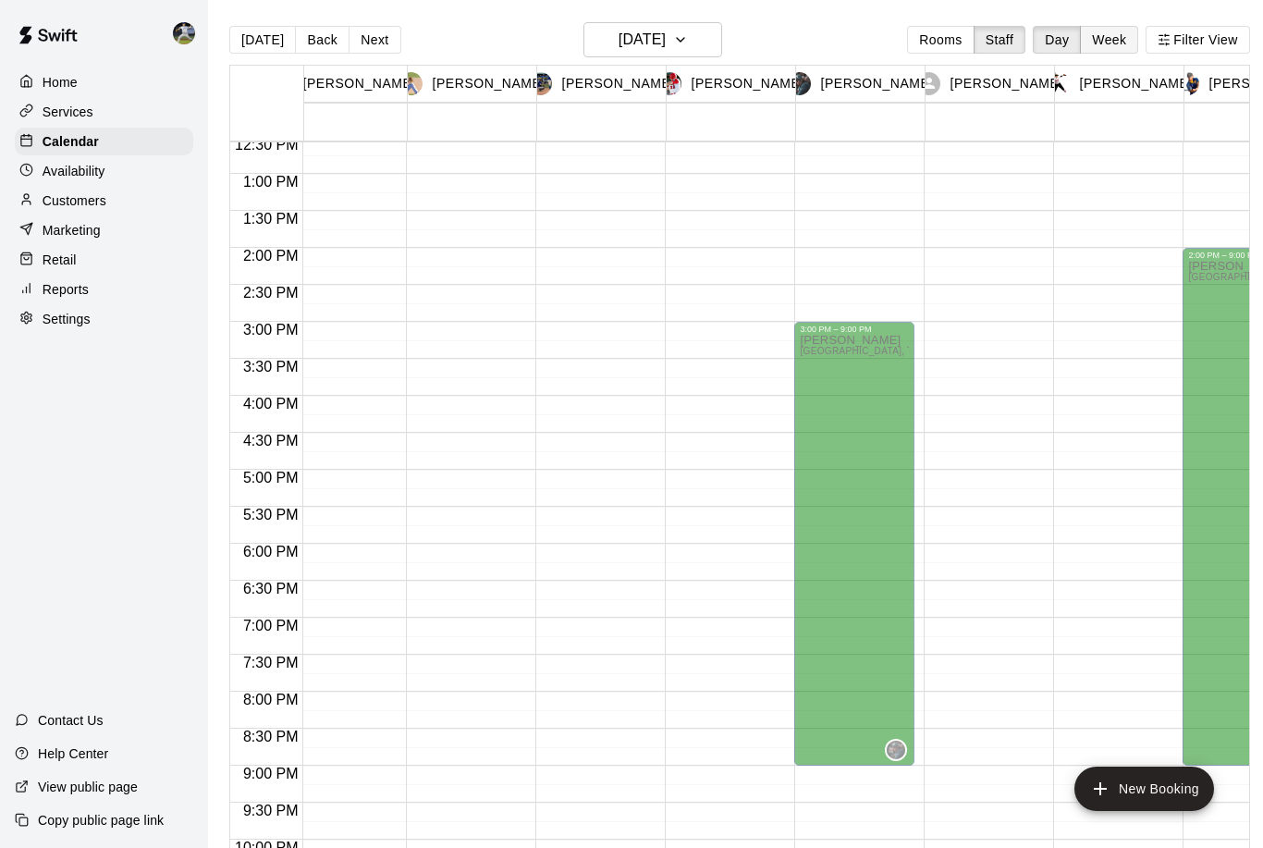
click at [1101, 35] on button "Week" at bounding box center [1109, 40] width 58 height 28
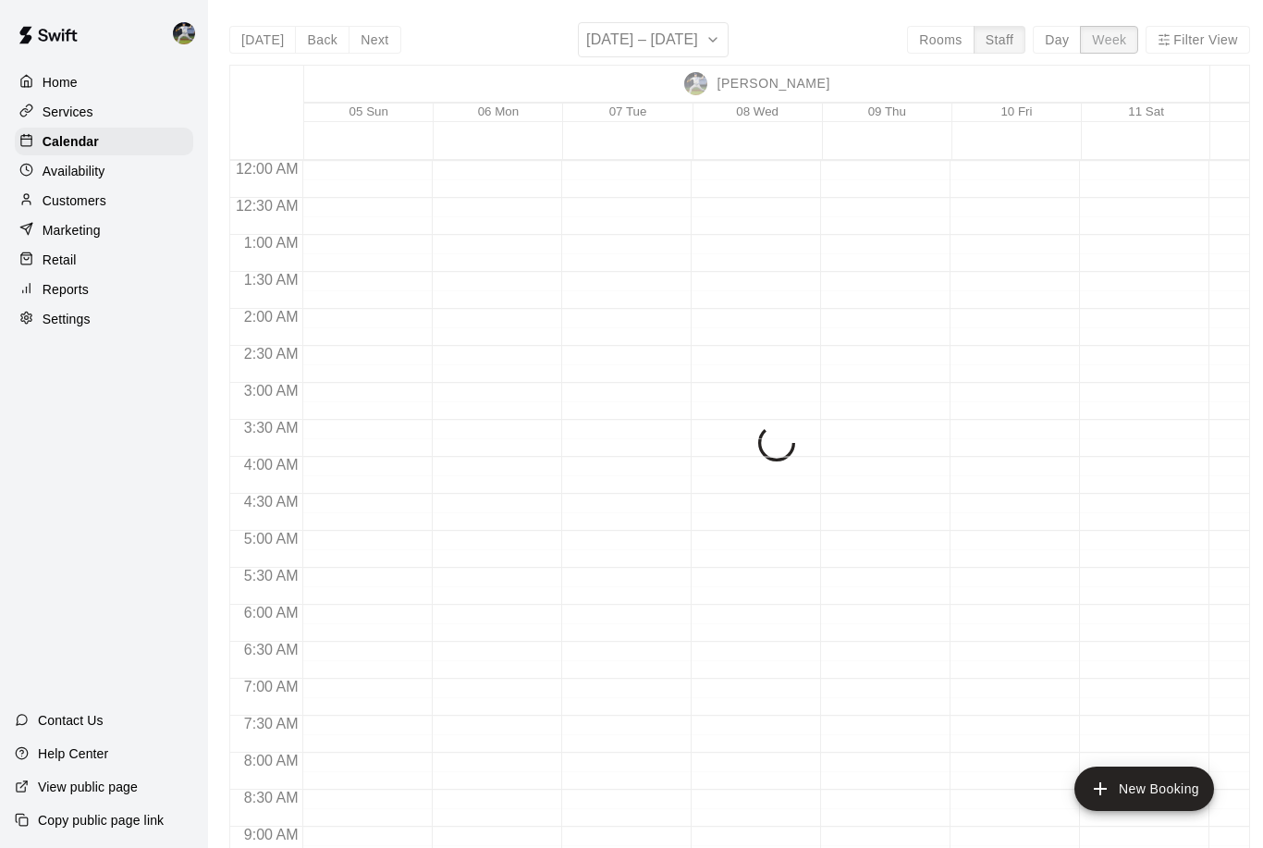
scroll to position [975, 0]
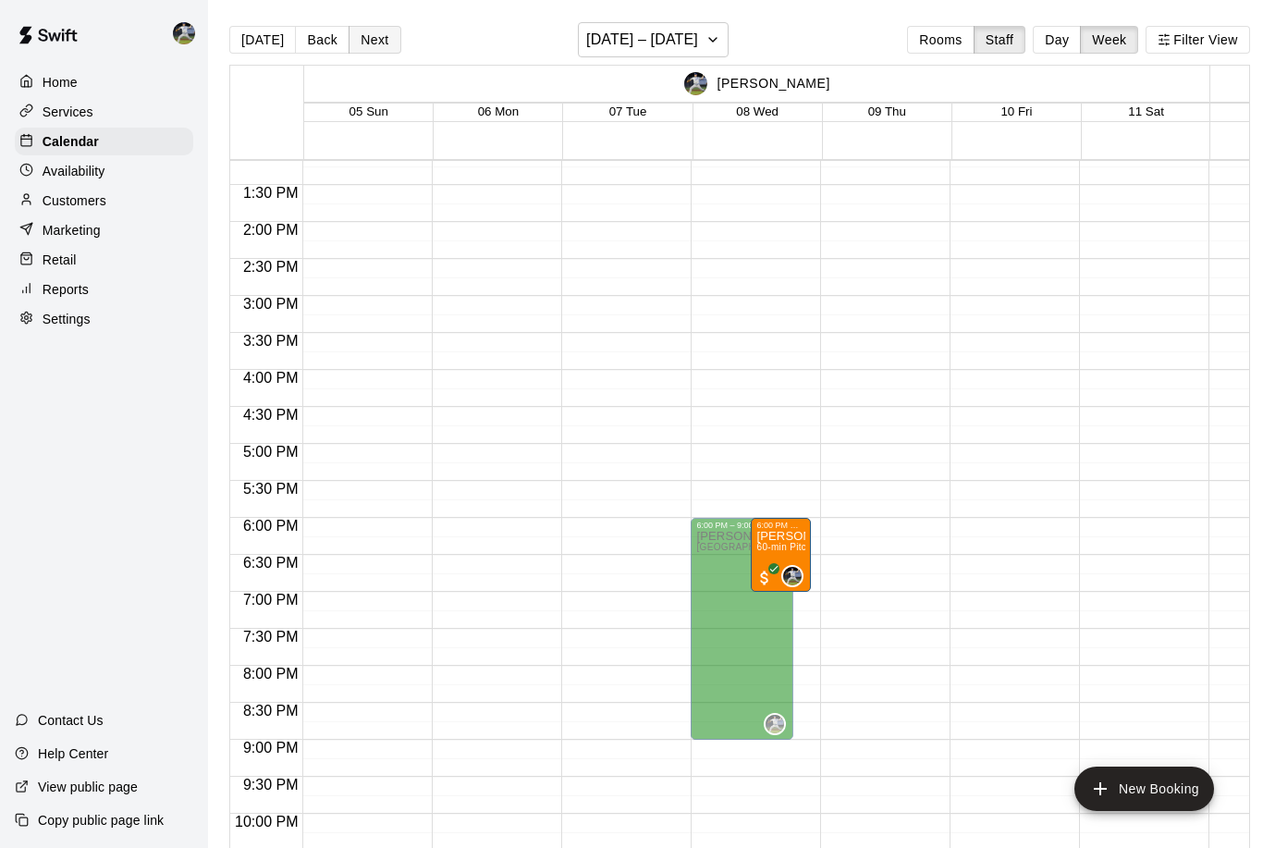
click at [376, 43] on button "Next" at bounding box center [375, 40] width 52 height 28
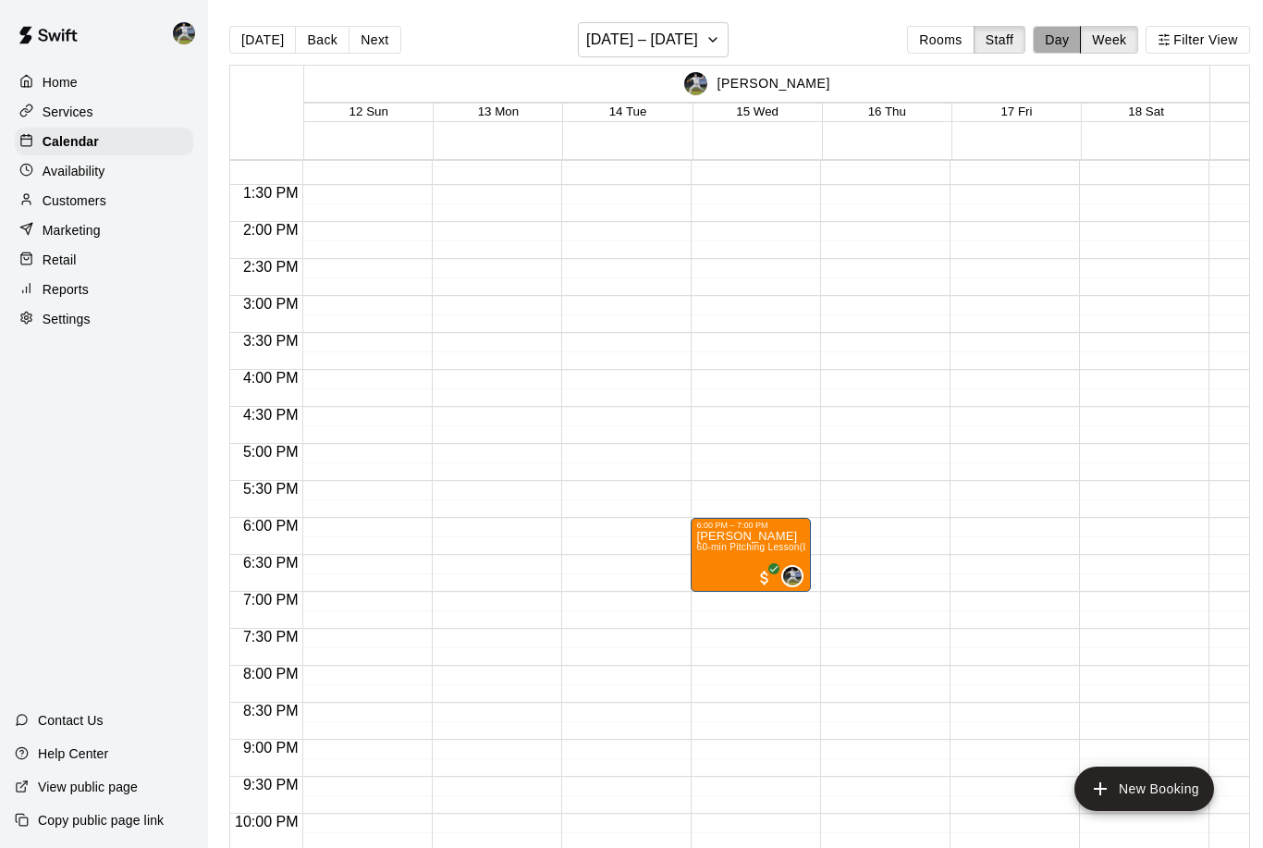
click at [1054, 54] on button "Day" at bounding box center [1057, 40] width 48 height 28
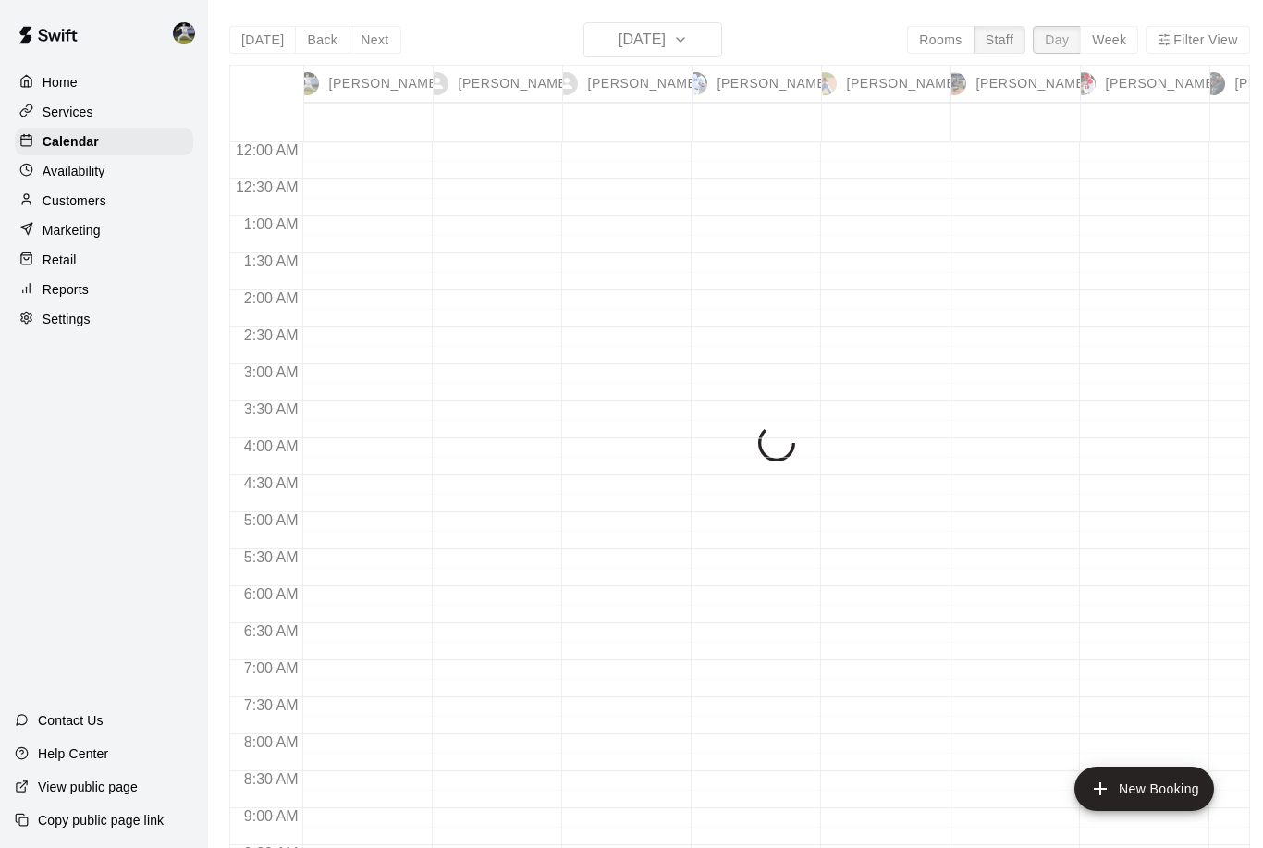
scroll to position [976, 0]
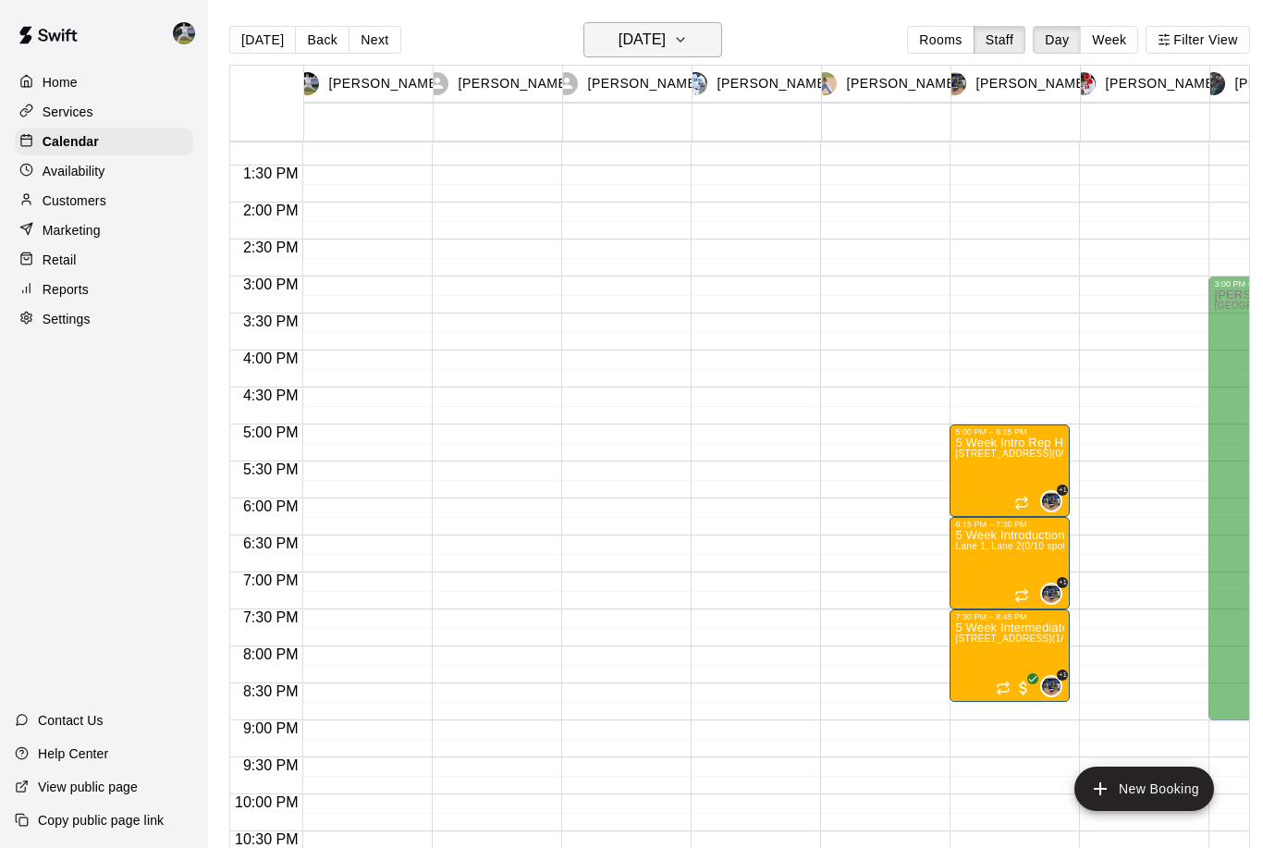
click at [688, 45] on icon "button" at bounding box center [680, 40] width 15 height 22
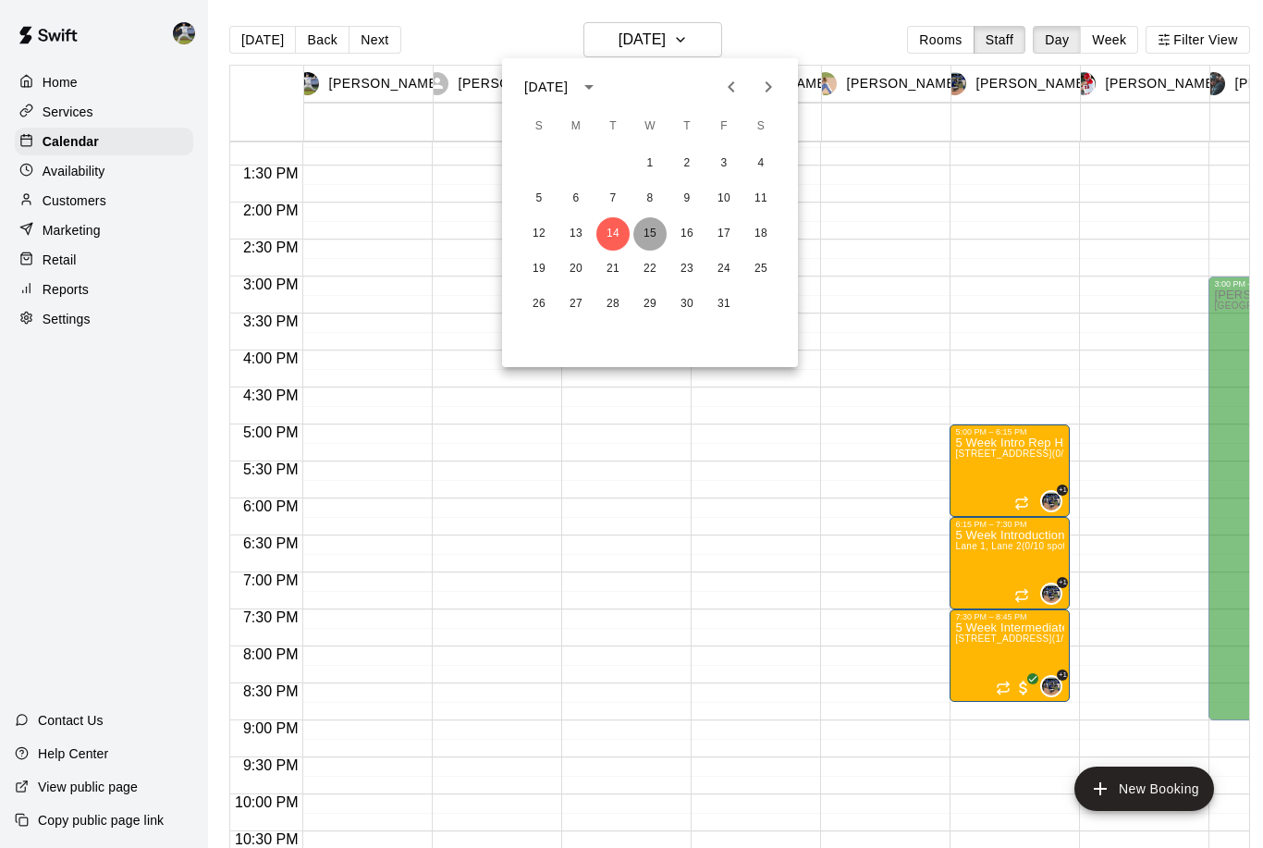
click at [651, 238] on button "15" at bounding box center [650, 233] width 33 height 33
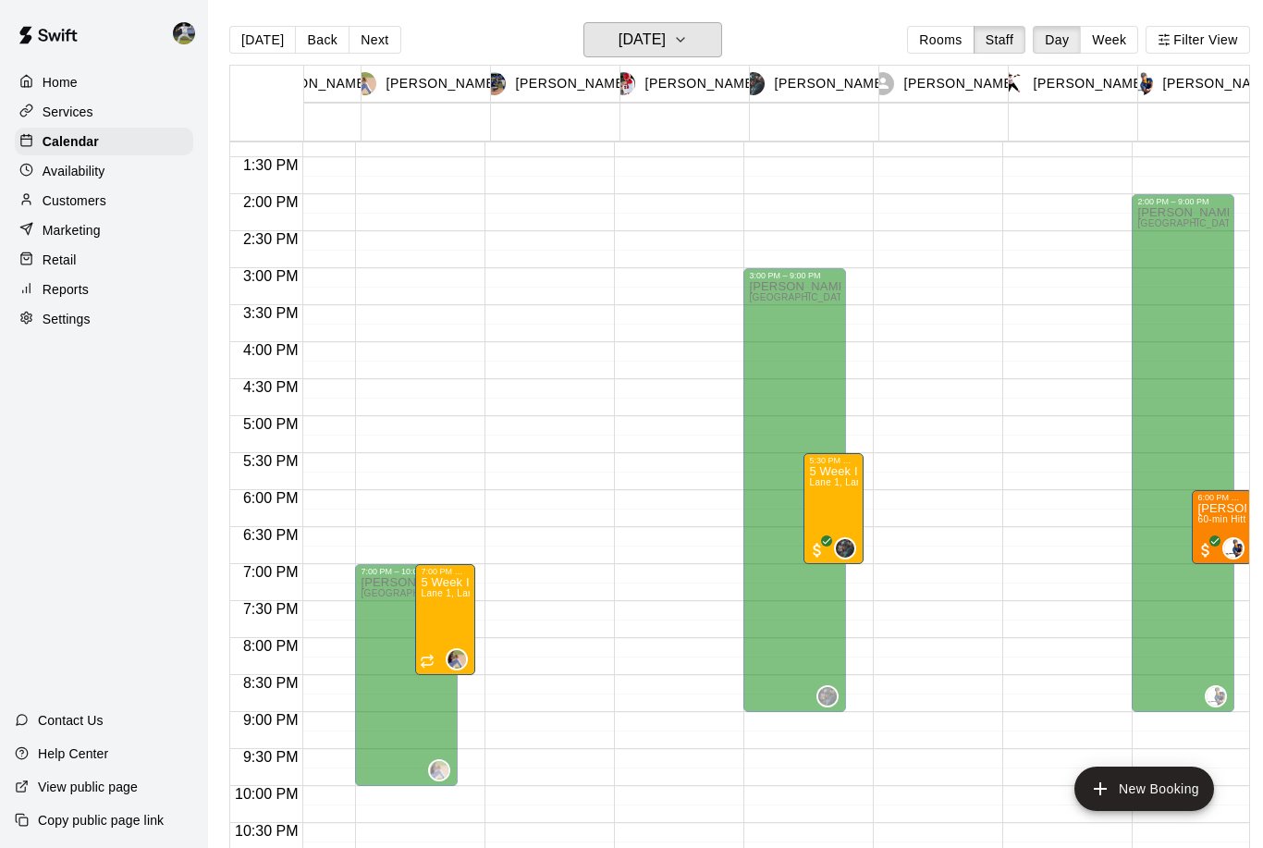
scroll to position [0, 510]
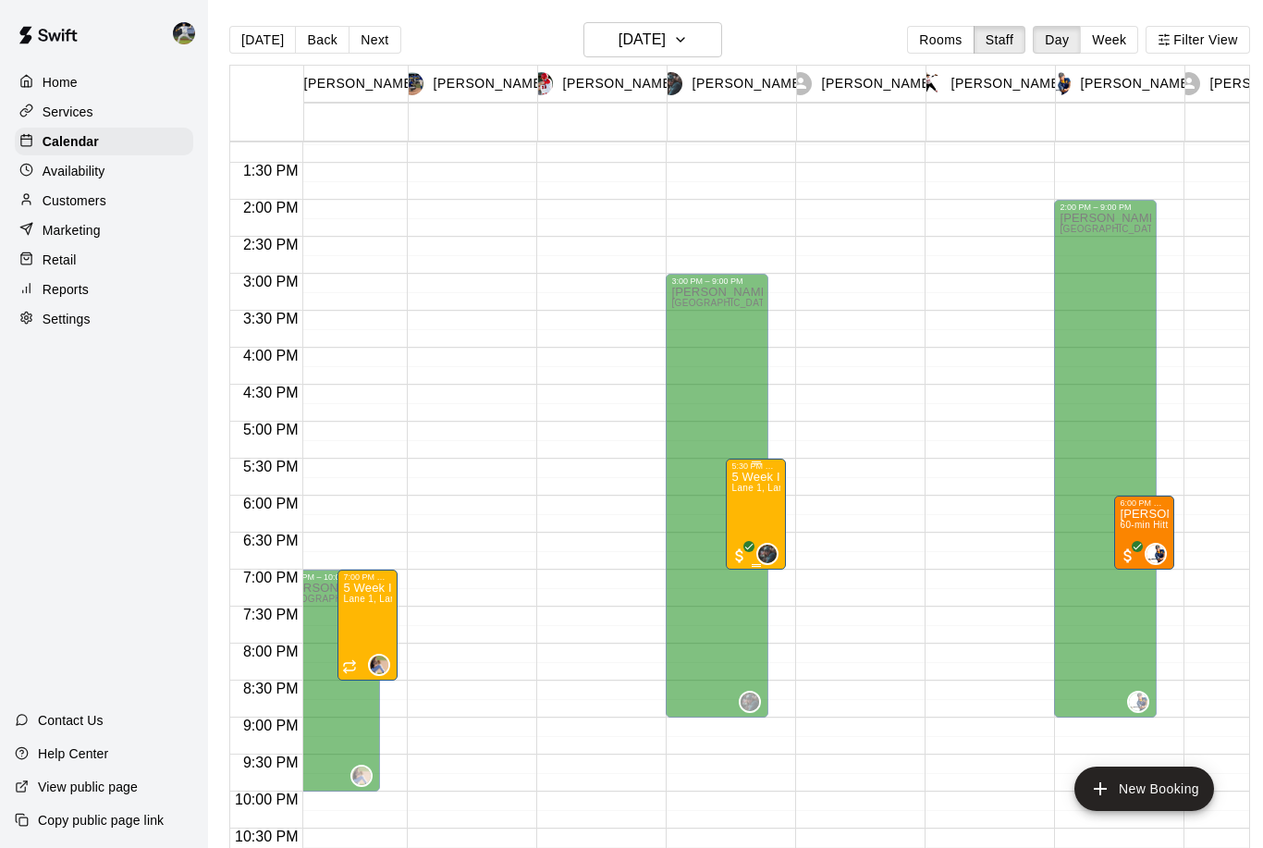
click at [748, 536] on img "edit" at bounding box center [751, 535] width 21 height 21
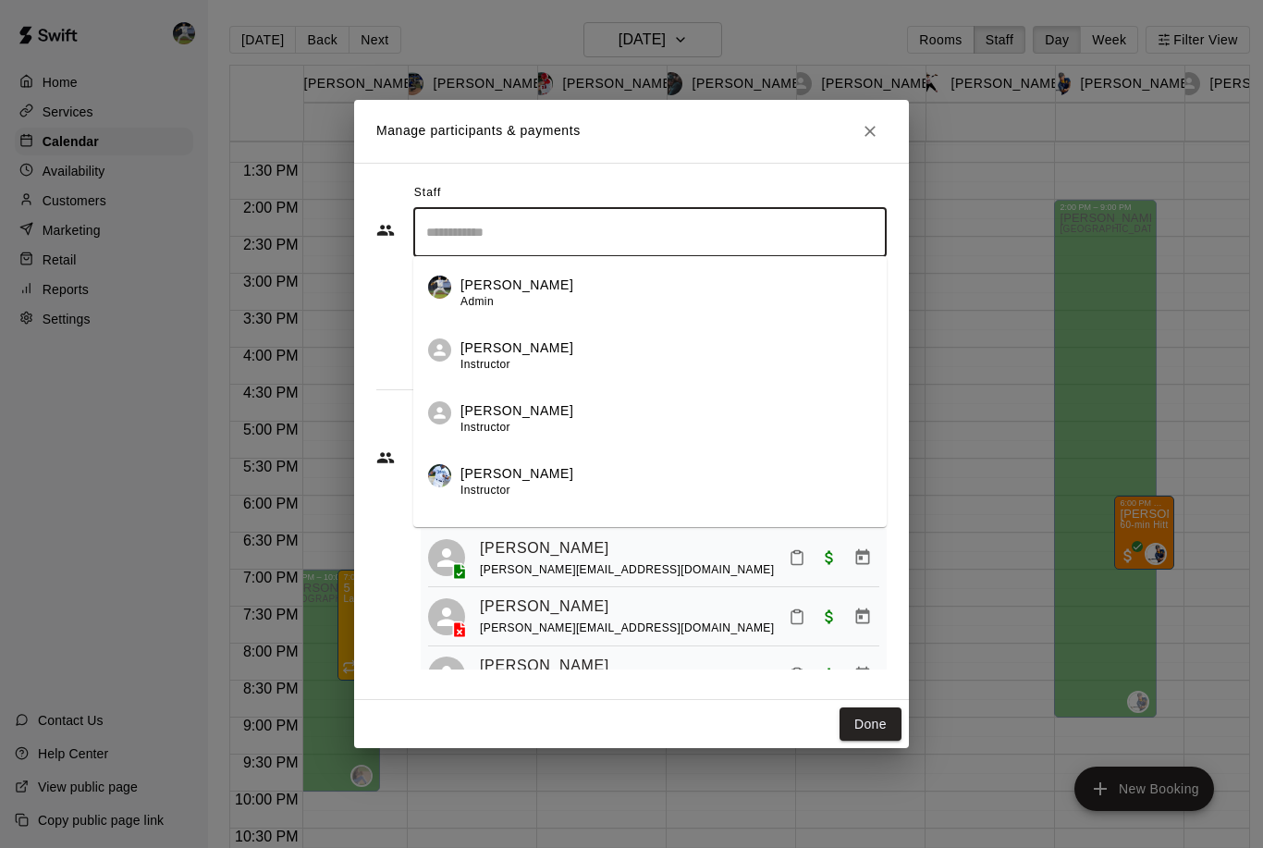
click at [450, 241] on input "Search staff" at bounding box center [650, 232] width 457 height 32
click at [490, 308] on span "Admin" at bounding box center [477, 301] width 33 height 13
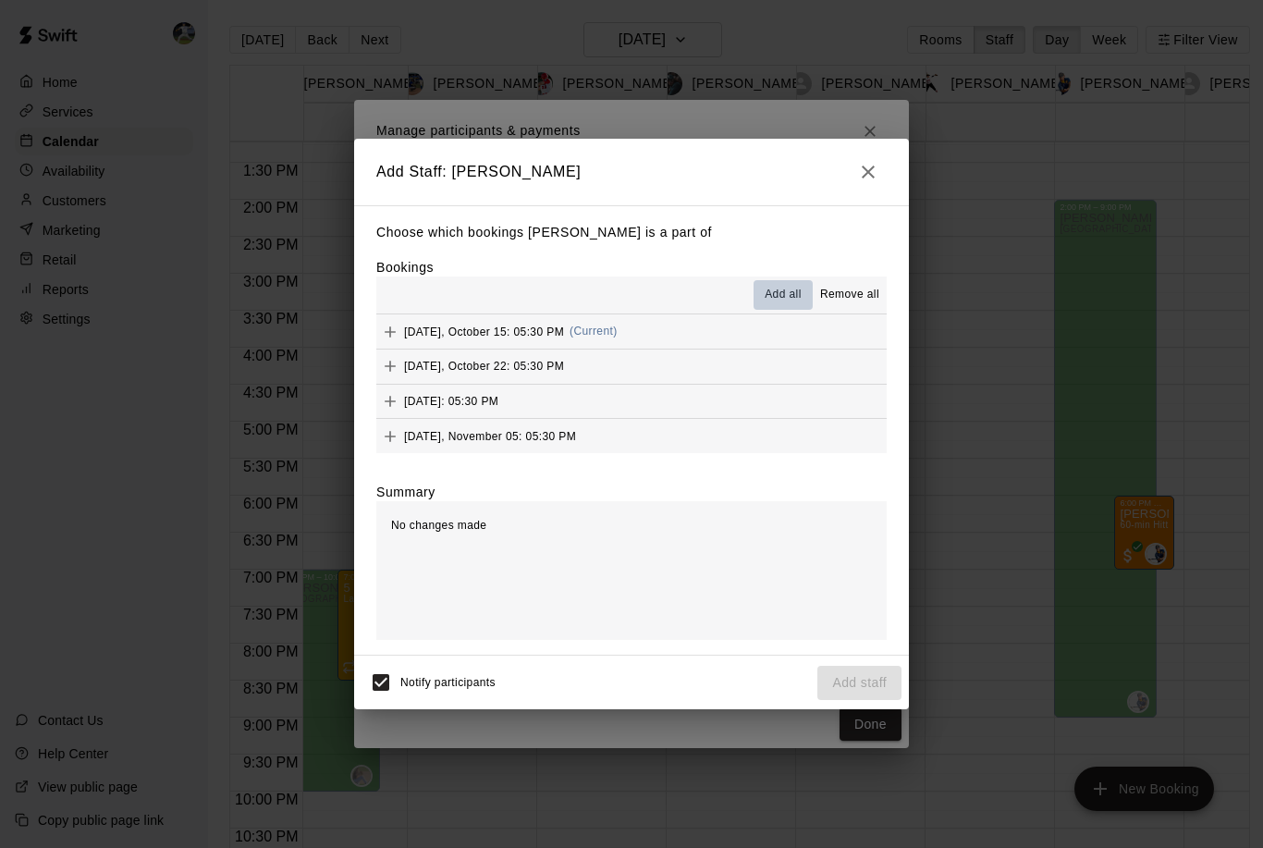
click at [778, 301] on span "Add all" at bounding box center [783, 295] width 37 height 18
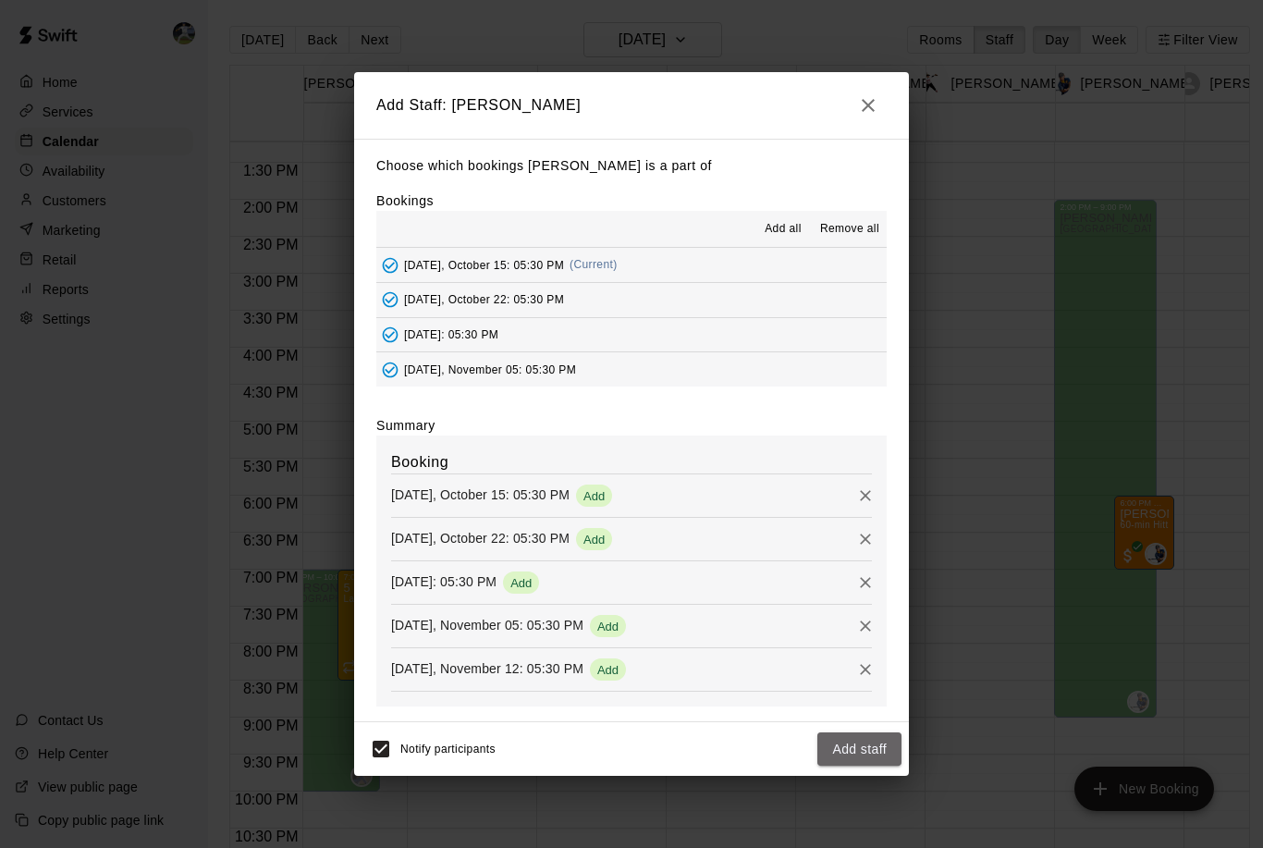
click at [869, 745] on button "Add staff" at bounding box center [860, 750] width 84 height 34
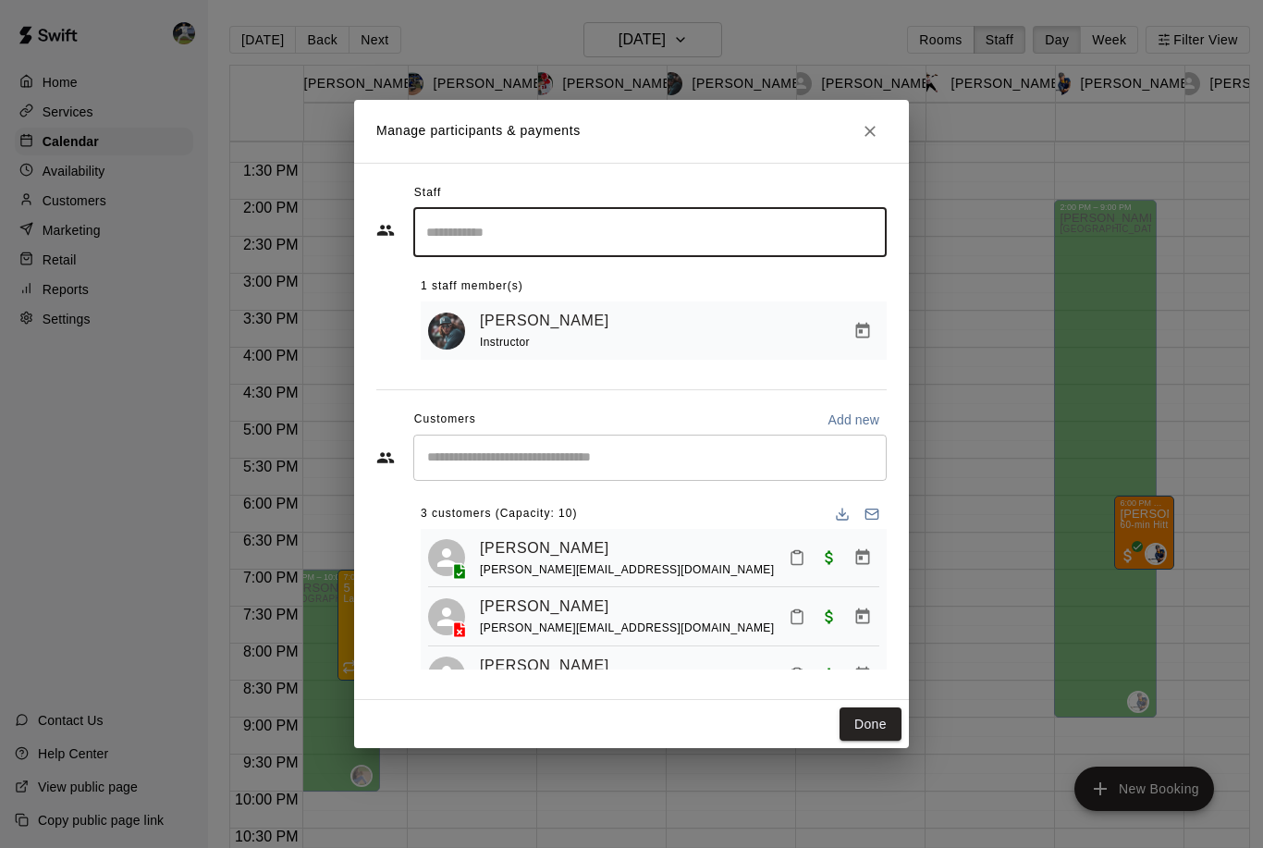
click at [444, 232] on input "Search staff" at bounding box center [650, 232] width 457 height 32
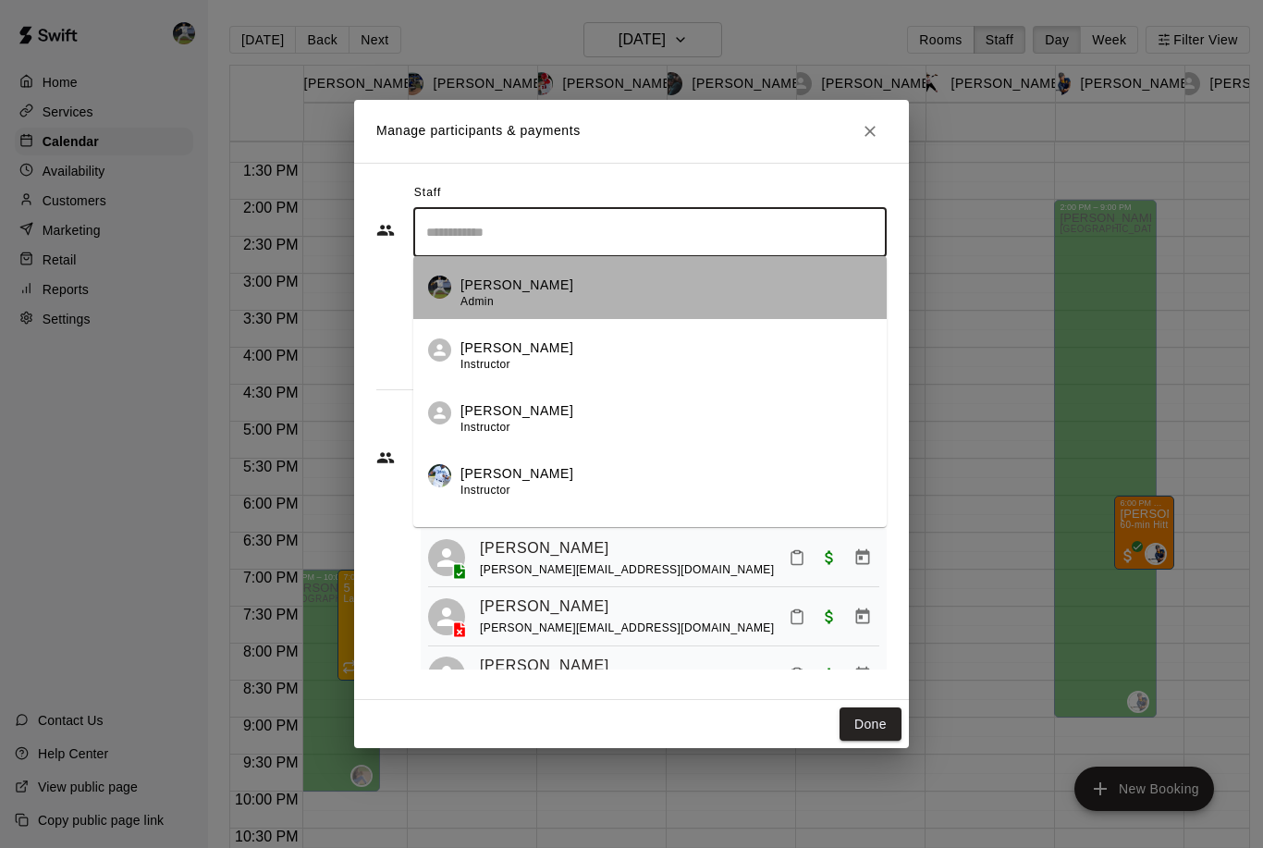
click at [492, 298] on span "Admin" at bounding box center [477, 301] width 33 height 13
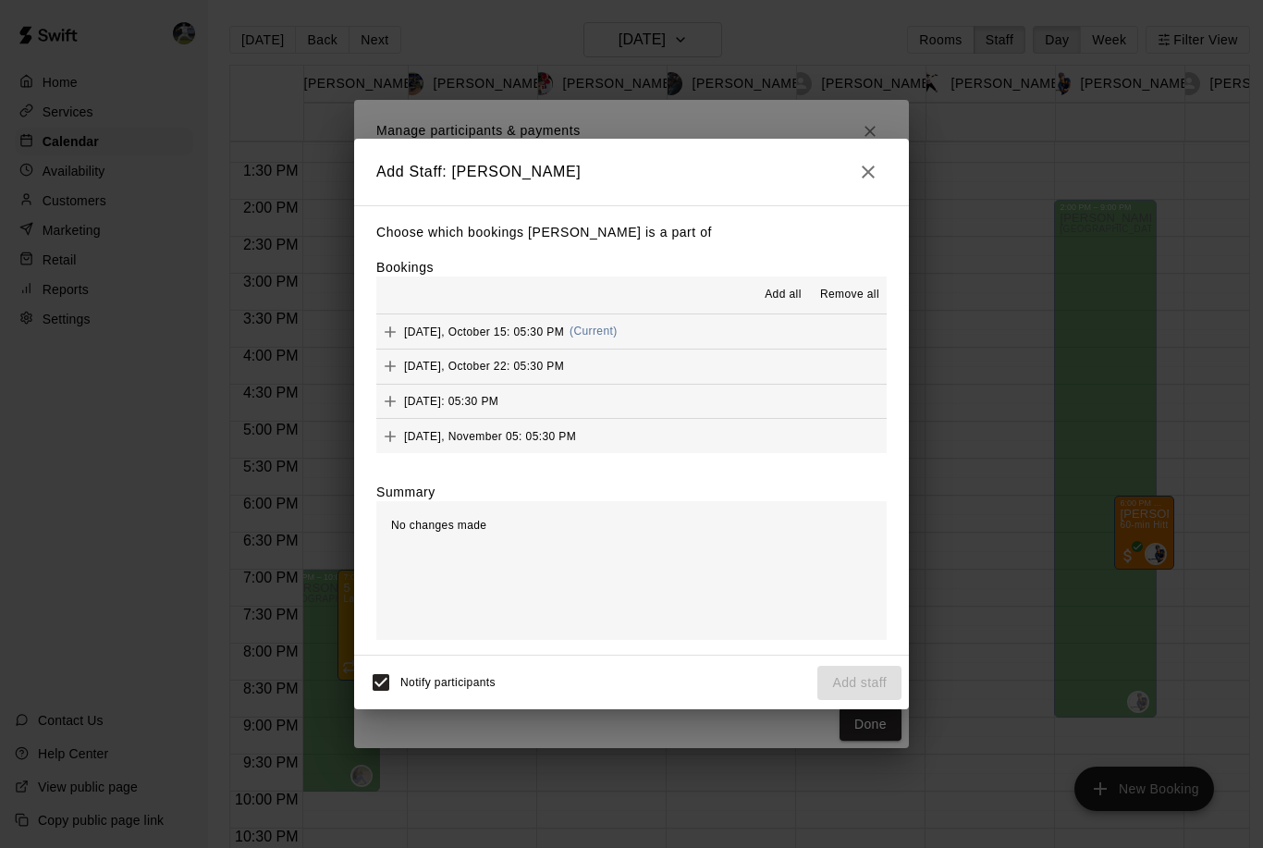
click at [782, 297] on span "Add all" at bounding box center [783, 295] width 37 height 18
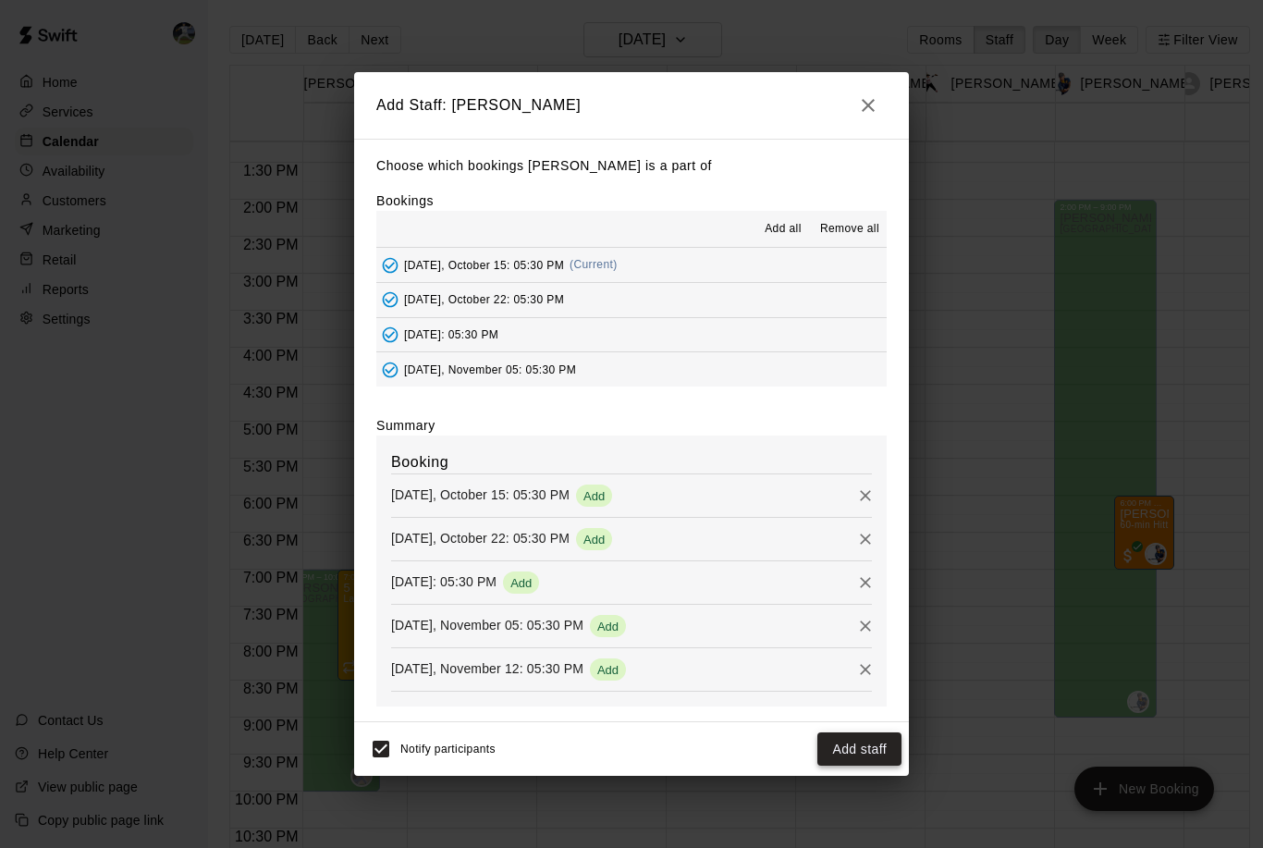
click at [879, 745] on button "Add staff" at bounding box center [860, 750] width 84 height 34
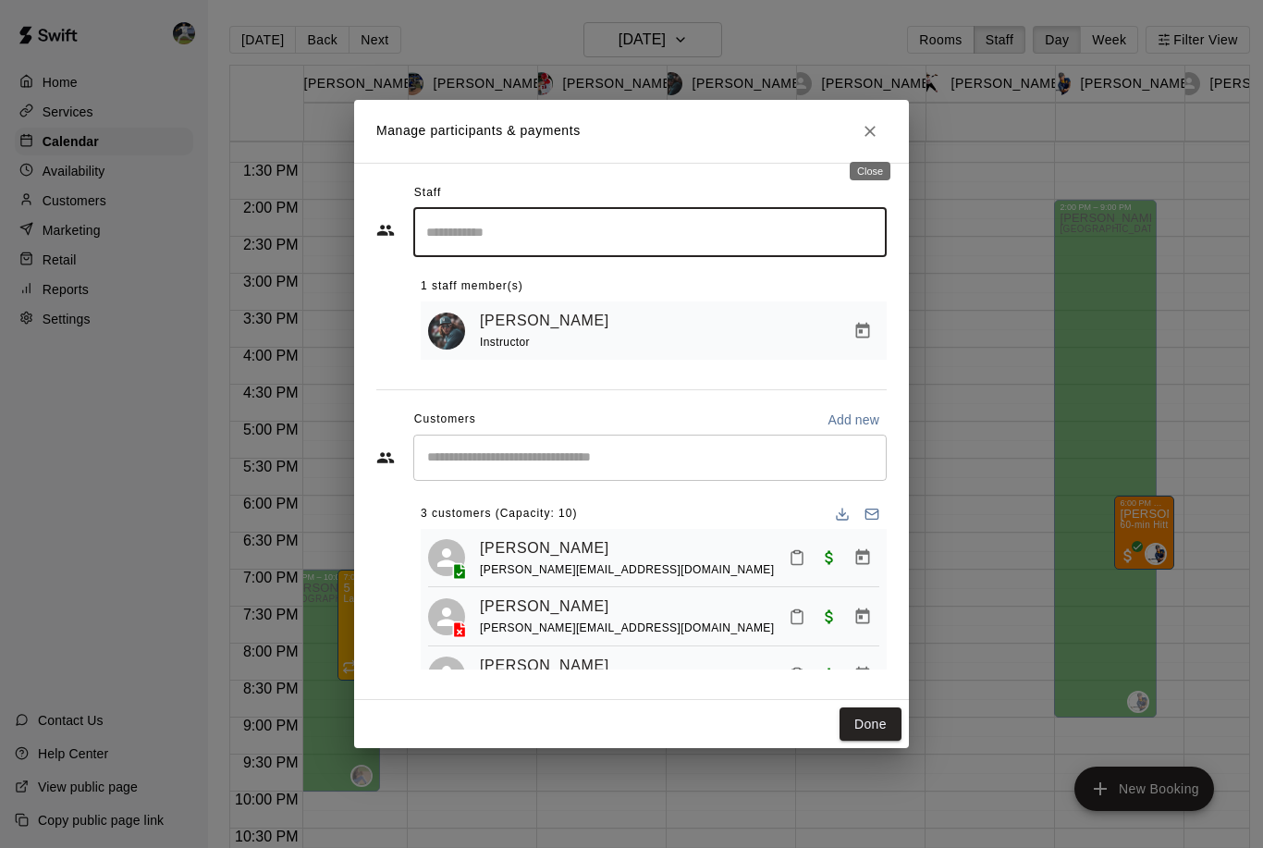
click at [869, 127] on icon "Close" at bounding box center [870, 131] width 18 height 18
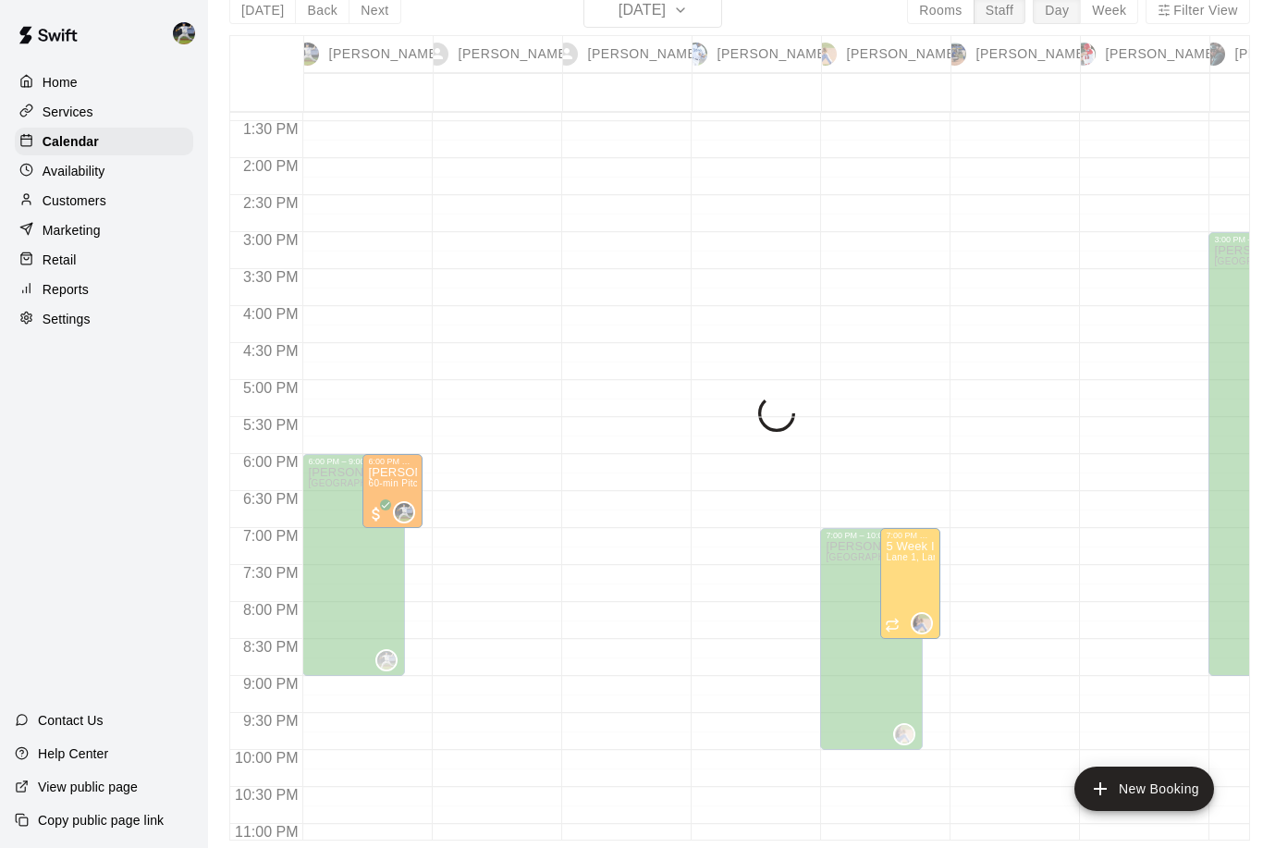
scroll to position [89, 0]
